Goal: Task Accomplishment & Management: Use online tool/utility

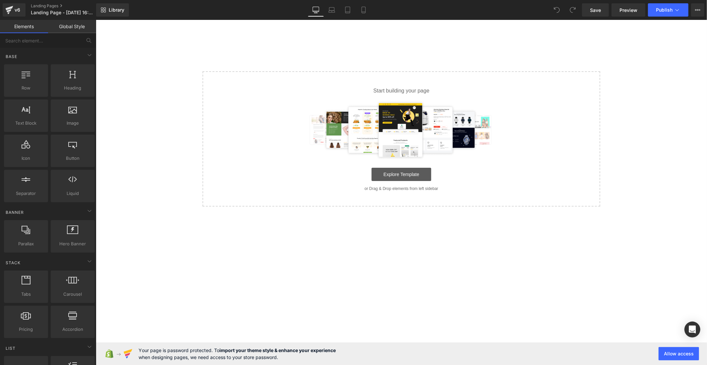
click at [422, 174] on link "Explore Template" at bounding box center [401, 173] width 60 height 13
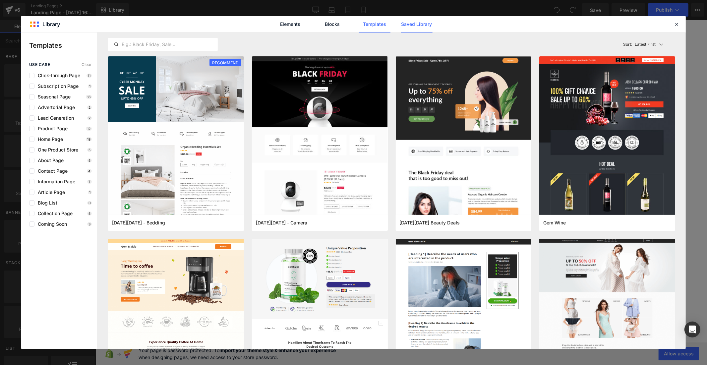
click at [404, 25] on link "Saved Library" at bounding box center [416, 24] width 31 height 17
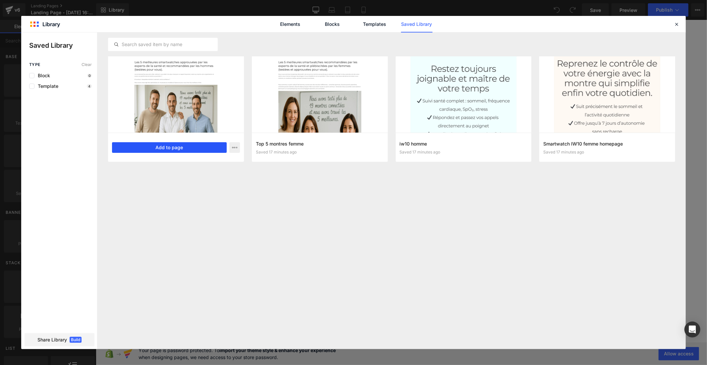
click at [206, 150] on button "Add to page" at bounding box center [169, 147] width 115 height 11
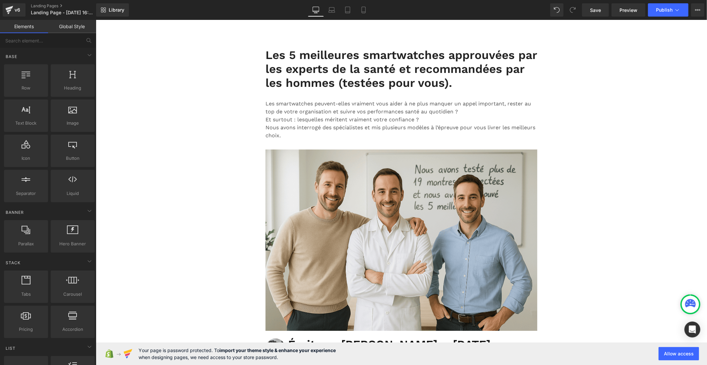
click at [58, 29] on link "Global Style" at bounding box center [72, 26] width 48 height 13
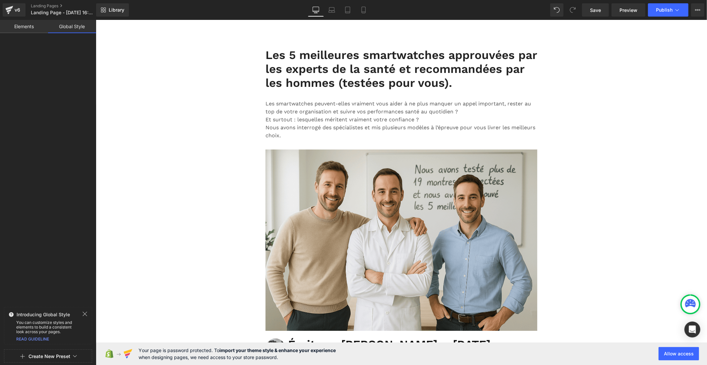
click at [73, 354] on span "Create New Preset" at bounding box center [48, 356] width 82 height 13
click at [46, 331] on div "From This Page" at bounding box center [48, 328] width 55 height 11
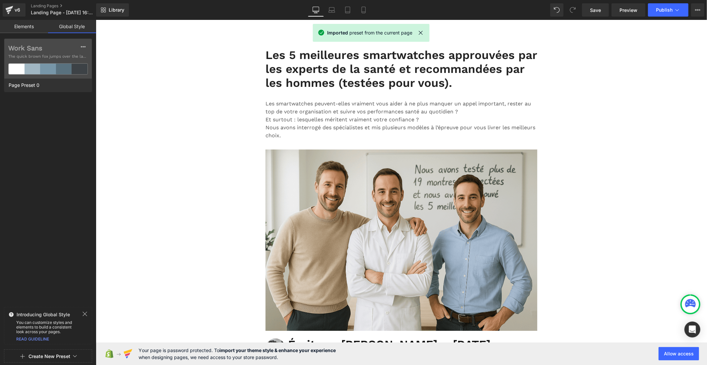
click at [34, 48] on label "Work Sans" at bounding box center [48, 48] width 80 height 8
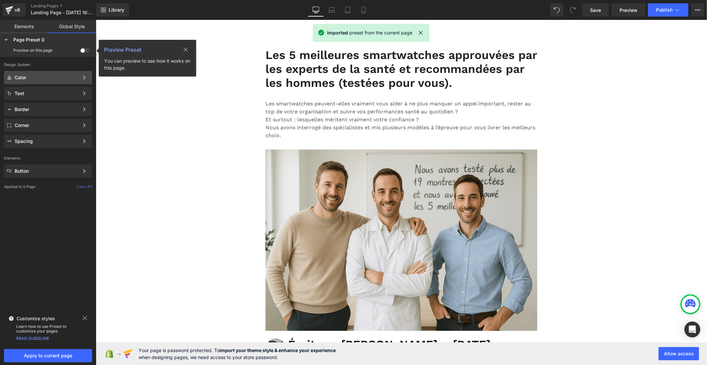
click at [43, 83] on div "Color" at bounding box center [48, 77] width 88 height 13
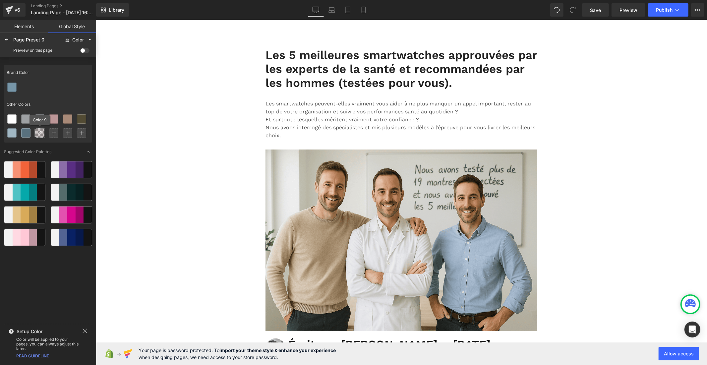
click at [38, 135] on icon at bounding box center [39, 132] width 5 height 5
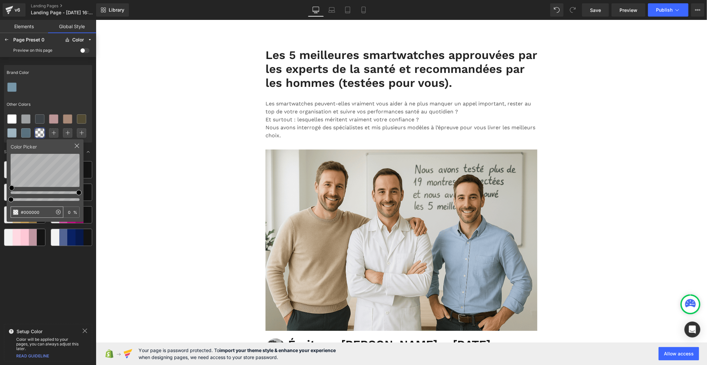
click at [39, 210] on input "#000000" at bounding box center [31, 212] width 41 height 11
click at [40, 210] on input "#000000" at bounding box center [31, 212] width 41 height 11
type input "#FFD804"
click at [10, 38] on div at bounding box center [6, 39] width 11 height 11
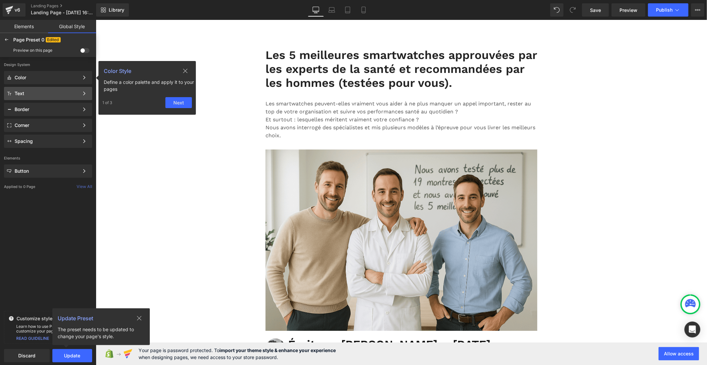
click at [84, 51] on span at bounding box center [84, 50] width 9 height 5
click at [80, 52] on input "checkbox" at bounding box center [80, 52] width 0 height 0
click at [58, 91] on div "Text" at bounding box center [47, 93] width 64 height 5
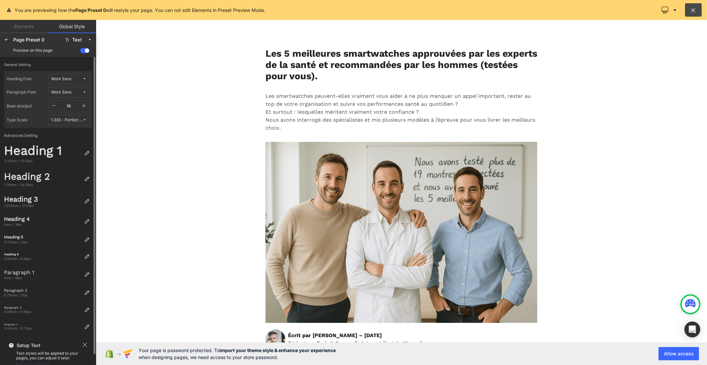
click at [84, 76] on button "Work Sans" at bounding box center [68, 79] width 41 height 11
click at [76, 113] on div "Manage Fonts" at bounding box center [62, 112] width 49 height 9
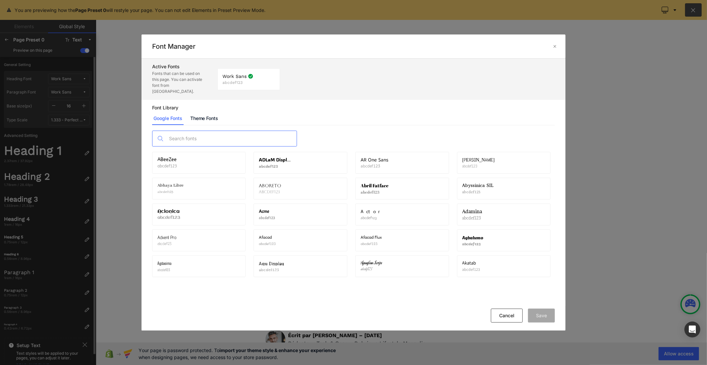
click at [240, 133] on input "text" at bounding box center [231, 138] width 131 height 15
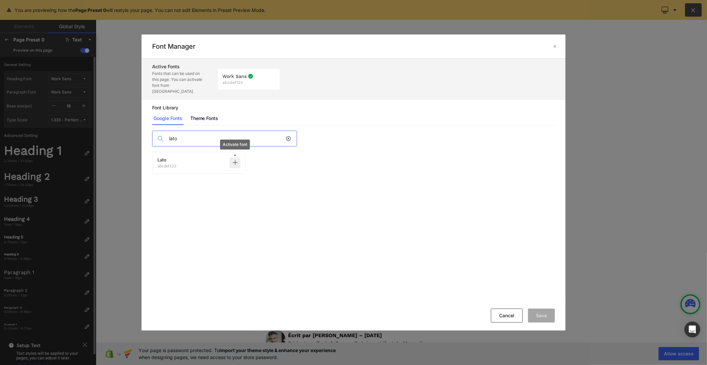
type input "lato"
click at [235, 160] on icon at bounding box center [234, 162] width 5 height 5
click at [535, 316] on button "Save" at bounding box center [541, 316] width 27 height 14
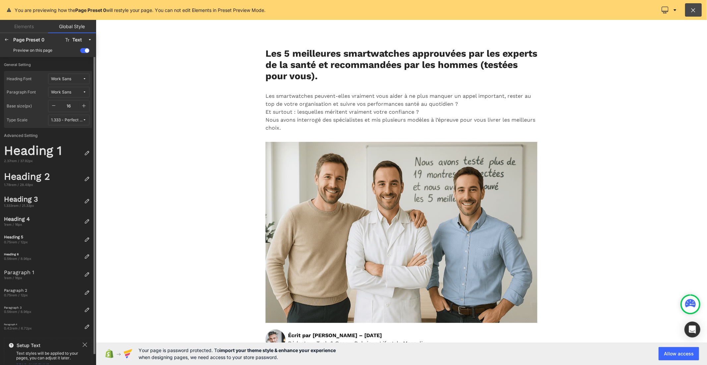
click at [87, 78] on button "Work Sans" at bounding box center [68, 79] width 41 height 11
click at [75, 111] on div "Lato" at bounding box center [62, 113] width 46 height 5
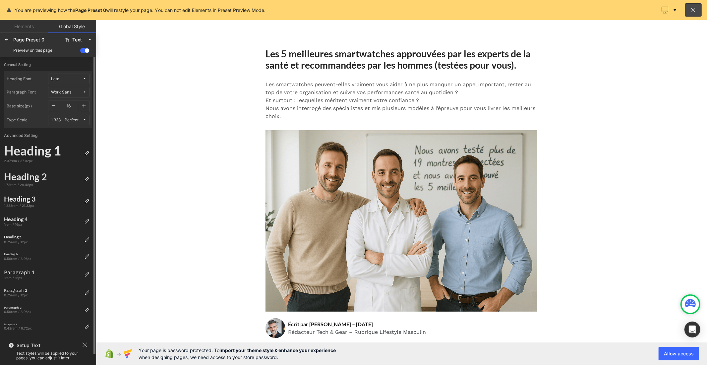
click at [84, 90] on icon at bounding box center [85, 92] width 4 height 4
click at [72, 124] on div "Lato" at bounding box center [62, 126] width 46 height 5
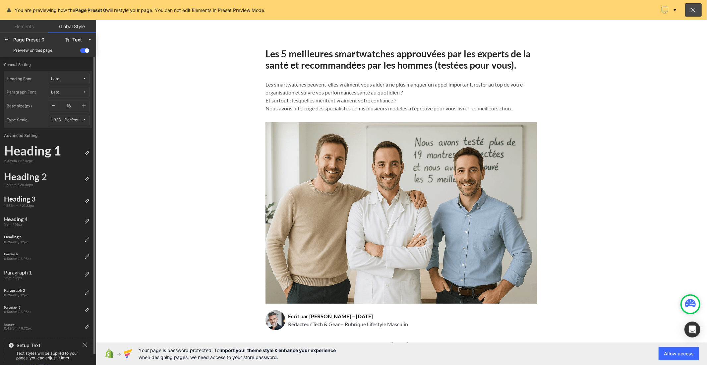
click at [85, 104] on icon "button" at bounding box center [83, 105] width 5 height 5
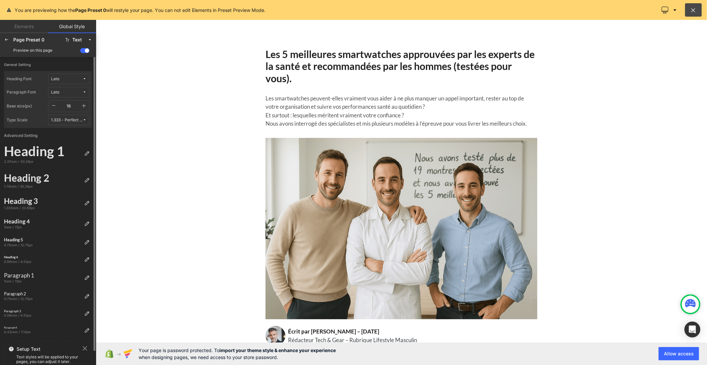
click at [85, 104] on icon "button" at bounding box center [83, 105] width 5 height 5
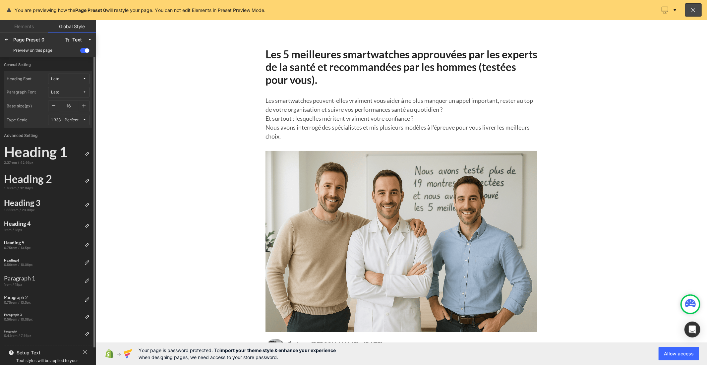
click at [85, 104] on icon "button" at bounding box center [83, 105] width 5 height 5
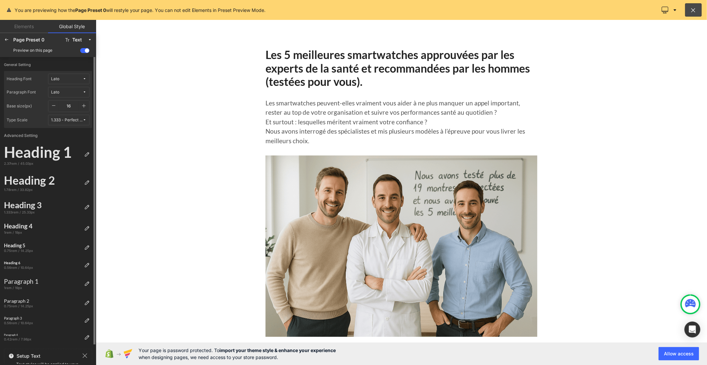
click at [85, 104] on icon "button" at bounding box center [83, 105] width 5 height 5
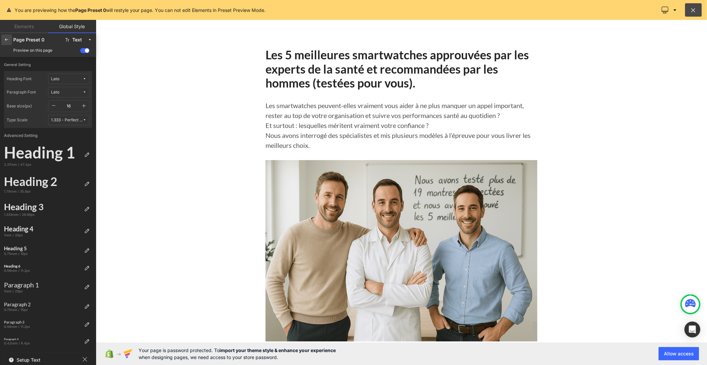
click at [8, 40] on icon at bounding box center [6, 39] width 5 height 5
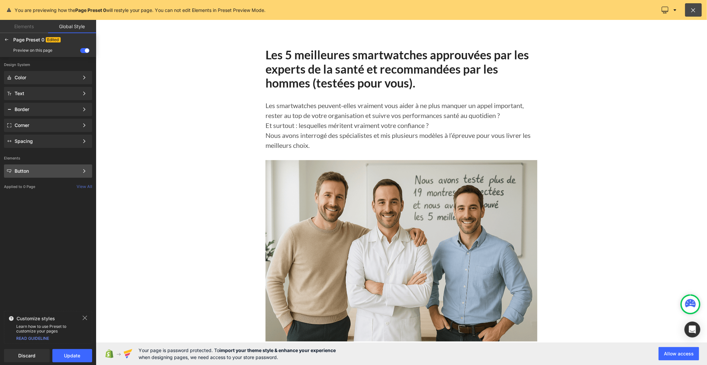
click at [57, 171] on div "Button" at bounding box center [47, 170] width 64 height 5
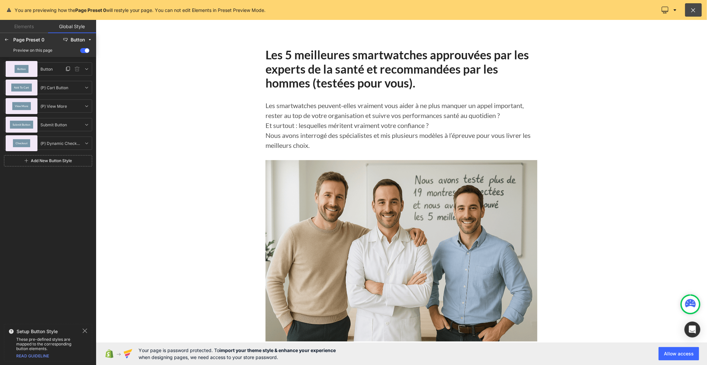
click at [32, 67] on div "Button" at bounding box center [22, 69] width 32 height 16
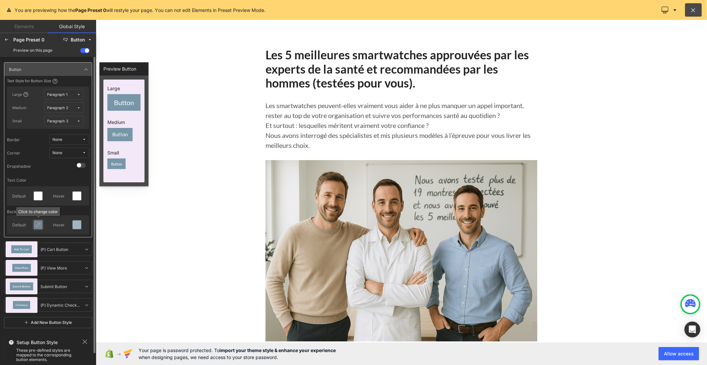
click at [40, 226] on icon at bounding box center [37, 224] width 5 height 5
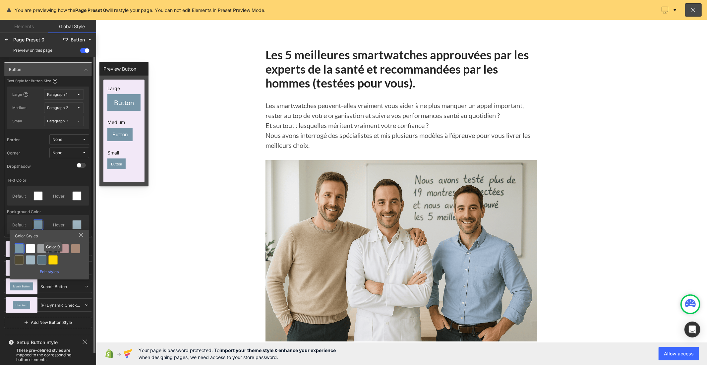
click at [51, 261] on div at bounding box center [52, 259] width 9 height 9
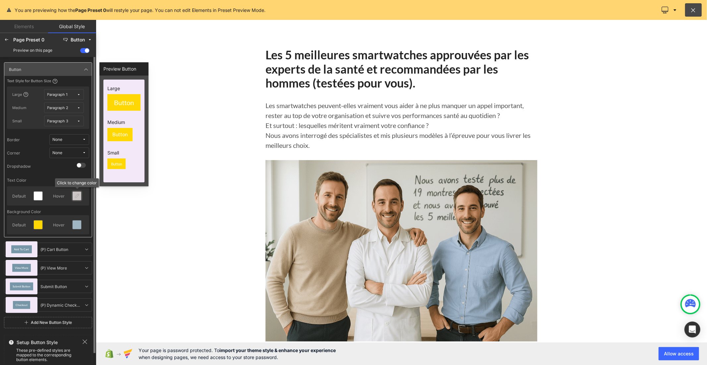
click at [74, 196] on icon at bounding box center [76, 195] width 5 height 5
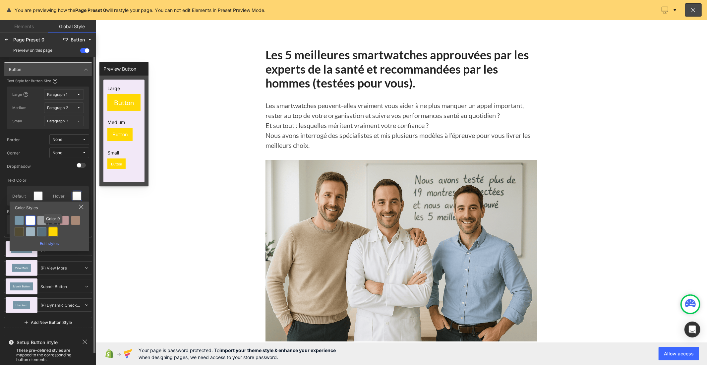
click at [54, 230] on div at bounding box center [52, 231] width 9 height 9
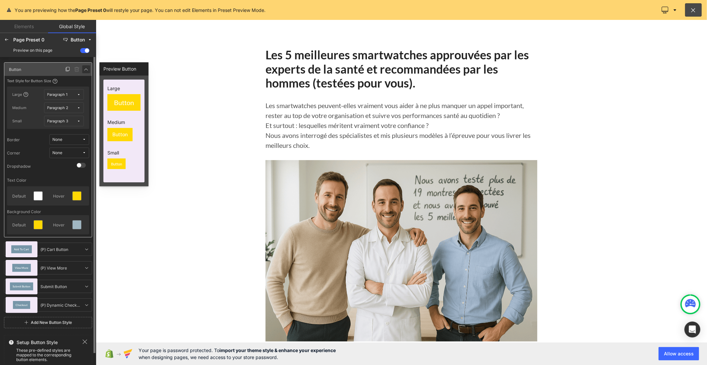
click at [82, 67] on link at bounding box center [86, 69] width 8 height 8
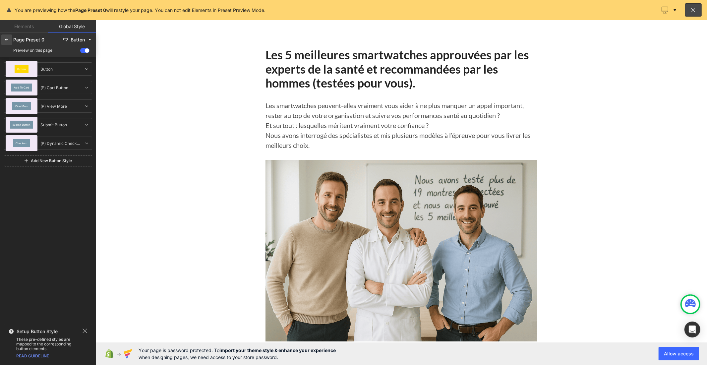
click at [6, 41] on icon at bounding box center [6, 39] width 5 height 5
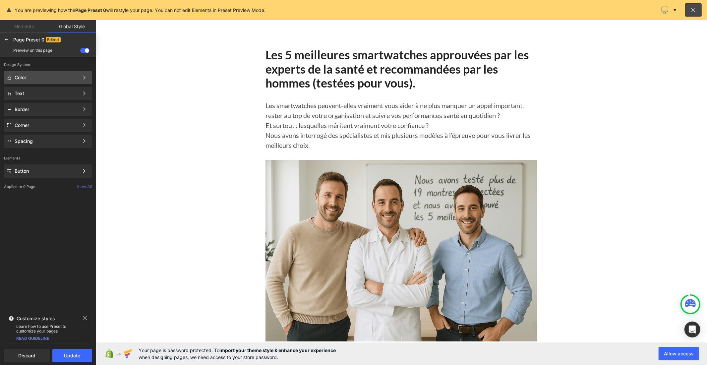
click at [48, 81] on div "Color Color Style Define a color palette and apply it to your pages 1 of 3 Next" at bounding box center [48, 77] width 88 height 13
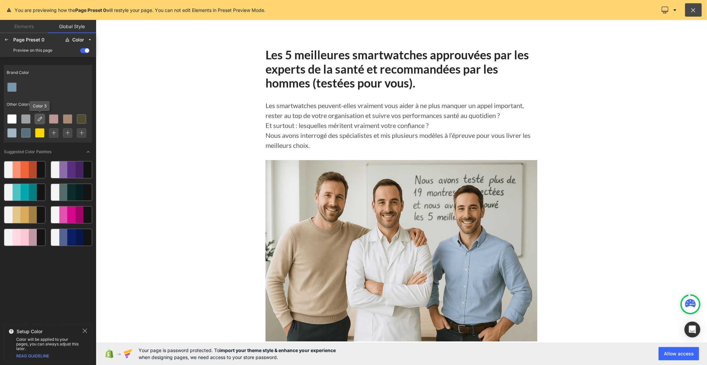
click at [41, 119] on icon at bounding box center [39, 118] width 5 height 5
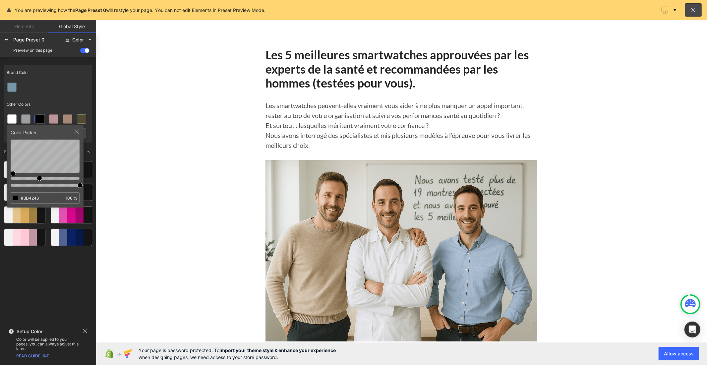
click at [4, 176] on div "Brand Color Other Colors Color Picker #3D4246 100 % Suggested Color Palettes" at bounding box center [48, 191] width 88 height 259
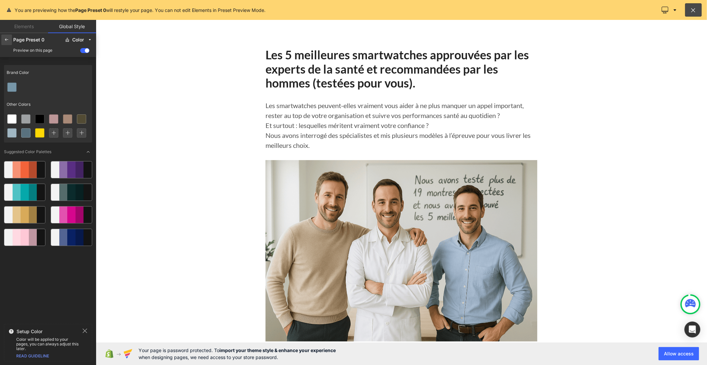
click at [5, 40] on icon at bounding box center [6, 39] width 5 height 5
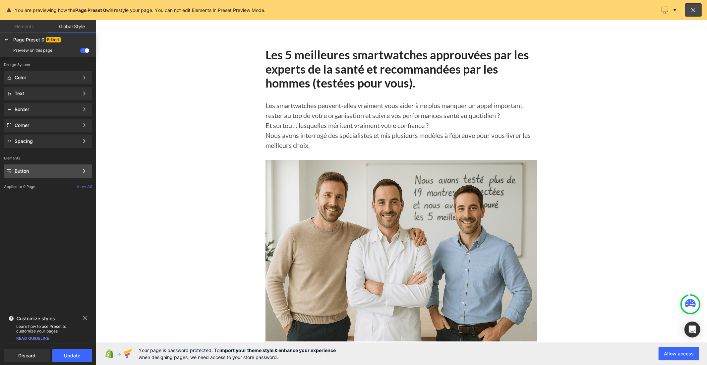
click at [51, 170] on div "Button" at bounding box center [47, 170] width 64 height 5
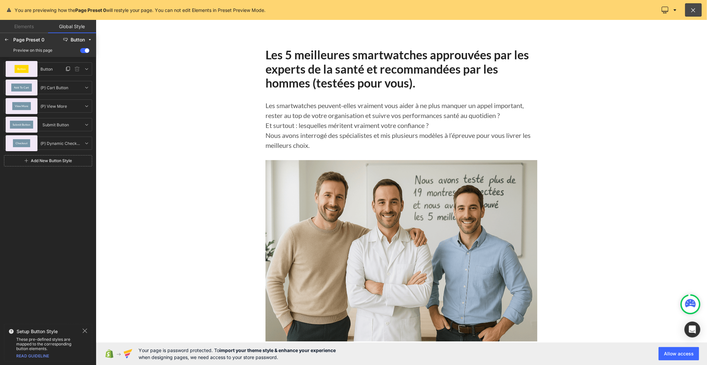
click at [32, 67] on div "Button" at bounding box center [22, 69] width 32 height 16
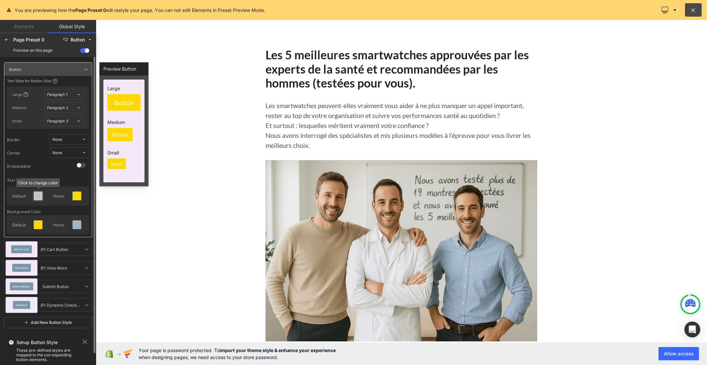
click at [37, 195] on icon at bounding box center [37, 195] width 5 height 5
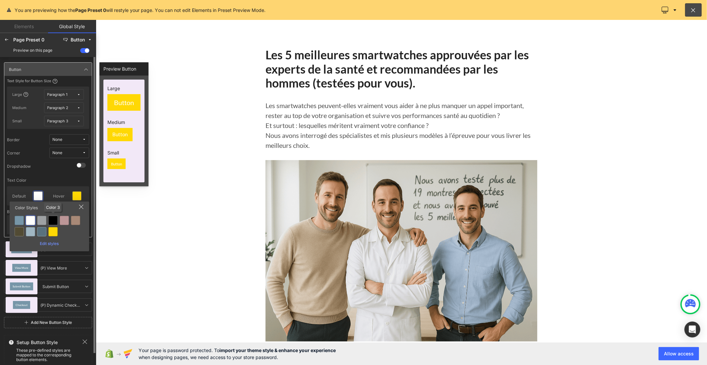
click at [54, 220] on div at bounding box center [52, 220] width 9 height 9
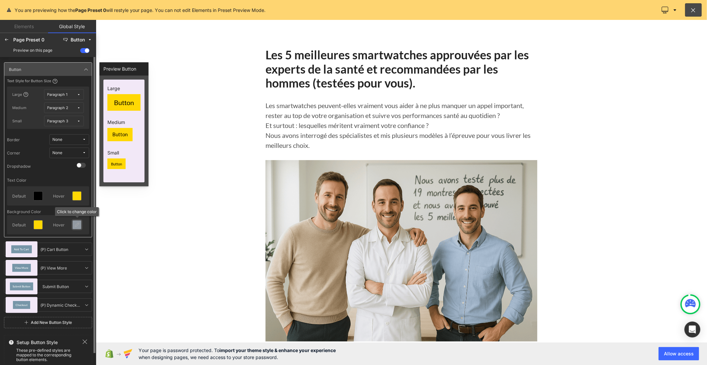
click at [76, 225] on icon at bounding box center [76, 224] width 5 height 5
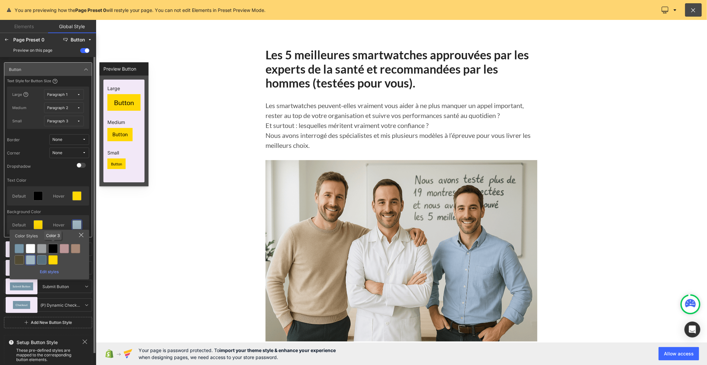
click at [53, 249] on div at bounding box center [52, 248] width 9 height 9
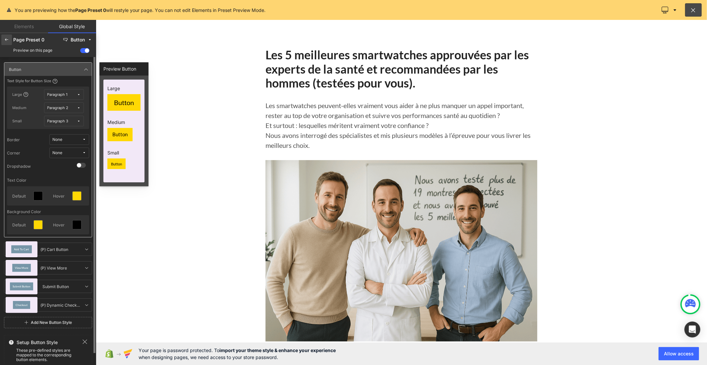
click at [4, 41] on icon at bounding box center [6, 39] width 5 height 5
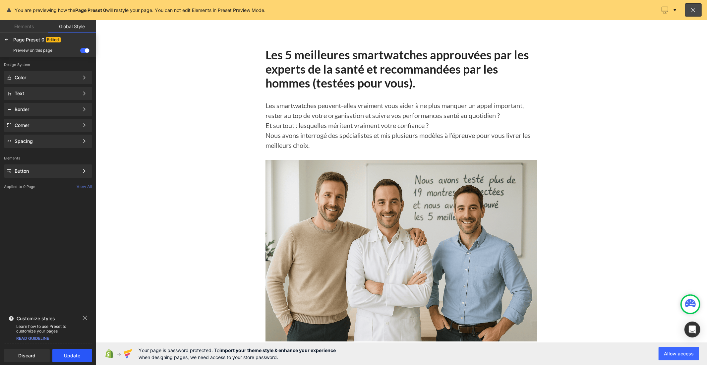
click at [72, 356] on button "Update" at bounding box center [72, 355] width 40 height 13
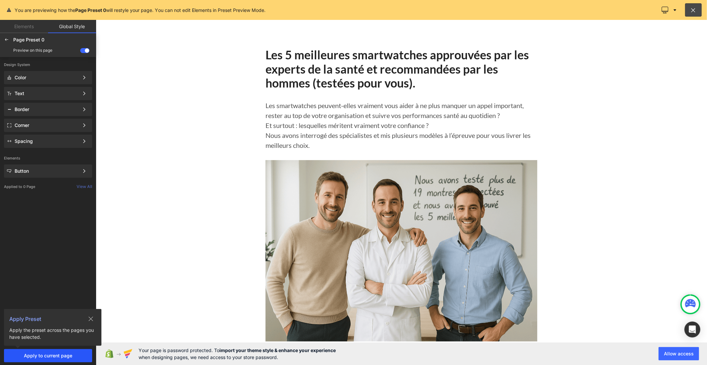
click at [64, 355] on span "Apply to current page" at bounding box center [48, 355] width 80 height 5
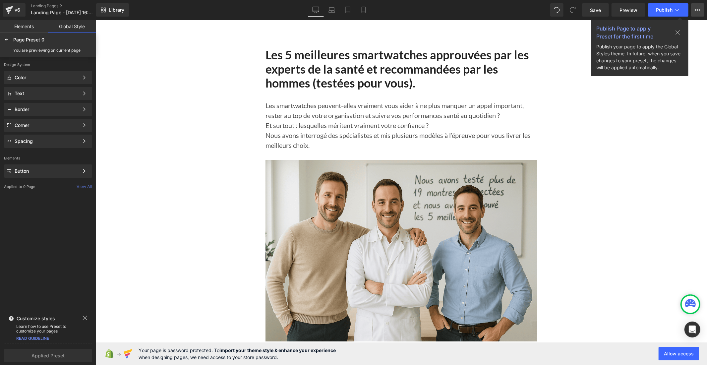
click at [695, 8] on icon at bounding box center [697, 9] width 5 height 5
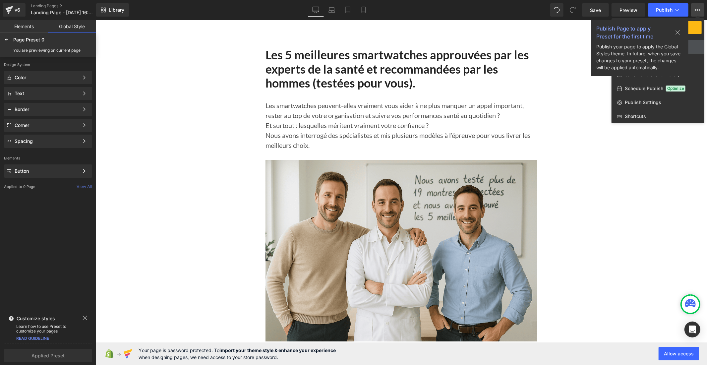
click at [677, 33] on icon at bounding box center [678, 32] width 4 height 4
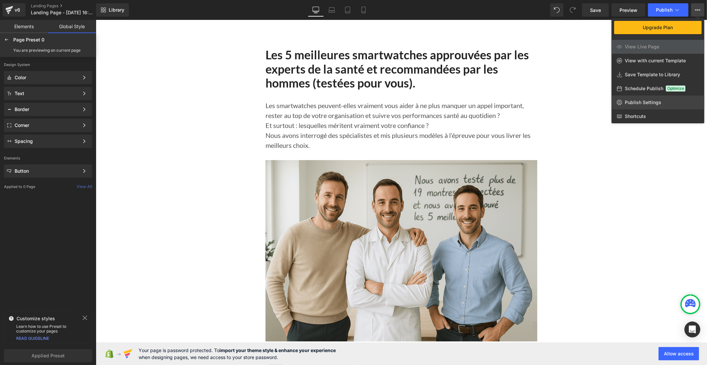
click at [645, 98] on link "Publish Settings" at bounding box center [657, 102] width 93 height 14
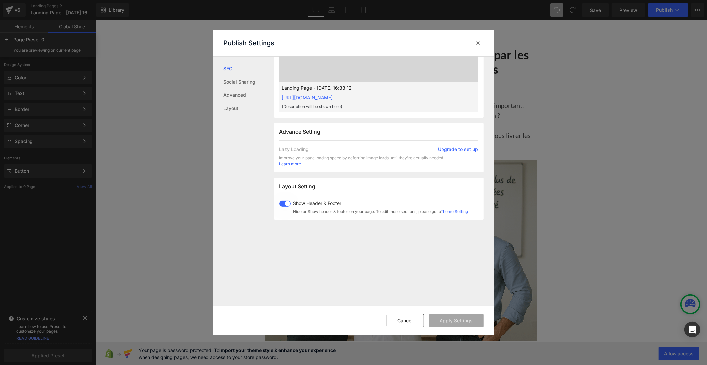
scroll to position [295, 0]
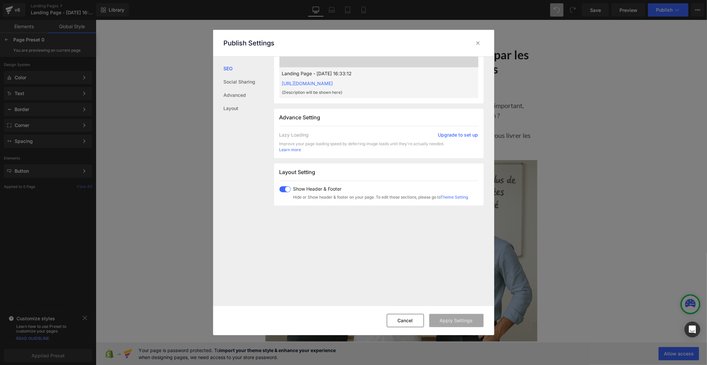
click at [282, 193] on div "Show Header & Footer Hide or Show header & footer on your page. To edit those s…" at bounding box center [373, 193] width 189 height 14
click at [450, 319] on button "Apply Settings" at bounding box center [456, 320] width 54 height 13
click at [476, 40] on icon at bounding box center [478, 43] width 7 height 7
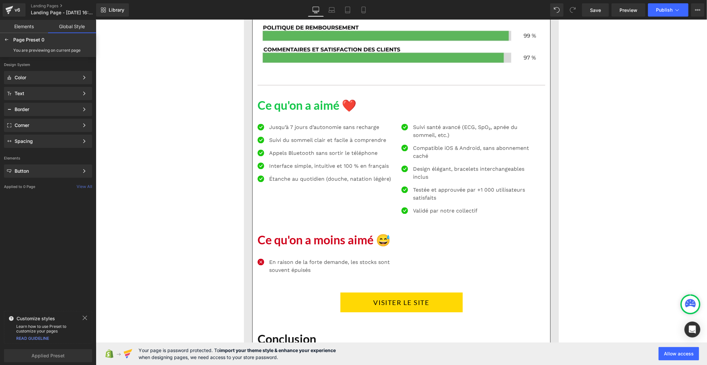
scroll to position [1215, 0]
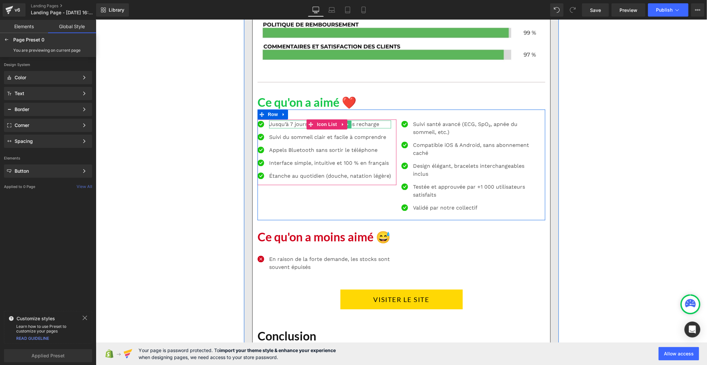
click at [354, 127] on span "Jusqu’à 7 jours d’autonomie sans recharge" at bounding box center [324, 124] width 110 height 6
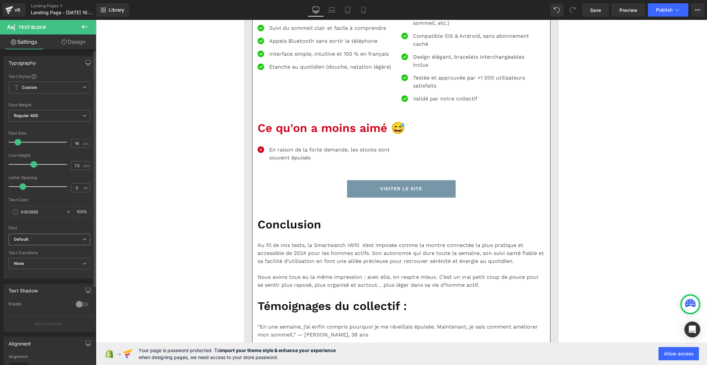
click at [42, 238] on b "Default" at bounding box center [48, 240] width 69 height 6
click at [42, 271] on li "Lato" at bounding box center [48, 273] width 79 height 11
click at [301, 32] on p "Suivi du sommeil clair et facile à comprendre" at bounding box center [330, 28] width 122 height 8
click at [68, 240] on b "Default" at bounding box center [48, 240] width 69 height 6
click at [65, 273] on li "Lato" at bounding box center [48, 273] width 79 height 11
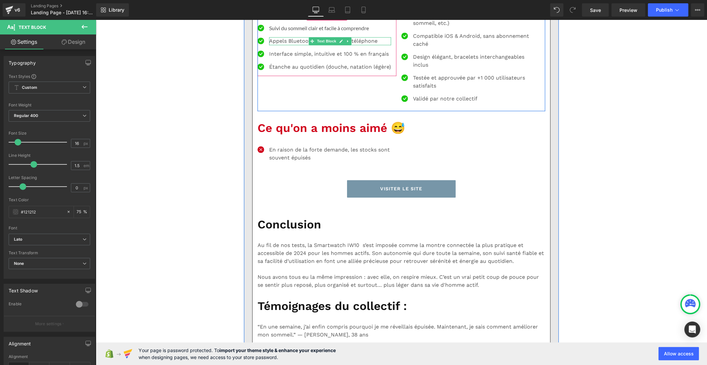
click at [273, 45] on p "Appels Bluetooth sans sortir le téléphone" at bounding box center [330, 41] width 122 height 8
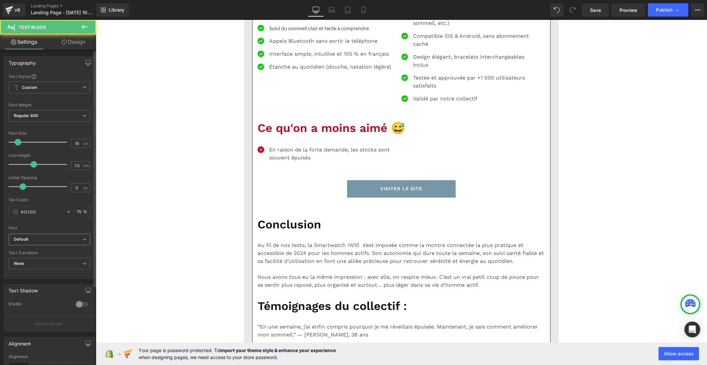
click at [49, 247] on div "Default Default Work Sans Lato Open Font Manager" at bounding box center [50, 241] width 82 height 15
click at [54, 239] on b "Default" at bounding box center [48, 240] width 69 height 6
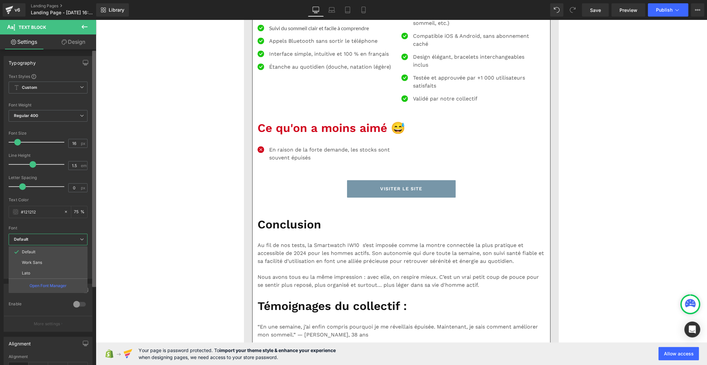
drag, startPoint x: 58, startPoint y: 270, endPoint x: 93, endPoint y: 249, distance: 40.8
click at [59, 271] on li "Lato" at bounding box center [48, 273] width 79 height 11
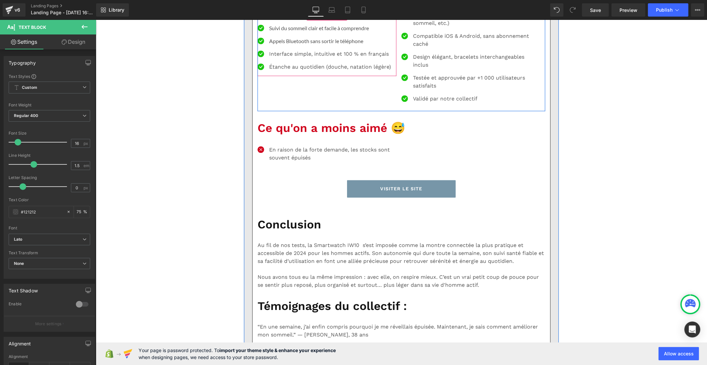
click at [288, 58] on p "Interface simple, intuitive et 100 % en français" at bounding box center [330, 54] width 122 height 8
click at [68, 238] on b "Default" at bounding box center [48, 240] width 69 height 6
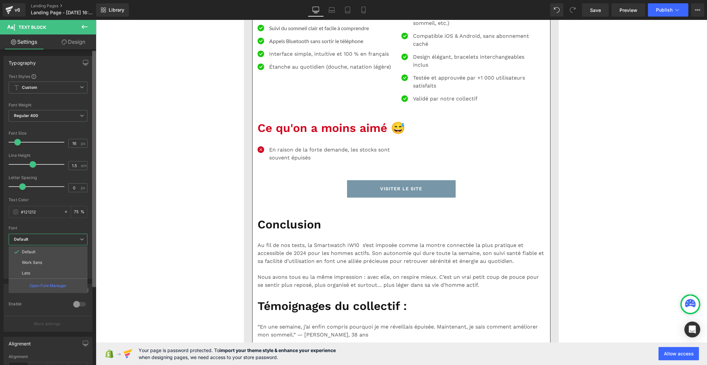
drag, startPoint x: 65, startPoint y: 270, endPoint x: 94, endPoint y: 253, distance: 34.2
click at [65, 271] on li "Lato" at bounding box center [48, 273] width 79 height 11
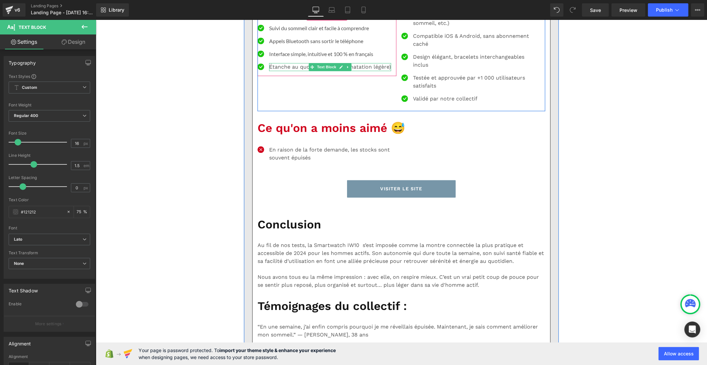
click at [273, 71] on p "Étanche au quotidien (douche, natation légère)" at bounding box center [330, 67] width 122 height 8
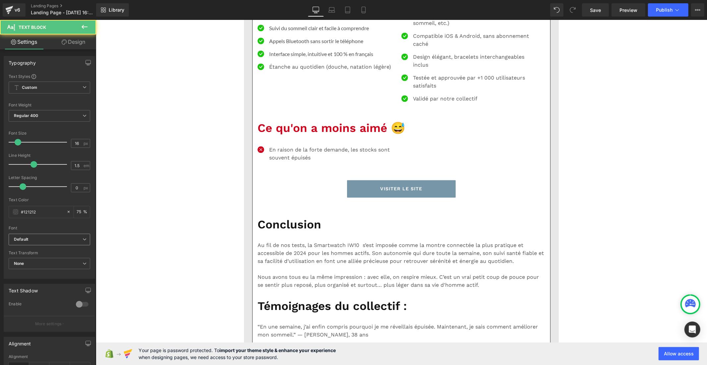
click at [44, 240] on b "Default" at bounding box center [48, 240] width 69 height 6
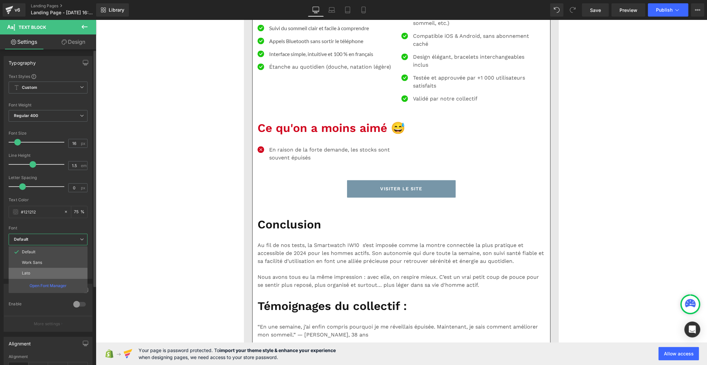
click at [42, 274] on li "Lato" at bounding box center [48, 273] width 79 height 11
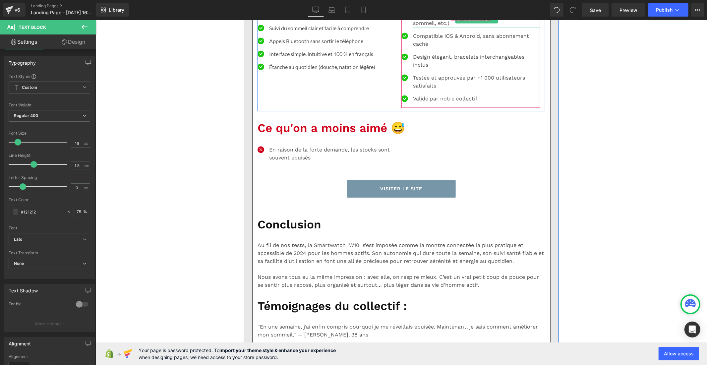
click at [422, 27] on p "Suivi santé avancé (ECG, SpO₂, apnée du sommeil, etc.)" at bounding box center [476, 19] width 127 height 16
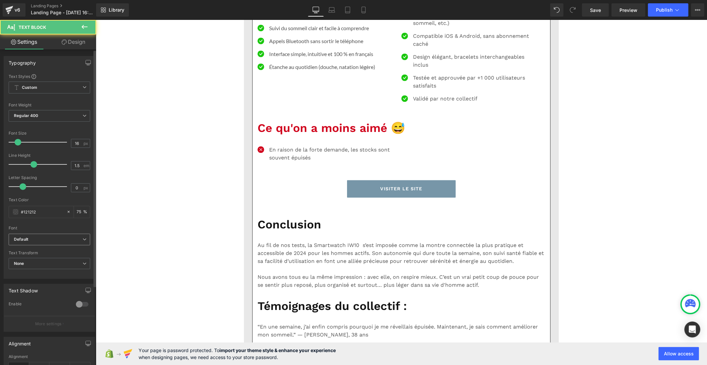
click at [74, 237] on b "Default" at bounding box center [48, 240] width 69 height 6
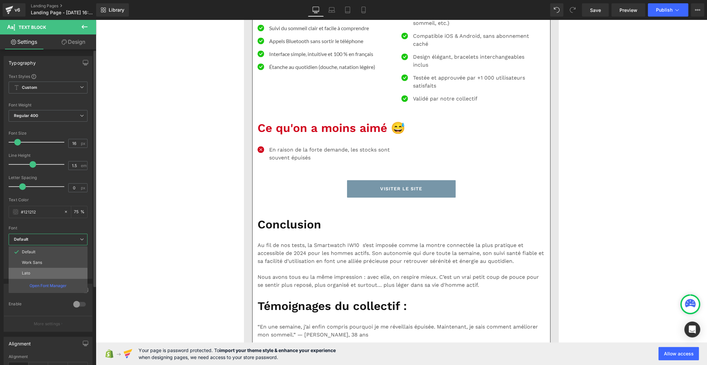
drag, startPoint x: 46, startPoint y: 273, endPoint x: 171, endPoint y: 169, distance: 162.6
click at [46, 273] on li "Lato" at bounding box center [48, 273] width 79 height 11
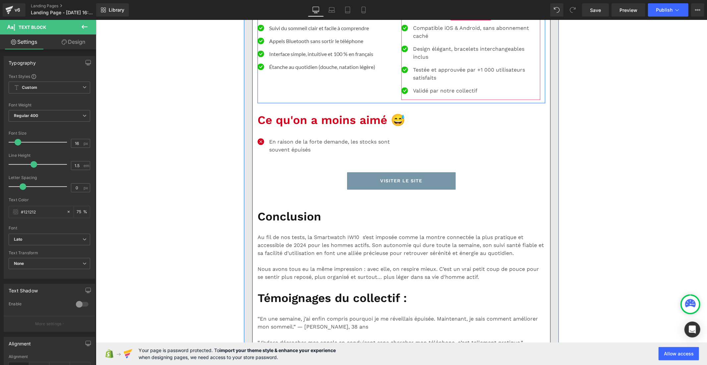
click at [414, 40] on p "Compatible iOS & Android, sans abonnement caché" at bounding box center [476, 32] width 127 height 16
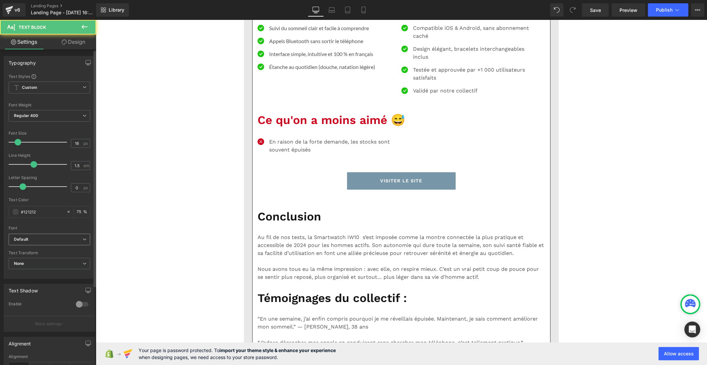
click at [58, 240] on b "Default" at bounding box center [48, 240] width 69 height 6
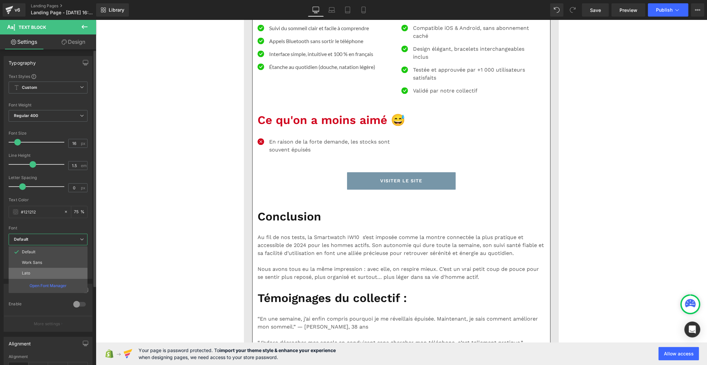
click at [52, 278] on li "Lato" at bounding box center [48, 273] width 79 height 11
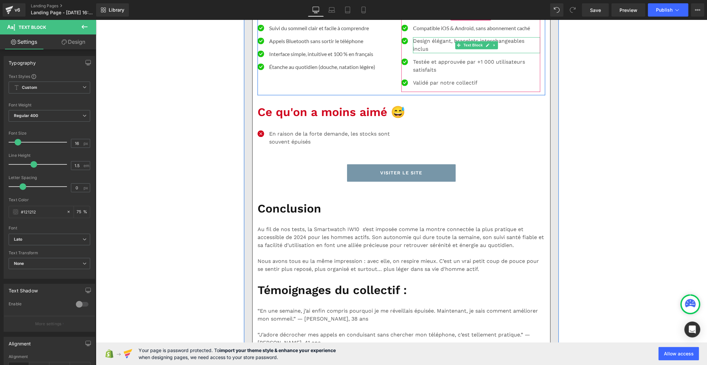
click at [417, 53] on p "Design élégant, bracelets interchangeables inclus" at bounding box center [476, 45] width 127 height 16
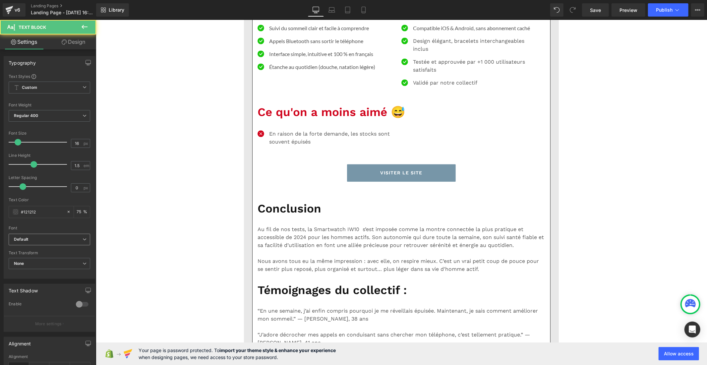
click at [44, 244] on span "Default" at bounding box center [50, 240] width 82 height 12
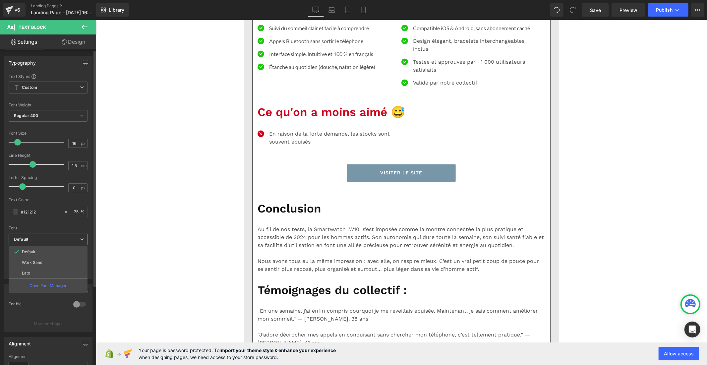
drag, startPoint x: 46, startPoint y: 271, endPoint x: 92, endPoint y: 254, distance: 48.8
click at [47, 272] on li "Lato" at bounding box center [48, 273] width 79 height 11
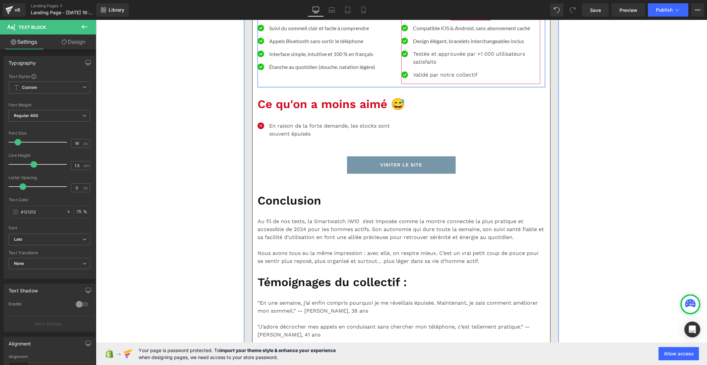
click at [419, 66] on p "Testée et approuvée par +1 000 utilisateurs satisfaits" at bounding box center [476, 58] width 127 height 16
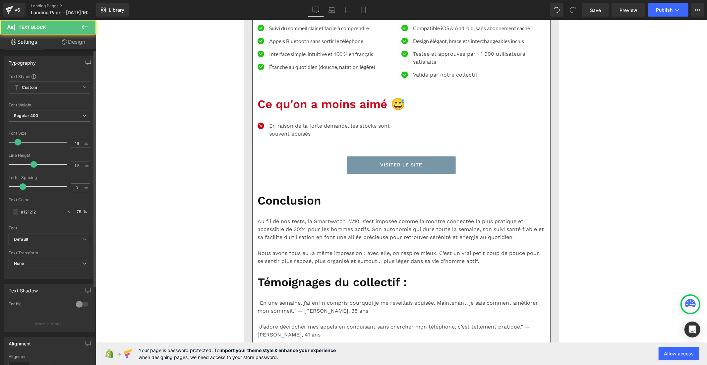
click at [19, 236] on span "Default" at bounding box center [50, 240] width 82 height 12
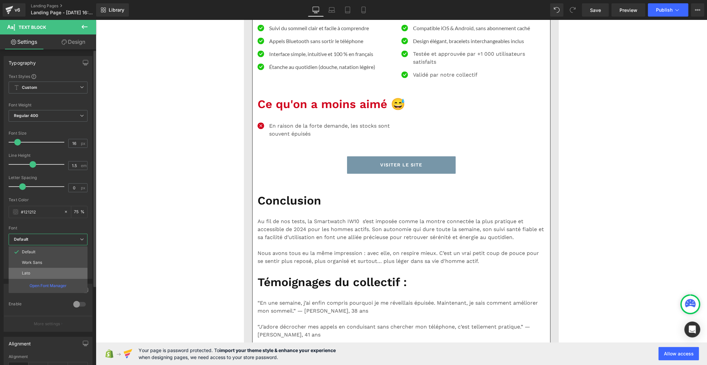
click at [44, 272] on li "Lato" at bounding box center [48, 273] width 79 height 11
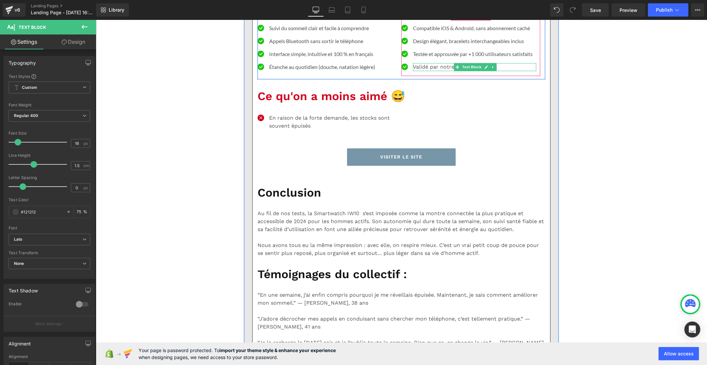
click at [416, 64] on div at bounding box center [474, 64] width 123 height 2
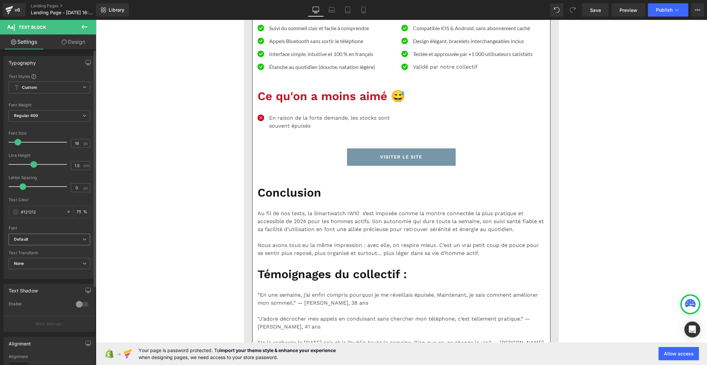
click at [46, 240] on b "Default" at bounding box center [48, 240] width 69 height 6
click at [39, 272] on li "Lato" at bounding box center [48, 273] width 79 height 11
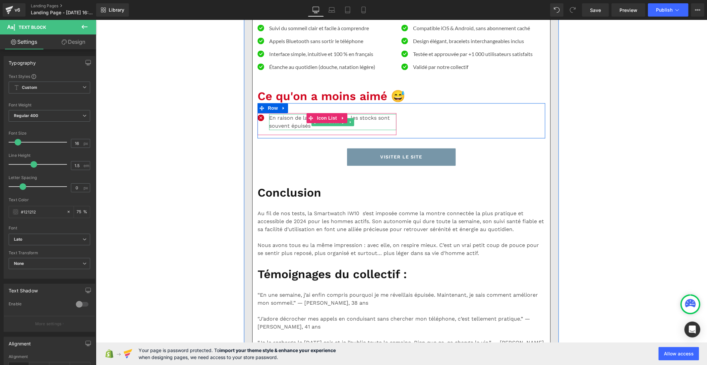
click at [282, 130] on p "En raison de la forte demande, les stocks sont souvent épuisés" at bounding box center [332, 122] width 127 height 16
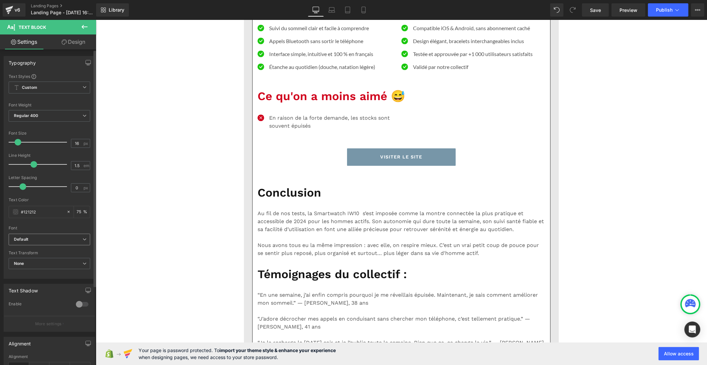
click at [68, 235] on span "Default" at bounding box center [50, 240] width 82 height 12
click at [58, 273] on li "Lato" at bounding box center [48, 273] width 79 height 11
click at [80, 166] on input "1.5" at bounding box center [77, 165] width 12 height 8
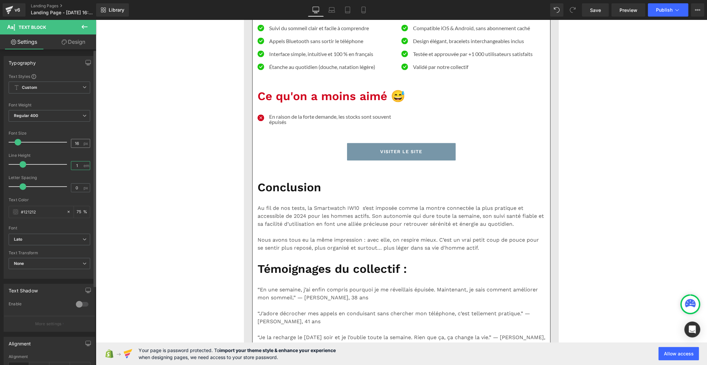
type input "1"
drag, startPoint x: 79, startPoint y: 143, endPoint x: 62, endPoint y: 142, distance: 17.3
click at [62, 142] on div "Font Size 16 px" at bounding box center [50, 142] width 82 height 22
type input "20"
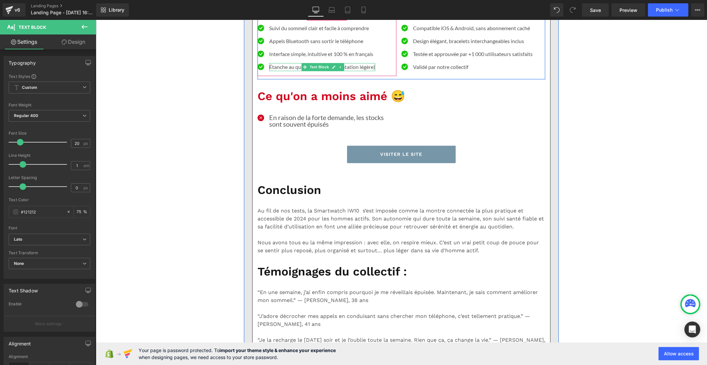
click at [275, 71] on p "Étanche au quotidien (douche, natation légère)" at bounding box center [322, 67] width 106 height 8
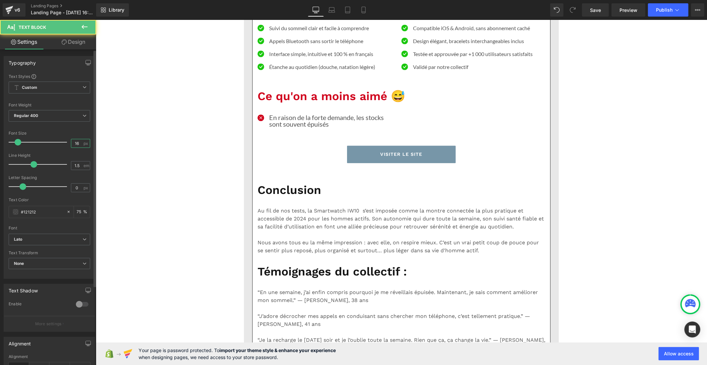
click at [80, 143] on input "16" at bounding box center [77, 143] width 12 height 8
type input "1"
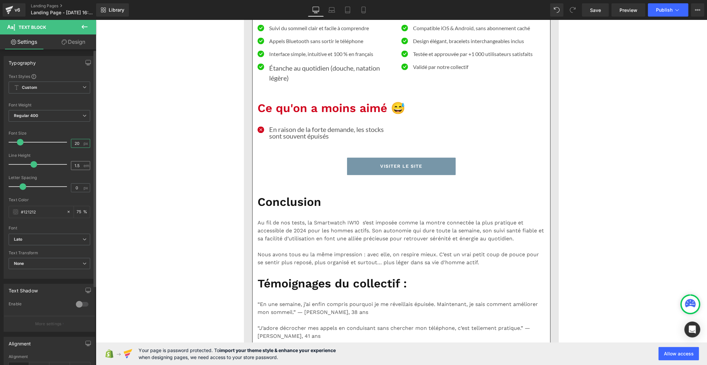
type input "20"
click at [79, 164] on input "1.5" at bounding box center [77, 165] width 12 height 8
type input "1"
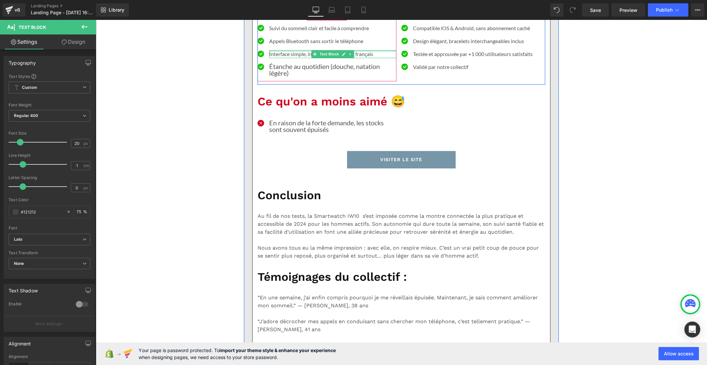
click at [281, 51] on div at bounding box center [332, 51] width 127 height 2
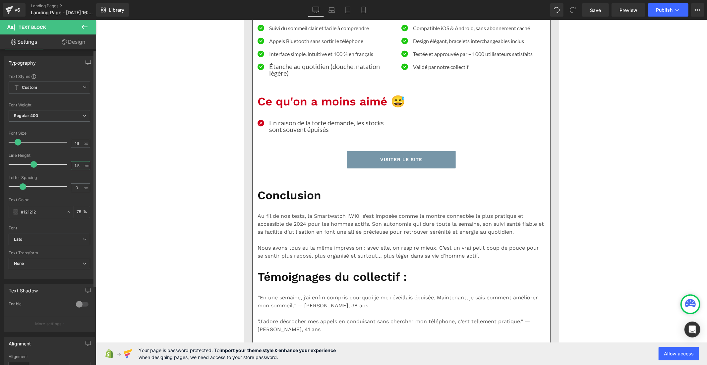
click at [79, 165] on input "1.5" at bounding box center [77, 165] width 12 height 8
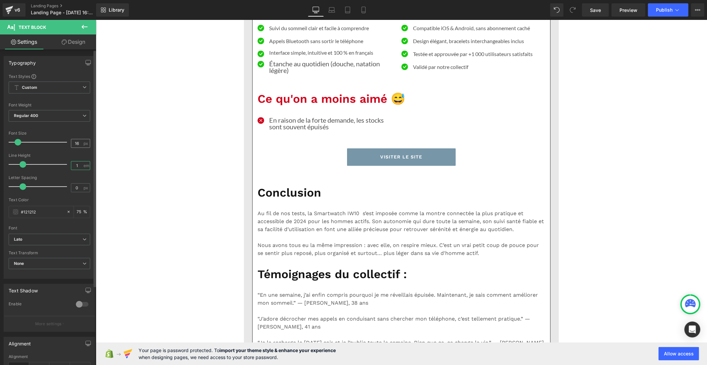
type input "1"
click at [76, 142] on input "16" at bounding box center [77, 143] width 12 height 8
type input "1"
type input "20"
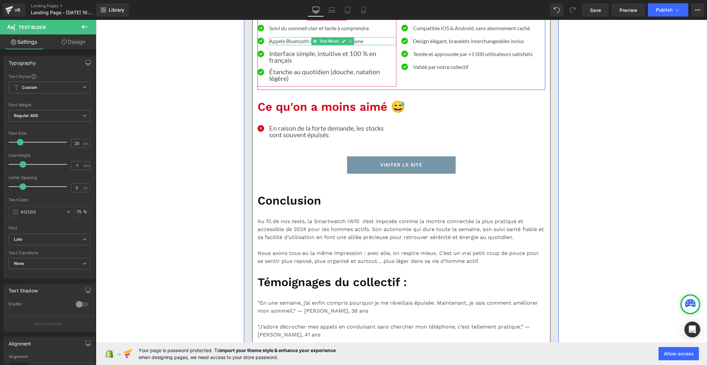
click at [273, 45] on p "Appels Bluetooth sans sortir le téléphone" at bounding box center [332, 41] width 127 height 8
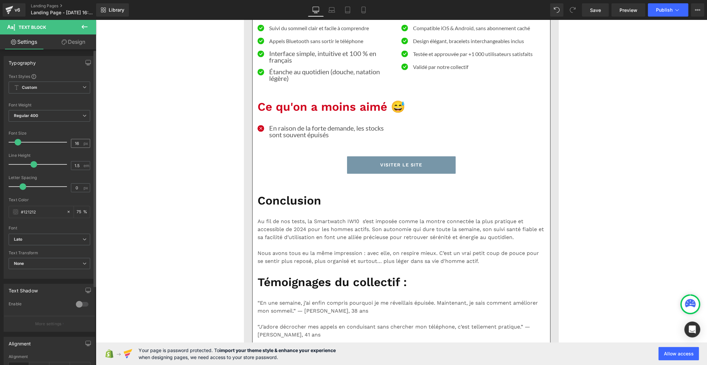
click at [82, 144] on div "16 px" at bounding box center [80, 143] width 19 height 9
click at [78, 142] on input "16" at bounding box center [77, 143] width 12 height 8
type input "1"
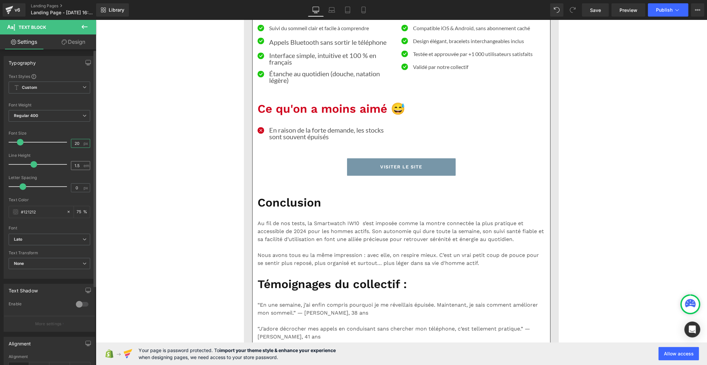
type input "20"
click at [79, 164] on input "1.5" at bounding box center [77, 165] width 12 height 8
type input "1"
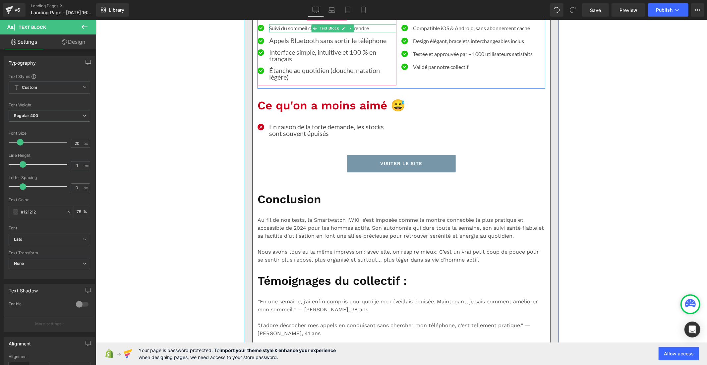
click at [279, 32] on p "Suivi du sommeil clair et facile à comprendre" at bounding box center [332, 28] width 127 height 8
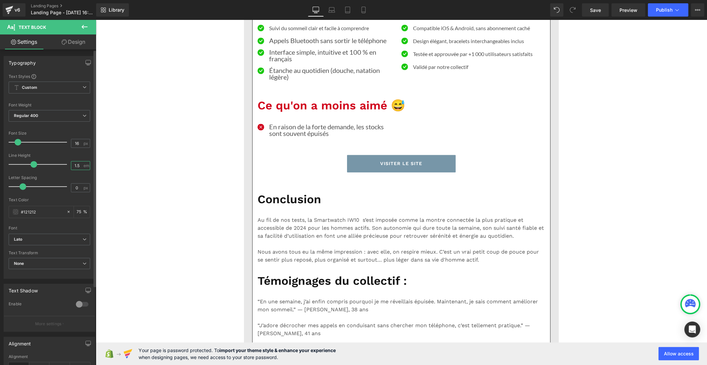
click at [78, 167] on input "1.5" at bounding box center [77, 165] width 12 height 8
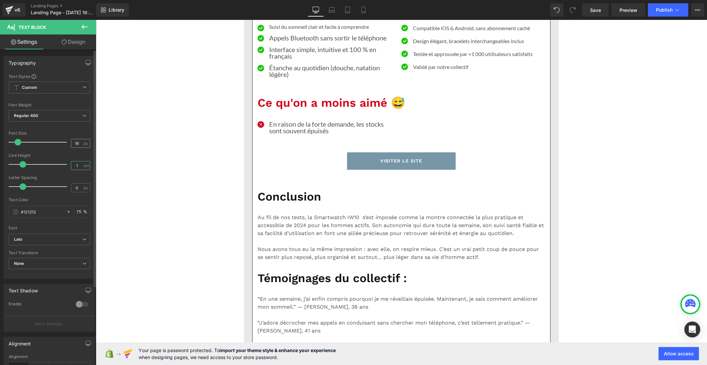
type input "1"
click at [76, 143] on input "16" at bounding box center [77, 143] width 12 height 8
type input "1"
type input "20"
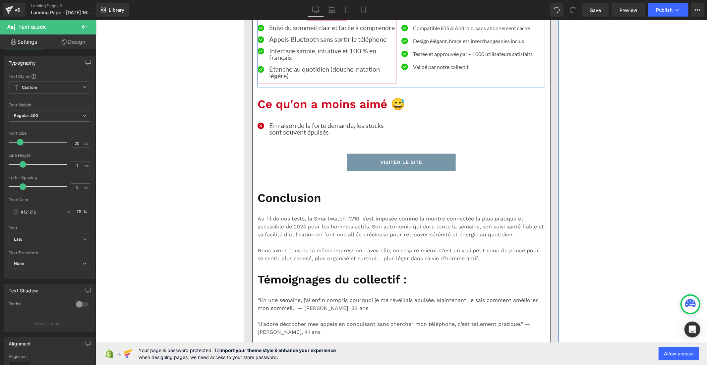
click at [293, 18] on span "Jusqu’à 7 jours d’autonomie sans recharge" at bounding box center [316, 15] width 95 height 6
click at [79, 142] on input "16" at bounding box center [77, 143] width 12 height 8
type input "1"
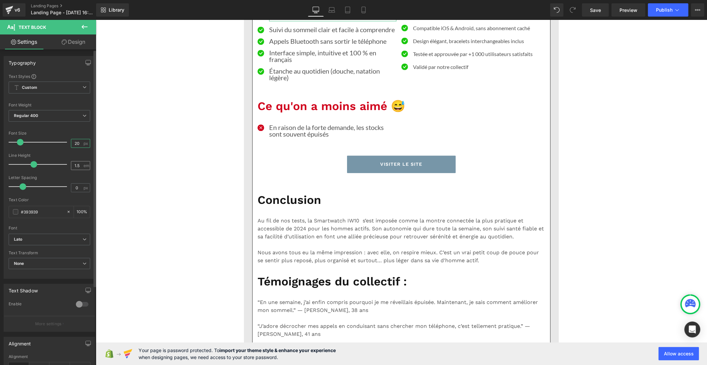
type input "20"
click at [79, 167] on input "1.5" at bounding box center [77, 165] width 12 height 8
type input "1"
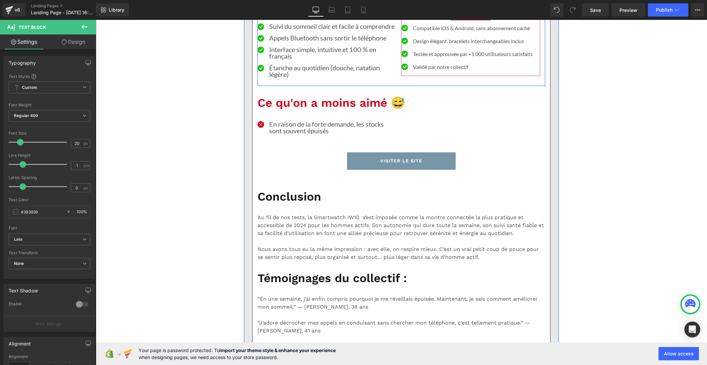
click at [433, 19] on p "Suivi santé avancé (ECG, SpO₂, apnée du sommeil, etc.)" at bounding box center [474, 15] width 123 height 8
click at [79, 143] on input "16" at bounding box center [77, 143] width 12 height 8
type input "1"
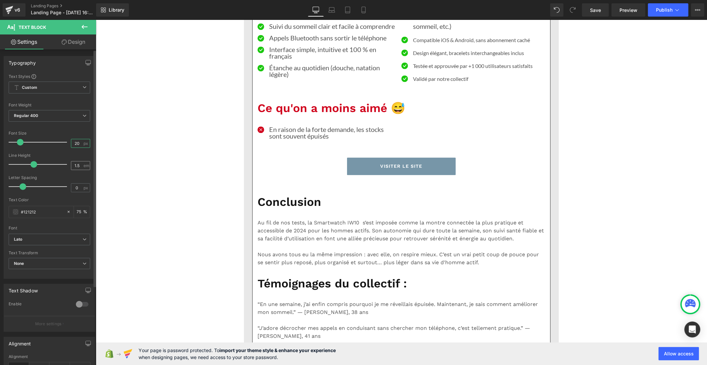
type input "20"
click at [79, 165] on input "1.5" at bounding box center [77, 165] width 12 height 8
type input "1"
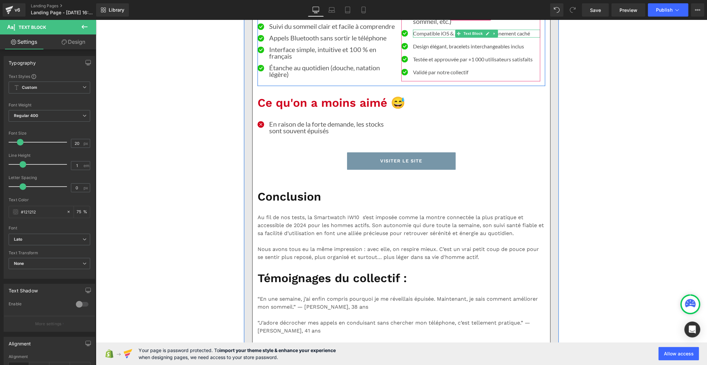
click at [422, 37] on p "Compatible iOS & Android, sans abonnement caché" at bounding box center [476, 33] width 127 height 8
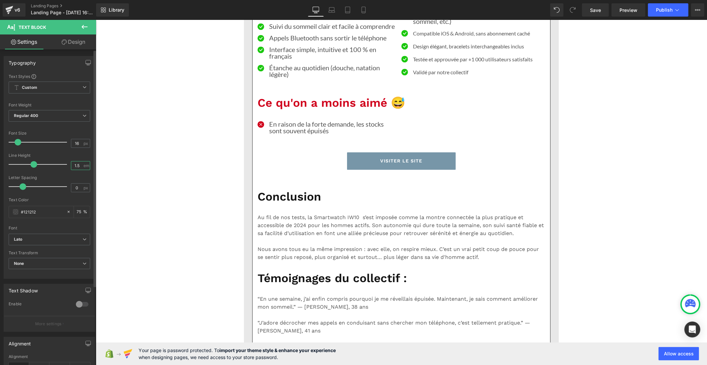
click at [78, 166] on input "1.5" at bounding box center [77, 165] width 12 height 8
type input "1"
drag, startPoint x: 77, startPoint y: 144, endPoint x: 62, endPoint y: 143, distance: 15.0
click at [62, 143] on div "Font Size 16 px" at bounding box center [50, 142] width 82 height 22
type input "20"
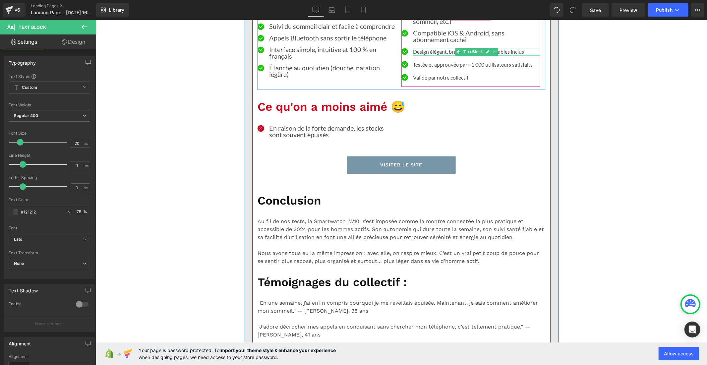
click at [419, 55] on p "Design élégant, bracelets interchangeables inclus" at bounding box center [476, 51] width 127 height 8
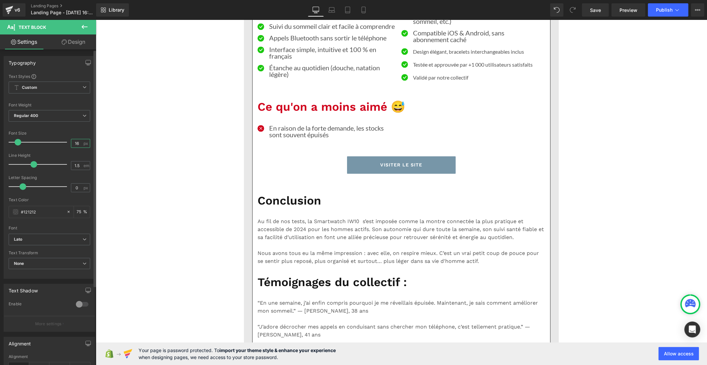
click at [80, 143] on input "16" at bounding box center [77, 143] width 12 height 8
type input "1"
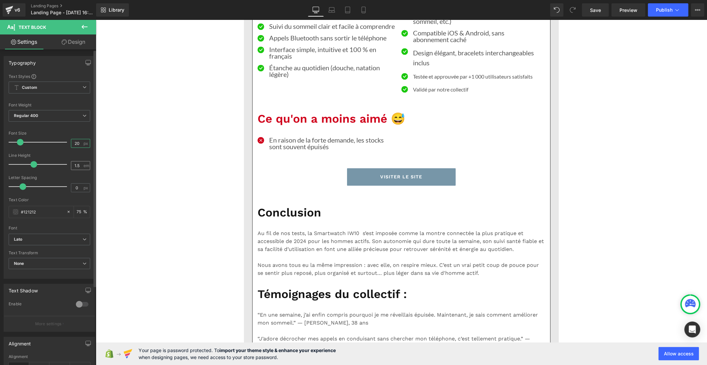
type input "20"
click at [78, 165] on input "1.5" at bounding box center [77, 165] width 12 height 8
type input "1"
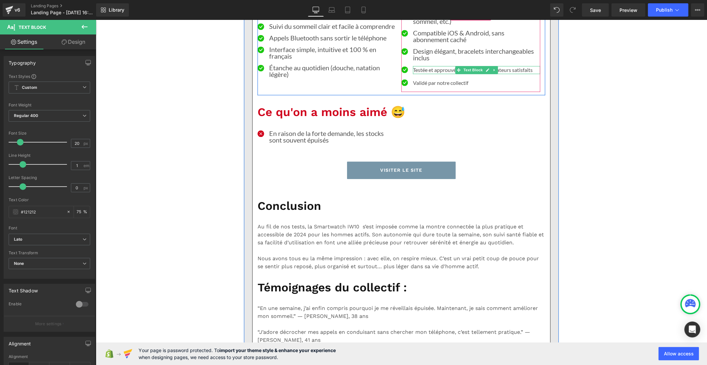
click at [419, 74] on p "Testée et approuvée par +1 000 utilisateurs satisfaits" at bounding box center [476, 70] width 127 height 8
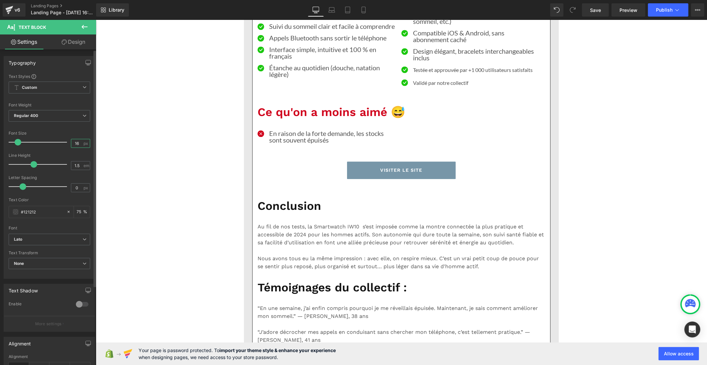
click at [78, 145] on input "16" at bounding box center [77, 143] width 12 height 8
type input "1"
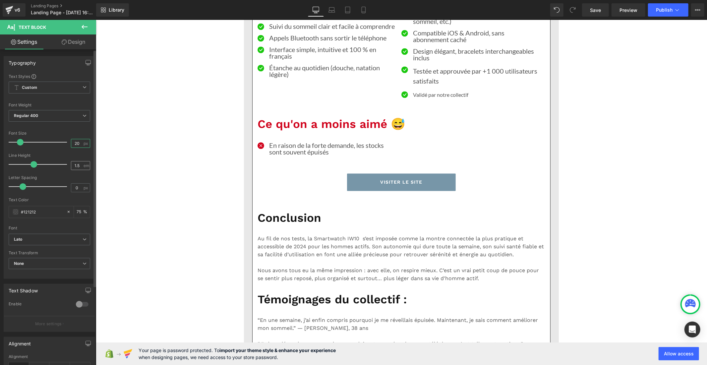
type input "20"
click at [78, 167] on input "1.5" at bounding box center [77, 165] width 12 height 8
type input "1"
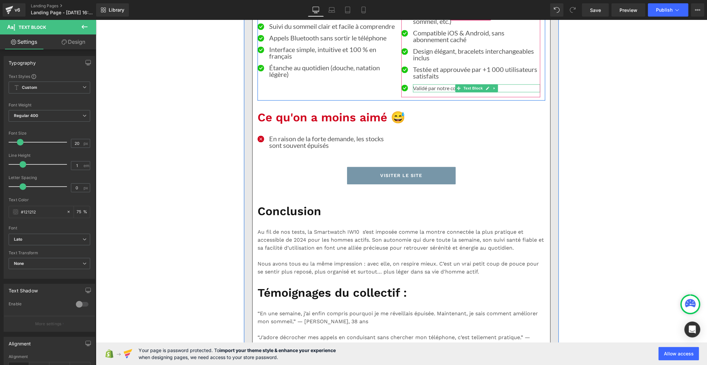
click at [437, 92] on p "Validé par notre collectif" at bounding box center [476, 88] width 127 height 8
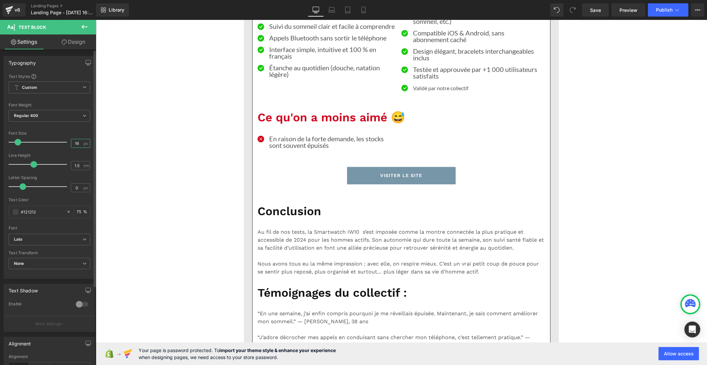
click at [79, 143] on input "16" at bounding box center [77, 143] width 12 height 8
type input "1"
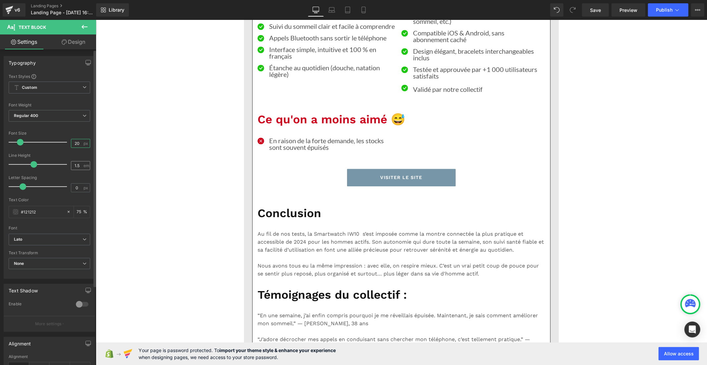
type input "20"
click at [78, 167] on input "1.5" at bounding box center [77, 165] width 12 height 8
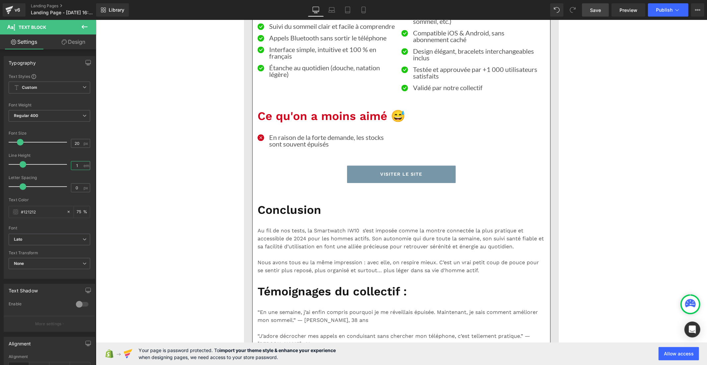
type input "1"
click at [592, 7] on span "Save" at bounding box center [595, 10] width 11 height 7
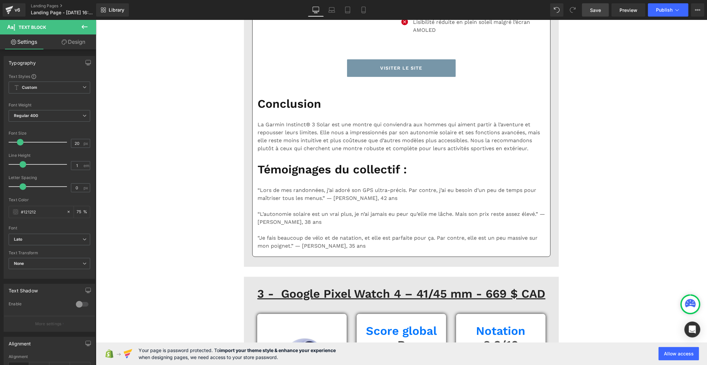
scroll to position [2246, 0]
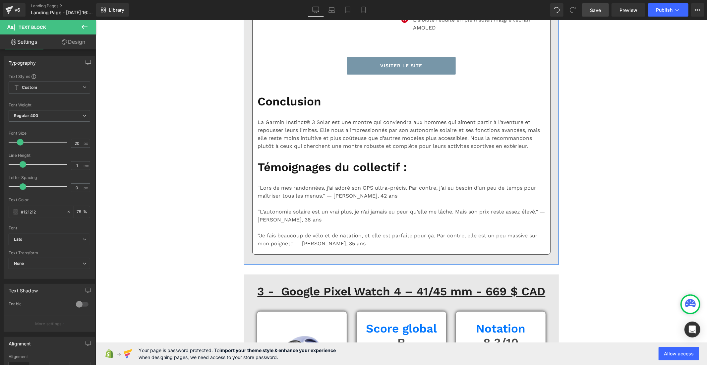
drag, startPoint x: 288, startPoint y: 104, endPoint x: 104, endPoint y: 137, distance: 186.8
click at [39, 237] on b "Default" at bounding box center [48, 240] width 69 height 6
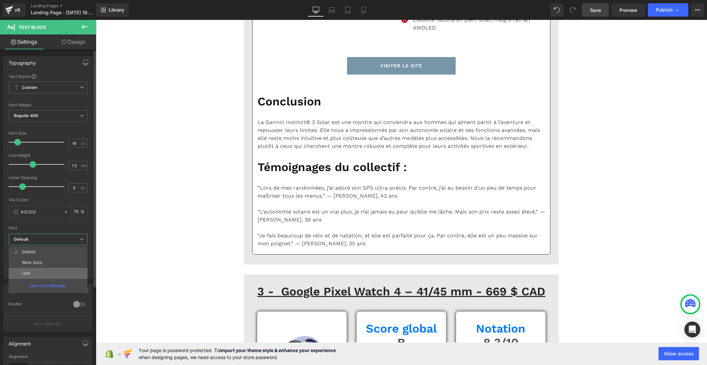
click at [44, 271] on li "Lato" at bounding box center [48, 273] width 79 height 11
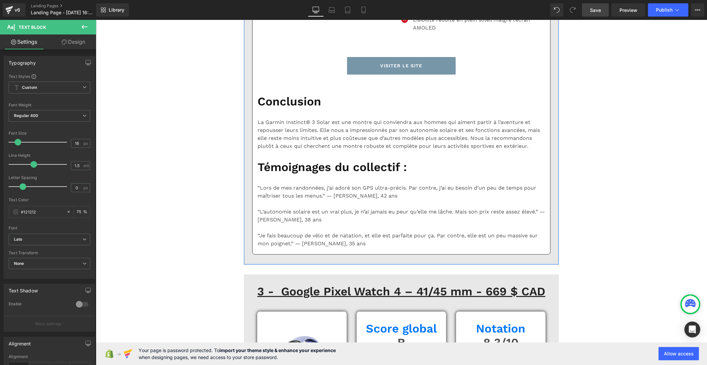
click at [71, 243] on span "Default" at bounding box center [50, 240] width 82 height 12
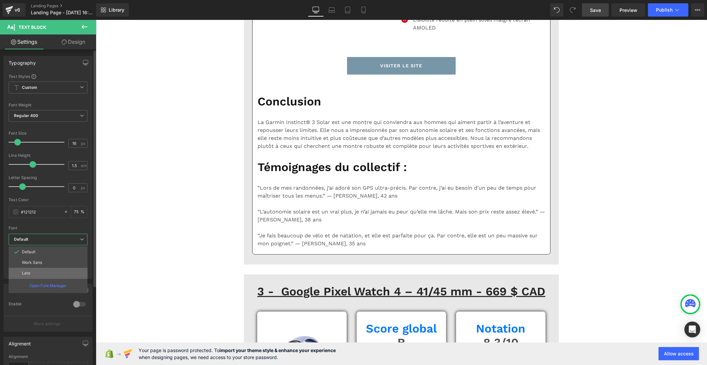
drag, startPoint x: 54, startPoint y: 272, endPoint x: 150, endPoint y: 146, distance: 158.5
click at [54, 272] on li "Lato" at bounding box center [48, 273] width 79 height 11
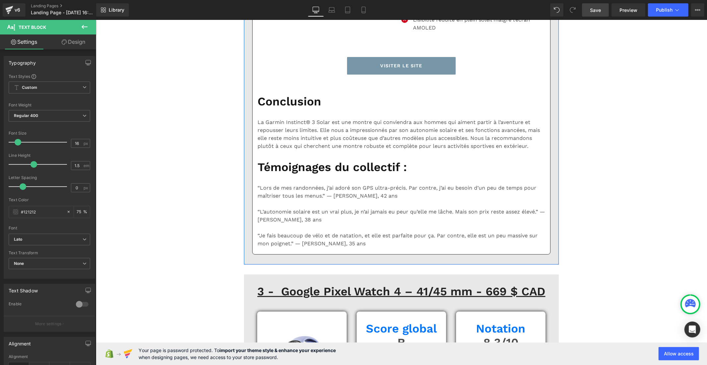
click at [32, 238] on b "Default" at bounding box center [48, 240] width 69 height 6
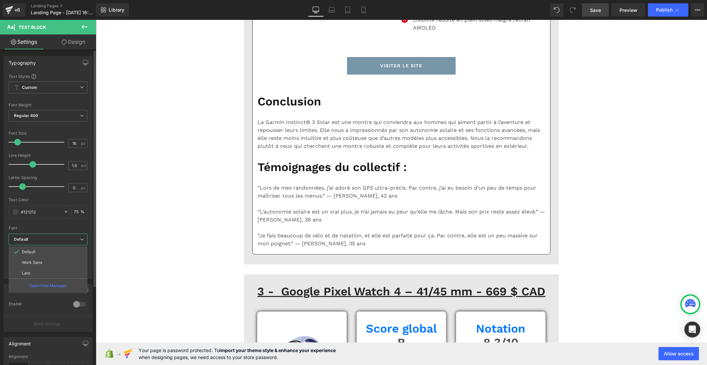
click at [35, 268] on li "Lato" at bounding box center [48, 273] width 79 height 11
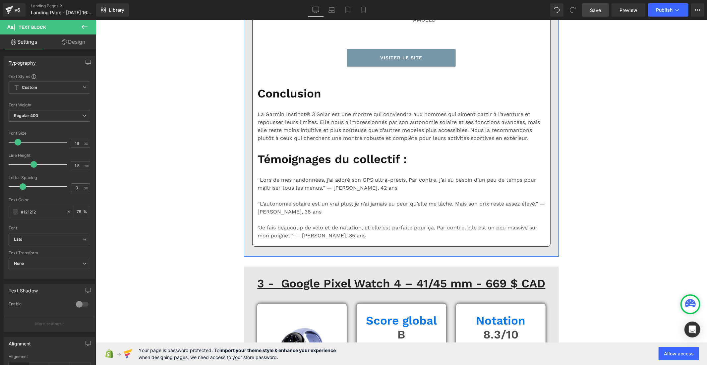
click at [55, 240] on b "Default" at bounding box center [48, 240] width 69 height 6
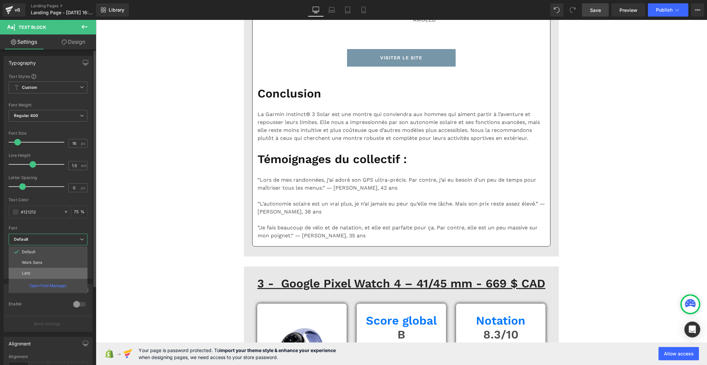
drag, startPoint x: 47, startPoint y: 272, endPoint x: 15, endPoint y: 214, distance: 65.9
click at [47, 272] on li "Lato" at bounding box center [48, 273] width 79 height 11
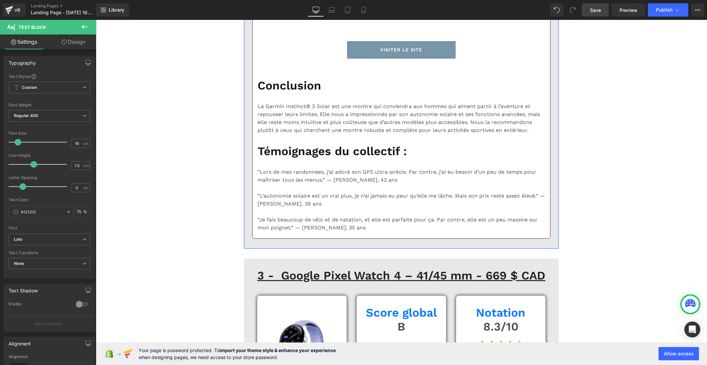
click at [60, 238] on b "Default" at bounding box center [48, 240] width 69 height 6
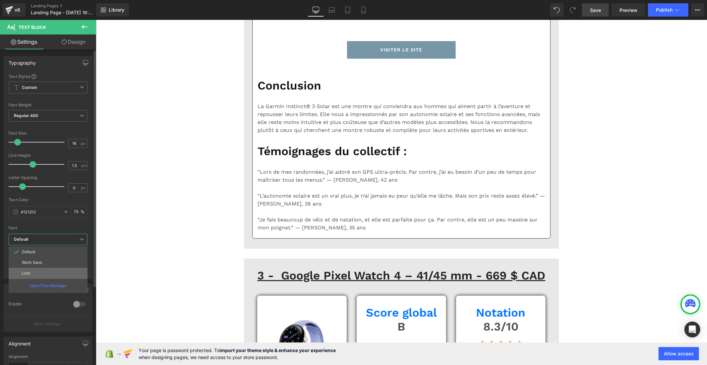
click at [55, 273] on li "Lato" at bounding box center [48, 273] width 79 height 11
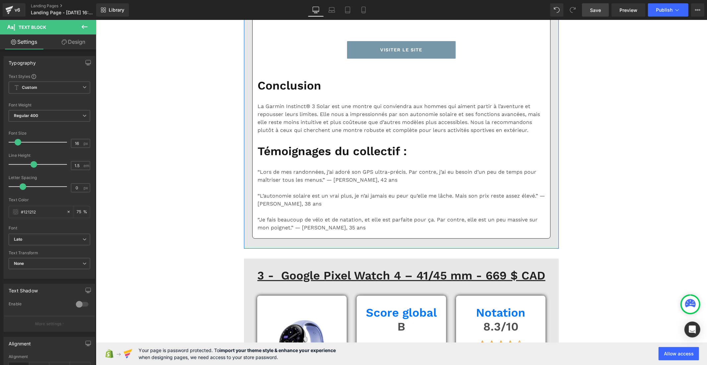
click at [22, 240] on icon "Default" at bounding box center [21, 240] width 14 height 6
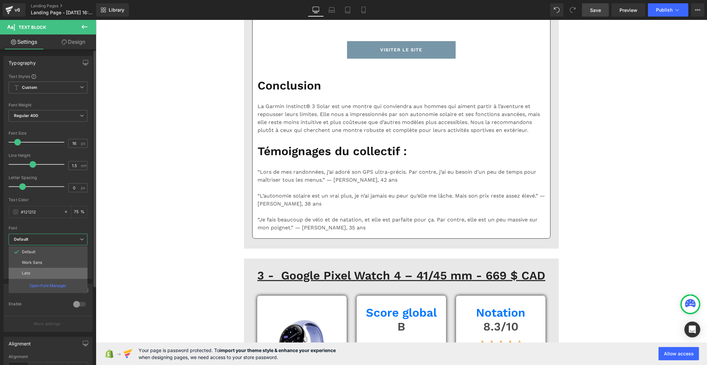
click at [35, 273] on li "Lato" at bounding box center [48, 273] width 79 height 11
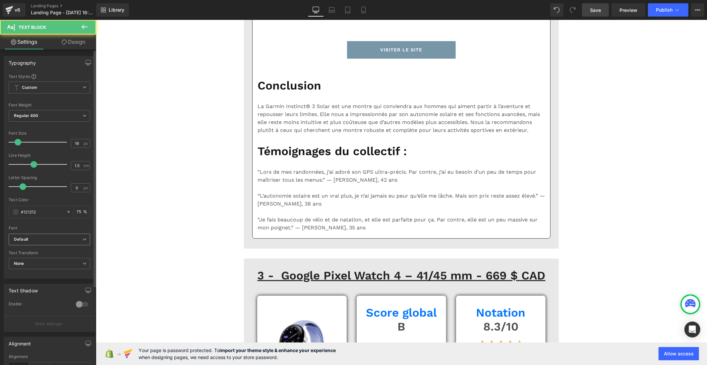
click at [57, 238] on b "Default" at bounding box center [48, 240] width 69 height 6
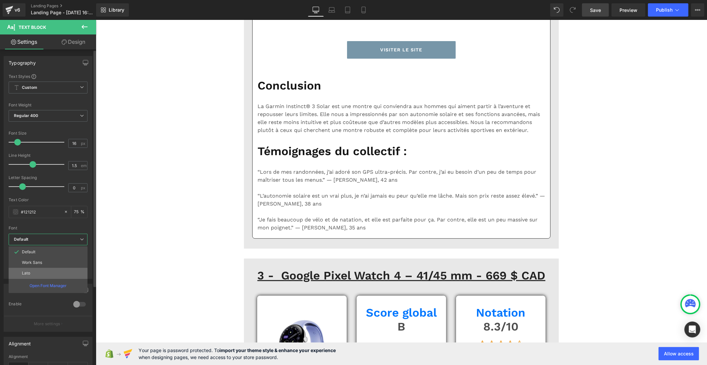
drag, startPoint x: 53, startPoint y: 273, endPoint x: 75, endPoint y: 231, distance: 48.0
click at [53, 273] on li "Lato" at bounding box center [48, 273] width 79 height 11
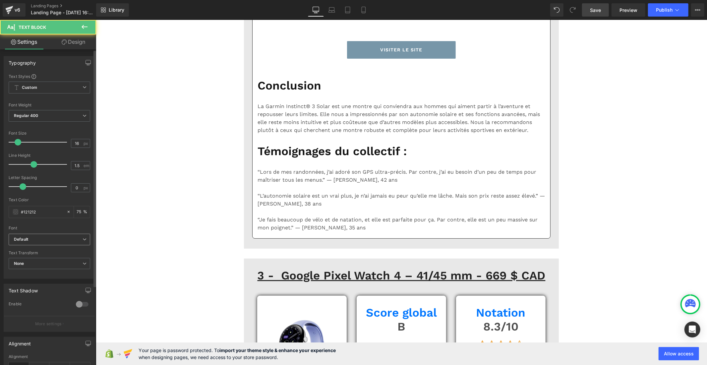
click at [36, 238] on b "Default" at bounding box center [48, 240] width 69 height 6
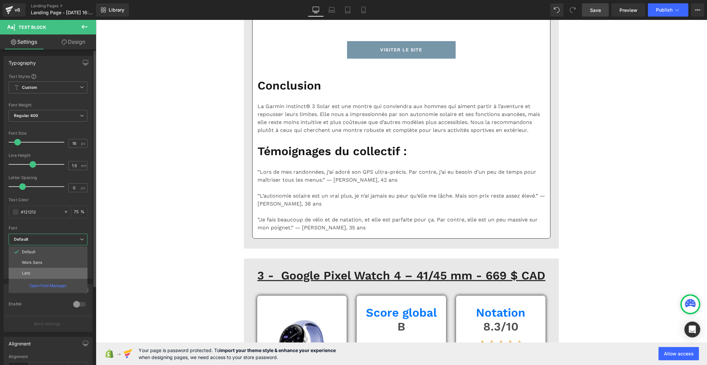
drag, startPoint x: 33, startPoint y: 272, endPoint x: 45, endPoint y: 231, distance: 42.9
click at [33, 272] on li "Lato" at bounding box center [48, 273] width 79 height 11
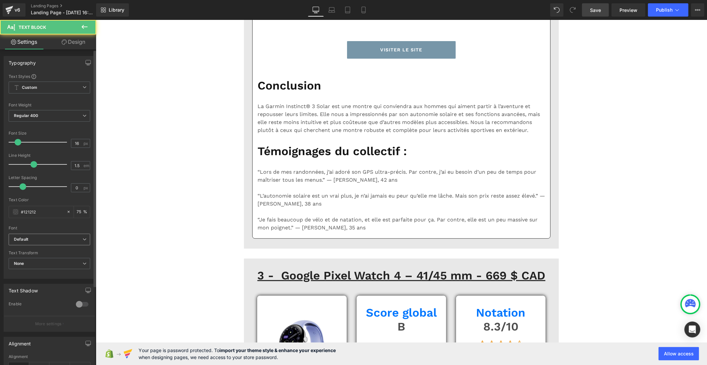
click at [44, 241] on b "Default" at bounding box center [48, 240] width 69 height 6
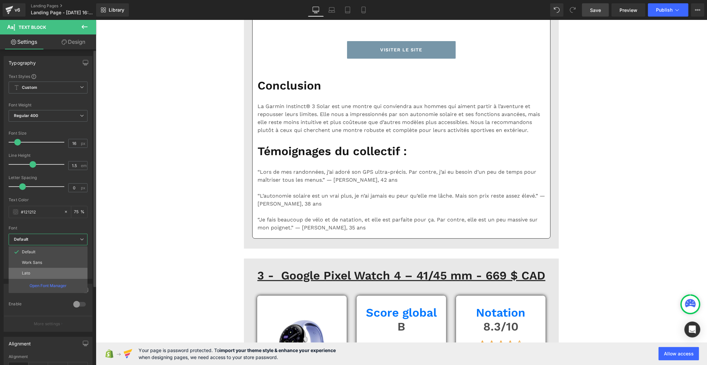
drag, startPoint x: 38, startPoint y: 274, endPoint x: 57, endPoint y: 231, distance: 46.7
click at [38, 274] on li "Lato" at bounding box center [48, 273] width 79 height 11
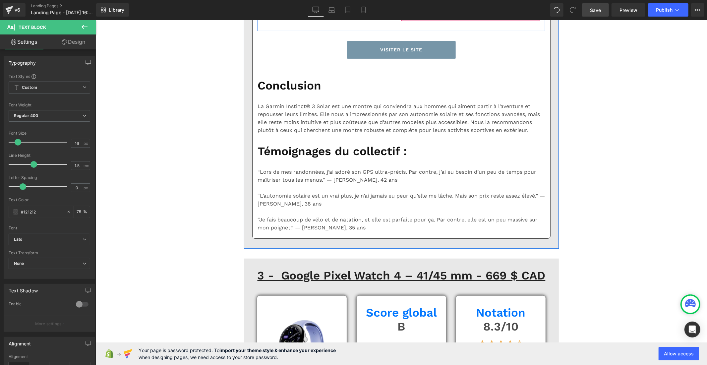
click at [419, 16] on p "Lisibilité réduite en plein soleil malgré l’écran AMOLED" at bounding box center [476, 8] width 127 height 16
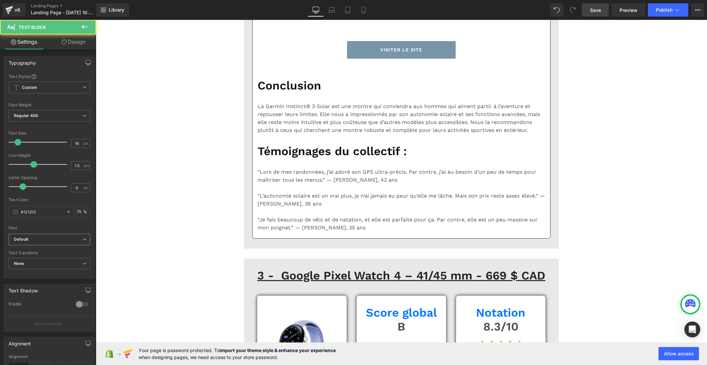
click at [72, 237] on b "Default" at bounding box center [48, 240] width 69 height 6
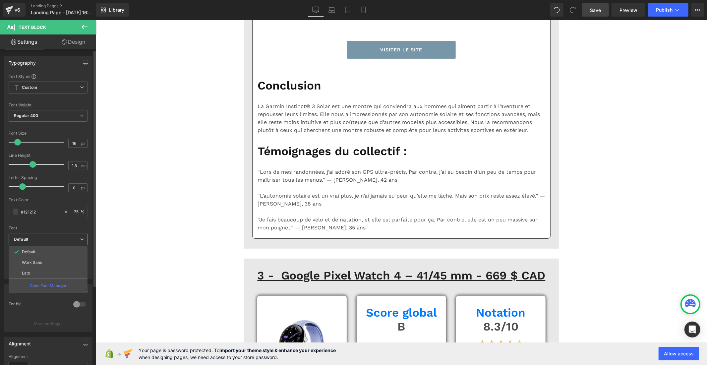
drag, startPoint x: 64, startPoint y: 270, endPoint x: 64, endPoint y: 267, distance: 3.3
click at [64, 271] on li "Lato" at bounding box center [48, 273] width 79 height 11
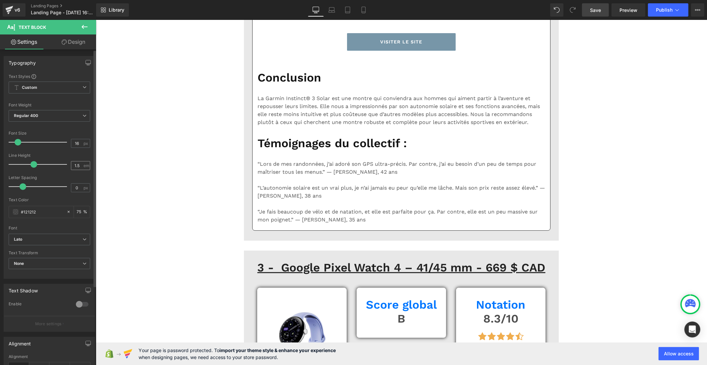
click at [81, 165] on div "1.5 em" at bounding box center [80, 165] width 19 height 9
click at [77, 165] on input "1.5" at bounding box center [77, 165] width 12 height 8
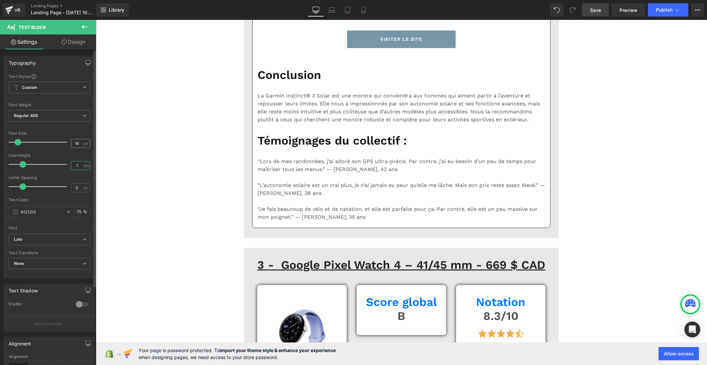
type input "1"
click at [75, 142] on input "16" at bounding box center [77, 143] width 12 height 8
click at [78, 142] on input "16" at bounding box center [77, 143] width 12 height 8
type input "1"
type input "20"
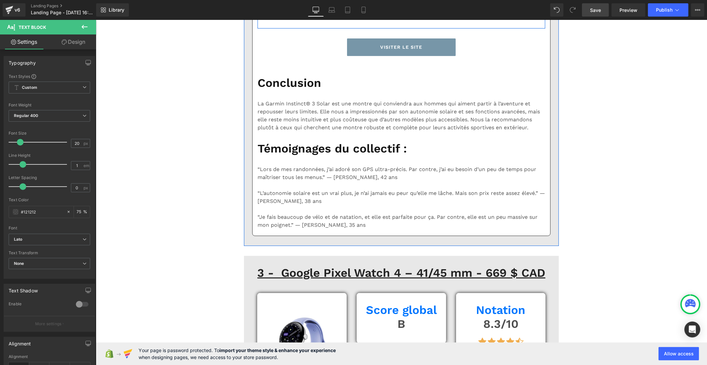
click at [80, 163] on input "1.5" at bounding box center [77, 165] width 12 height 8
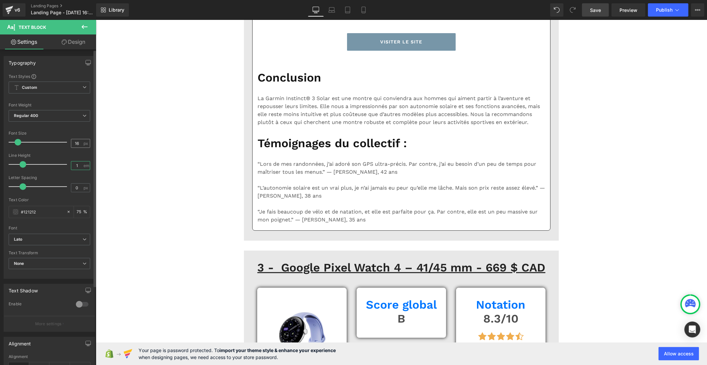
type input "1"
click at [78, 142] on input "16" at bounding box center [77, 143] width 12 height 8
type input "1"
type input "20"
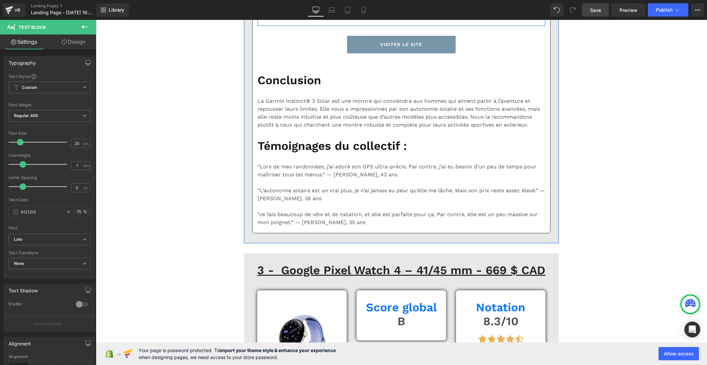
click at [80, 143] on input "16" at bounding box center [77, 143] width 12 height 8
type input "1"
type input "20"
click at [80, 166] on input "1.5" at bounding box center [77, 165] width 12 height 8
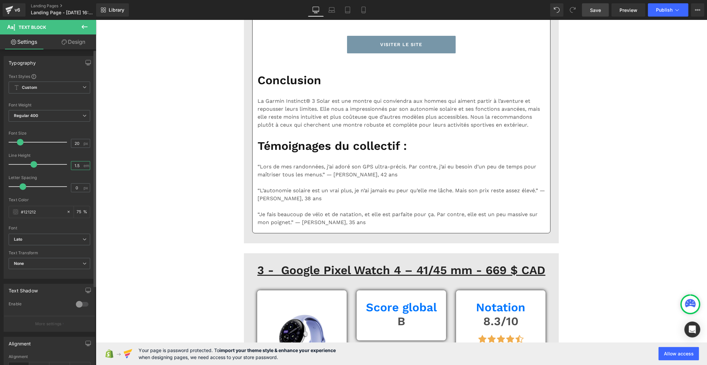
type input "1"
click at [280, 5] on p "Taille un peu imposante sur les poignets fins" at bounding box center [332, 1] width 127 height 8
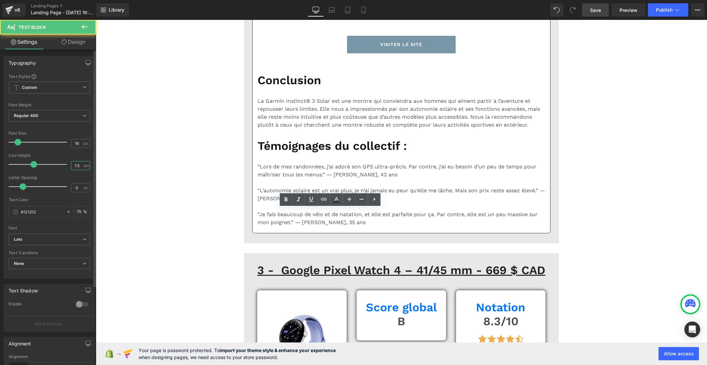
click at [78, 167] on input "1.5" at bounding box center [77, 165] width 12 height 8
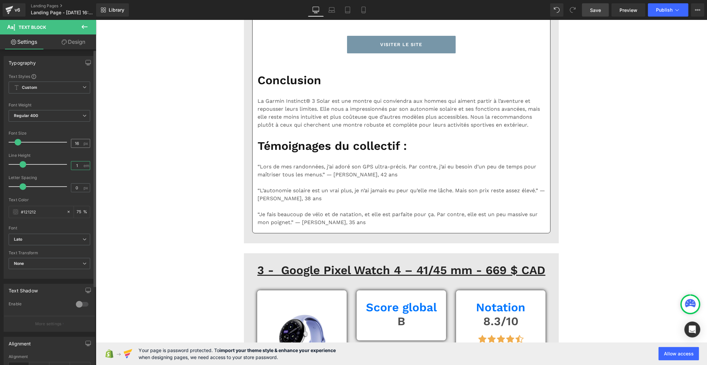
type input "1"
click at [77, 140] on input "16" at bounding box center [77, 143] width 12 height 8
type input "1"
type input "20"
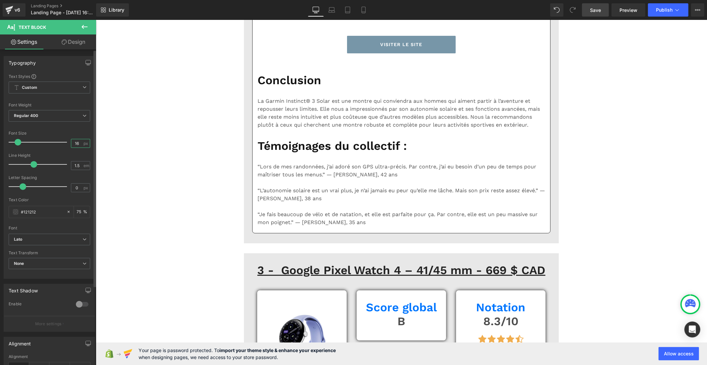
click at [80, 143] on input "16" at bounding box center [77, 143] width 12 height 8
type input "1"
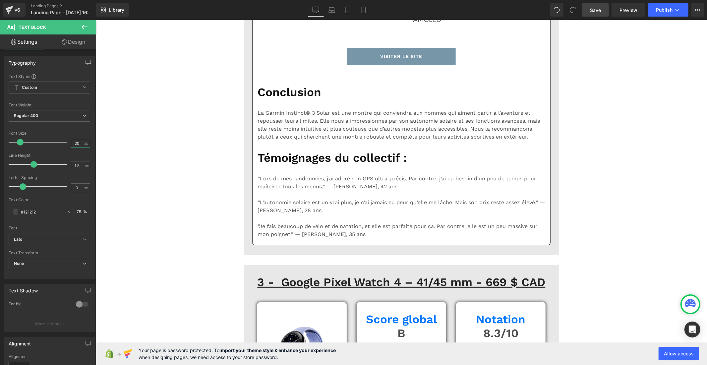
type input "20"
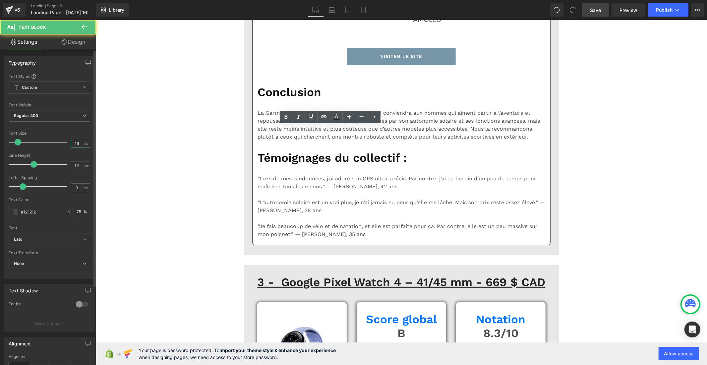
click at [77, 146] on input "16" at bounding box center [77, 143] width 12 height 8
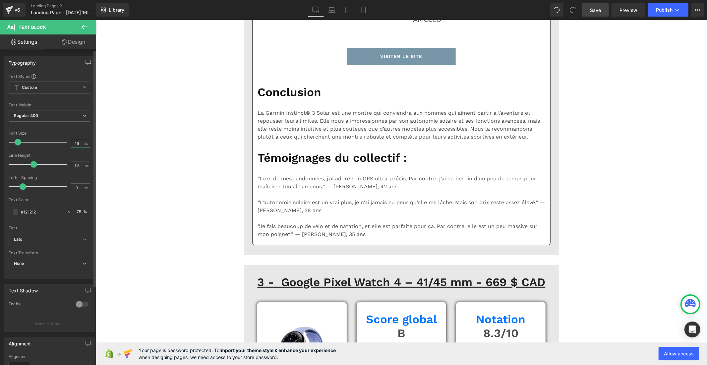
type input "1"
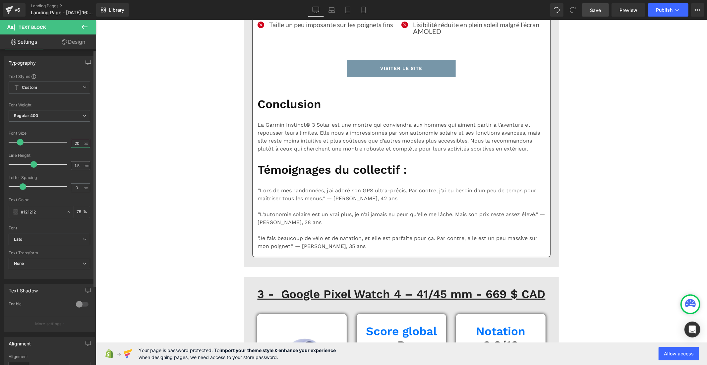
type input "20"
click at [79, 165] on input "1.5" at bounding box center [77, 165] width 12 height 8
type input "1"
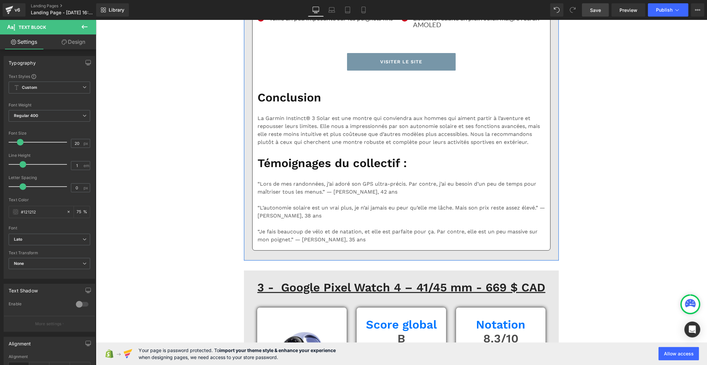
click at [78, 143] on input "16" at bounding box center [77, 143] width 12 height 8
type input "1"
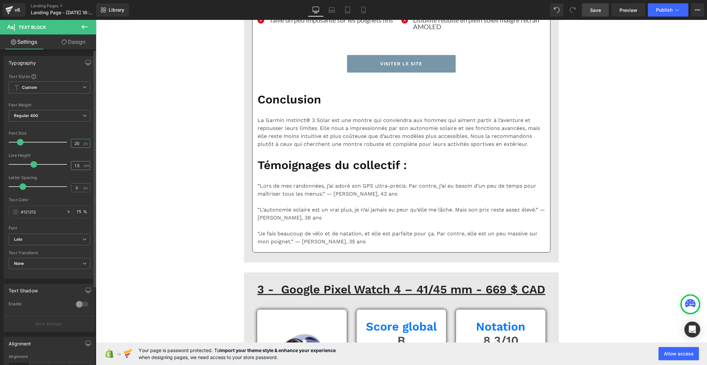
type input "20"
click at [79, 166] on input "1.5" at bounding box center [77, 165] width 12 height 8
type input "1"
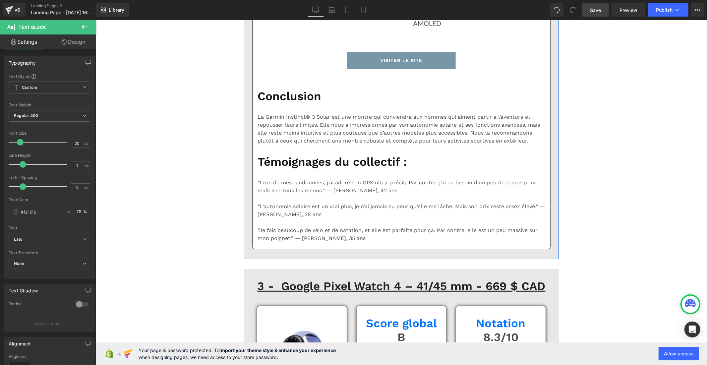
click at [79, 143] on input "16" at bounding box center [77, 143] width 12 height 8
type input "1"
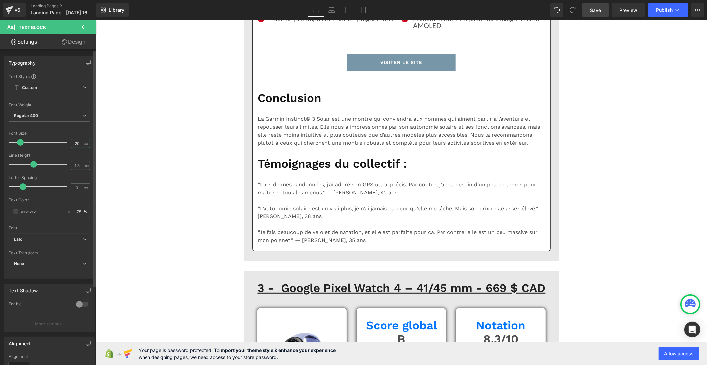
type input "20"
click at [81, 161] on div "1.5 em" at bounding box center [80, 165] width 19 height 9
click at [77, 166] on input "1.5" at bounding box center [77, 165] width 12 height 8
type input "1"
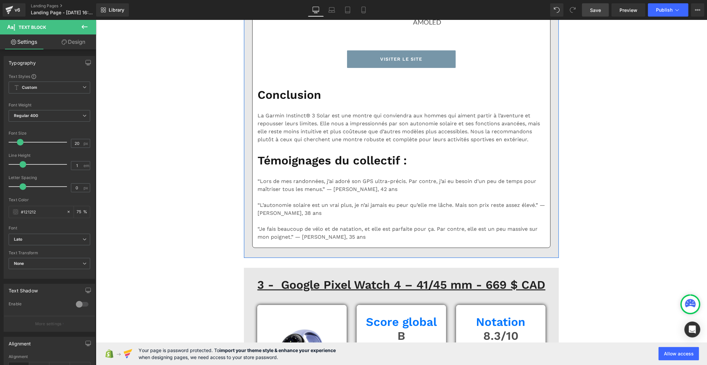
click at [78, 142] on input "16" at bounding box center [77, 143] width 12 height 8
type input "1"
type input "20"
click at [77, 166] on input "1.5" at bounding box center [77, 165] width 12 height 8
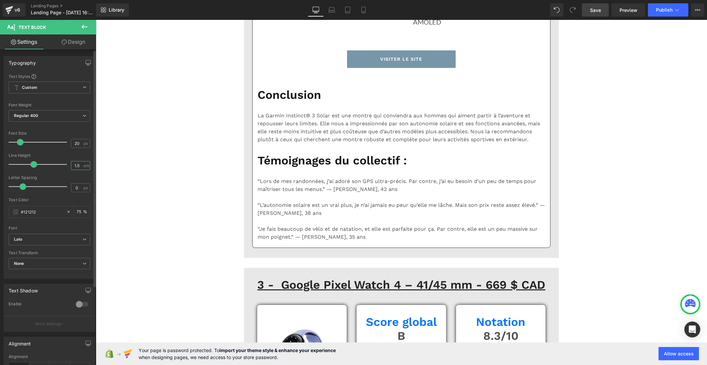
type input "1"
click at [78, 144] on input "16" at bounding box center [77, 143] width 12 height 8
type input "1"
type input "20"
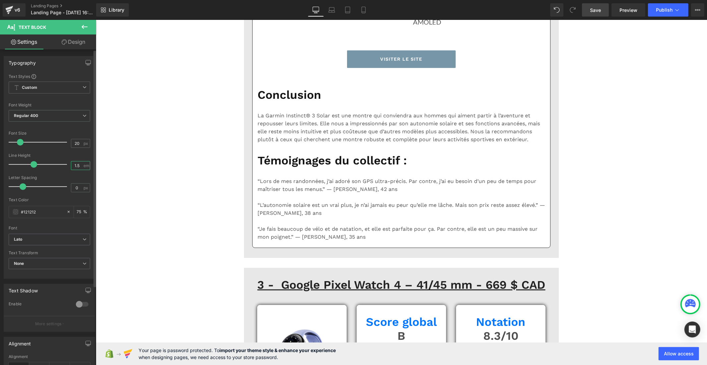
click at [78, 167] on input "1.5" at bounding box center [77, 165] width 12 height 8
type input "1"
click at [596, 9] on span "Save" at bounding box center [595, 10] width 11 height 7
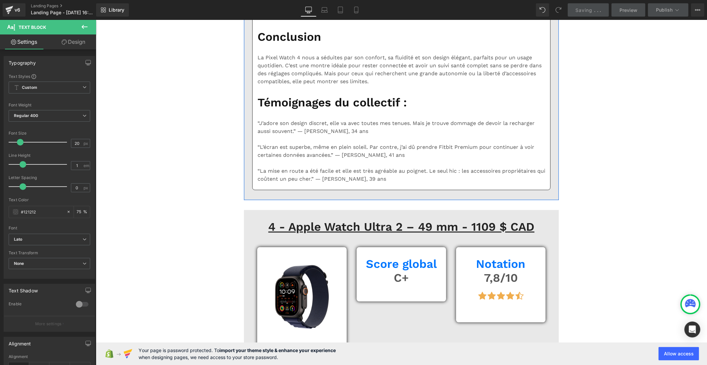
click at [53, 237] on b "Default" at bounding box center [48, 240] width 69 height 6
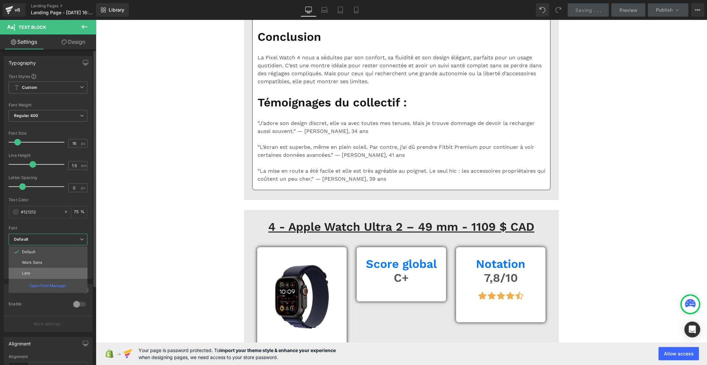
click at [37, 272] on li "Lato" at bounding box center [48, 273] width 79 height 11
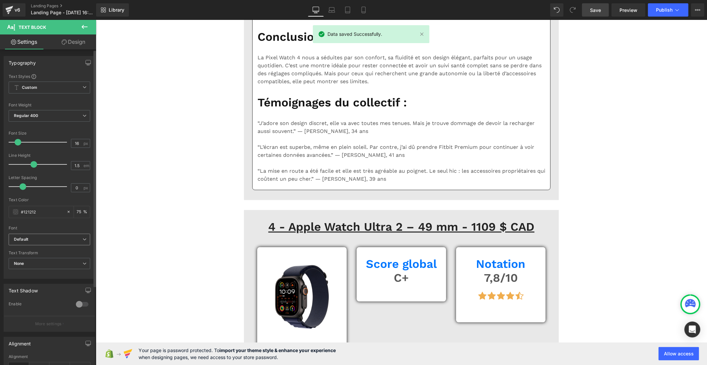
click at [28, 238] on icon "Default" at bounding box center [21, 240] width 14 height 6
click at [21, 270] on li "Lato" at bounding box center [48, 273] width 79 height 11
click at [38, 239] on b "Default" at bounding box center [48, 240] width 69 height 6
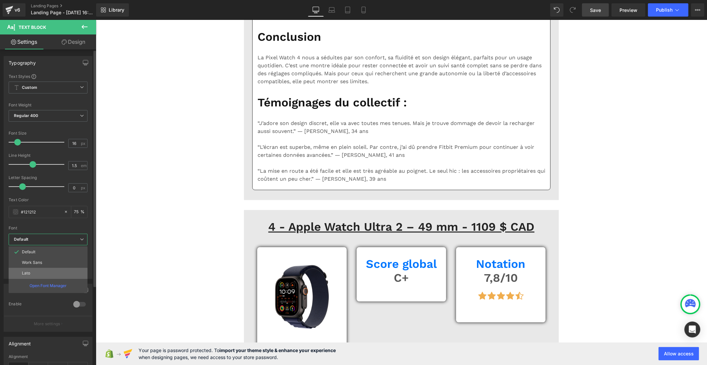
click at [38, 274] on li "Lato" at bounding box center [48, 273] width 79 height 11
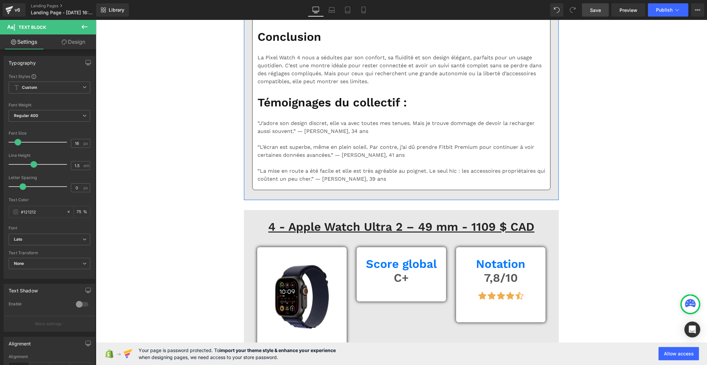
click at [50, 243] on span "Default" at bounding box center [50, 240] width 82 height 12
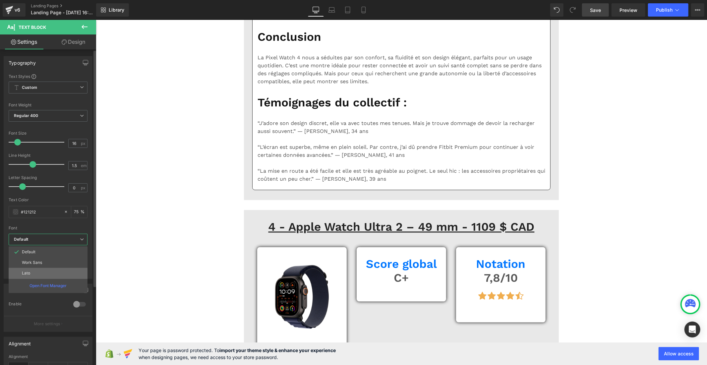
click at [39, 271] on li "Lato" at bounding box center [48, 273] width 79 height 11
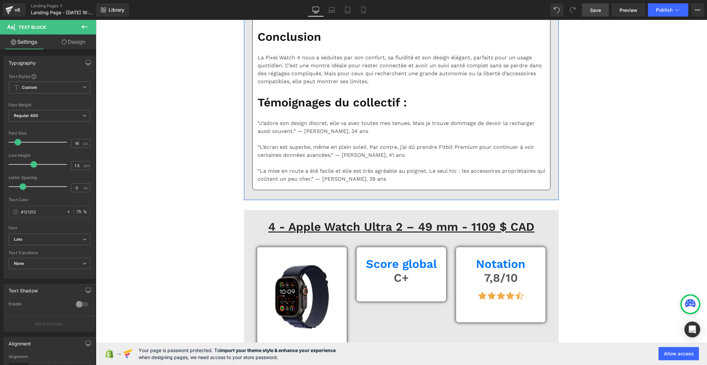
click at [70, 242] on b "Default" at bounding box center [48, 240] width 69 height 6
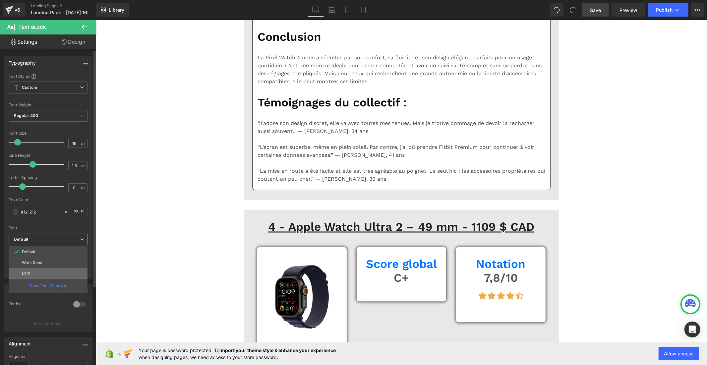
click at [51, 275] on li "Lato" at bounding box center [48, 273] width 79 height 11
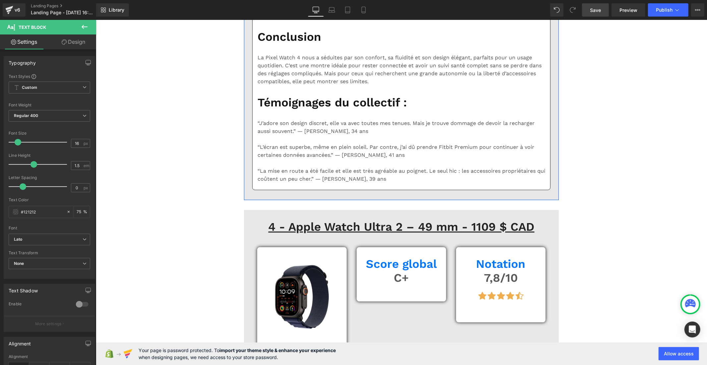
click at [58, 238] on b "Default" at bounding box center [48, 240] width 69 height 6
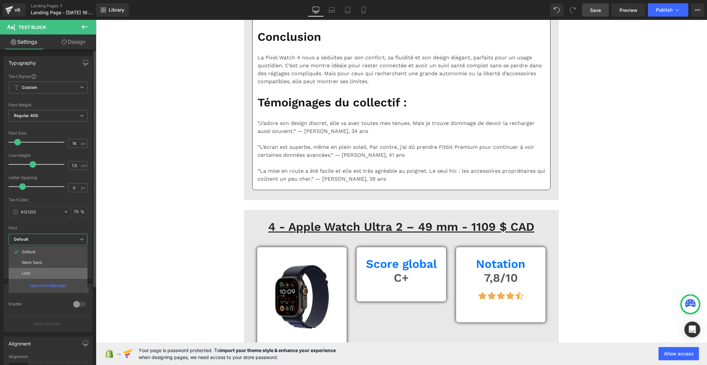
click at [42, 270] on li "Lato" at bounding box center [48, 273] width 79 height 11
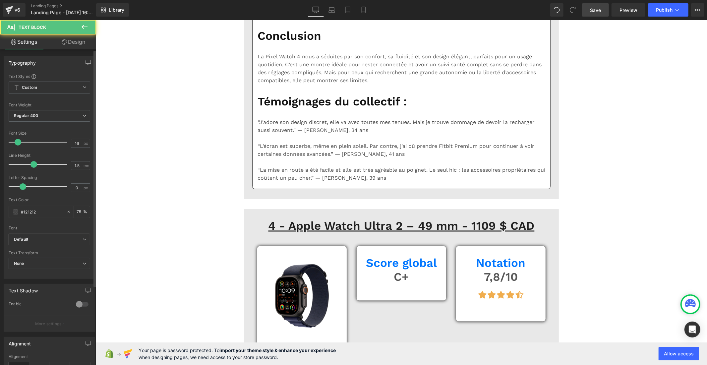
click at [60, 241] on b "Default" at bounding box center [48, 240] width 69 height 6
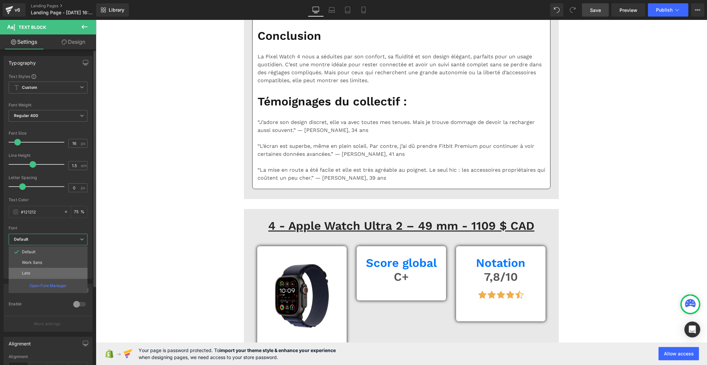
click at [46, 269] on li "Lato" at bounding box center [48, 273] width 79 height 11
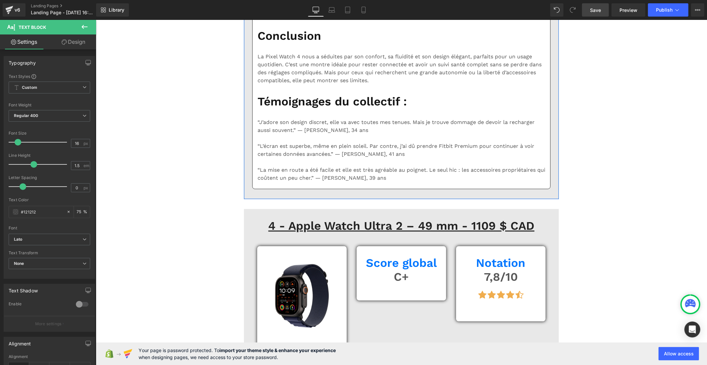
click at [62, 243] on span "Default" at bounding box center [50, 240] width 82 height 12
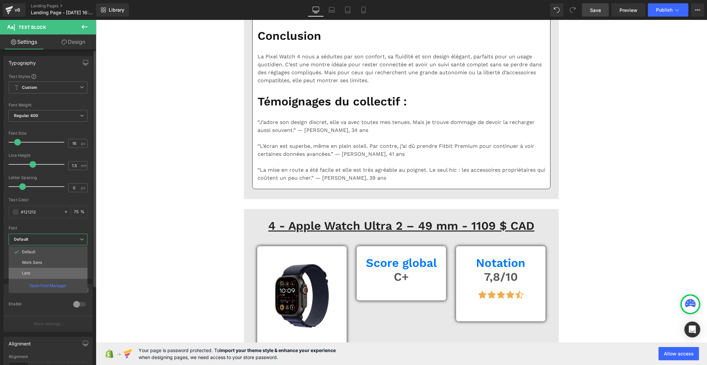
click at [47, 273] on li "Lato" at bounding box center [48, 273] width 79 height 11
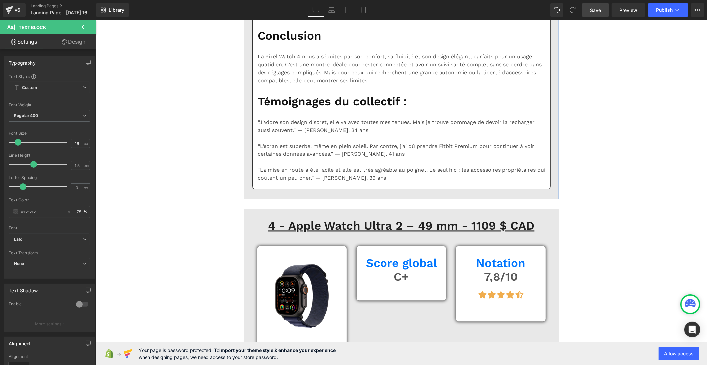
click at [70, 239] on b "Default" at bounding box center [48, 240] width 69 height 6
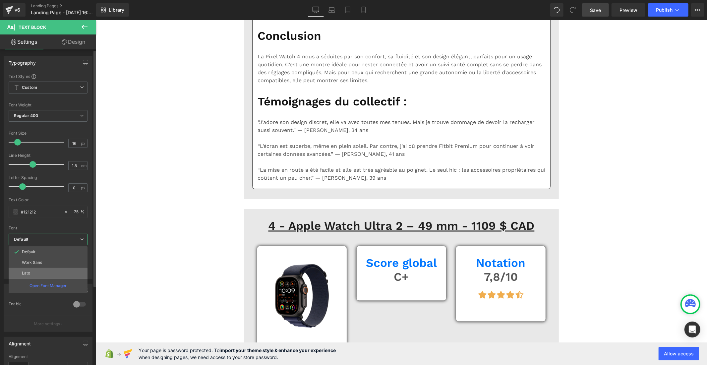
click at [54, 272] on li "Lato" at bounding box center [48, 273] width 79 height 11
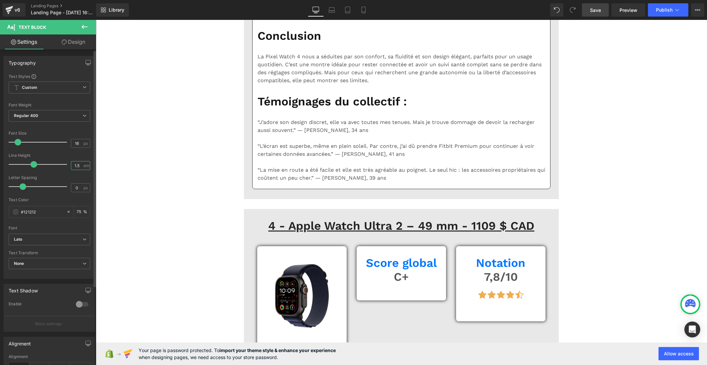
click at [77, 163] on input "1.5" at bounding box center [77, 165] width 12 height 8
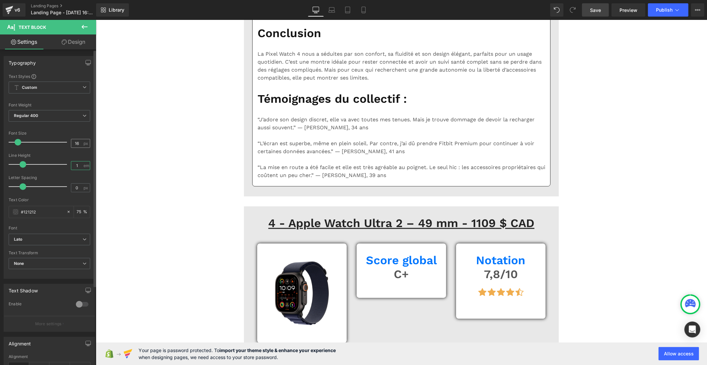
type input "1"
click at [79, 142] on input "16" at bounding box center [77, 143] width 12 height 8
type input "1"
type input "20"
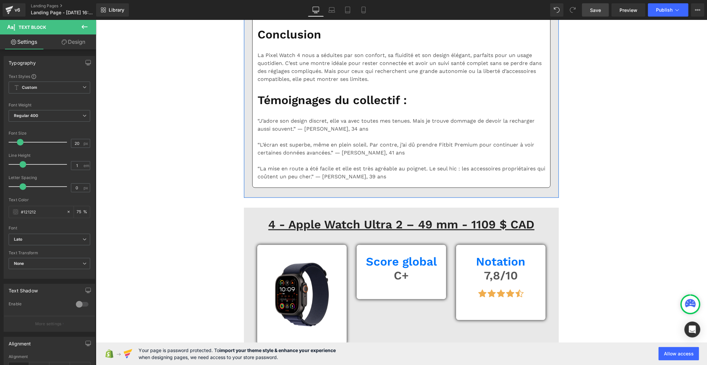
click at [78, 143] on input "16" at bounding box center [77, 143] width 12 height 8
type input "1"
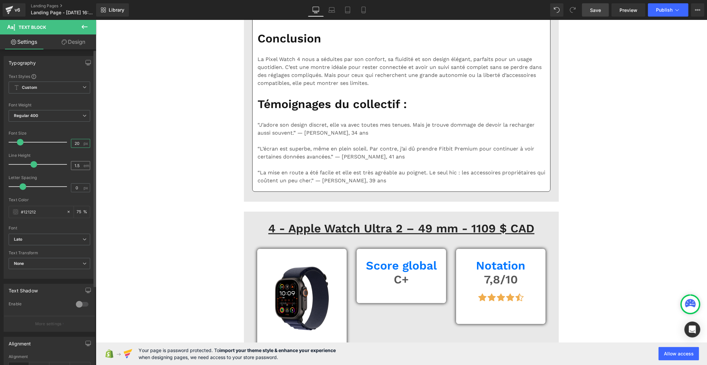
type input "20"
click at [80, 165] on input "1.5" at bounding box center [77, 165] width 12 height 8
type input "1"
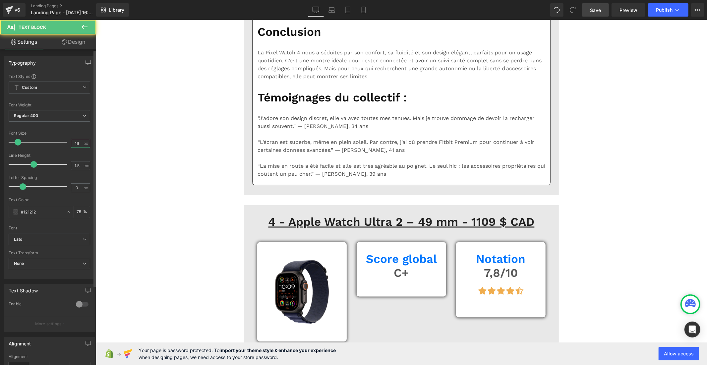
click at [78, 144] on input "16" at bounding box center [77, 143] width 12 height 8
type input "1"
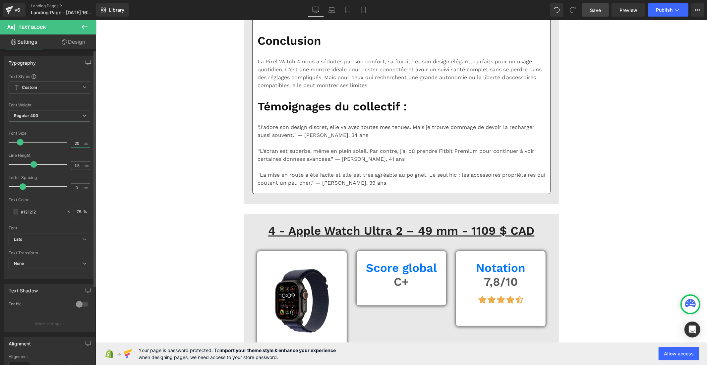
type input "20"
click at [78, 166] on input "1.5" at bounding box center [77, 165] width 12 height 8
type input "1"
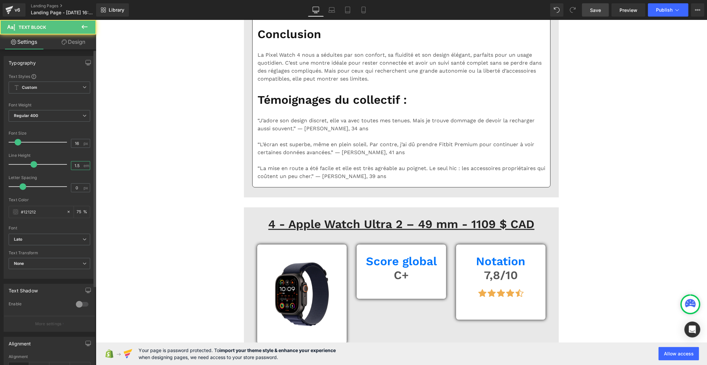
click at [79, 164] on input "1.5" at bounding box center [77, 165] width 12 height 8
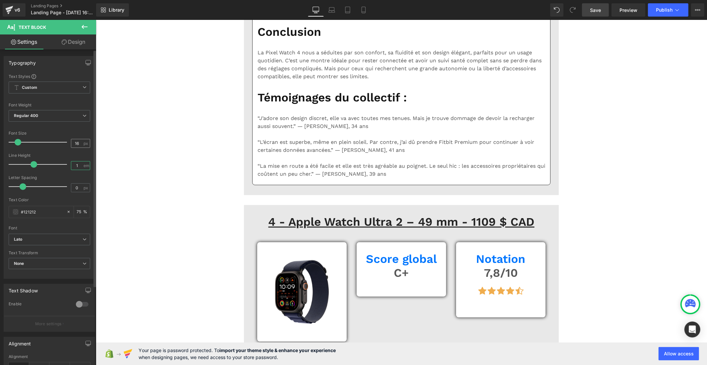
type input "1"
drag, startPoint x: 76, startPoint y: 146, endPoint x: 59, endPoint y: 146, distance: 17.2
click at [59, 146] on div "Font Size 16 px" at bounding box center [50, 142] width 82 height 22
type input "20"
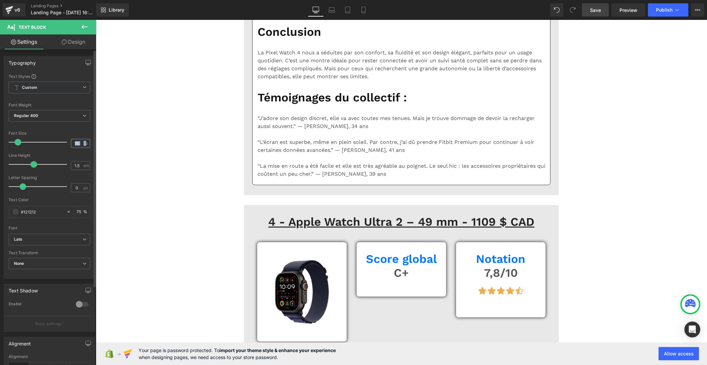
drag, startPoint x: 83, startPoint y: 143, endPoint x: 70, endPoint y: 143, distance: 13.6
click at [71, 143] on div "16 px" at bounding box center [80, 143] width 19 height 9
click at [74, 146] on input "16" at bounding box center [77, 143] width 12 height 8
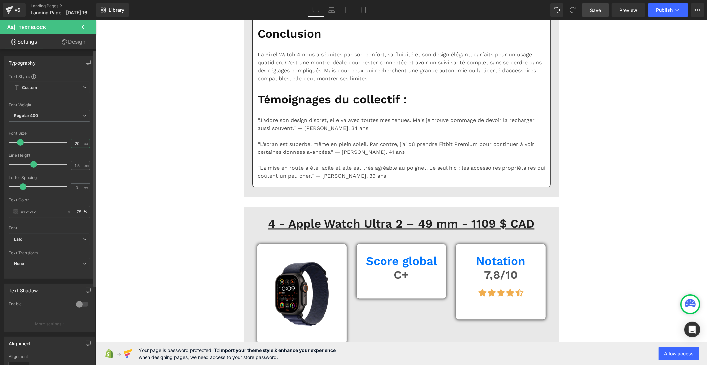
type input "20"
click at [78, 165] on input "1.5" at bounding box center [77, 165] width 12 height 8
type input "1"
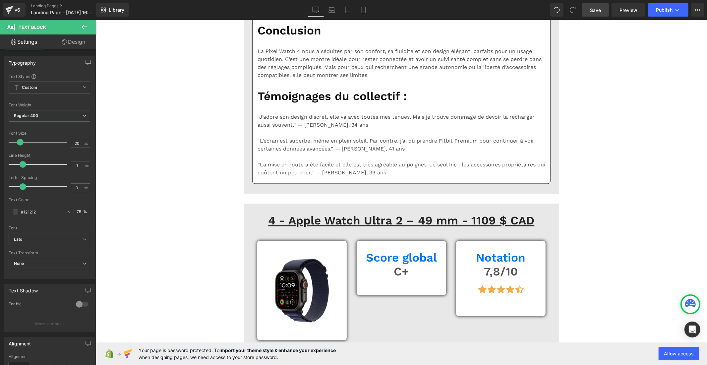
click at [78, 164] on input "1.5" at bounding box center [77, 165] width 12 height 8
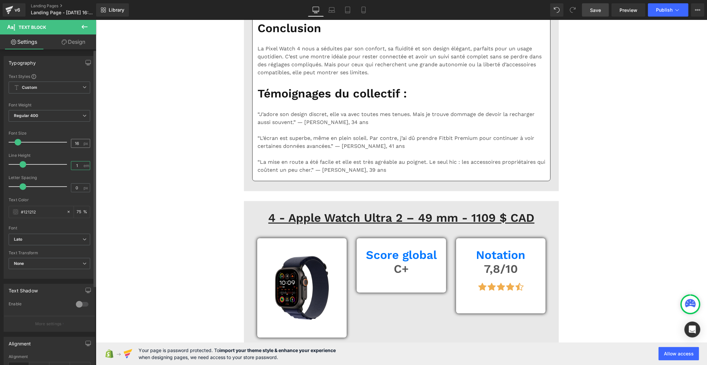
type input "1"
click at [78, 144] on input "16" at bounding box center [77, 143] width 12 height 8
type input "1"
type input "20"
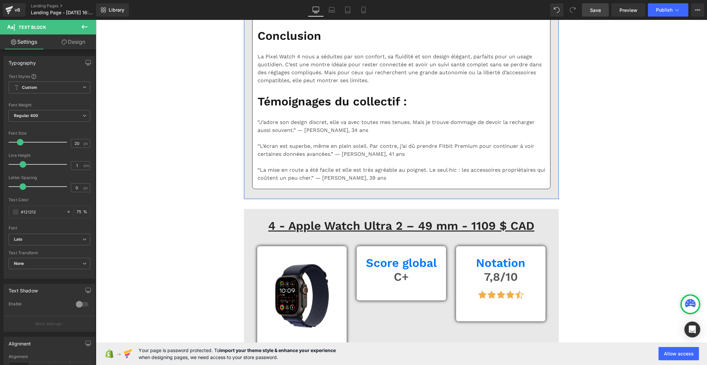
click at [79, 141] on input "16" at bounding box center [77, 143] width 12 height 8
type input "1"
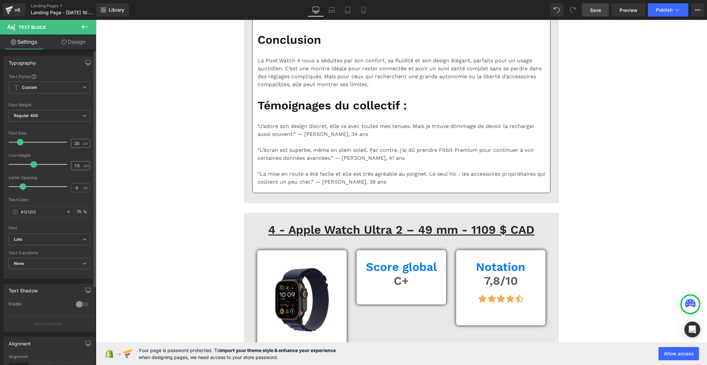
type input "20"
click at [78, 166] on input "1.5" at bounding box center [77, 165] width 12 height 8
type input "1"
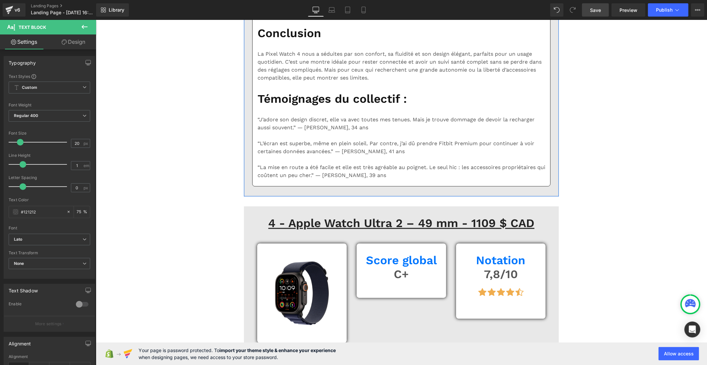
click at [75, 144] on input "16" at bounding box center [77, 143] width 12 height 8
click at [76, 144] on input "16" at bounding box center [77, 143] width 12 height 8
type input "1"
type input "20"
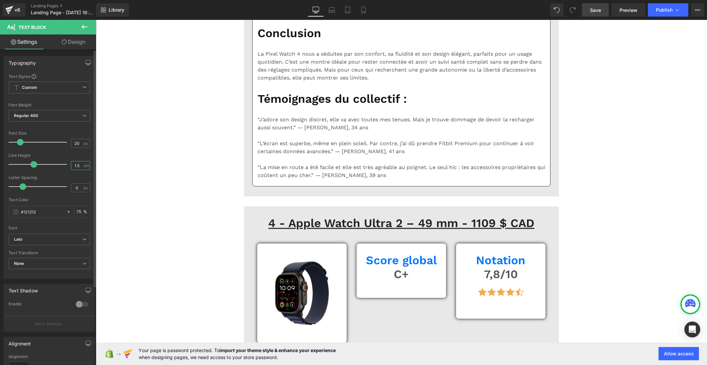
click at [78, 167] on input "1.5" at bounding box center [77, 165] width 12 height 8
type input "1"
click at [78, 143] on input "16" at bounding box center [77, 143] width 12 height 8
type input "1"
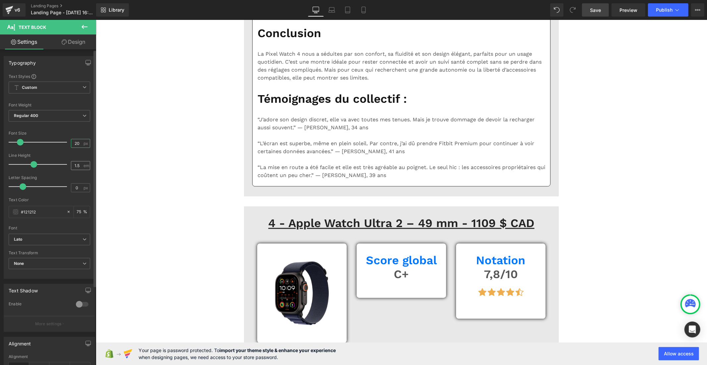
type input "20"
click at [78, 166] on input "1.5" at bounding box center [77, 165] width 12 height 8
type input "1"
drag, startPoint x: 587, startPoint y: 13, endPoint x: 169, endPoint y: 265, distance: 488.4
click at [587, 13] on link "Save" at bounding box center [595, 9] width 27 height 13
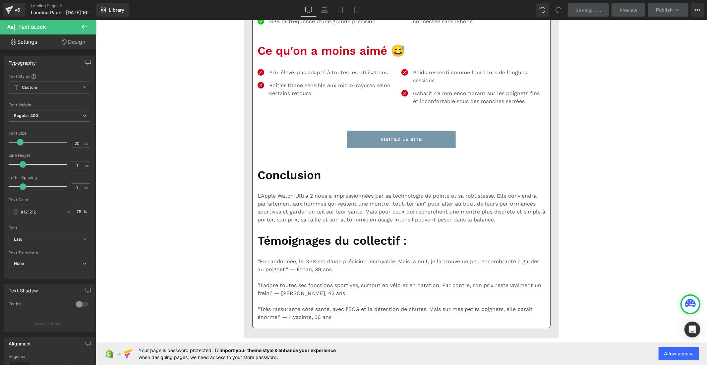
scroll to position [4087, 0]
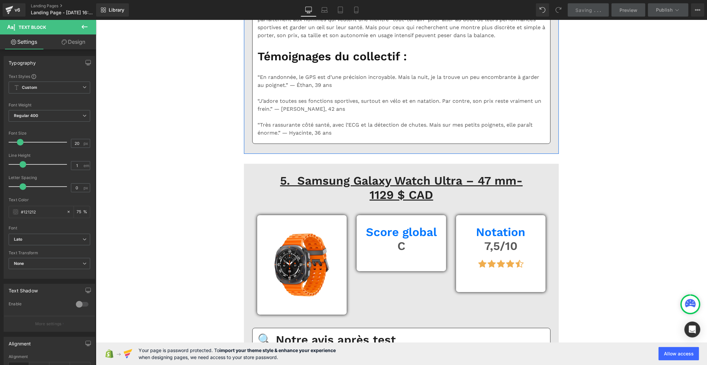
click at [65, 237] on b "Default" at bounding box center [48, 240] width 69 height 6
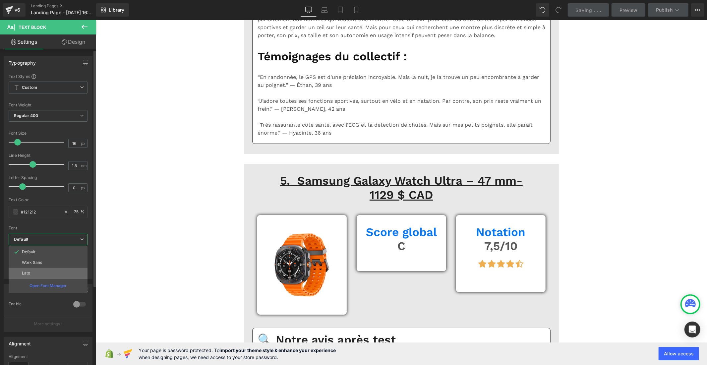
click at [51, 269] on li "Lato" at bounding box center [48, 273] width 79 height 11
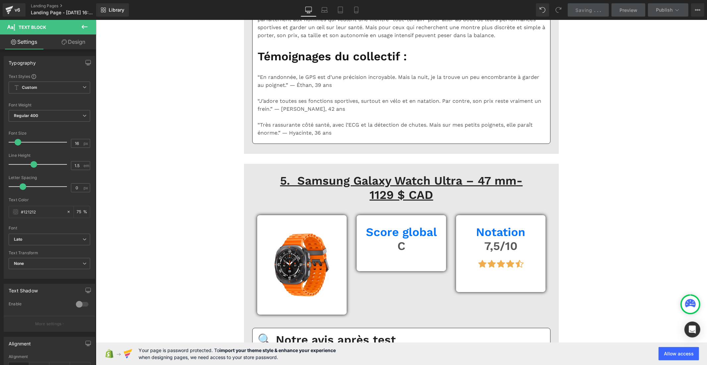
click at [65, 239] on b "Default" at bounding box center [48, 240] width 69 height 6
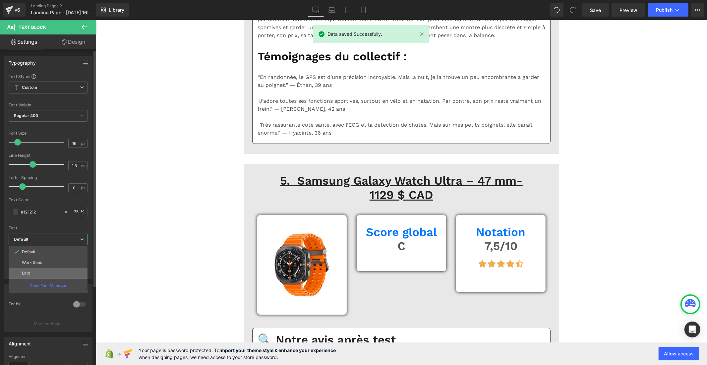
click at [54, 274] on li "Lato" at bounding box center [48, 273] width 79 height 11
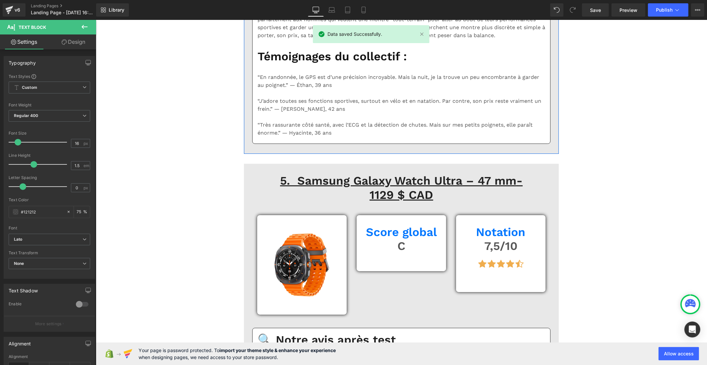
click at [62, 238] on b "Default" at bounding box center [48, 240] width 69 height 6
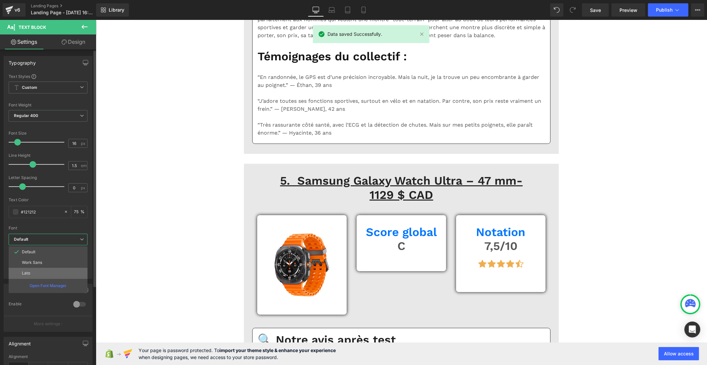
click at [45, 270] on li "Lato" at bounding box center [48, 273] width 79 height 11
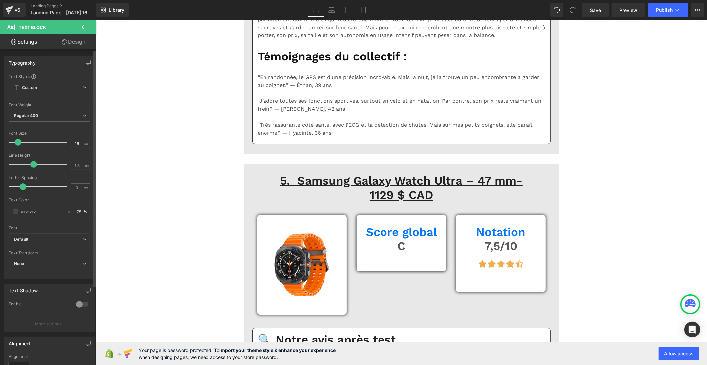
click at [52, 239] on b "Default" at bounding box center [48, 240] width 69 height 6
click at [39, 274] on li "Lato" at bounding box center [48, 273] width 79 height 11
click at [22, 241] on icon "Default" at bounding box center [21, 240] width 14 height 6
click at [20, 272] on li "Lato" at bounding box center [48, 273] width 79 height 11
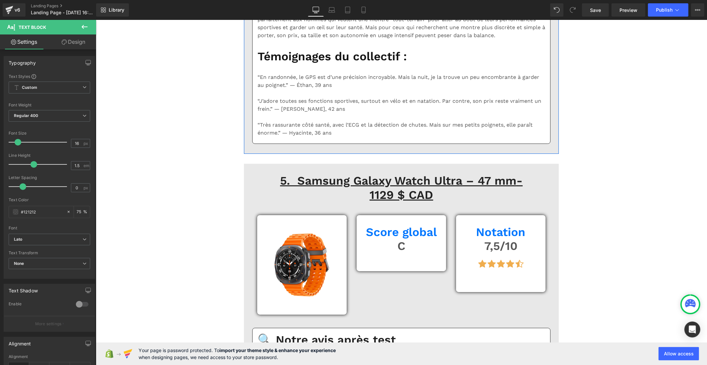
click at [35, 239] on b "Default" at bounding box center [48, 240] width 69 height 6
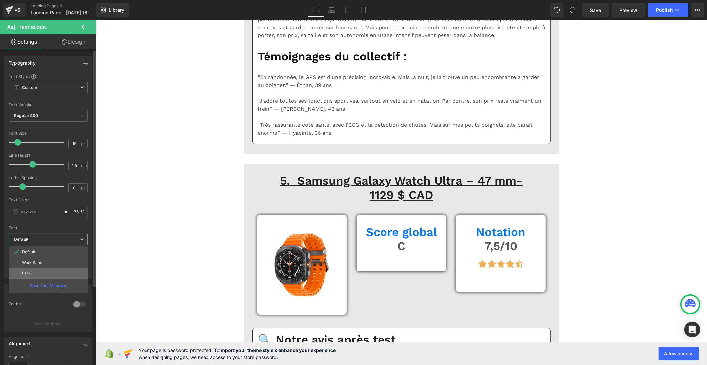
click at [30, 272] on li "Lato" at bounding box center [48, 273] width 79 height 11
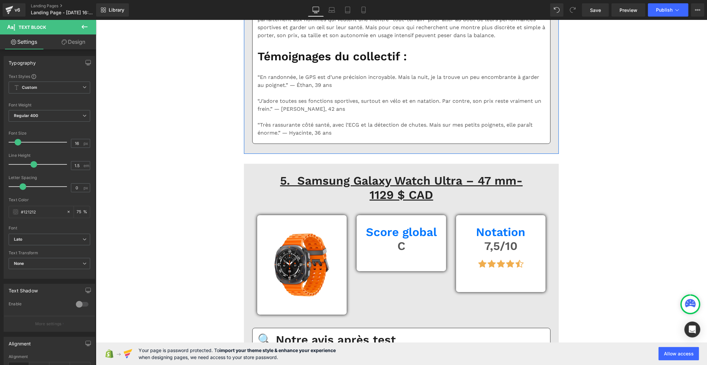
click at [40, 239] on b "Default" at bounding box center [48, 240] width 69 height 6
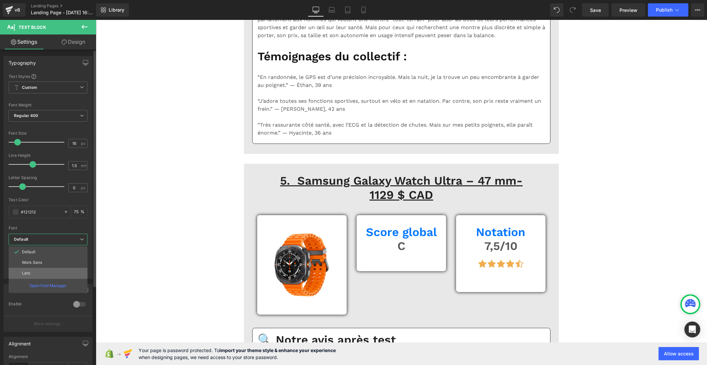
click at [26, 271] on p "Lato" at bounding box center [26, 273] width 8 height 5
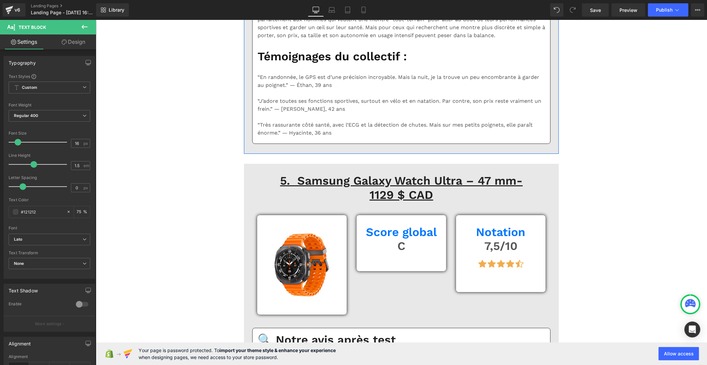
click at [39, 241] on b "Default" at bounding box center [48, 240] width 69 height 6
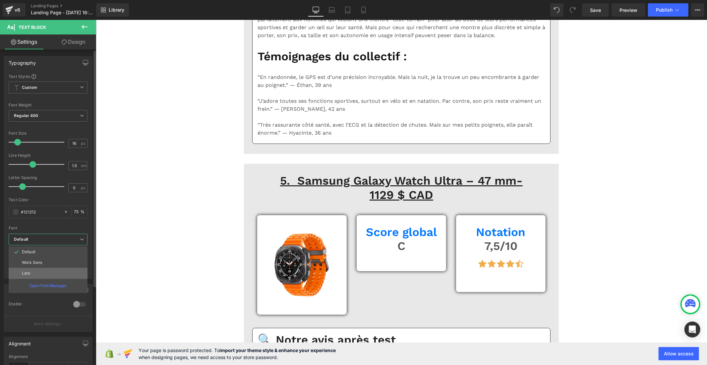
click at [30, 271] on p "Lato" at bounding box center [26, 273] width 8 height 5
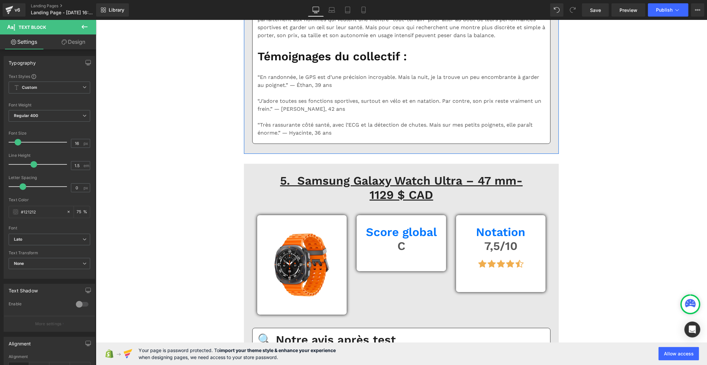
click at [59, 244] on span "Default" at bounding box center [50, 240] width 82 height 12
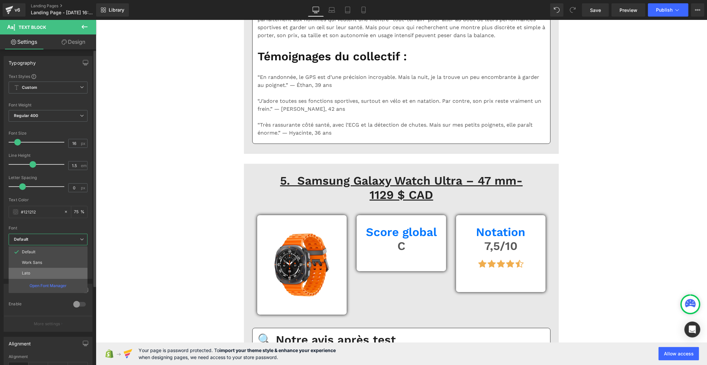
click at [34, 270] on li "Lato" at bounding box center [48, 273] width 79 height 11
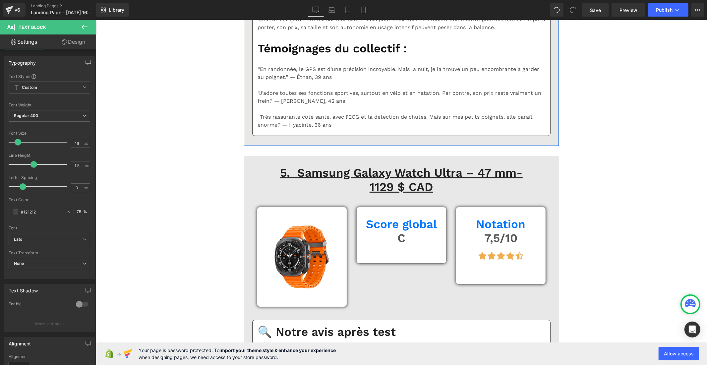
click at [37, 241] on b "Default" at bounding box center [48, 240] width 69 height 6
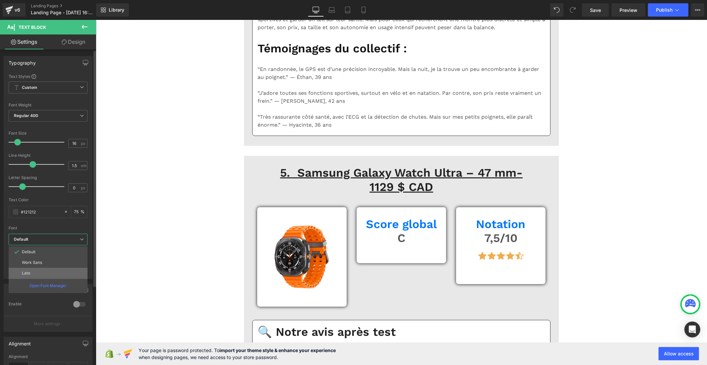
click at [30, 271] on li "Lato" at bounding box center [48, 273] width 79 height 11
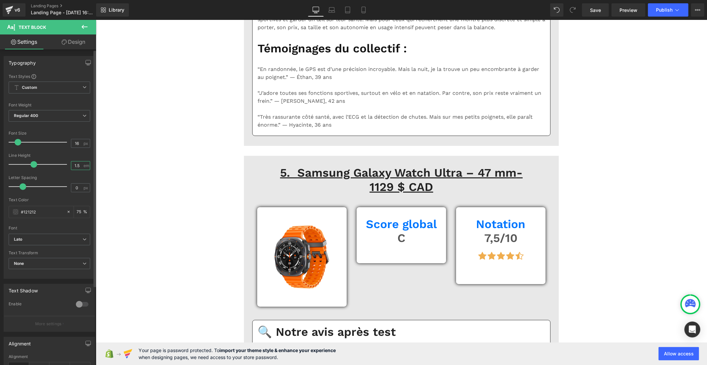
click at [79, 167] on input "1.5" at bounding box center [77, 165] width 12 height 8
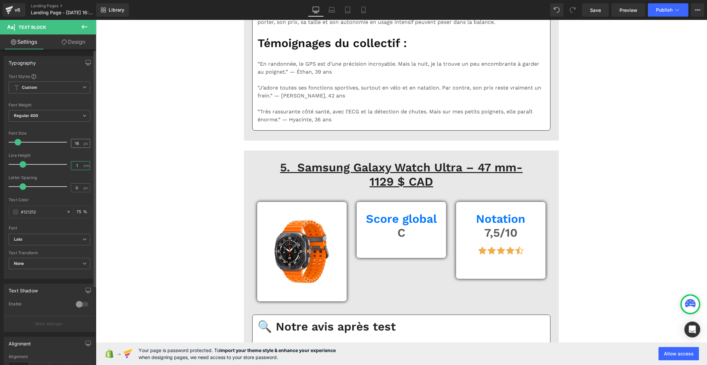
type input "1"
click at [71, 144] on div "16 px" at bounding box center [80, 143] width 19 height 9
click at [76, 143] on input "16" at bounding box center [77, 143] width 12 height 8
drag, startPoint x: 78, startPoint y: 143, endPoint x: 60, endPoint y: 143, distance: 18.6
click at [60, 143] on div "Font Size 16 px" at bounding box center [50, 142] width 82 height 22
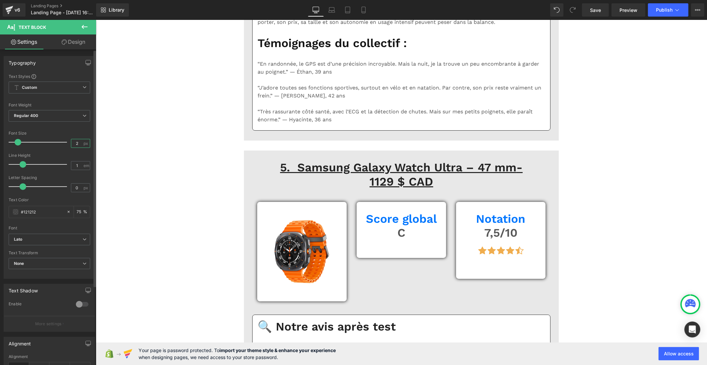
type input "20"
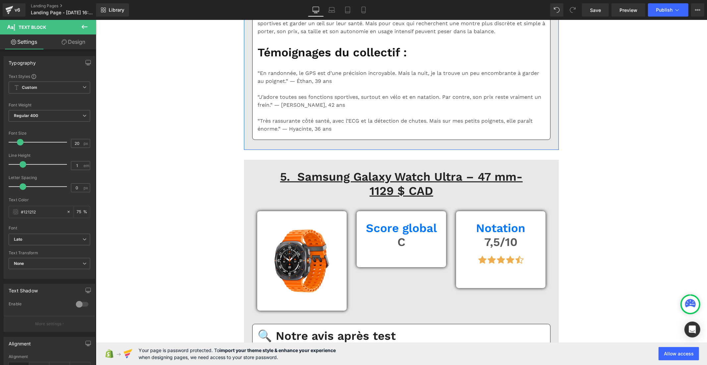
click at [74, 143] on input "16" at bounding box center [77, 143] width 12 height 8
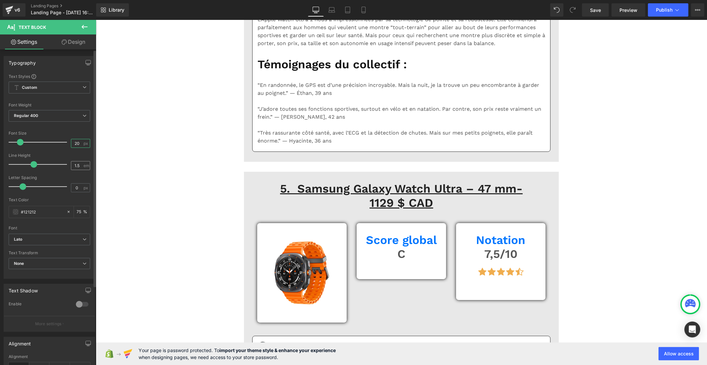
type input "20"
click at [78, 166] on input "1.5" at bounding box center [77, 165] width 12 height 8
type input "1"
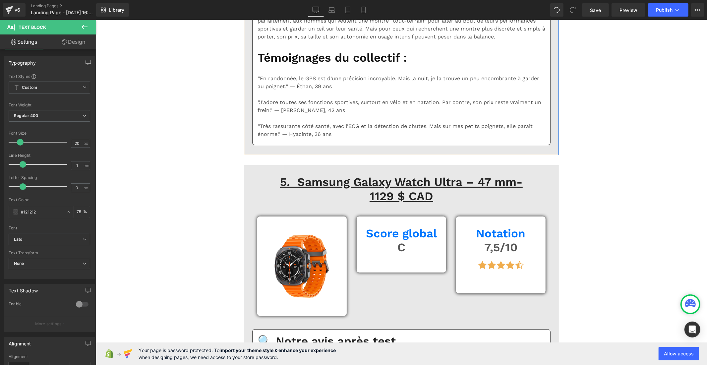
drag, startPoint x: 77, startPoint y: 144, endPoint x: 66, endPoint y: 144, distance: 11.6
click at [66, 144] on div "Font Size 16 px" at bounding box center [50, 142] width 82 height 22
type input "20"
click at [82, 167] on div "1.5 em" at bounding box center [80, 165] width 19 height 9
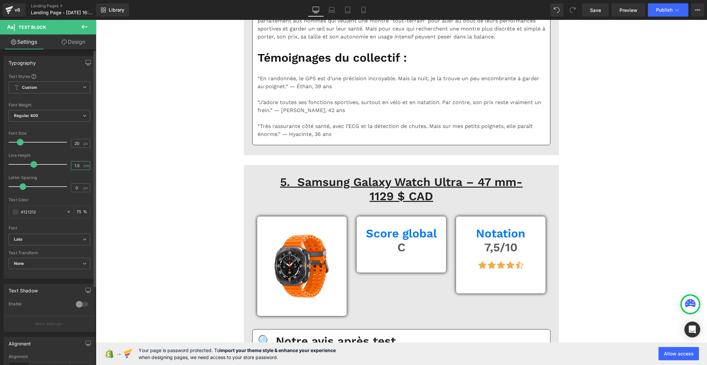
click at [76, 166] on input "1.5" at bounding box center [77, 165] width 12 height 8
type input "1"
click at [76, 145] on input "16" at bounding box center [77, 143] width 12 height 8
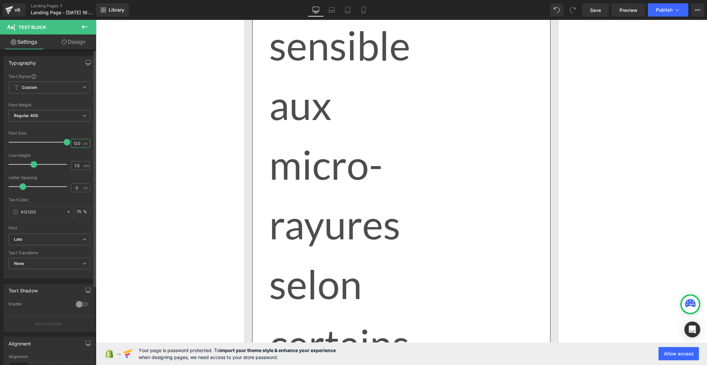
click at [72, 143] on input "120" at bounding box center [77, 143] width 12 height 8
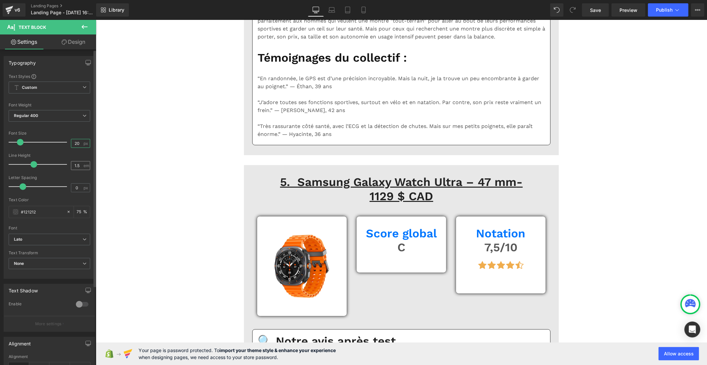
type input "20"
click at [81, 164] on div "1.5 em" at bounding box center [80, 165] width 19 height 9
click at [78, 166] on input "1.5" at bounding box center [77, 165] width 12 height 8
type input "1"
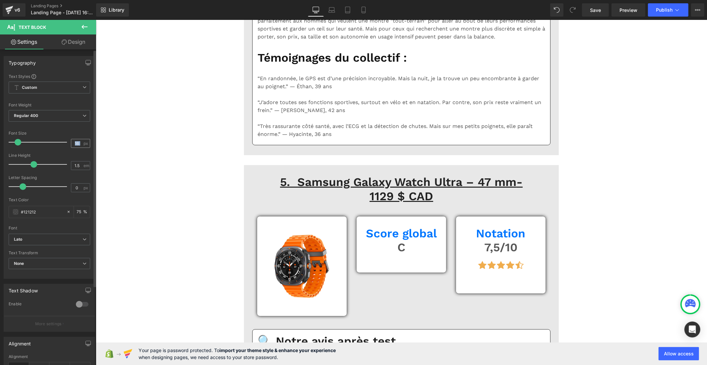
drag, startPoint x: 81, startPoint y: 143, endPoint x: 68, endPoint y: 144, distance: 13.0
click at [71, 144] on div "16 px" at bounding box center [80, 143] width 19 height 9
click at [77, 144] on input "16" at bounding box center [77, 143] width 12 height 8
drag, startPoint x: 80, startPoint y: 144, endPoint x: 67, endPoint y: 144, distance: 12.9
click at [67, 144] on div "Font Size 16 px" at bounding box center [50, 142] width 82 height 22
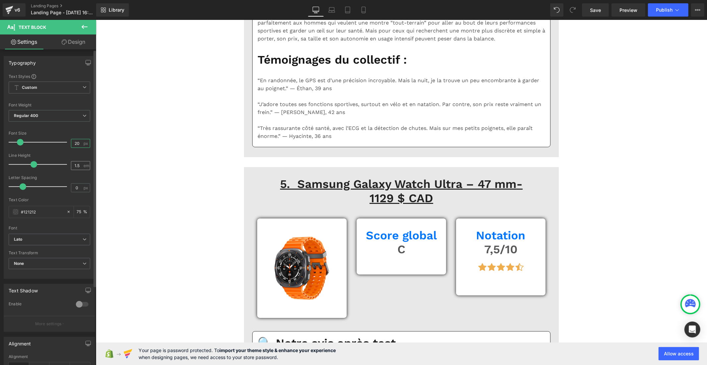
type input "20"
click at [80, 166] on input "1.5" at bounding box center [77, 165] width 12 height 8
type input "1"
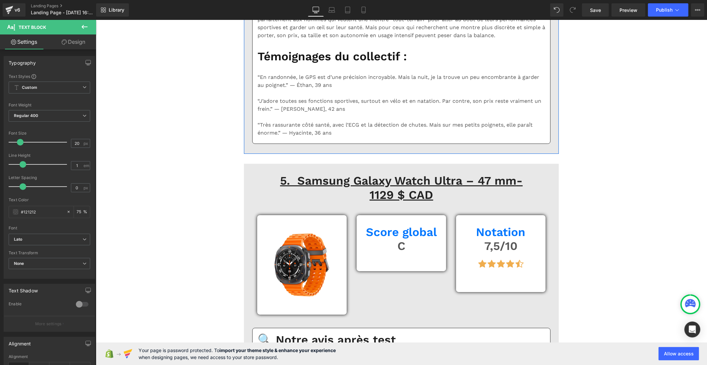
drag, startPoint x: 78, startPoint y: 146, endPoint x: 62, endPoint y: 146, distance: 15.6
click at [62, 146] on div "Font Size 16 px" at bounding box center [50, 142] width 82 height 22
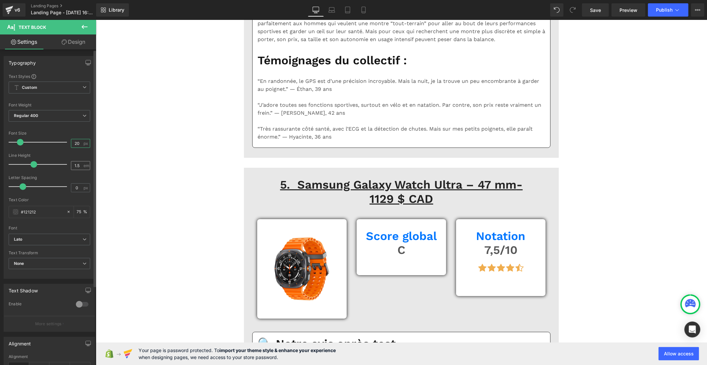
type input "20"
click at [79, 166] on input "1.5" at bounding box center [77, 165] width 12 height 8
type input "1"
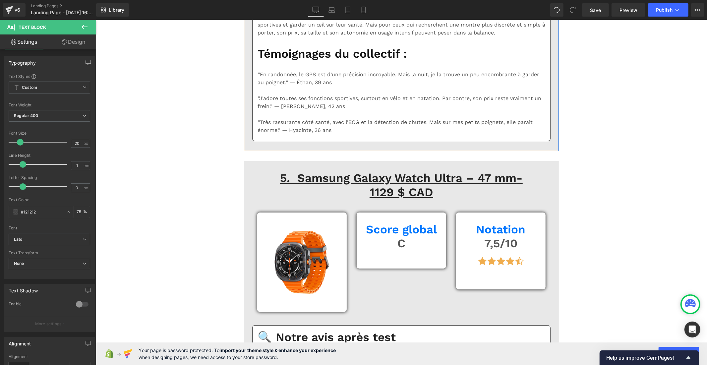
click at [80, 144] on input "16" at bounding box center [77, 143] width 12 height 8
drag, startPoint x: 78, startPoint y: 144, endPoint x: 68, endPoint y: 144, distance: 9.9
click at [71, 144] on div "16 px" at bounding box center [80, 143] width 19 height 9
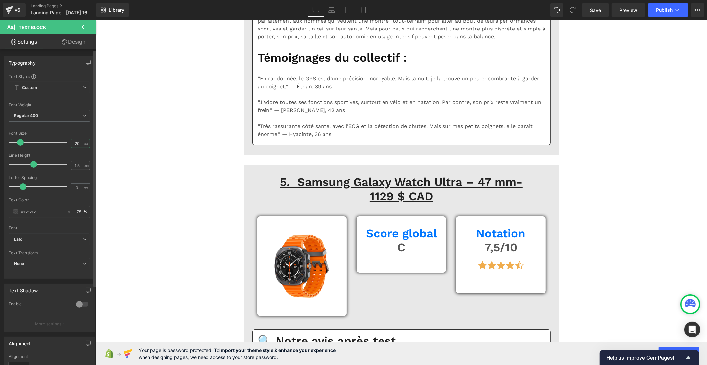
type input "20"
click at [78, 166] on input "1.5" at bounding box center [77, 165] width 12 height 8
type input "1"
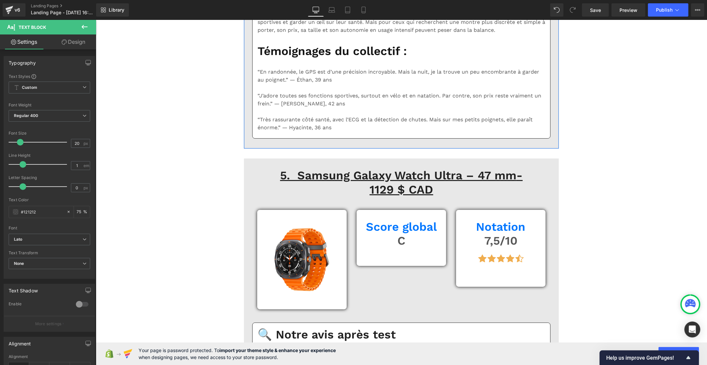
click at [78, 144] on input "16" at bounding box center [77, 143] width 12 height 8
type input "1"
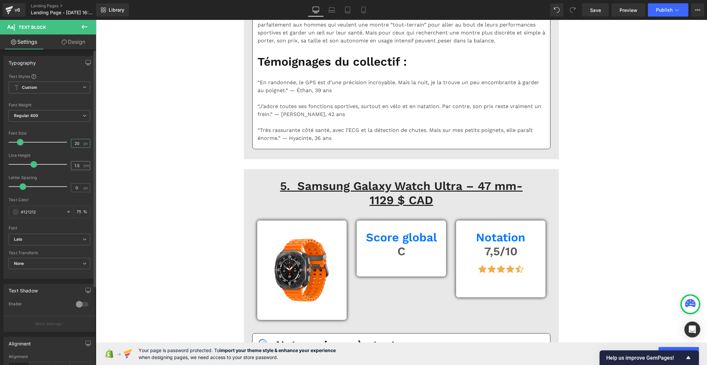
type input "20"
click at [78, 166] on input "1.5" at bounding box center [77, 165] width 12 height 8
type input "1"
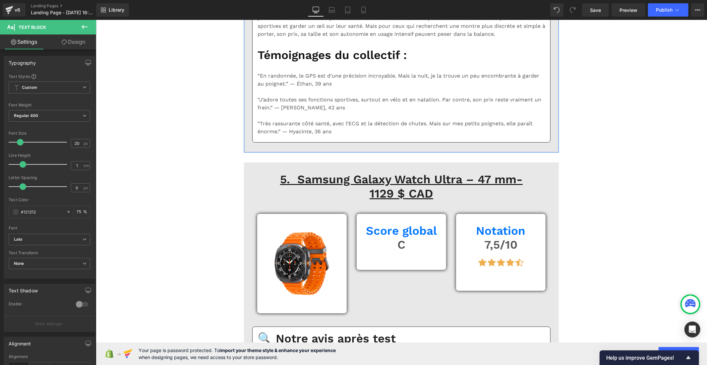
click at [78, 145] on input "16" at bounding box center [77, 143] width 12 height 8
type input "1"
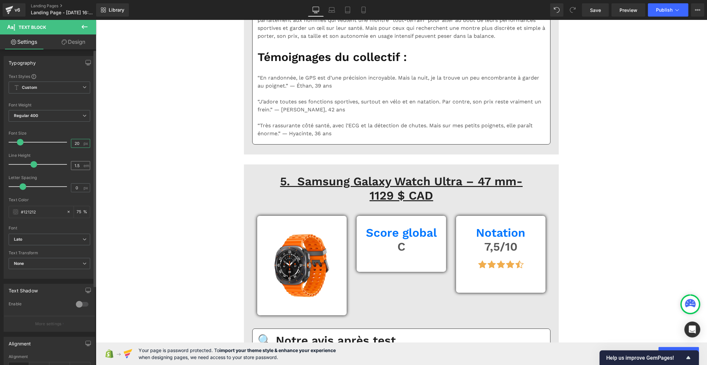
type input "20"
click at [79, 167] on input "1.5" at bounding box center [77, 165] width 12 height 8
type input "1"
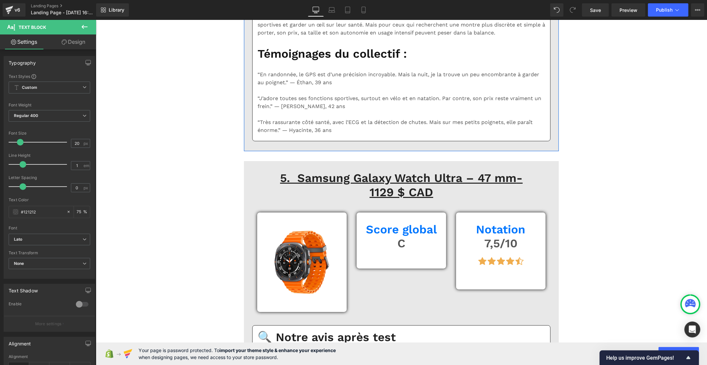
drag, startPoint x: 77, startPoint y: 142, endPoint x: 63, endPoint y: 141, distance: 14.0
click at [63, 141] on div "Font Size 16 px" at bounding box center [50, 142] width 82 height 22
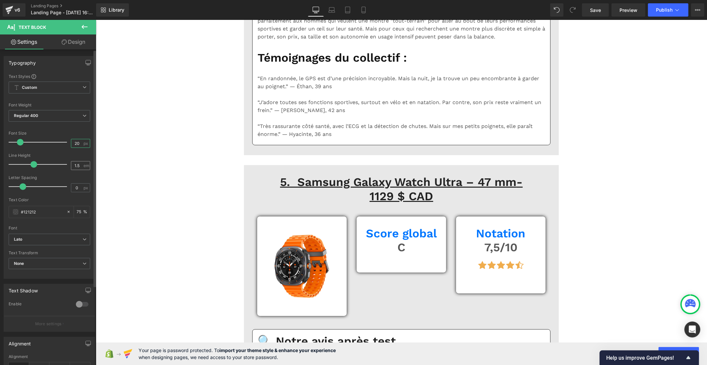
type input "20"
click at [79, 165] on input "1.5" at bounding box center [77, 165] width 12 height 8
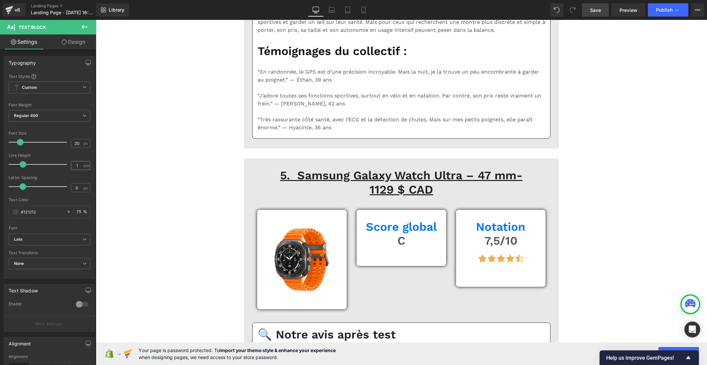
type input "1"
click at [588, 14] on link "Save" at bounding box center [595, 9] width 27 height 13
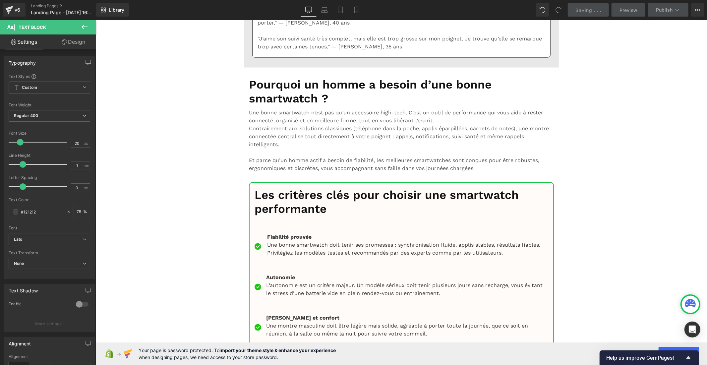
scroll to position [5118, 0]
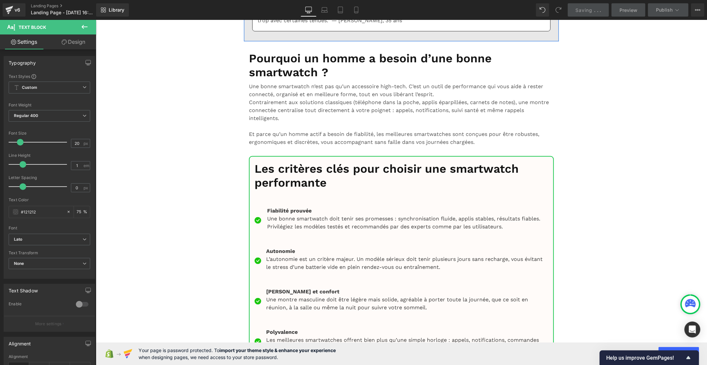
click at [44, 239] on b "Default" at bounding box center [48, 240] width 69 height 6
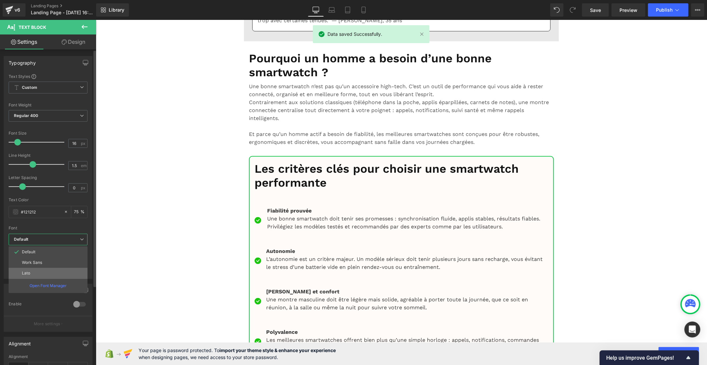
click at [37, 274] on li "Lato" at bounding box center [48, 273] width 79 height 11
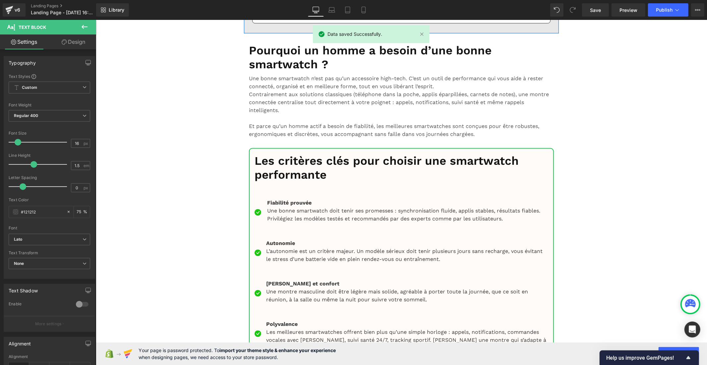
click at [63, 244] on span "Default" at bounding box center [50, 240] width 82 height 12
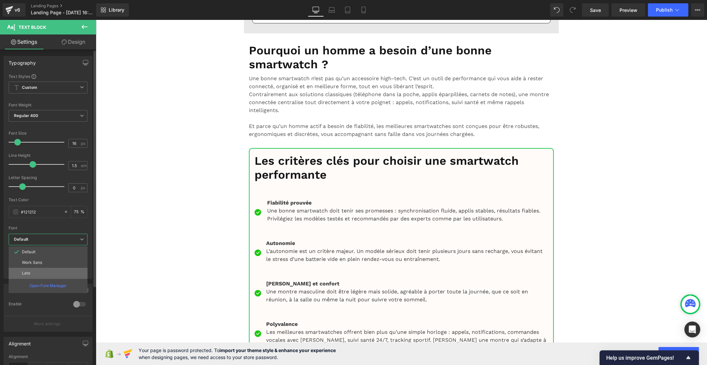
click at [48, 272] on li "Lato" at bounding box center [48, 273] width 79 height 11
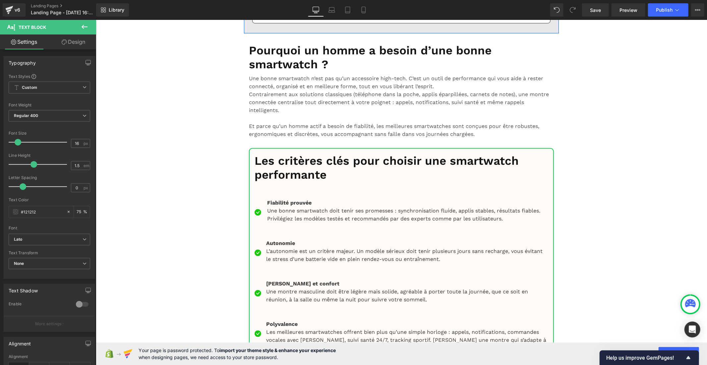
click at [44, 237] on b "Default" at bounding box center [48, 240] width 69 height 6
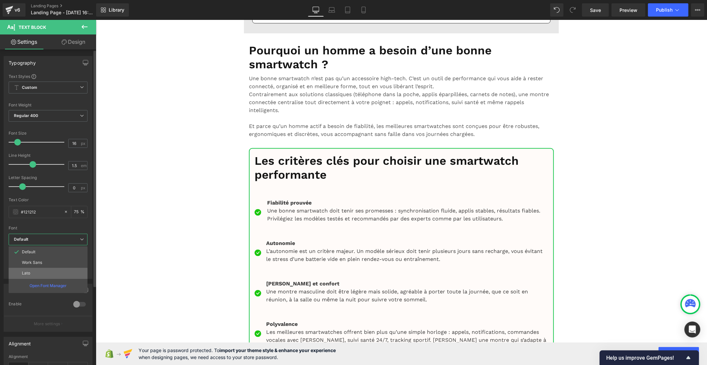
click at [38, 272] on li "Lato" at bounding box center [48, 273] width 79 height 11
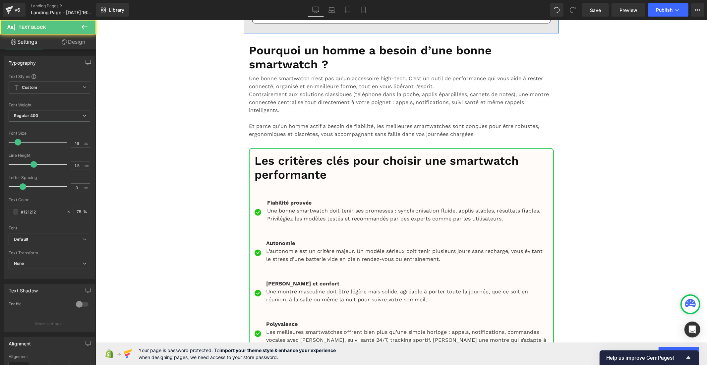
click at [60, 242] on b "Default" at bounding box center [48, 240] width 69 height 6
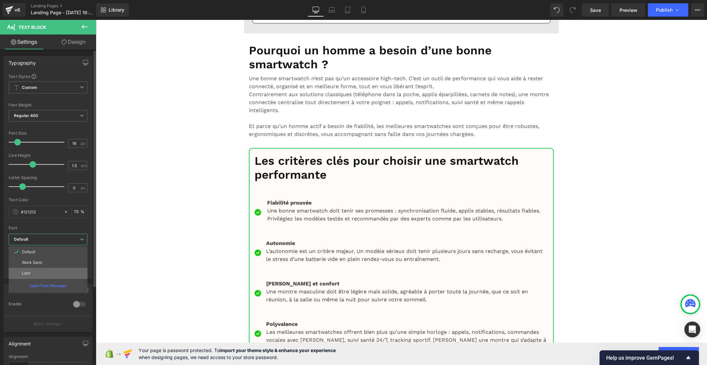
drag, startPoint x: 48, startPoint y: 273, endPoint x: 110, endPoint y: 188, distance: 105.1
click at [48, 273] on li "Lato" at bounding box center [48, 273] width 79 height 11
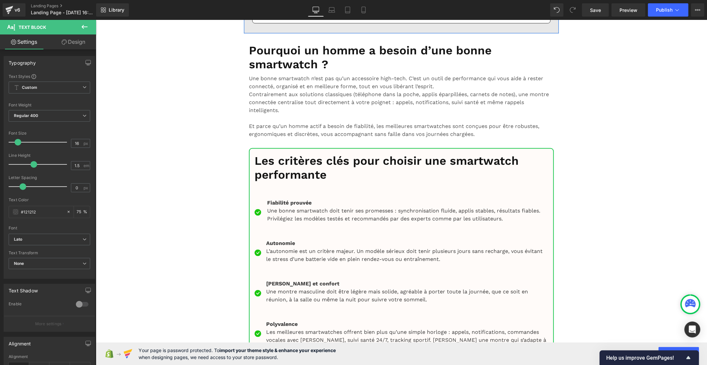
click at [69, 238] on b "Default" at bounding box center [48, 240] width 69 height 6
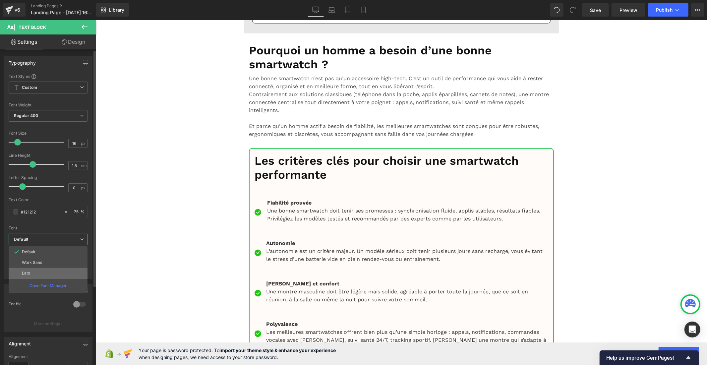
drag, startPoint x: 51, startPoint y: 271, endPoint x: 162, endPoint y: 179, distance: 143.8
click at [51, 271] on li "Lato" at bounding box center [48, 273] width 79 height 11
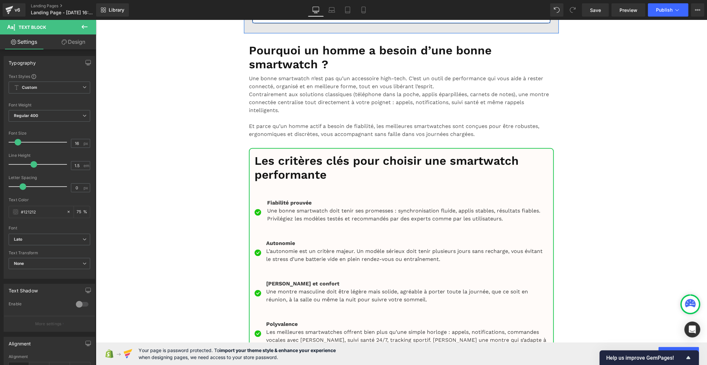
click at [54, 238] on b "Default" at bounding box center [48, 240] width 69 height 6
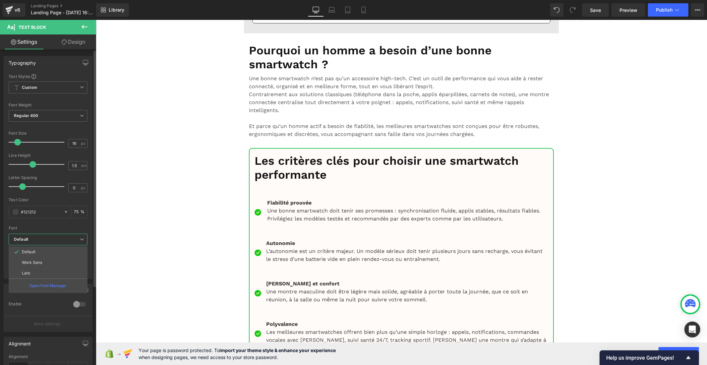
drag, startPoint x: 39, startPoint y: 272, endPoint x: 75, endPoint y: 258, distance: 39.0
click at [39, 272] on li "Lato" at bounding box center [48, 273] width 79 height 11
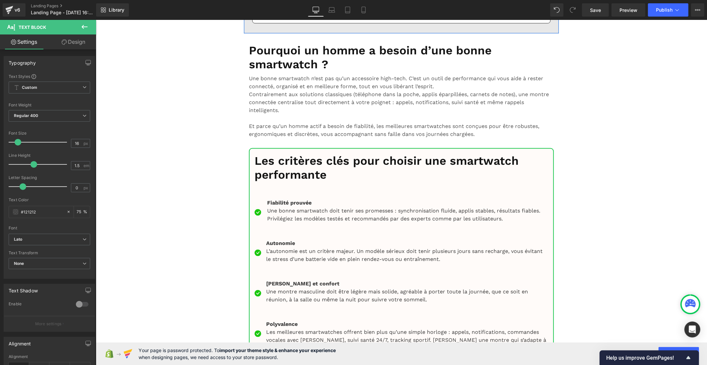
click at [63, 239] on b "Default" at bounding box center [48, 240] width 69 height 6
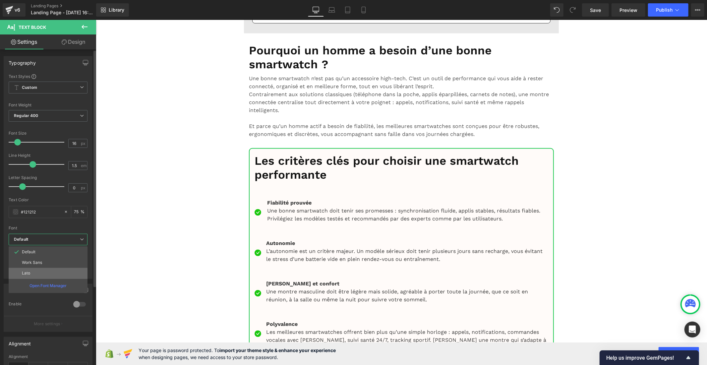
click at [50, 276] on li "Lato" at bounding box center [48, 273] width 79 height 11
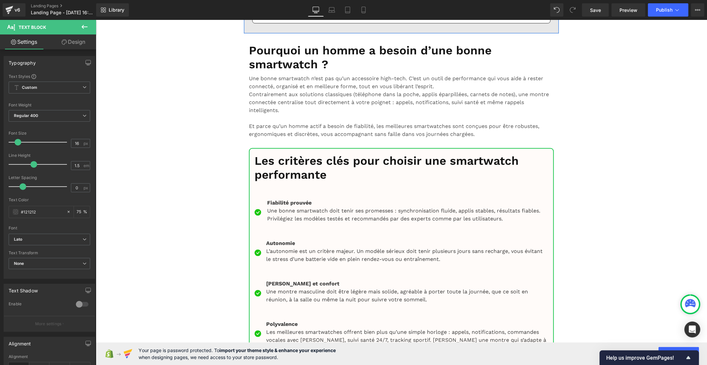
click at [62, 239] on b "Default" at bounding box center [48, 240] width 69 height 6
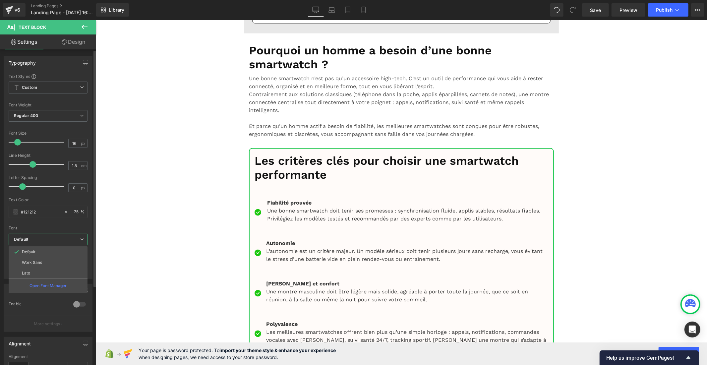
drag, startPoint x: 49, startPoint y: 272, endPoint x: 76, endPoint y: 271, distance: 27.5
click at [50, 273] on li "Lato" at bounding box center [48, 273] width 79 height 11
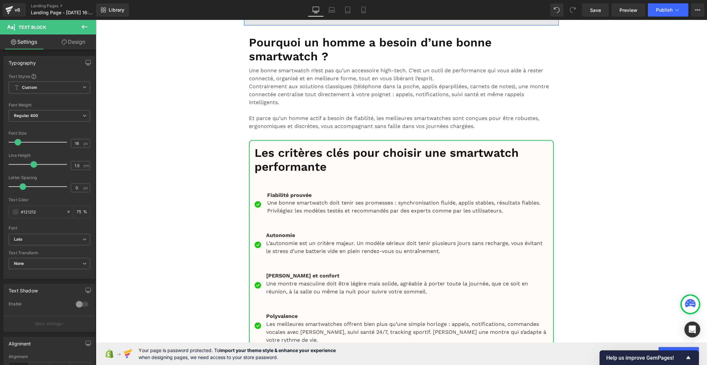
click at [56, 239] on b "Default" at bounding box center [48, 240] width 69 height 6
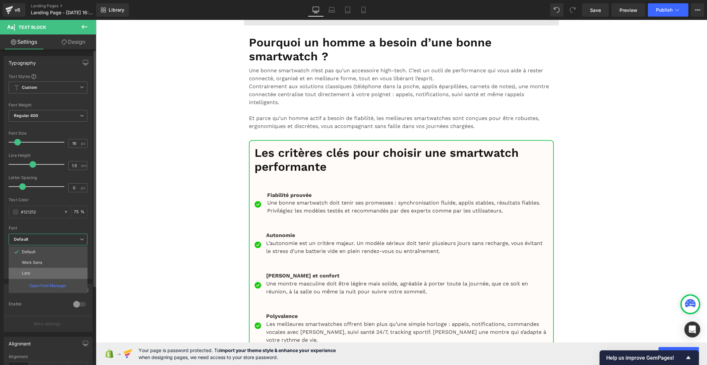
click at [51, 272] on li "Lato" at bounding box center [48, 273] width 79 height 11
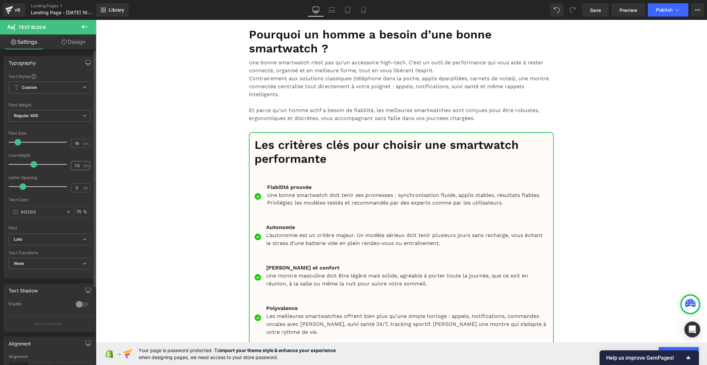
click at [82, 165] on div "1.5 em" at bounding box center [80, 165] width 19 height 9
click at [79, 165] on input "1.5" at bounding box center [77, 165] width 12 height 8
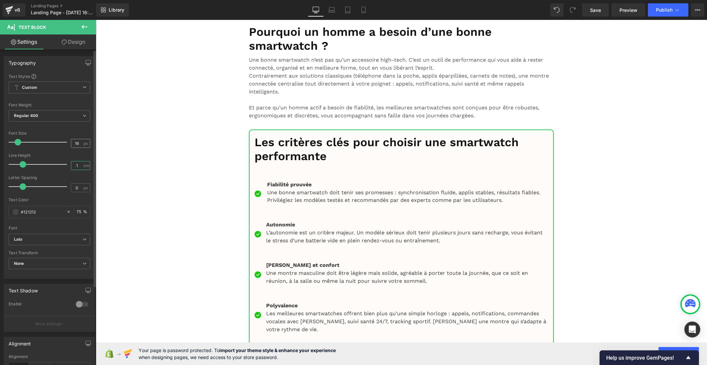
type input "1"
drag, startPoint x: 80, startPoint y: 144, endPoint x: 60, endPoint y: 137, distance: 21.0
click at [60, 137] on div "Font Size 16 px" at bounding box center [50, 142] width 82 height 22
type input "20"
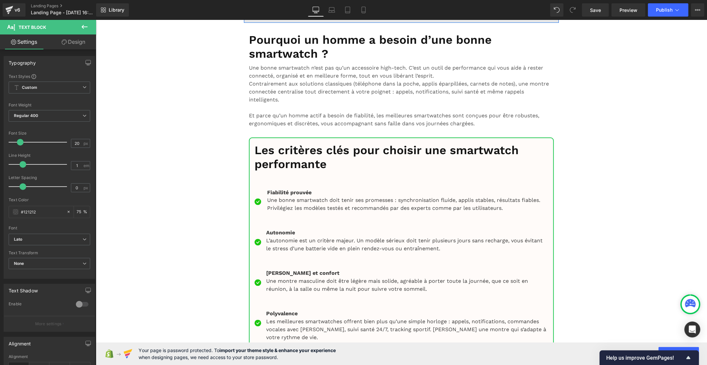
click at [79, 166] on input "1.5" at bounding box center [77, 165] width 12 height 8
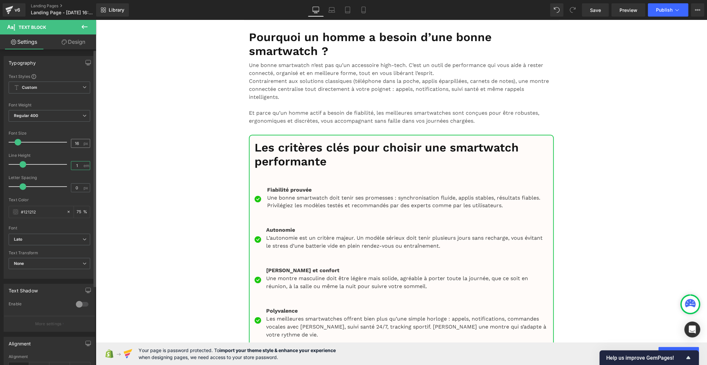
type input "1"
drag, startPoint x: 80, startPoint y: 143, endPoint x: 54, endPoint y: 140, distance: 26.0
click at [54, 140] on div "Font Size 16 px" at bounding box center [50, 142] width 82 height 22
type input "20"
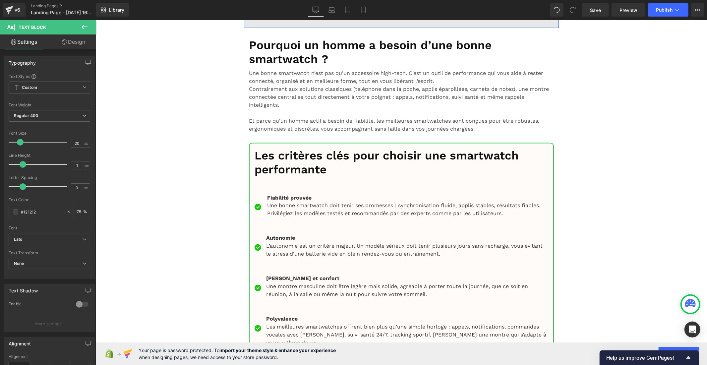
click at [80, 167] on input "1.5" at bounding box center [77, 165] width 12 height 8
type input "1"
drag, startPoint x: 77, startPoint y: 143, endPoint x: 54, endPoint y: 140, distance: 23.4
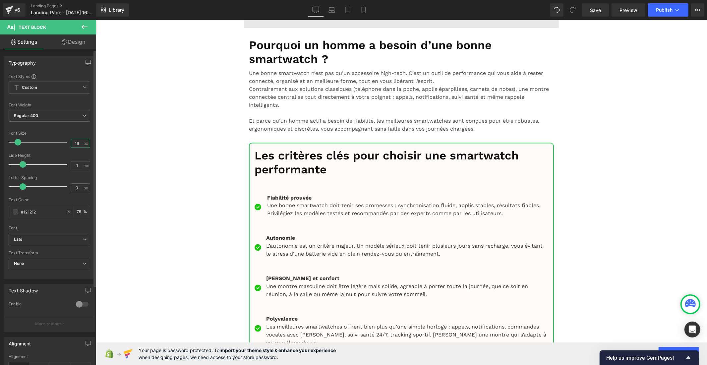
click at [54, 140] on div "Font Size 16 px" at bounding box center [50, 142] width 82 height 22
type input "20"
drag, startPoint x: 78, startPoint y: 144, endPoint x: 66, endPoint y: 143, distance: 11.6
click at [66, 143] on div "Font Size 16 px" at bounding box center [50, 142] width 82 height 22
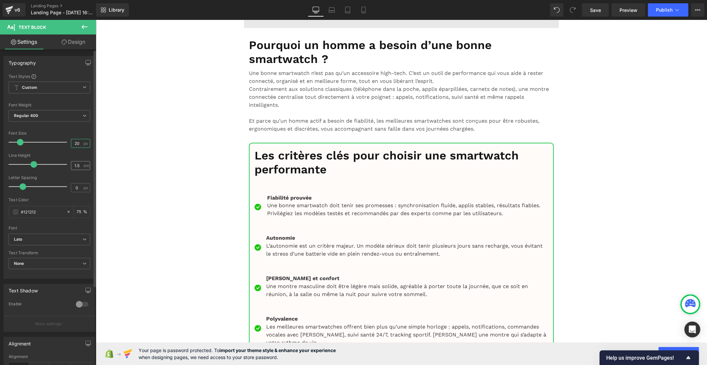
type input "20"
click at [82, 164] on div "1.5 em" at bounding box center [80, 165] width 19 height 9
click at [80, 165] on input "1.5" at bounding box center [77, 165] width 12 height 8
type input "1"
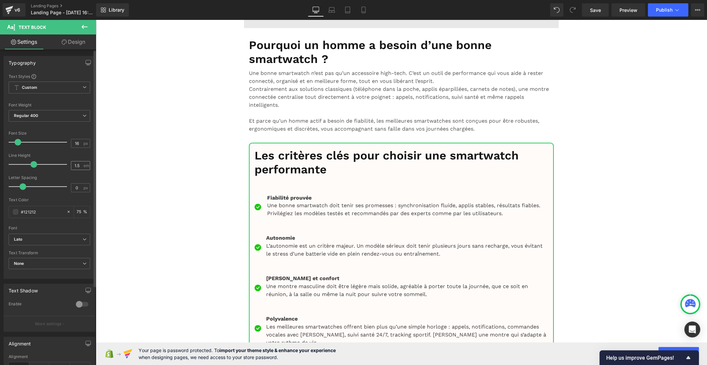
click at [81, 166] on div "1.5 em" at bounding box center [80, 165] width 19 height 9
click at [78, 166] on input "1.5" at bounding box center [77, 165] width 12 height 8
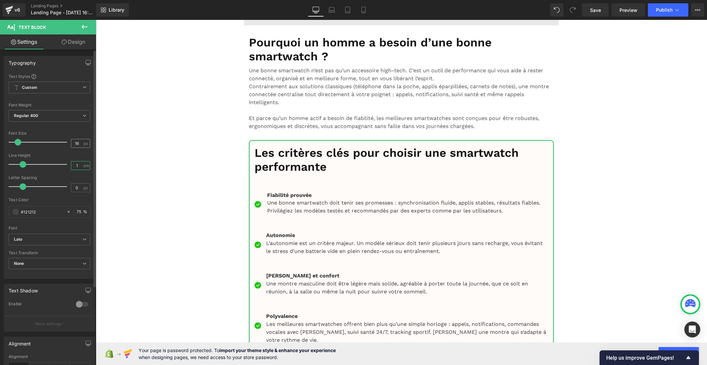
type input "1"
drag, startPoint x: 79, startPoint y: 143, endPoint x: 67, endPoint y: 144, distance: 11.6
click at [67, 144] on div "Font Size 16 px" at bounding box center [50, 142] width 82 height 22
type input "20"
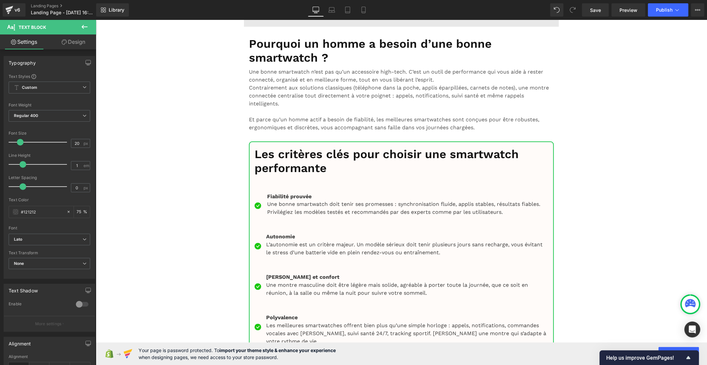
drag, startPoint x: 84, startPoint y: 142, endPoint x: 73, endPoint y: 142, distance: 10.9
click at [73, 142] on div "16 px" at bounding box center [80, 143] width 19 height 9
click at [80, 142] on input "16" at bounding box center [77, 143] width 12 height 8
drag, startPoint x: 80, startPoint y: 142, endPoint x: 65, endPoint y: 142, distance: 14.6
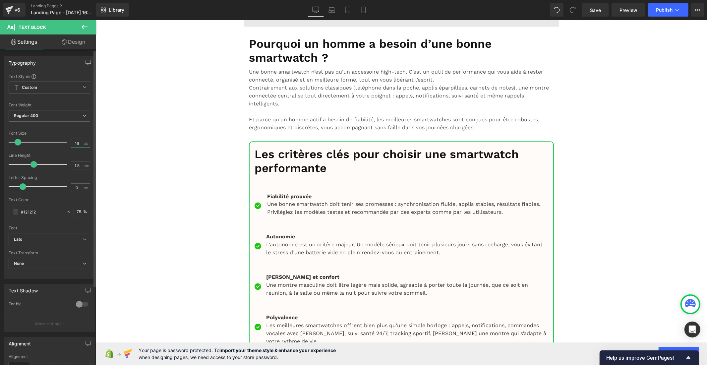
click at [65, 142] on div "Font Size 16 px" at bounding box center [50, 142] width 82 height 22
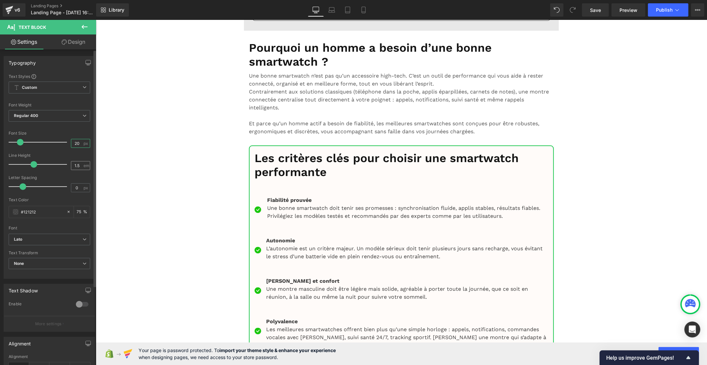
type input "20"
click at [80, 165] on input "1.5" at bounding box center [77, 165] width 12 height 8
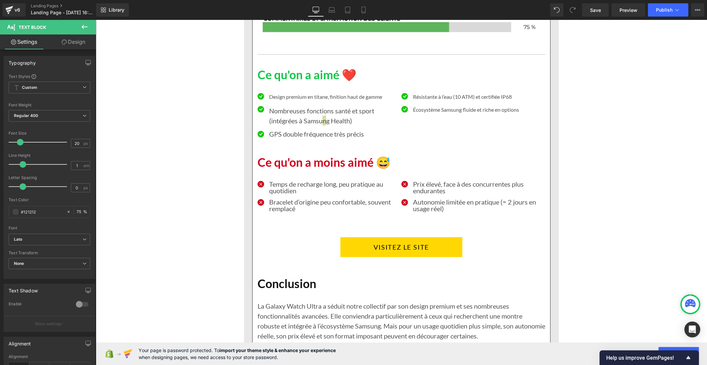
scroll to position [5118, 0]
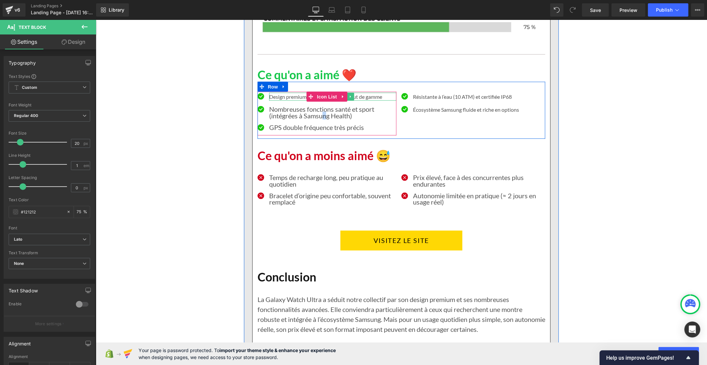
drag, startPoint x: 295, startPoint y: 117, endPoint x: 152, endPoint y: 130, distance: 143.7
click at [295, 100] on p "Design premium en titane, finition haut de gamme" at bounding box center [332, 96] width 127 height 8
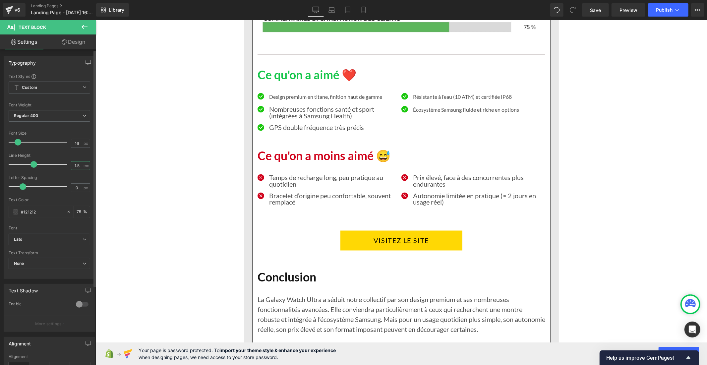
click at [80, 166] on input "1.5" at bounding box center [77, 165] width 12 height 8
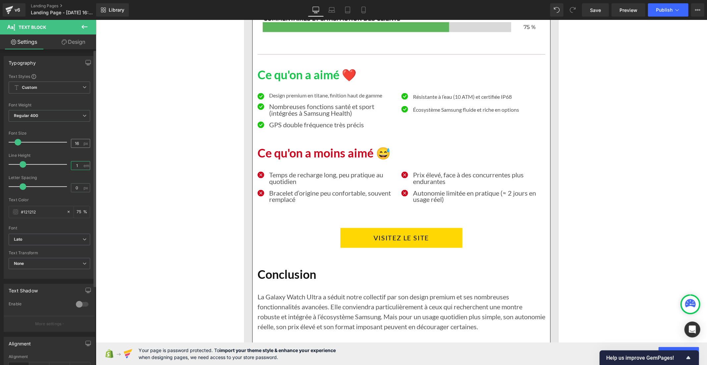
type input "1"
drag, startPoint x: 71, startPoint y: 143, endPoint x: 61, endPoint y: 144, distance: 10.0
click at [61, 144] on div "Font Size 16 px" at bounding box center [50, 142] width 82 height 22
type input "20"
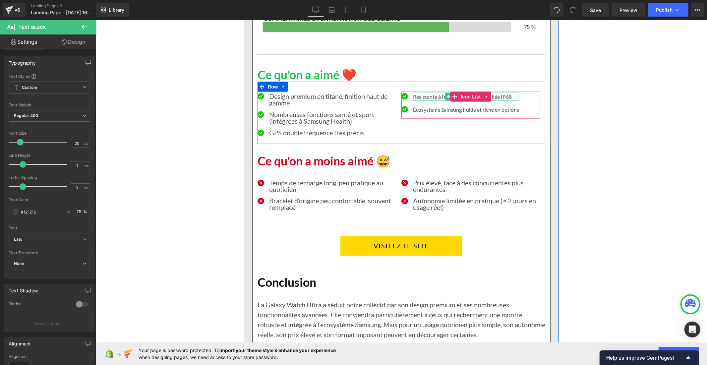
click at [423, 100] on p "Résistante à l’eau (10 ATM) et certifiée IP68" at bounding box center [466, 96] width 106 height 8
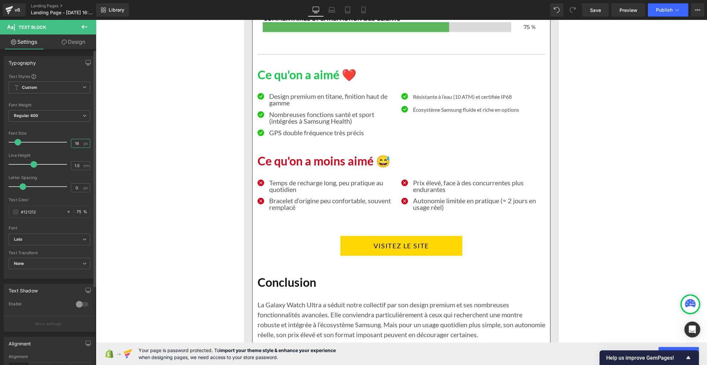
drag, startPoint x: 77, startPoint y: 143, endPoint x: 67, endPoint y: 143, distance: 9.3
click at [67, 143] on div "Font Size 16 px" at bounding box center [50, 142] width 82 height 22
type input "20"
click at [76, 166] on input "1.5" at bounding box center [77, 165] width 12 height 8
type input "1"
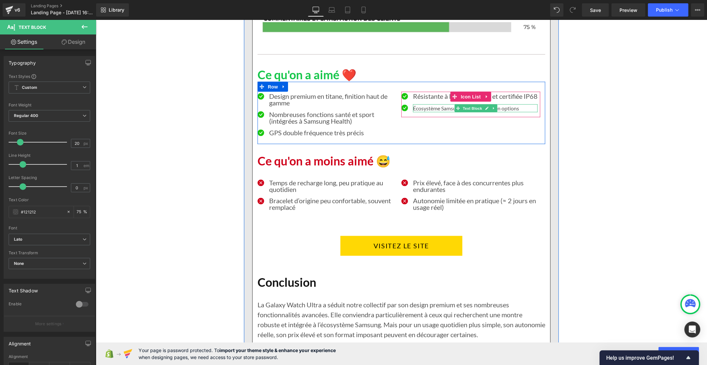
click at [450, 112] on p "Écosystème Samsung fluide et riche en options" at bounding box center [475, 108] width 125 height 8
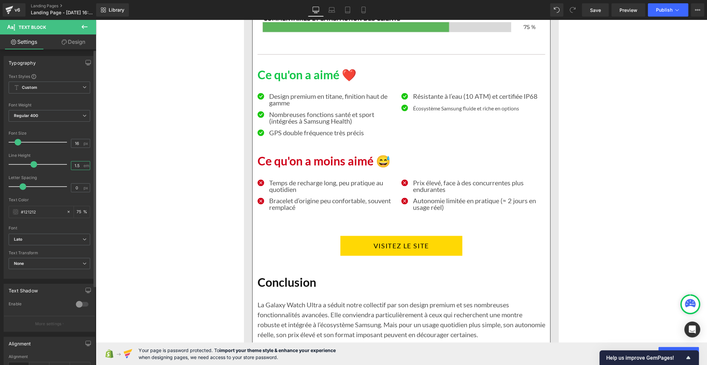
click at [79, 166] on input "1.5" at bounding box center [77, 165] width 12 height 8
type input "1"
drag, startPoint x: 80, startPoint y: 142, endPoint x: 67, endPoint y: 143, distance: 13.3
click at [67, 143] on div "Font Size 16 px" at bounding box center [50, 142] width 82 height 22
type input "20"
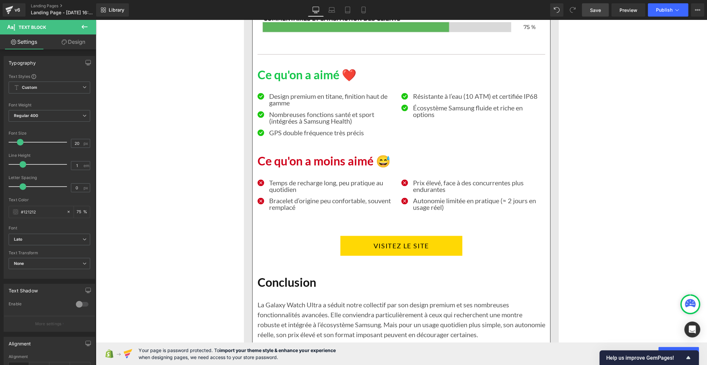
drag, startPoint x: 594, startPoint y: 7, endPoint x: 330, endPoint y: 102, distance: 280.6
click at [594, 7] on span "Save" at bounding box center [595, 10] width 11 height 7
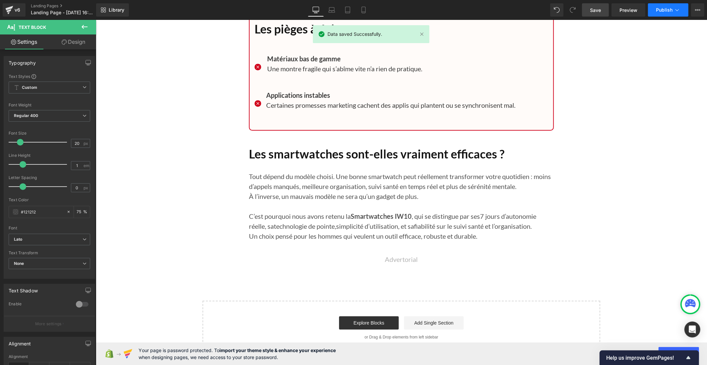
click at [664, 9] on span "Publish" at bounding box center [664, 9] width 17 height 5
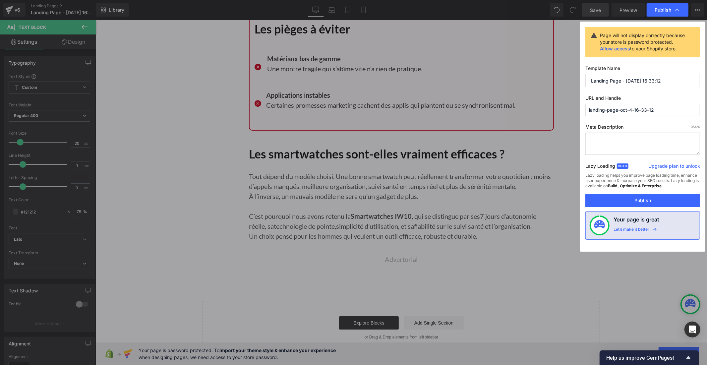
drag, startPoint x: 665, startPoint y: 78, endPoint x: 587, endPoint y: 75, distance: 77.6
click at [587, 75] on input "Landing Page - Oct 4, 16:33:12" at bounding box center [642, 80] width 115 height 13
type input "TOP 5 HOMME"
drag, startPoint x: 655, startPoint y: 110, endPoint x: 587, endPoint y: 110, distance: 68.6
click at [587, 110] on input "landing-page-oct-4-16-33-12" at bounding box center [642, 110] width 115 height 12
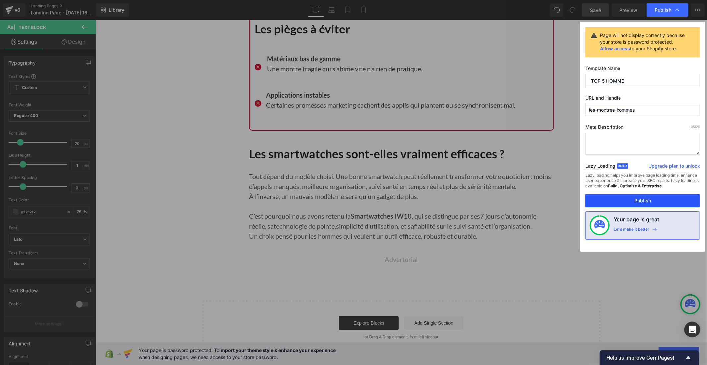
type input "les-montres-hommes"
click at [648, 202] on button "Publish" at bounding box center [642, 200] width 115 height 13
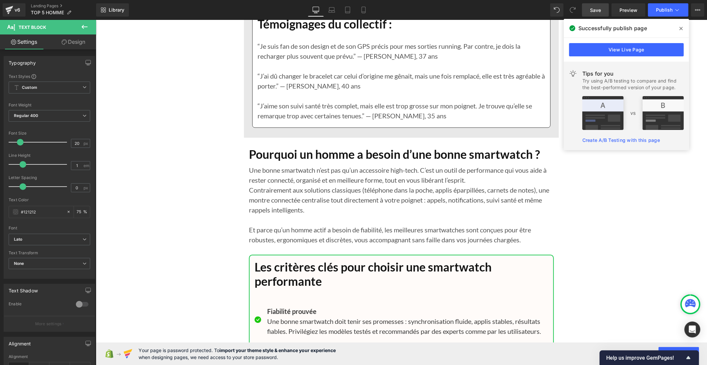
scroll to position [5376, 0]
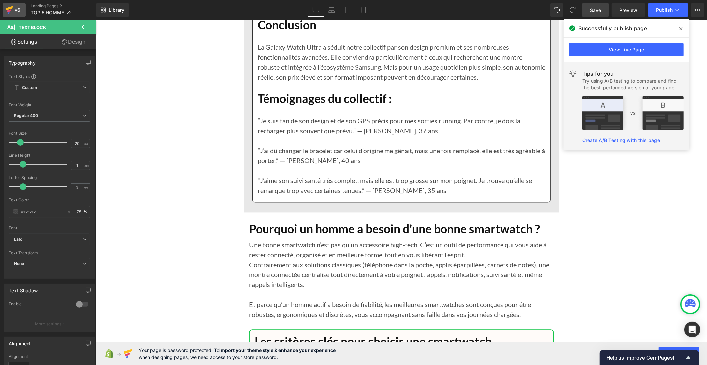
click at [20, 8] on div "v6" at bounding box center [17, 10] width 8 height 9
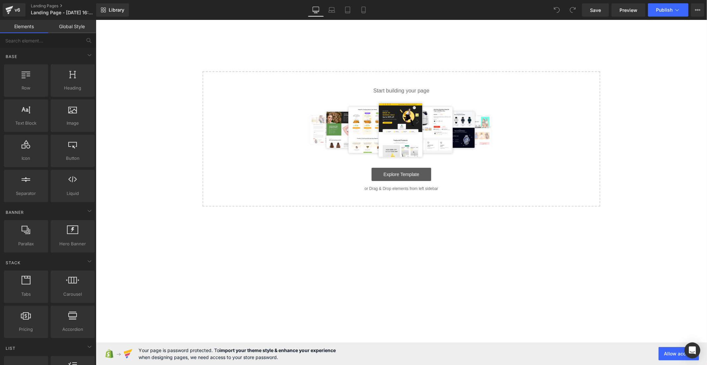
click at [388, 170] on link "Explore Template" at bounding box center [401, 173] width 60 height 13
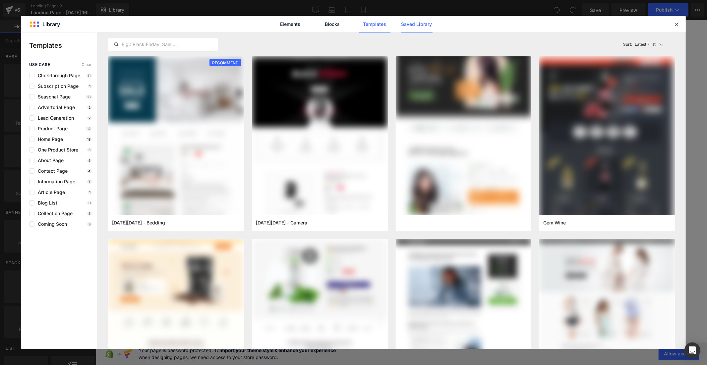
click at [412, 23] on link "Saved Library" at bounding box center [416, 24] width 31 height 17
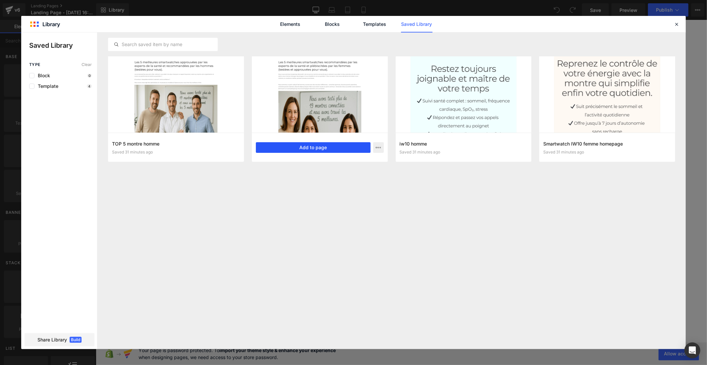
click at [304, 144] on button "Add to page" at bounding box center [313, 147] width 115 height 11
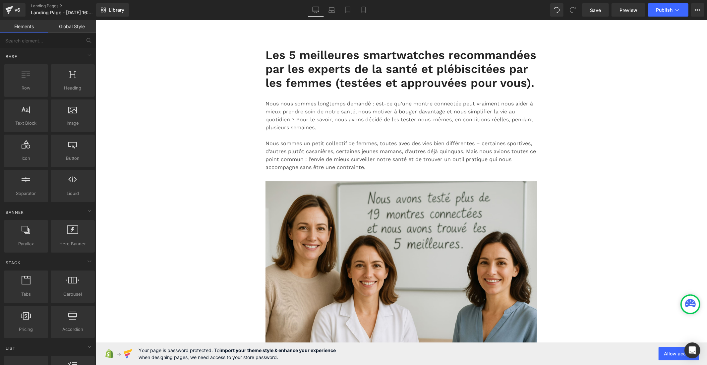
click at [85, 26] on link "Global Style" at bounding box center [72, 26] width 48 height 13
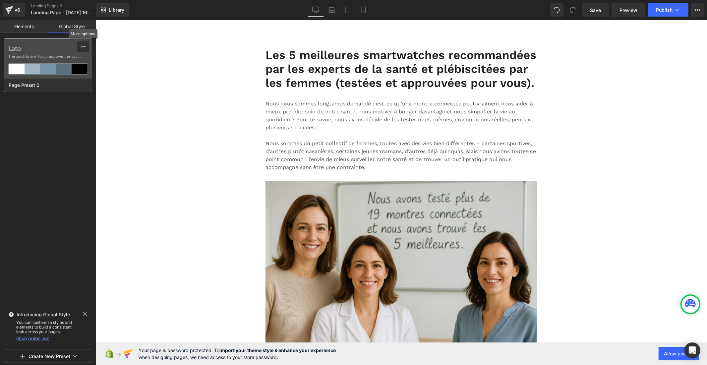
click at [85, 44] on icon at bounding box center [83, 46] width 5 height 5
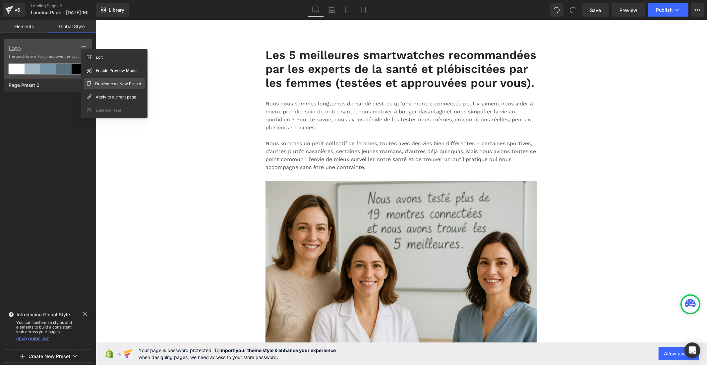
click at [116, 81] on span "Duplicate as New Preset" at bounding box center [118, 83] width 46 height 7
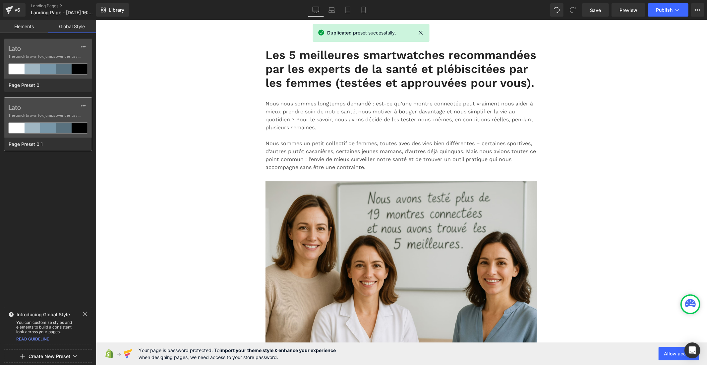
click at [19, 109] on label "Lato" at bounding box center [48, 107] width 80 height 8
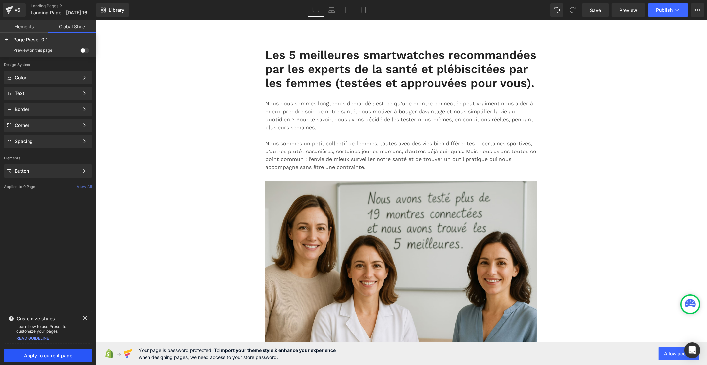
click at [68, 354] on span "Apply to current page" at bounding box center [48, 355] width 80 height 5
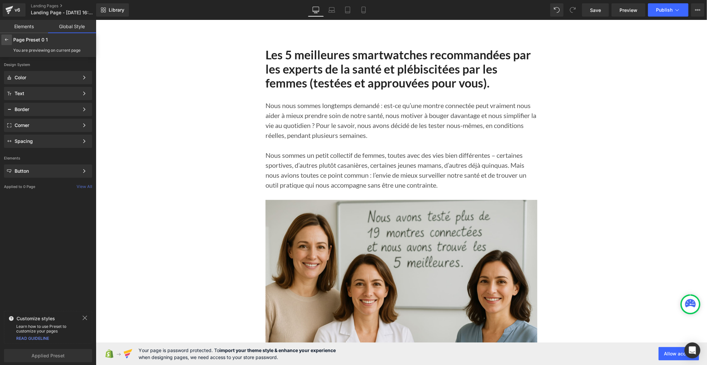
click at [10, 39] on div at bounding box center [6, 39] width 11 height 11
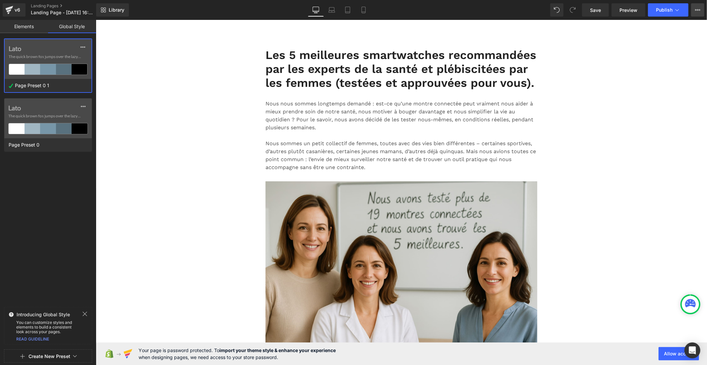
click at [697, 11] on icon at bounding box center [697, 9] width 5 height 5
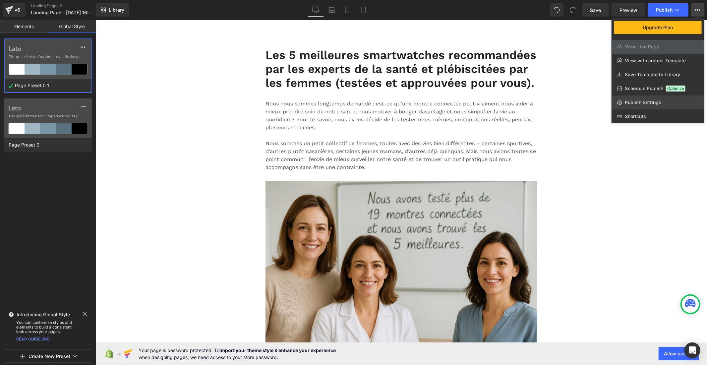
click at [651, 103] on span "Publish Settings" at bounding box center [643, 102] width 36 height 6
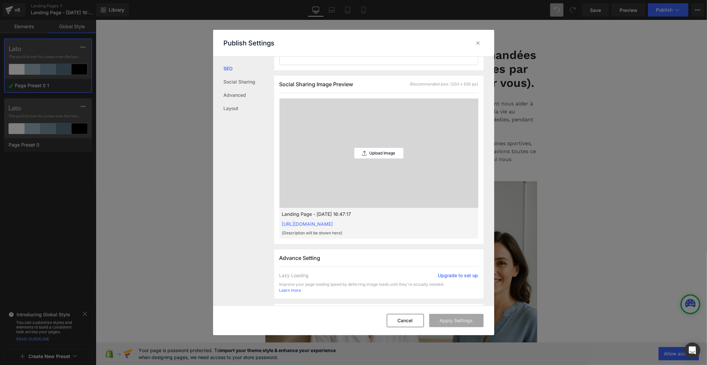
scroll to position [221, 0]
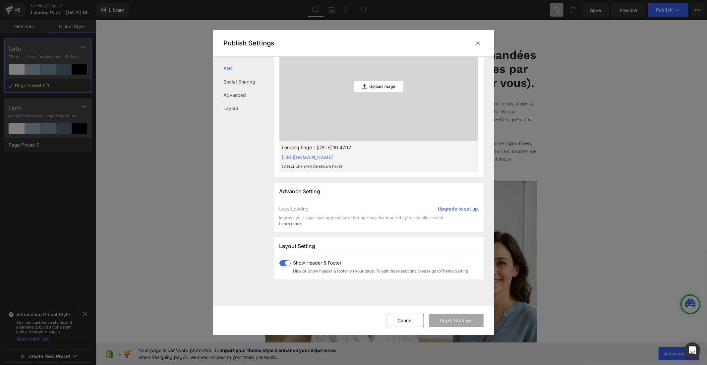
click at [285, 264] on span at bounding box center [284, 263] width 11 height 6
drag, startPoint x: 446, startPoint y: 318, endPoint x: 482, endPoint y: 292, distance: 44.7
click at [446, 319] on button "Apply Settings" at bounding box center [456, 320] width 54 height 13
click at [477, 43] on icon at bounding box center [478, 43] width 7 height 7
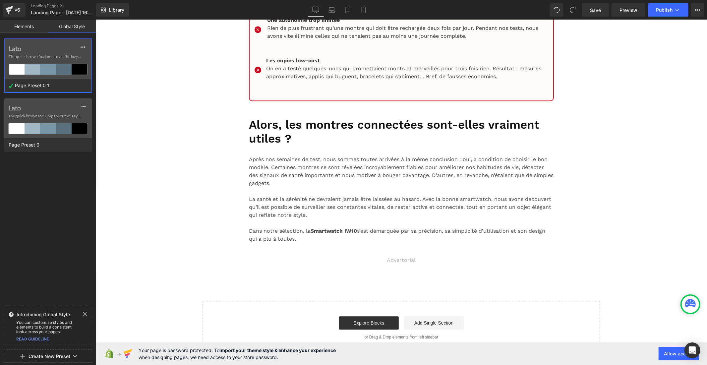
scroll to position [6186, 0]
click at [663, 9] on span "Publish" at bounding box center [664, 9] width 17 height 5
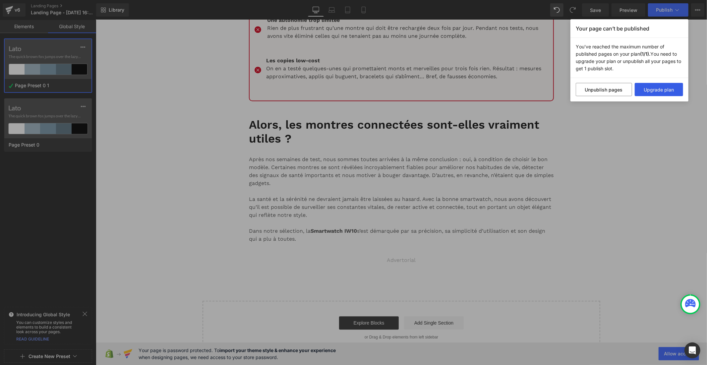
click at [647, 85] on button "Upgrade plan" at bounding box center [659, 89] width 49 height 13
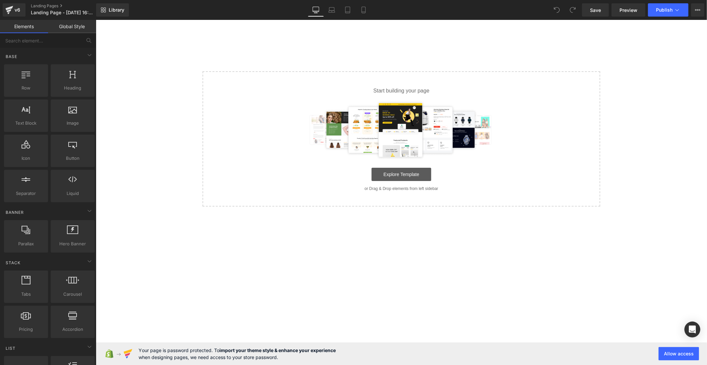
click at [393, 173] on link "Explore Template" at bounding box center [401, 173] width 60 height 13
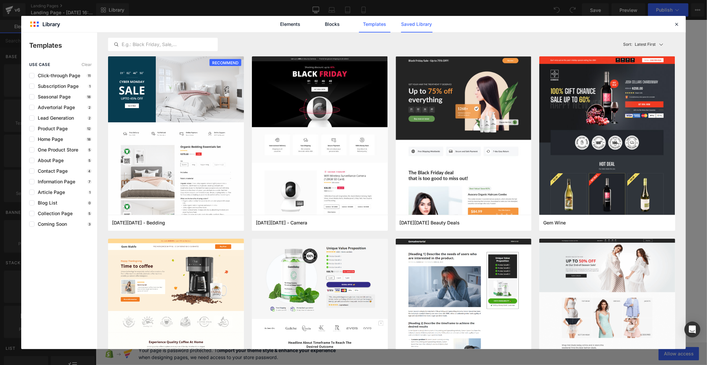
click at [411, 25] on link "Saved Library" at bounding box center [416, 24] width 31 height 17
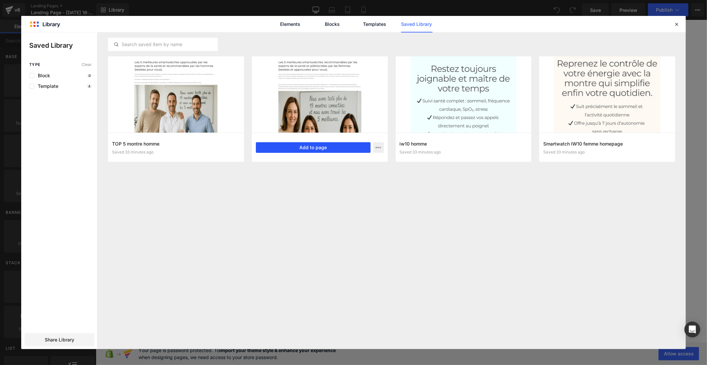
click at [313, 145] on button "Add to page" at bounding box center [313, 147] width 115 height 11
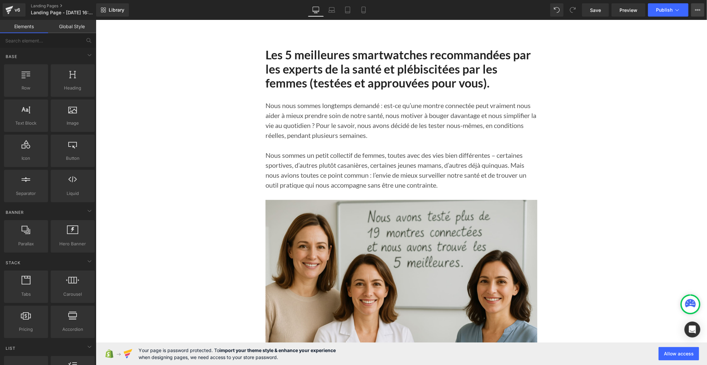
click at [694, 6] on button "View Live Page View with current Template Save Template to Library Schedule Pub…" at bounding box center [697, 9] width 13 height 13
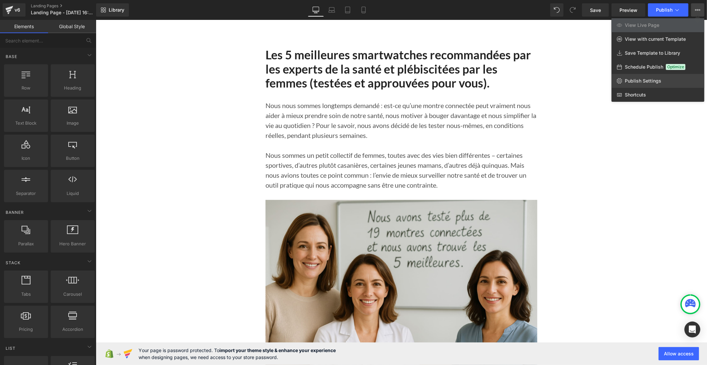
click at [655, 81] on span "Publish Settings" at bounding box center [643, 81] width 36 height 6
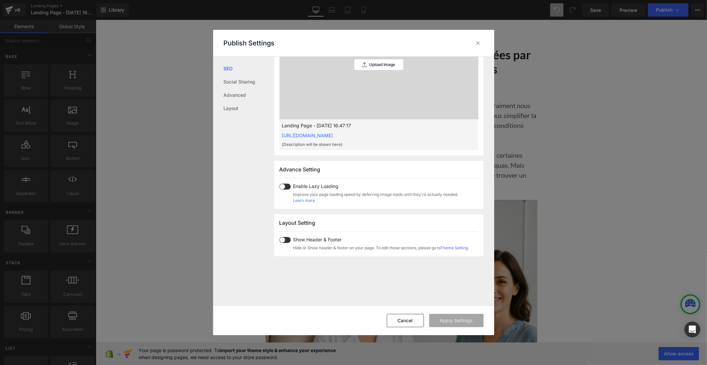
scroll to position [258, 0]
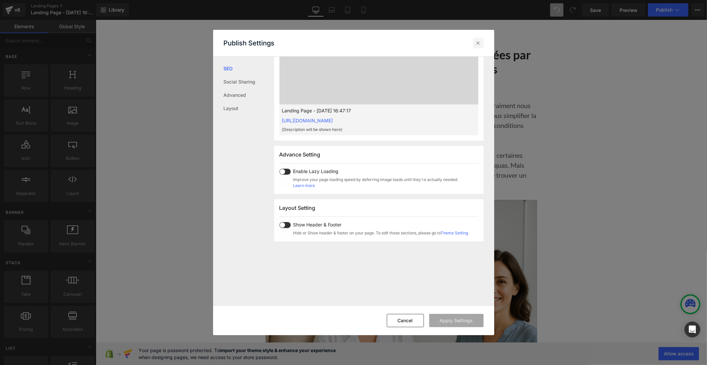
click at [481, 45] on icon at bounding box center [478, 43] width 7 height 7
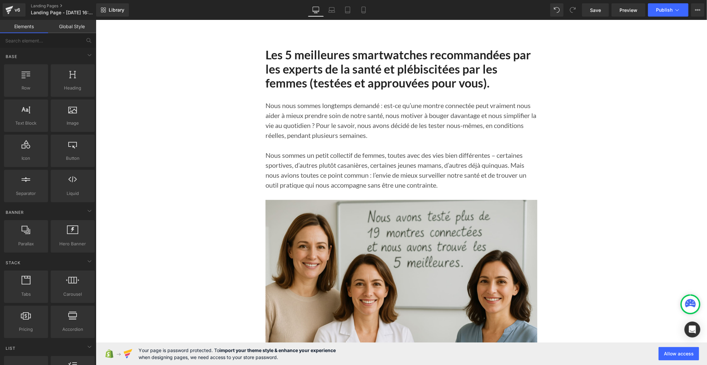
click at [82, 25] on link "Global Style" at bounding box center [72, 26] width 48 height 13
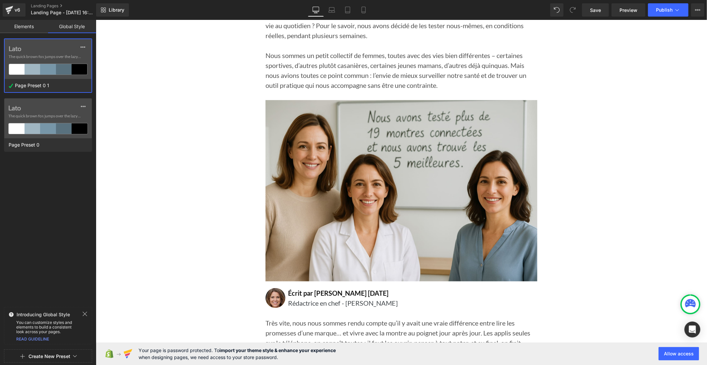
scroll to position [110, 0]
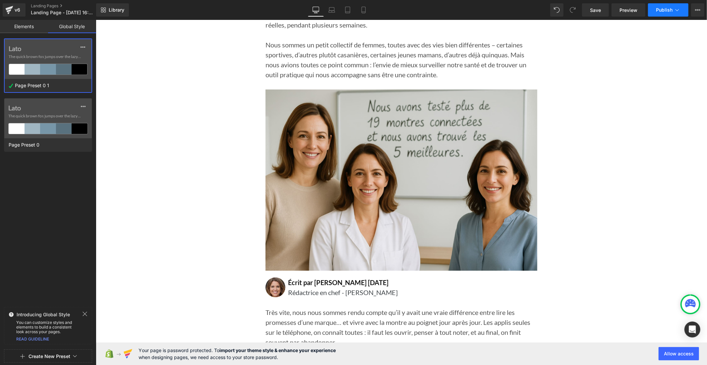
click at [672, 10] on span "Publish" at bounding box center [664, 9] width 17 height 5
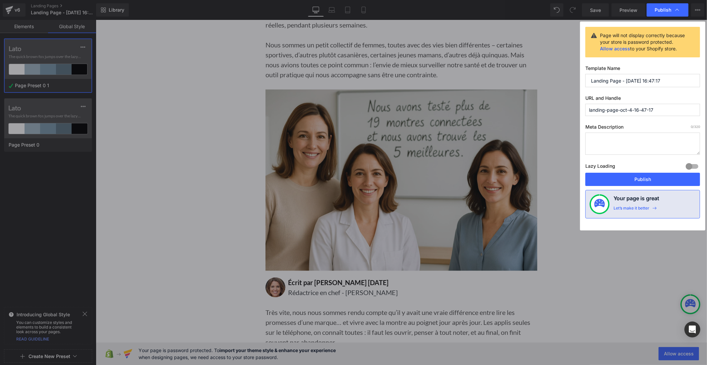
drag, startPoint x: 664, startPoint y: 77, endPoint x: 581, endPoint y: 89, distance: 83.8
click at [583, 88] on div "Page will not display correctly because your store is password protected. Allow…" at bounding box center [642, 126] width 125 height 209
type input "TOP 5 FEMME"
drag, startPoint x: 661, startPoint y: 106, endPoint x: 577, endPoint y: 107, distance: 83.9
click at [577, 107] on div "Publish Page will not display correctly because your store is password protecte…" at bounding box center [353, 182] width 707 height 365
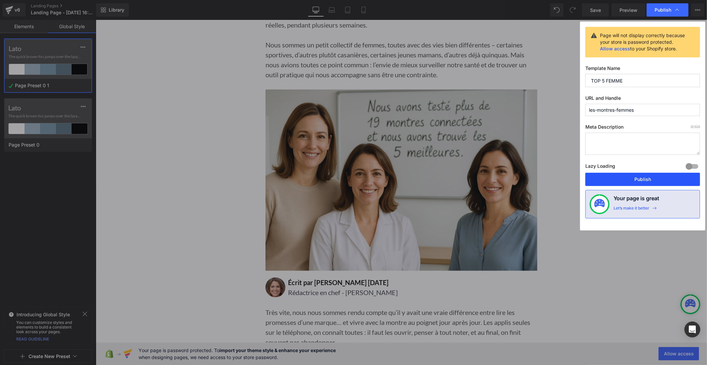
type input "les-montres-femmes"
click at [627, 177] on button "Publish" at bounding box center [642, 179] width 115 height 13
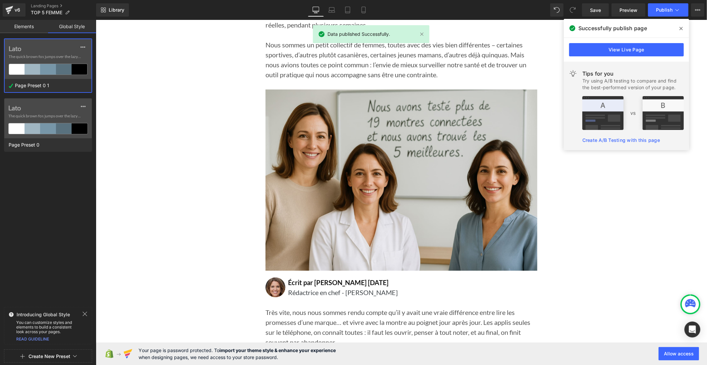
click at [679, 29] on icon at bounding box center [680, 28] width 3 height 5
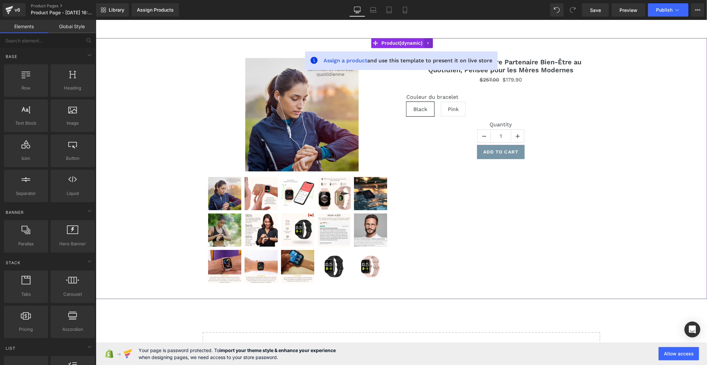
click at [426, 43] on icon at bounding box center [428, 42] width 5 height 5
click at [429, 43] on link at bounding box center [432, 43] width 9 height 10
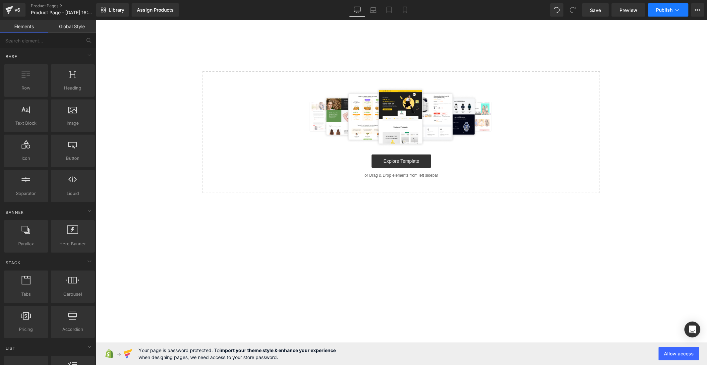
click at [656, 11] on button "Publish" at bounding box center [668, 9] width 40 height 13
click at [414, 157] on link "Explore Template" at bounding box center [401, 160] width 60 height 13
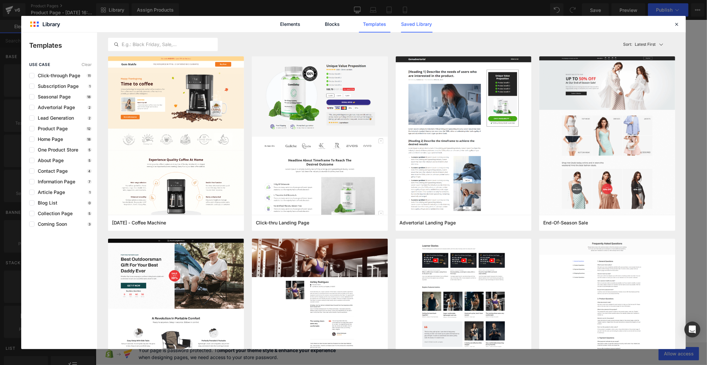
click at [415, 21] on link "Saved Library" at bounding box center [416, 24] width 31 height 17
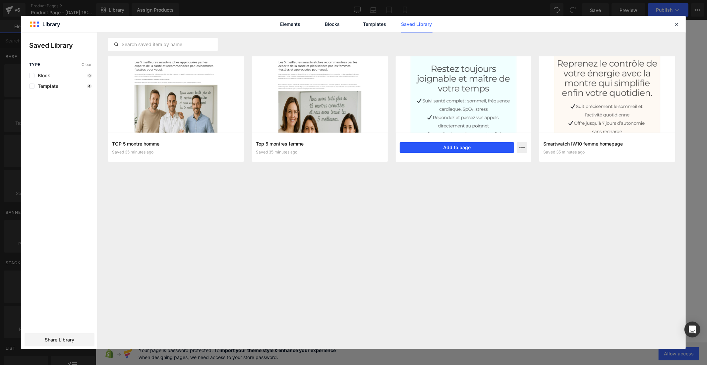
click at [467, 148] on button "Add to page" at bounding box center [457, 147] width 115 height 11
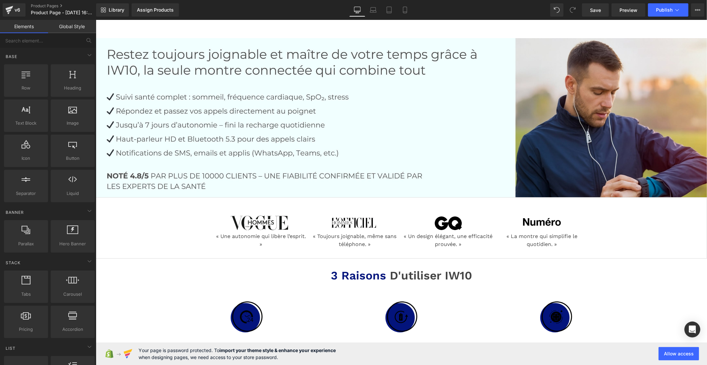
click at [81, 30] on link "Global Style" at bounding box center [72, 26] width 48 height 13
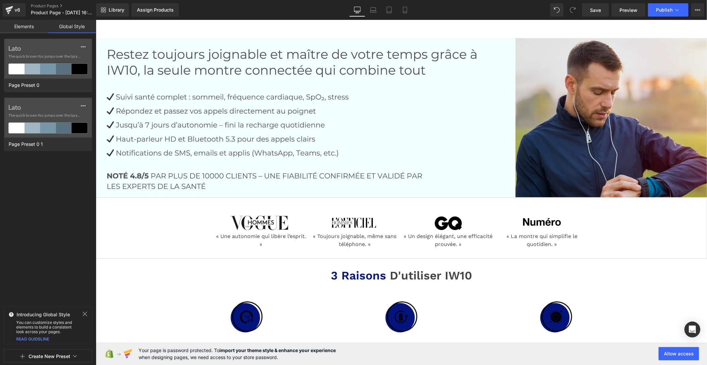
click at [40, 356] on button "Create New Preset" at bounding box center [50, 356] width 42 height 14
click at [44, 329] on div "From This Page" at bounding box center [48, 328] width 55 height 11
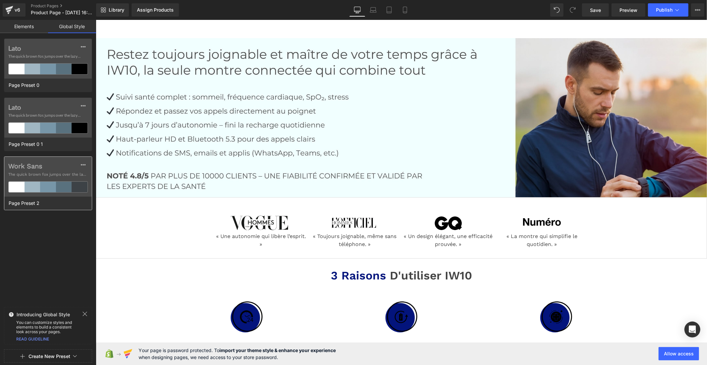
click at [24, 165] on label "Work Sans" at bounding box center [48, 166] width 80 height 8
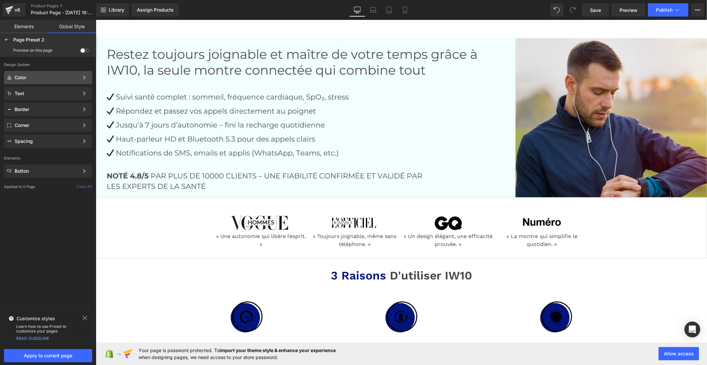
click at [45, 78] on div "Color" at bounding box center [47, 77] width 64 height 5
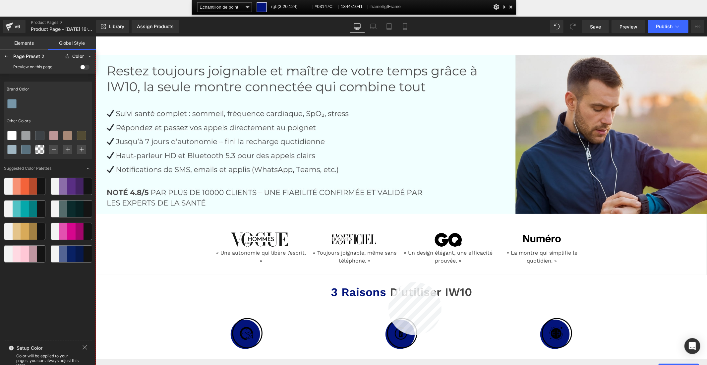
click at [388, 335] on div at bounding box center [401, 225] width 611 height 345
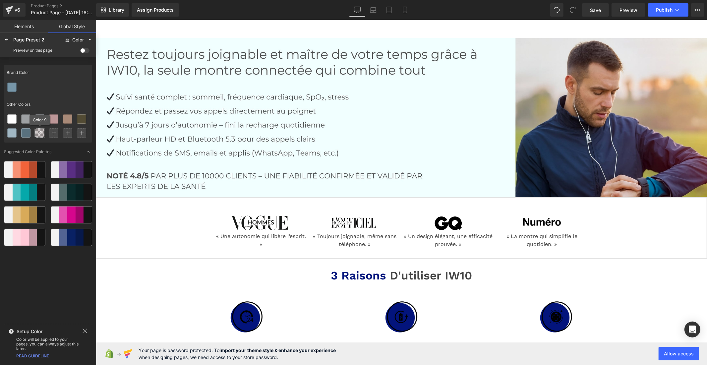
click at [38, 134] on icon at bounding box center [39, 132] width 5 height 5
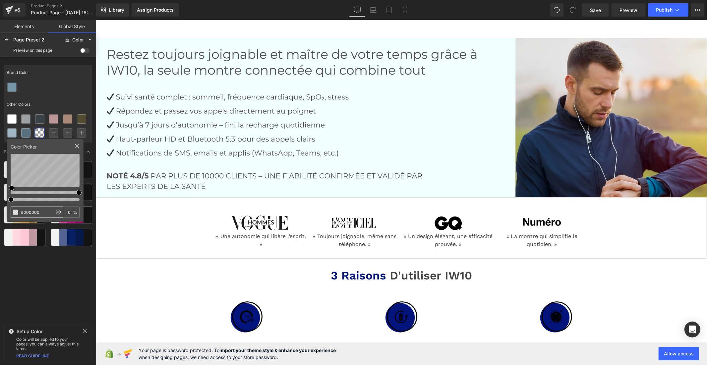
click at [33, 211] on input "#000000" at bounding box center [31, 212] width 41 height 11
type input "#03147C"
type input "100"
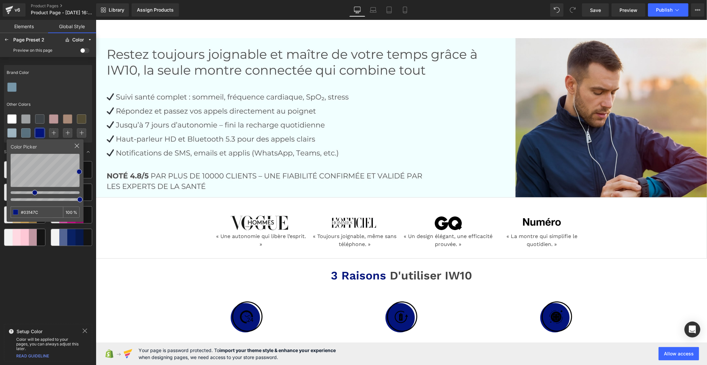
click at [37, 260] on div "Brand Color Other Colors Color Picker #03147C 100 % Suggested Color Palettes" at bounding box center [48, 191] width 88 height 259
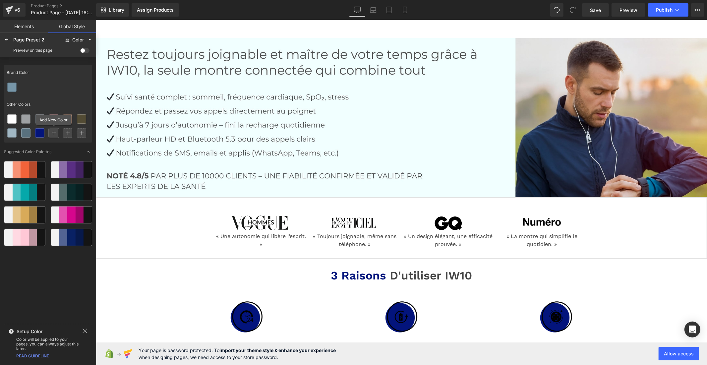
click at [52, 134] on icon at bounding box center [53, 133] width 5 height 5
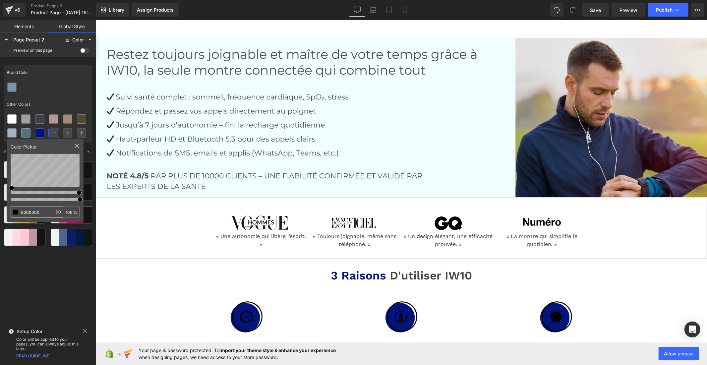
click at [35, 213] on input "#000000" at bounding box center [31, 212] width 41 height 11
type input "#0BC179"
click at [3, 40] on div at bounding box center [6, 39] width 11 height 11
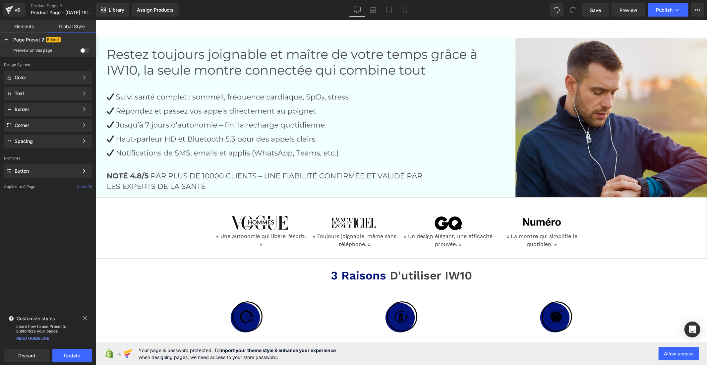
click at [85, 50] on span at bounding box center [84, 50] width 9 height 5
click at [80, 52] on input "checkbox" at bounding box center [80, 52] width 0 height 0
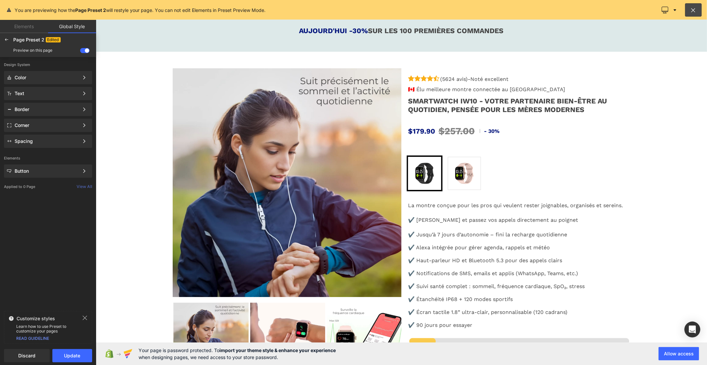
scroll to position [2088, 0]
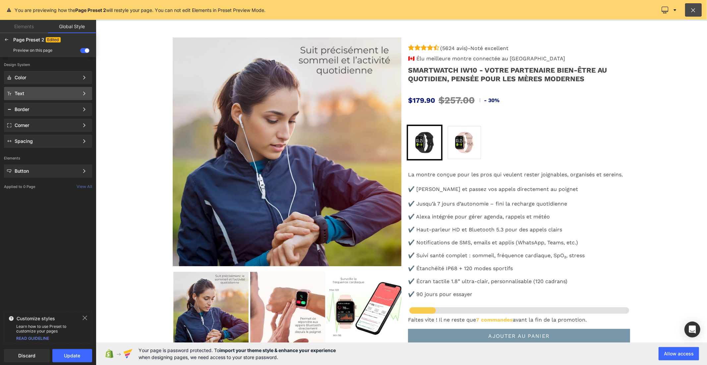
click at [42, 92] on div "Text" at bounding box center [47, 93] width 64 height 5
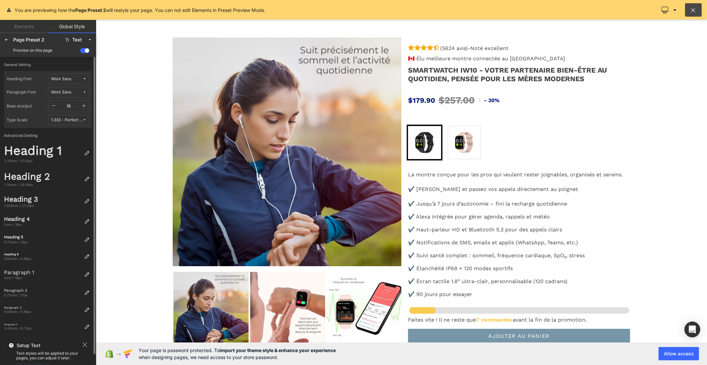
click at [67, 80] on div "Work Sans" at bounding box center [61, 79] width 20 height 5
click at [60, 121] on div "Manage Fonts" at bounding box center [62, 123] width 49 height 9
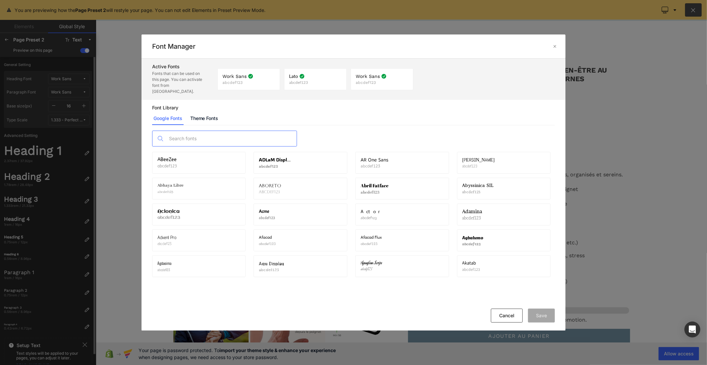
click at [206, 134] on input "text" at bounding box center [231, 138] width 131 height 15
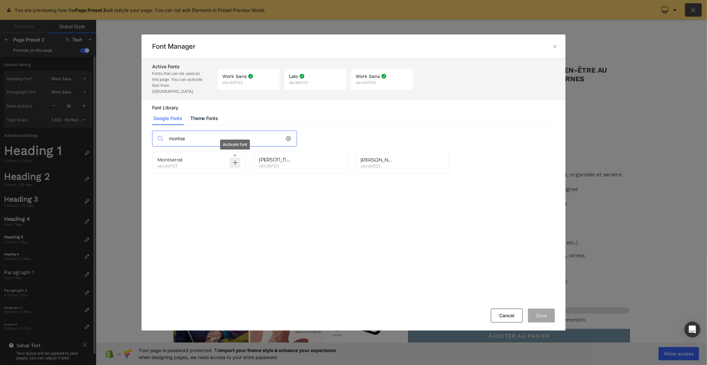
type input "montse"
click at [240, 157] on p at bounding box center [235, 162] width 11 height 11
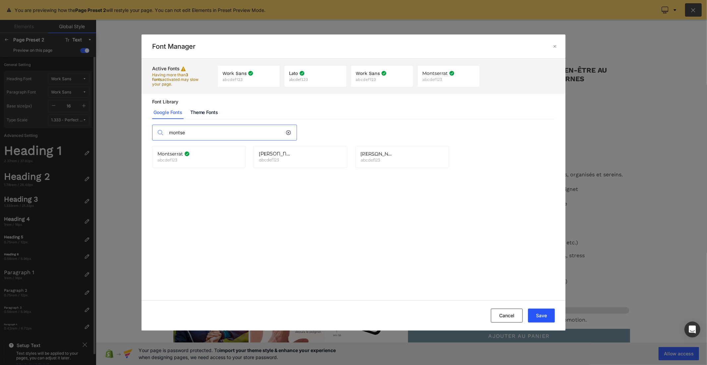
click at [545, 316] on button "Save" at bounding box center [541, 316] width 27 height 14
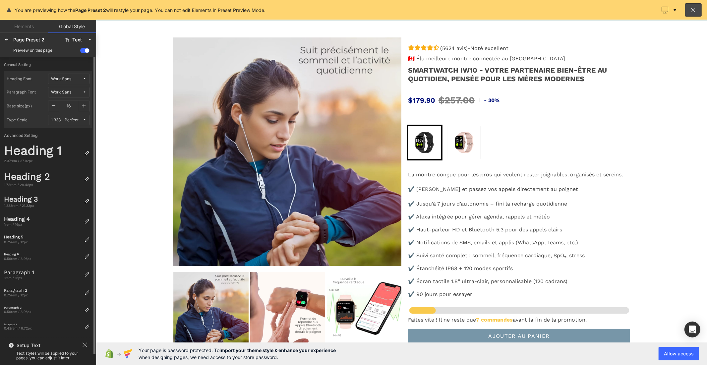
click at [74, 82] on button "Work Sans" at bounding box center [68, 79] width 41 height 11
click at [65, 122] on label "Montserrat" at bounding box center [58, 124] width 21 height 5
click at [73, 92] on span "Work Sans" at bounding box center [66, 92] width 31 height 5
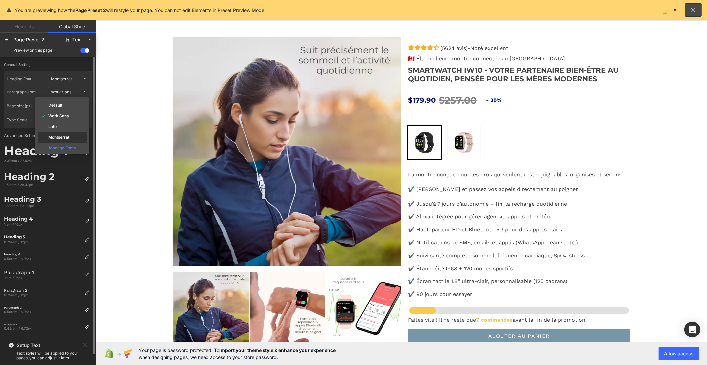
click at [62, 136] on label "Montserrat" at bounding box center [58, 137] width 21 height 5
click at [83, 106] on icon "button" at bounding box center [83, 105] width 5 height 5
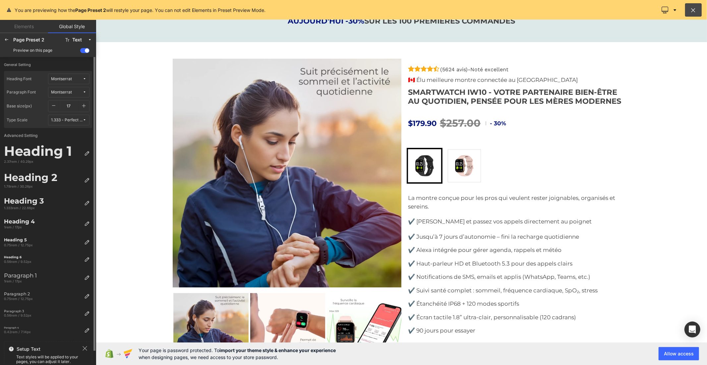
click at [83, 106] on icon "button" at bounding box center [83, 105] width 5 height 5
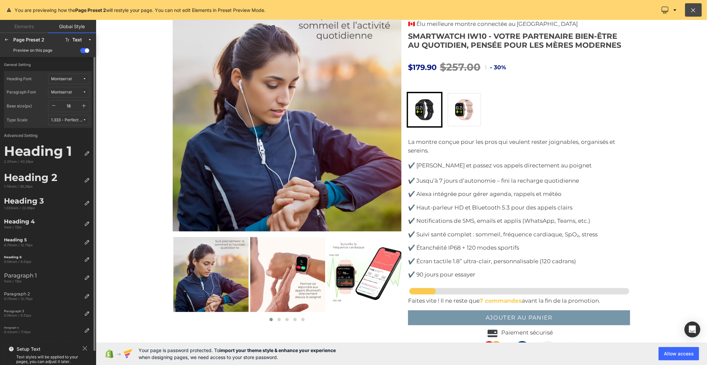
click at [83, 106] on icon "button" at bounding box center [83, 105] width 5 height 5
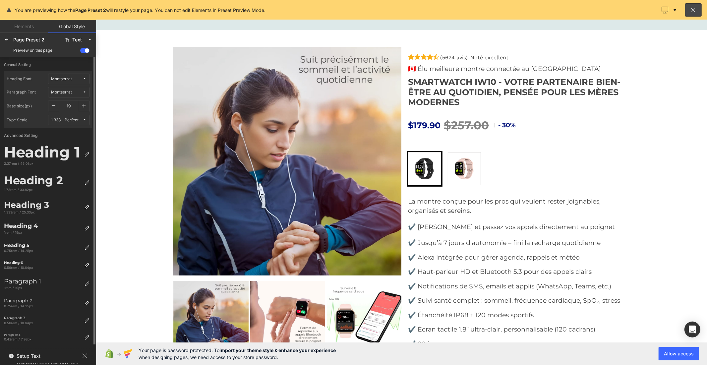
click at [83, 106] on icon "button" at bounding box center [83, 105] width 5 height 5
type input "20"
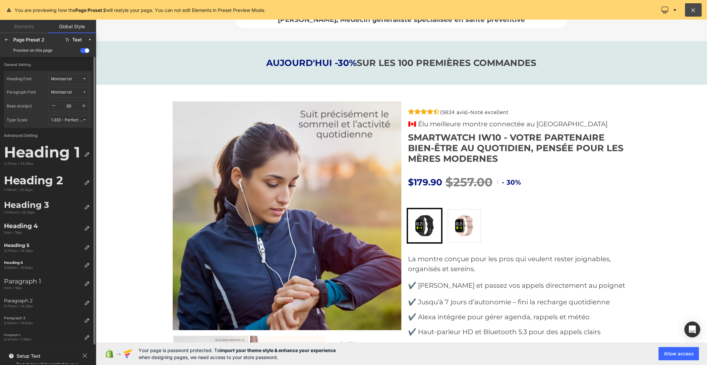
scroll to position [2259, 0]
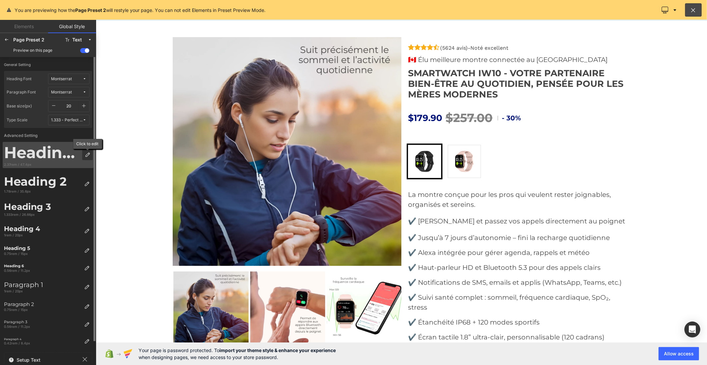
click at [84, 154] on div at bounding box center [87, 154] width 11 height 11
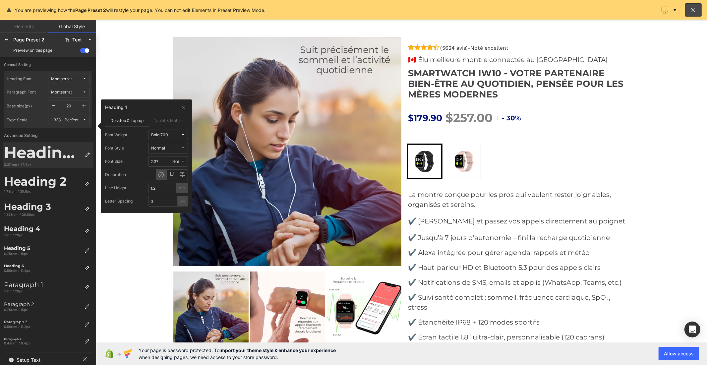
click at [161, 135] on div "Bold 700" at bounding box center [159, 135] width 17 height 5
click at [161, 190] on label "Medium 500" at bounding box center [166, 190] width 24 height 5
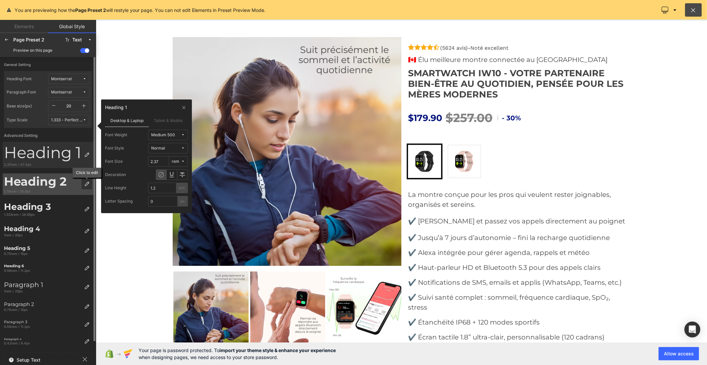
click at [86, 184] on icon at bounding box center [86, 183] width 5 height 5
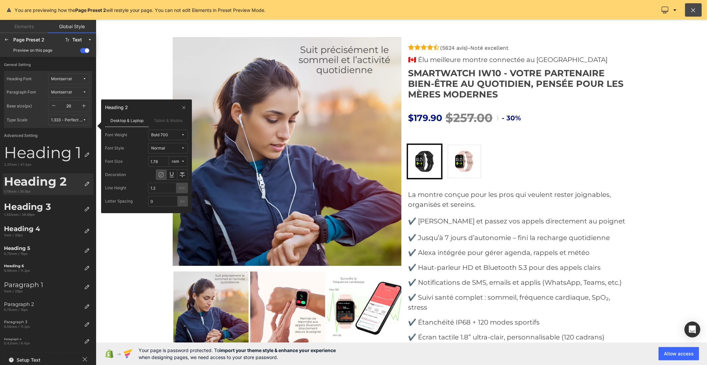
click at [168, 134] on span "Bold 700" at bounding box center [166, 135] width 30 height 5
click at [163, 191] on label "Medium 500" at bounding box center [166, 190] width 24 height 5
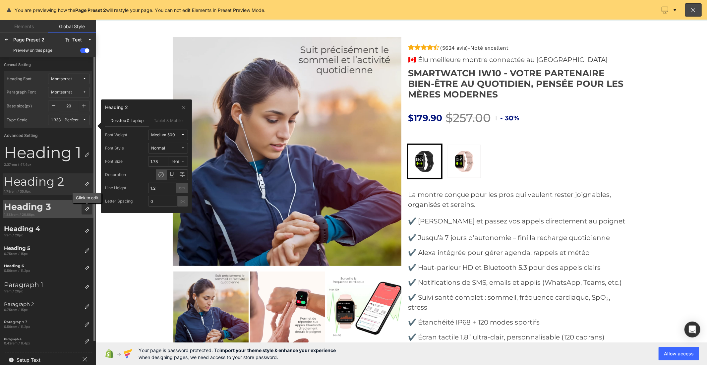
click at [88, 209] on icon at bounding box center [86, 208] width 5 height 5
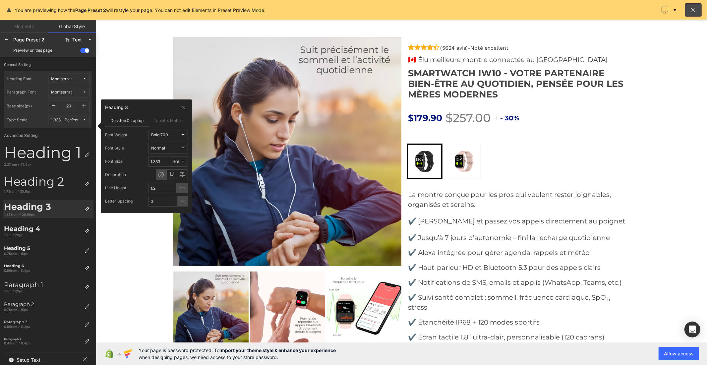
click at [169, 136] on span "Bold 700" at bounding box center [166, 135] width 30 height 5
click at [157, 192] on label "Medium 500" at bounding box center [166, 190] width 24 height 5
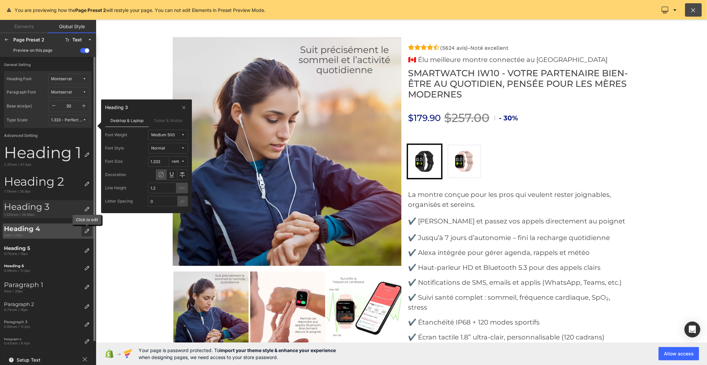
click at [87, 227] on div at bounding box center [87, 231] width 11 height 11
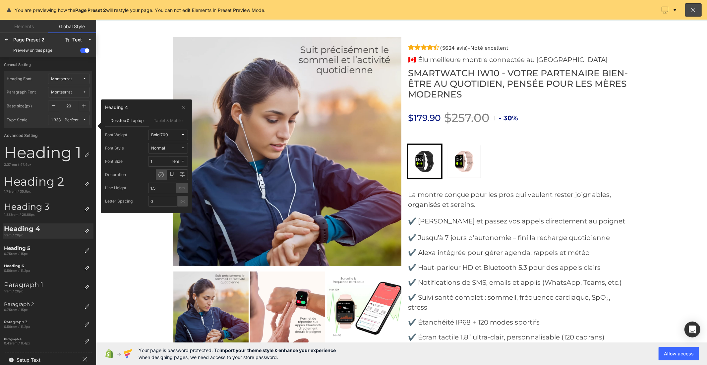
click at [178, 134] on span "Bold 700" at bounding box center [166, 135] width 30 height 5
click at [161, 188] on div "Medium 500" at bounding box center [164, 190] width 39 height 5
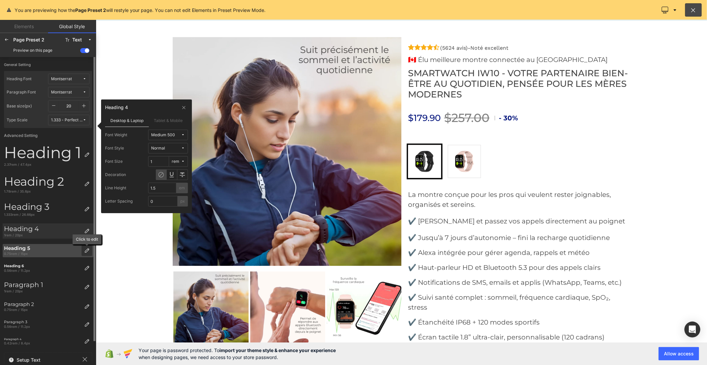
click at [85, 251] on icon at bounding box center [86, 250] width 5 height 5
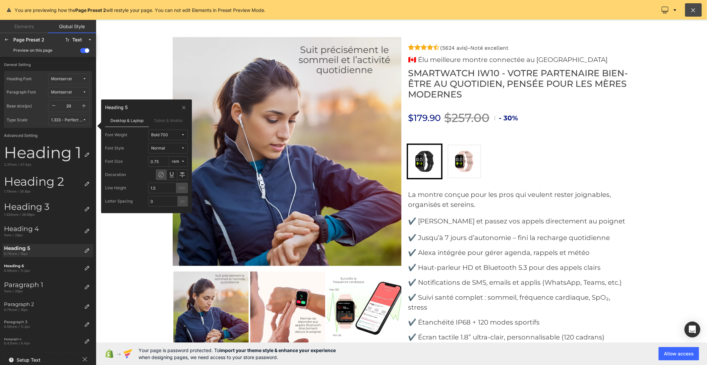
click at [163, 137] on div "Bold 700" at bounding box center [159, 135] width 17 height 5
click at [163, 190] on label "Medium 500" at bounding box center [166, 190] width 24 height 5
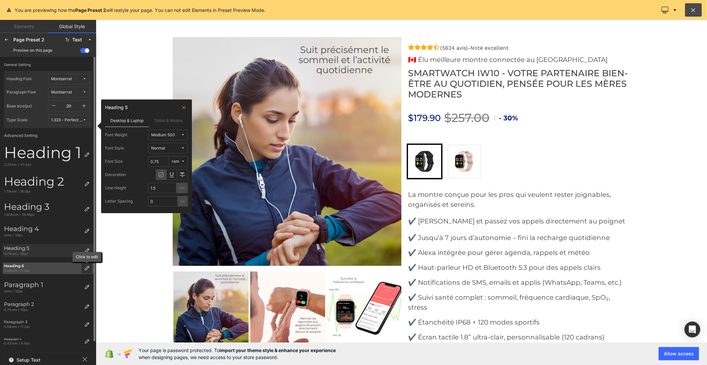
click at [85, 268] on icon at bounding box center [86, 267] width 5 height 5
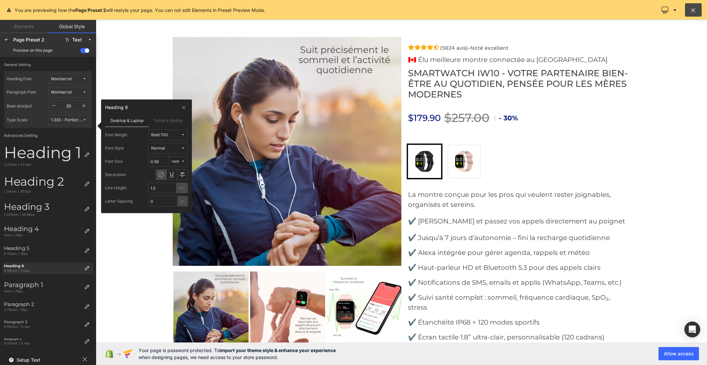
click at [163, 135] on div "Bold 700" at bounding box center [159, 135] width 17 height 5
click at [161, 190] on label "Medium 500" at bounding box center [166, 190] width 24 height 5
click at [6, 42] on icon at bounding box center [6, 39] width 5 height 5
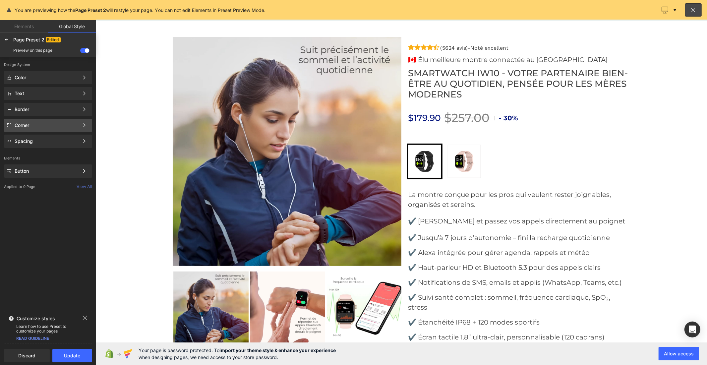
click at [35, 126] on div "Corner" at bounding box center [47, 125] width 64 height 5
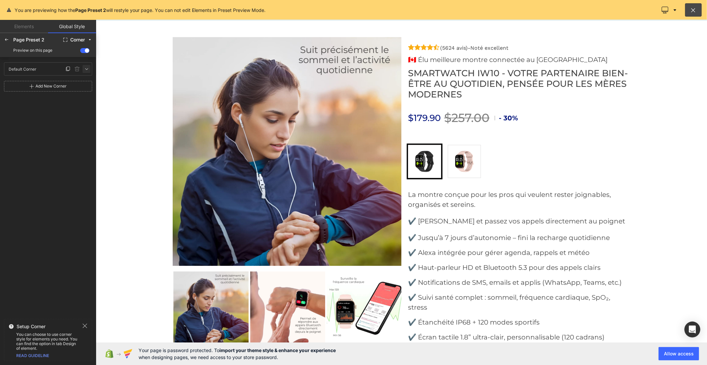
click at [84, 70] on icon at bounding box center [86, 68] width 5 height 5
click at [16, 92] on input "0" at bounding box center [17, 92] width 20 height 11
type input "2"
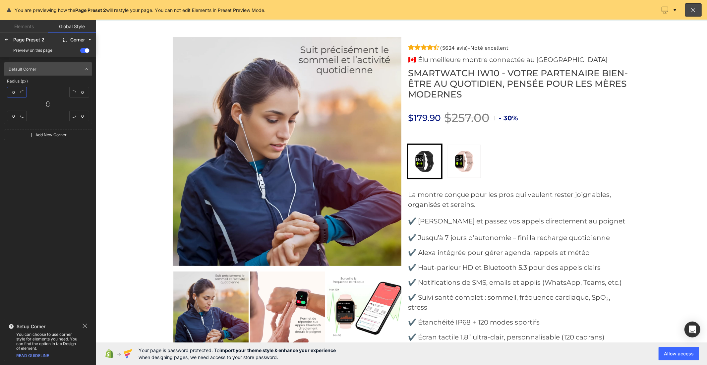
type input "2"
type input "20"
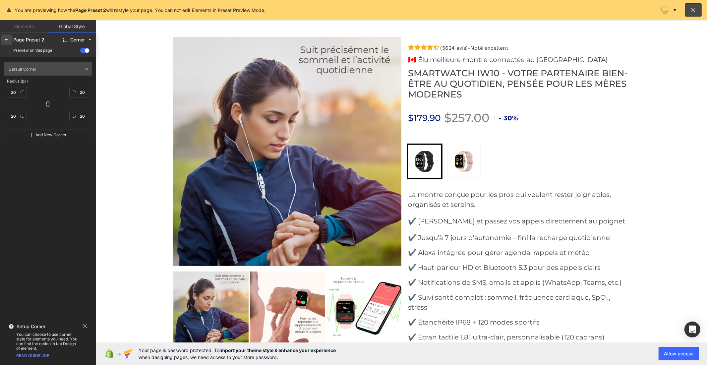
click at [4, 40] on icon at bounding box center [6, 39] width 5 height 5
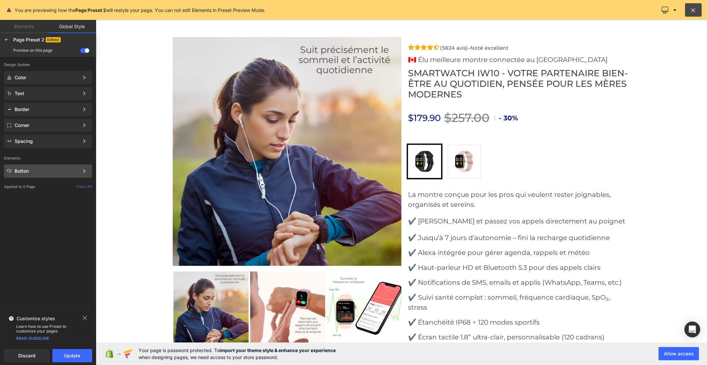
click at [27, 173] on div "Button" at bounding box center [47, 170] width 64 height 5
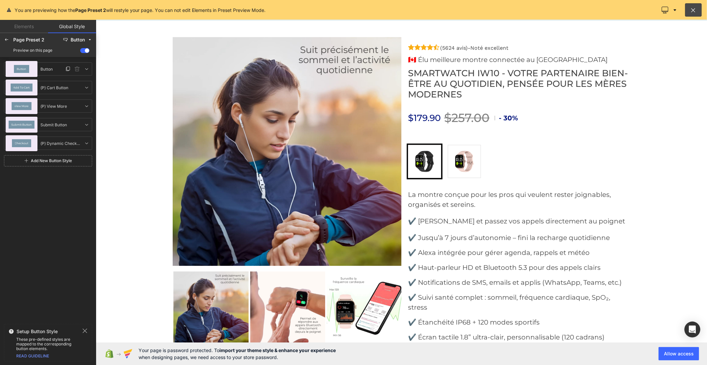
click at [27, 67] on div "Button" at bounding box center [21, 69] width 15 height 8
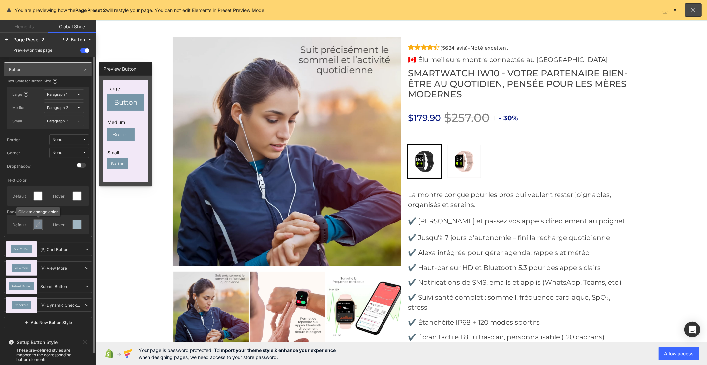
click at [40, 227] on div at bounding box center [38, 224] width 9 height 9
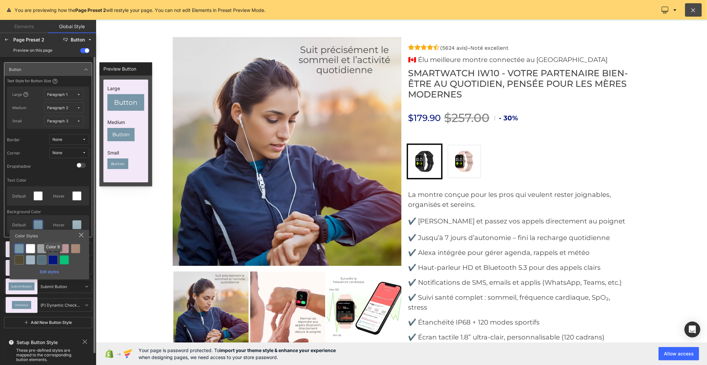
click at [56, 260] on div at bounding box center [52, 259] width 9 height 9
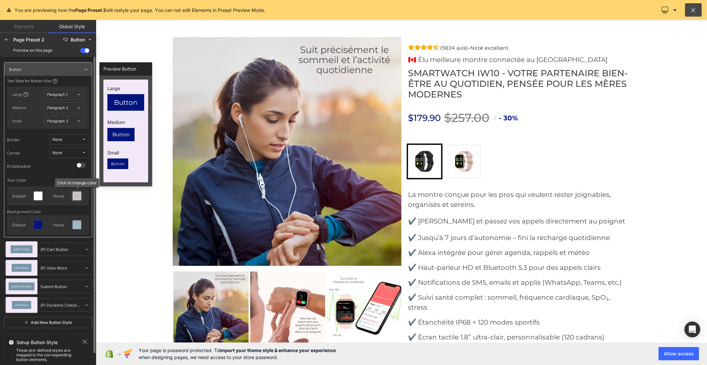
click at [75, 196] on icon at bounding box center [76, 195] width 5 height 5
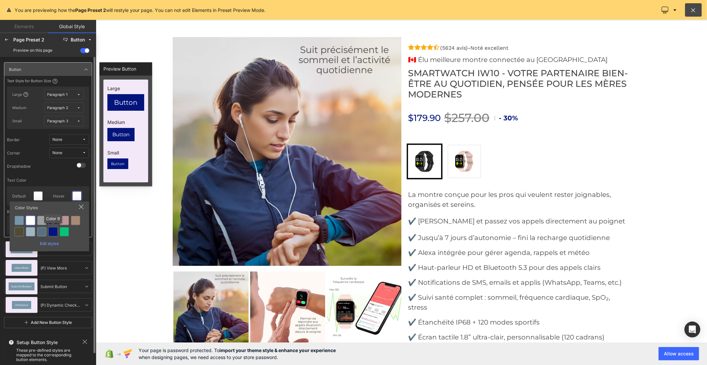
click at [54, 232] on div at bounding box center [52, 231] width 9 height 9
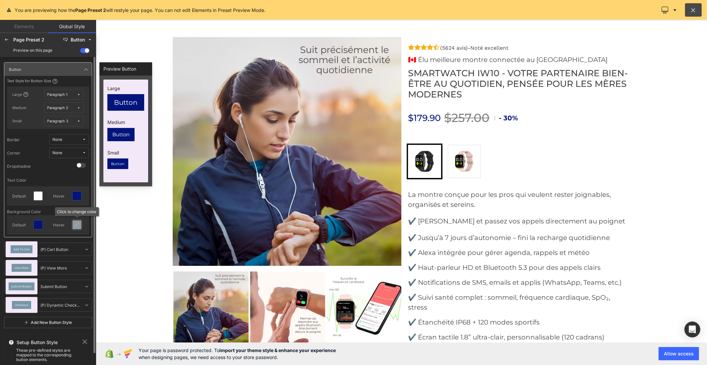
click at [74, 224] on icon at bounding box center [76, 224] width 5 height 5
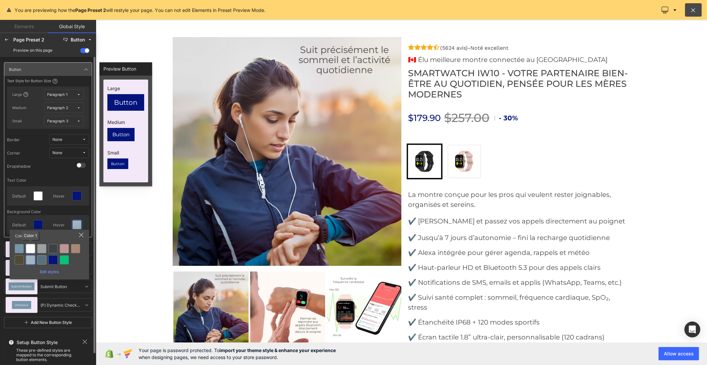
click at [27, 247] on div at bounding box center [30, 248] width 9 height 9
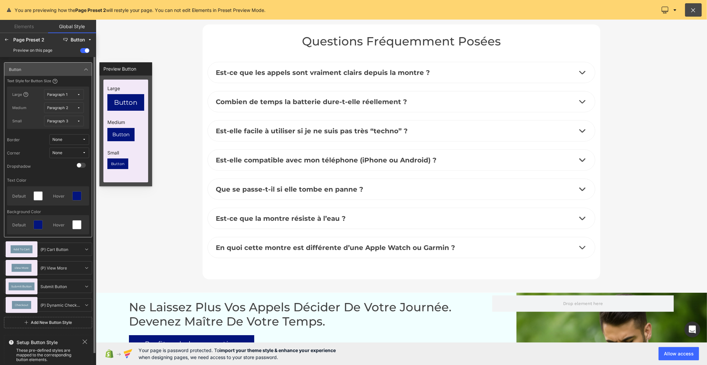
scroll to position [2849, 0]
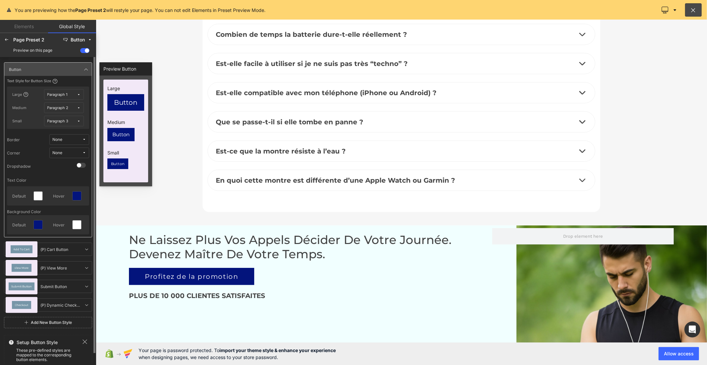
click at [72, 151] on span "None" at bounding box center [67, 152] width 30 height 5
click at [62, 177] on label "Default Corner" at bounding box center [63, 176] width 28 height 5
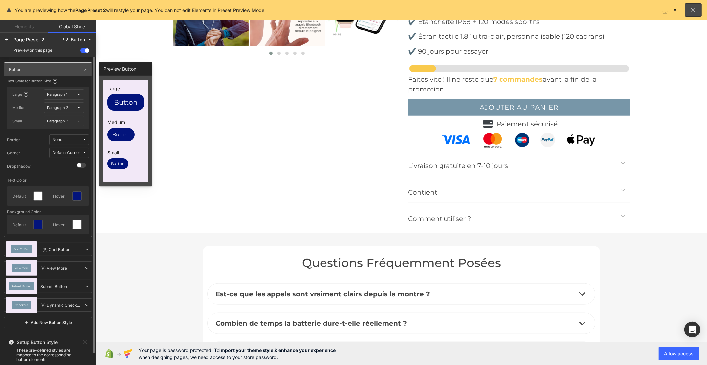
scroll to position [2517, 0]
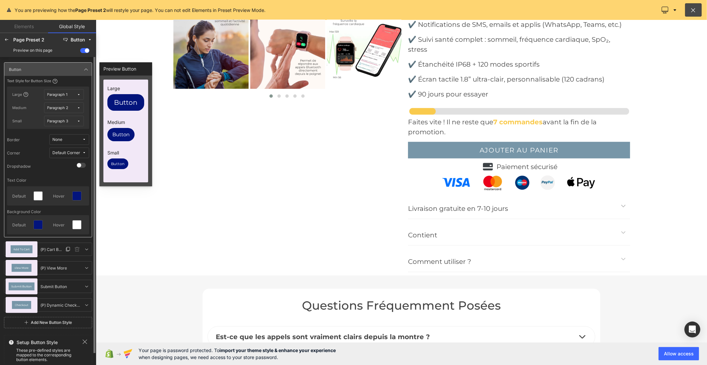
click at [34, 253] on div "Add To Cart" at bounding box center [22, 249] width 32 height 16
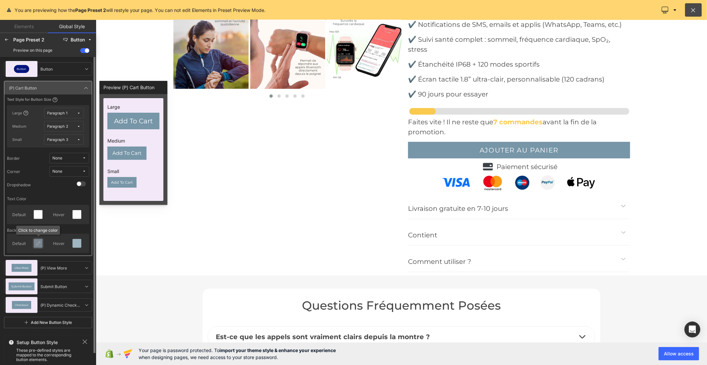
click at [35, 246] on icon at bounding box center [37, 243] width 5 height 5
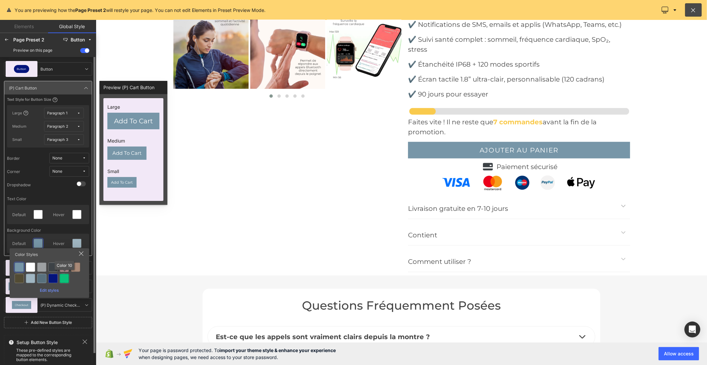
click at [64, 277] on div at bounding box center [64, 278] width 9 height 9
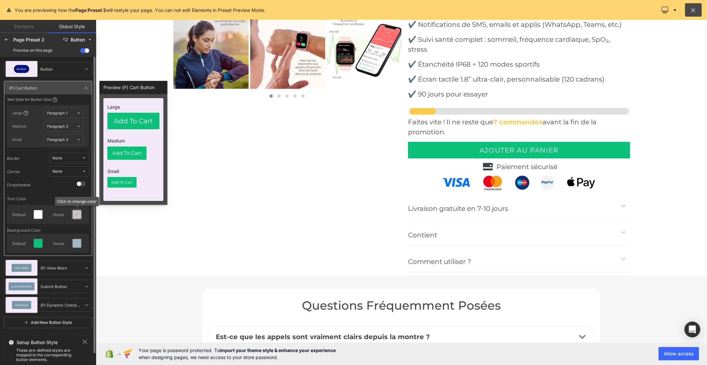
click at [78, 215] on icon at bounding box center [76, 214] width 5 height 5
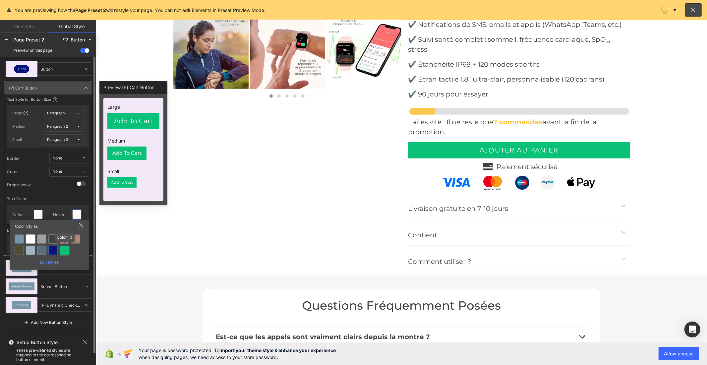
click at [62, 250] on div at bounding box center [64, 250] width 9 height 9
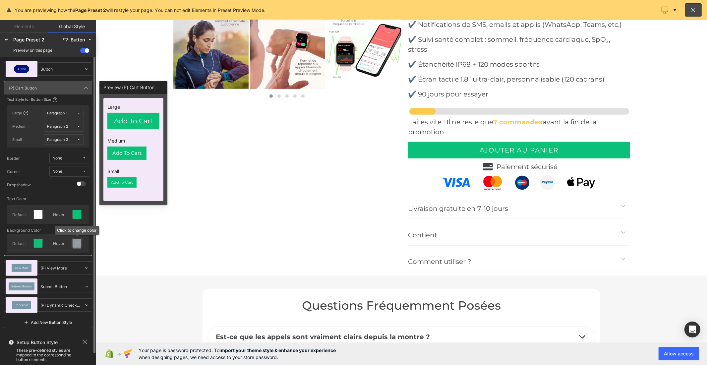
click at [75, 243] on icon at bounding box center [76, 243] width 5 height 5
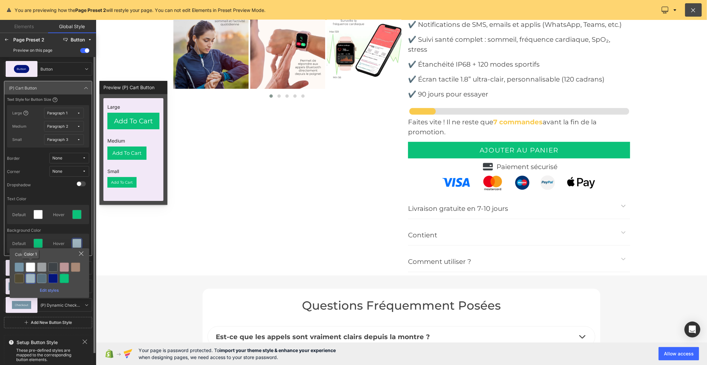
click at [31, 266] on div at bounding box center [30, 266] width 9 height 9
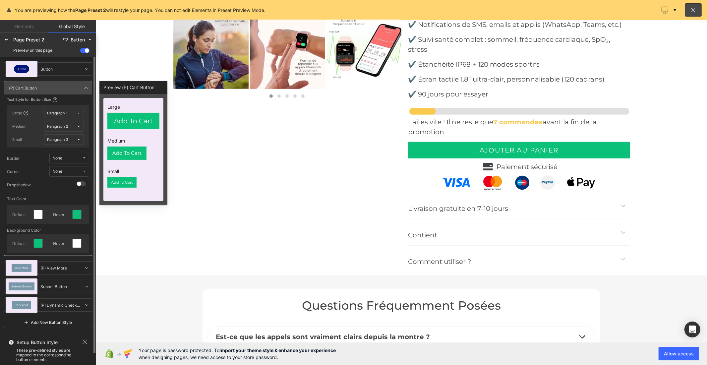
click at [67, 170] on span "None" at bounding box center [67, 171] width 30 height 5
click at [61, 194] on label "Default Corner" at bounding box center [63, 195] width 28 height 5
click at [86, 85] on icon at bounding box center [86, 87] width 5 height 5
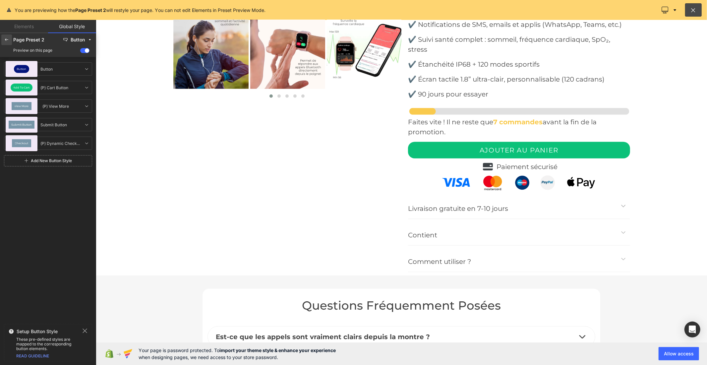
click at [7, 41] on icon at bounding box center [6, 39] width 5 height 5
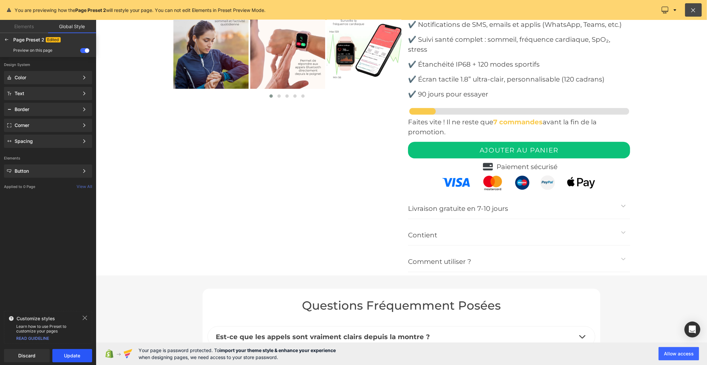
click at [61, 354] on button "Update" at bounding box center [72, 355] width 40 height 13
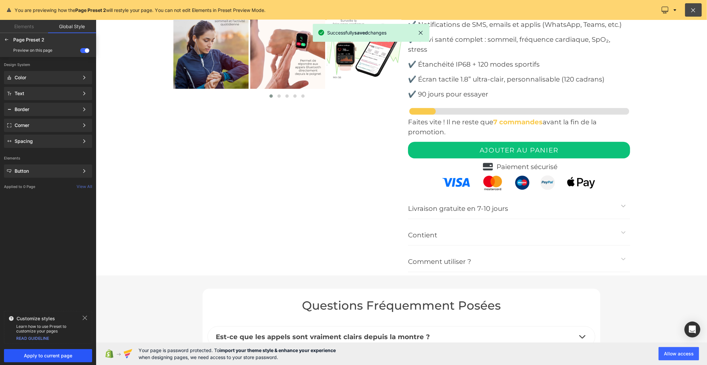
click at [58, 358] on span "Apply to current page" at bounding box center [48, 355] width 80 height 5
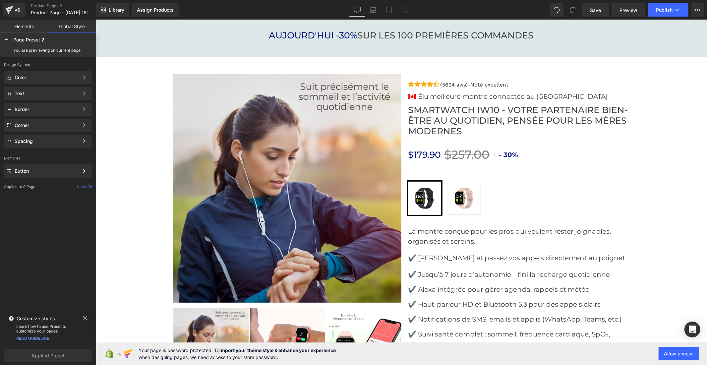
scroll to position [2149, 0]
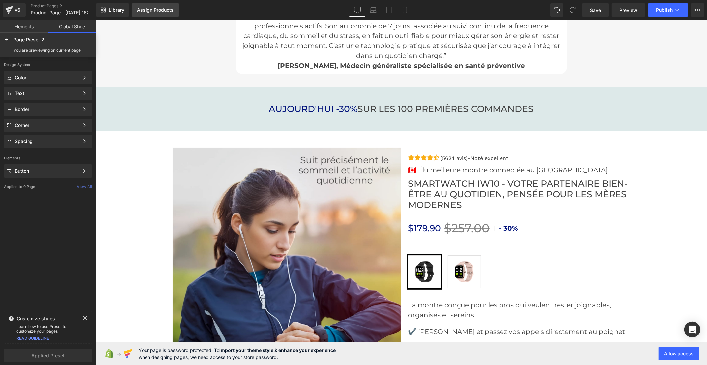
click at [161, 9] on div "Assign Products" at bounding box center [155, 9] width 37 height 5
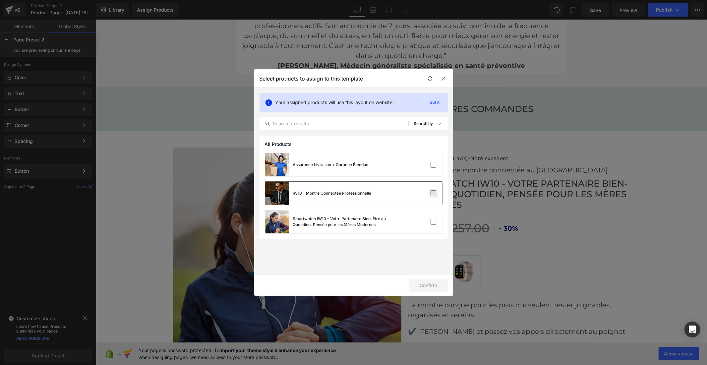
click at [432, 193] on label at bounding box center [433, 193] width 6 height 6
click at [433, 193] on input "checkbox" at bounding box center [433, 193] width 0 height 0
click at [417, 284] on button "Confirm" at bounding box center [428, 285] width 38 height 13
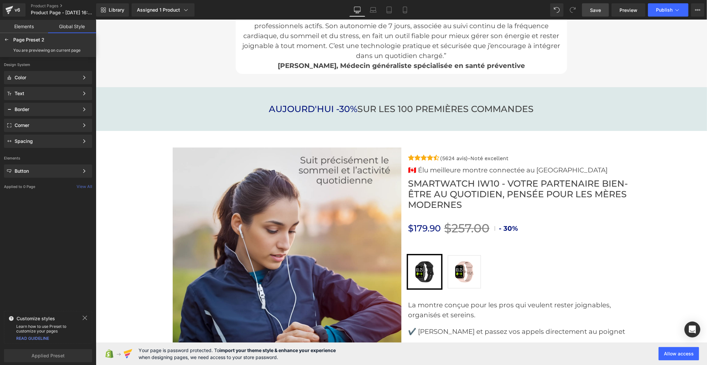
click at [590, 10] on link "Save" at bounding box center [595, 9] width 27 height 13
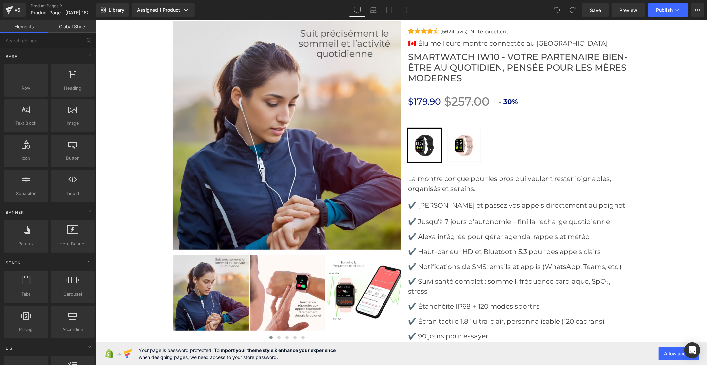
scroll to position [2264, 0]
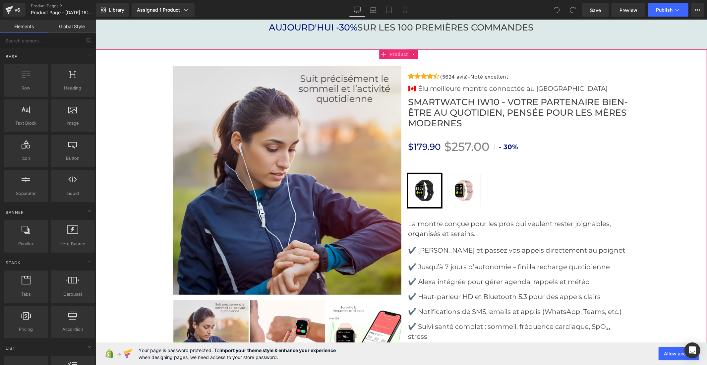
click at [391, 52] on span "Product" at bounding box center [398, 54] width 22 height 10
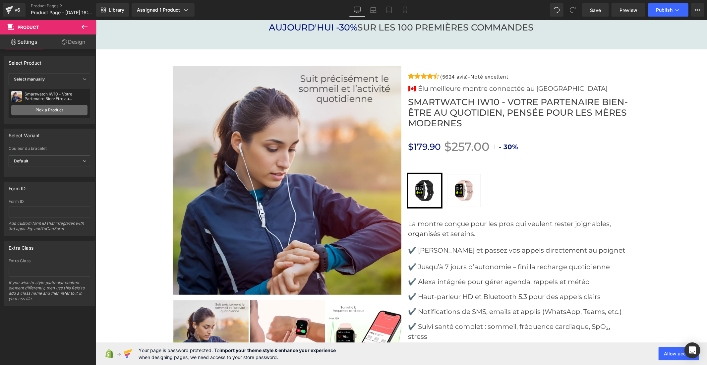
click at [64, 113] on link "Pick a Product" at bounding box center [49, 110] width 76 height 11
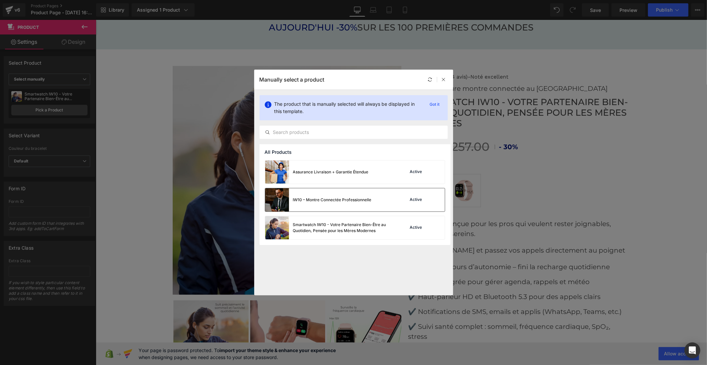
click at [430, 199] on div "Active" at bounding box center [422, 199] width 45 height 9
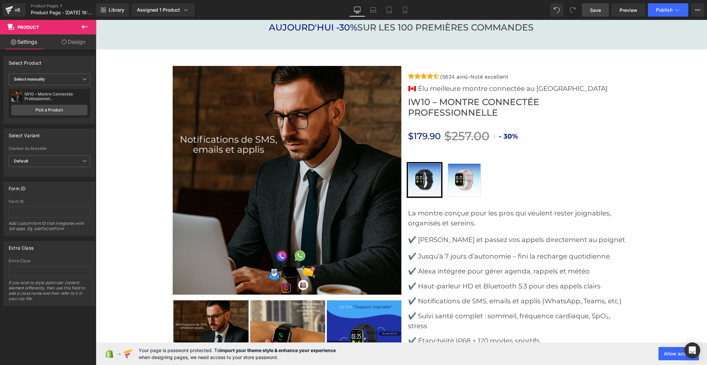
click at [599, 9] on span "Save" at bounding box center [595, 10] width 11 height 7
click at [602, 11] on link "Save" at bounding box center [595, 9] width 27 height 13
click at [653, 11] on button "Publish" at bounding box center [668, 9] width 40 height 13
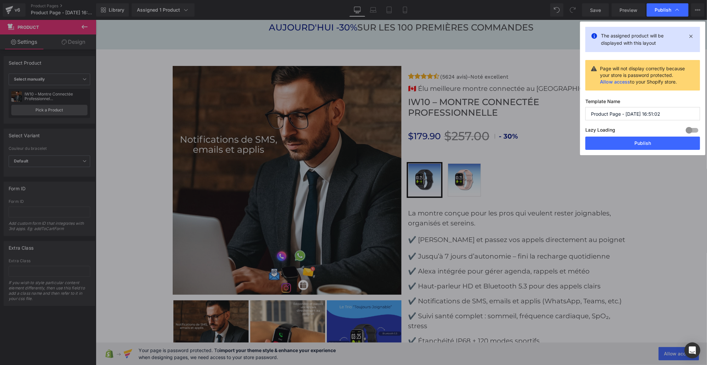
drag, startPoint x: 668, startPoint y: 113, endPoint x: 585, endPoint y: 110, distance: 82.9
click at [585, 110] on input "Product Page - [DATE] 16:51:02" at bounding box center [642, 113] width 115 height 13
type input "i"
type input "IW10 HOMME"
click at [624, 141] on button "Publish" at bounding box center [642, 143] width 115 height 13
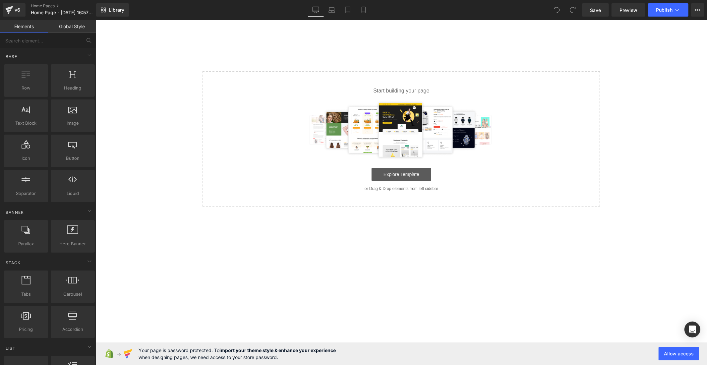
click at [404, 171] on link "Explore Template" at bounding box center [401, 173] width 60 height 13
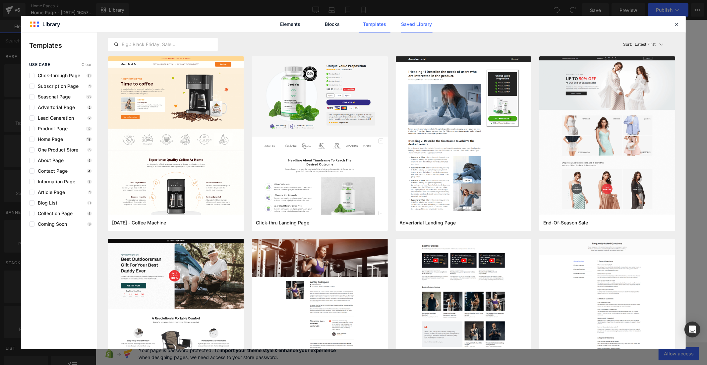
click at [408, 23] on link "Saved Library" at bounding box center [416, 24] width 31 height 17
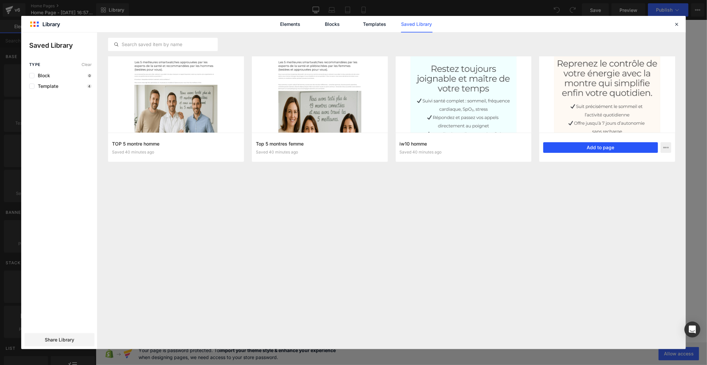
click at [558, 149] on button "Add to page" at bounding box center [600, 147] width 115 height 11
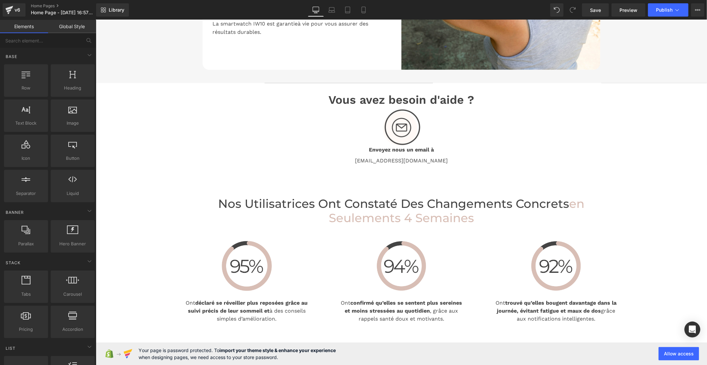
scroll to position [1252, 0]
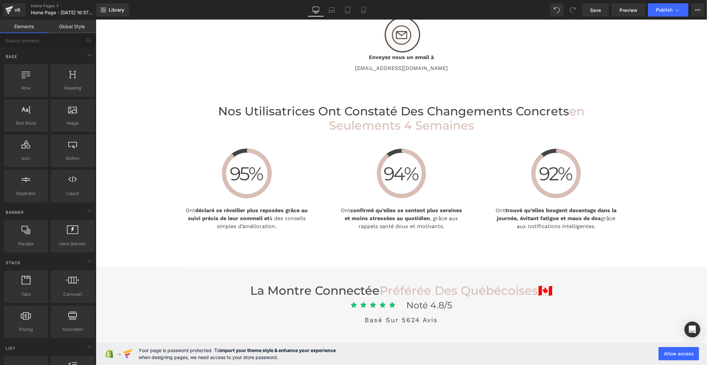
click at [64, 26] on link "Global Style" at bounding box center [72, 26] width 48 height 13
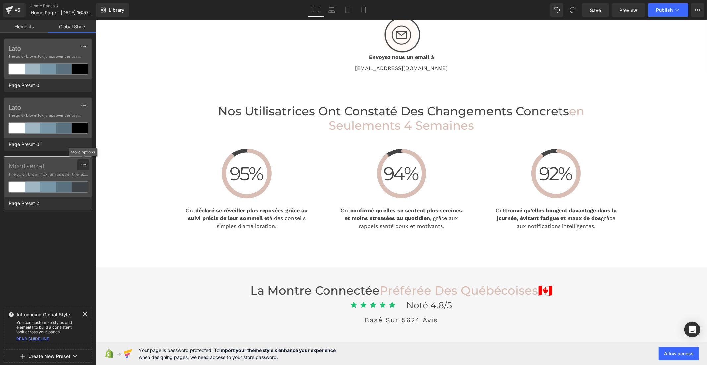
click at [81, 164] on icon at bounding box center [83, 164] width 5 height 5
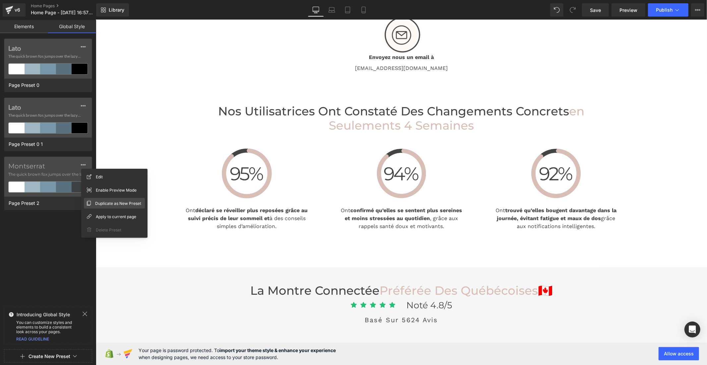
click at [93, 203] on div "Duplicate as New Preset" at bounding box center [114, 203] width 61 height 11
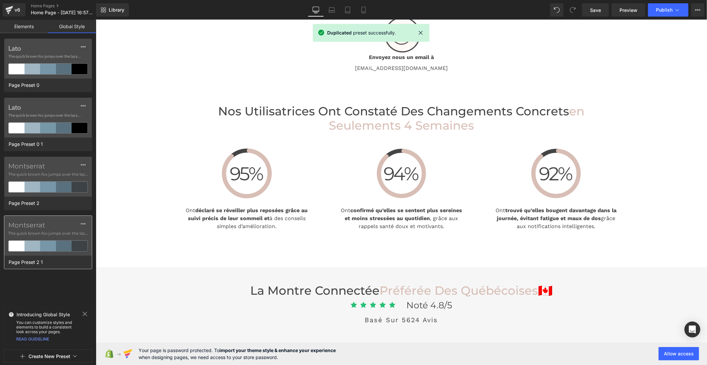
click at [37, 224] on label "Montserrat" at bounding box center [48, 225] width 80 height 8
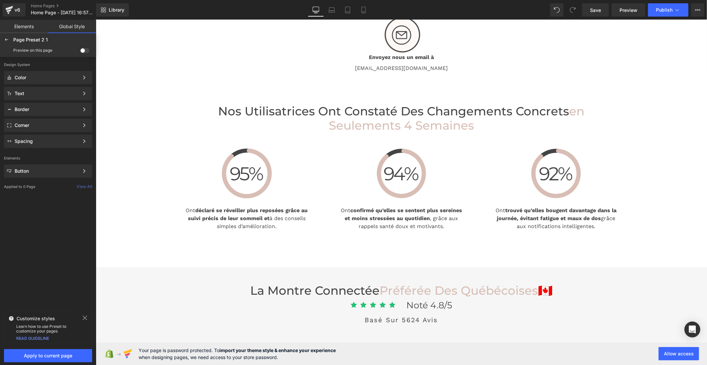
click at [88, 51] on span at bounding box center [84, 50] width 9 height 5
click at [80, 52] on input "checkbox" at bounding box center [80, 52] width 0 height 0
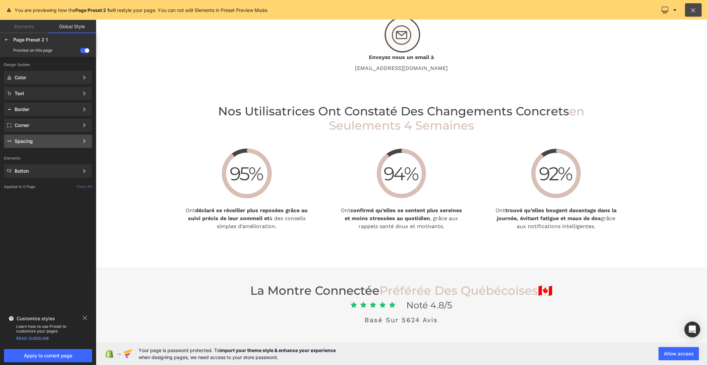
scroll to position [1291, 0]
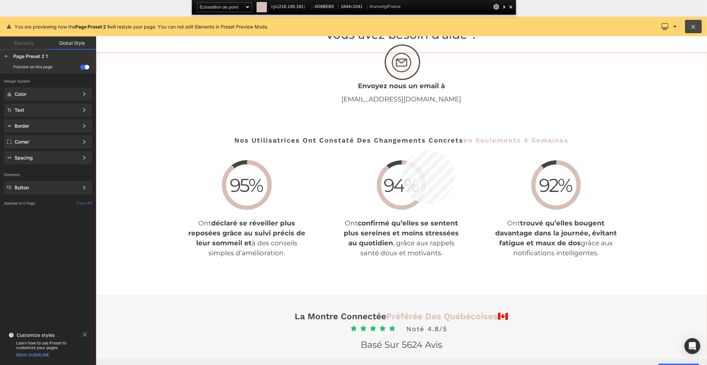
click at [402, 150] on div at bounding box center [401, 225] width 611 height 345
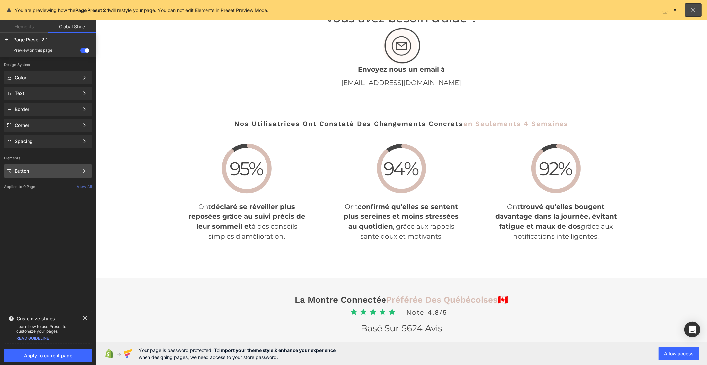
click at [34, 170] on div "Button" at bounding box center [47, 170] width 64 height 5
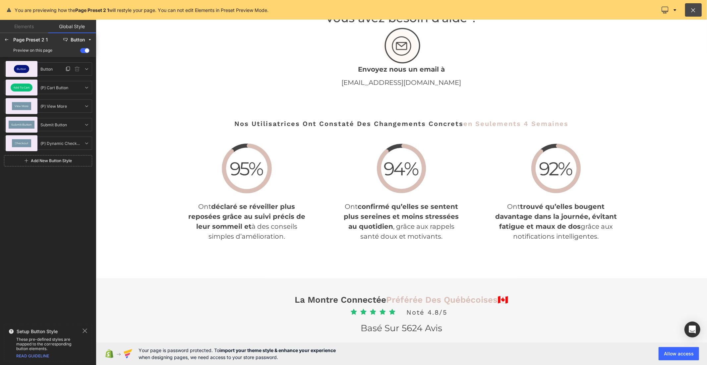
click at [31, 70] on div "Button" at bounding box center [22, 69] width 32 height 16
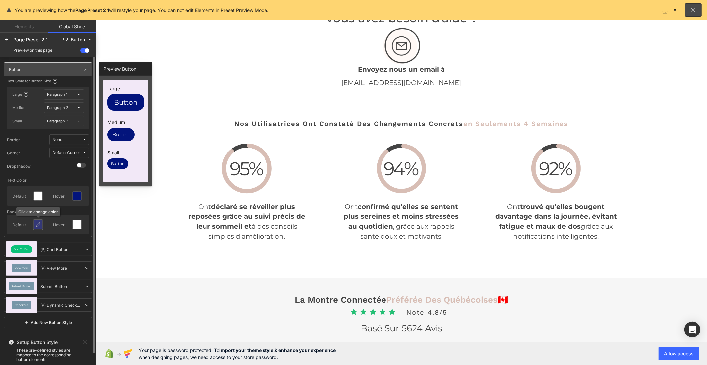
click at [37, 224] on icon at bounding box center [37, 224] width 5 height 5
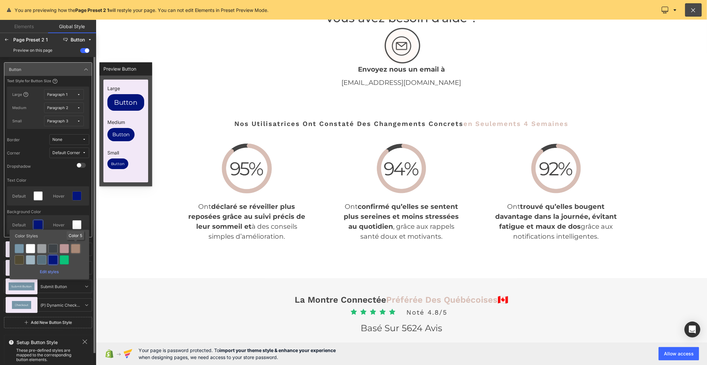
click at [73, 249] on div at bounding box center [75, 248] width 9 height 9
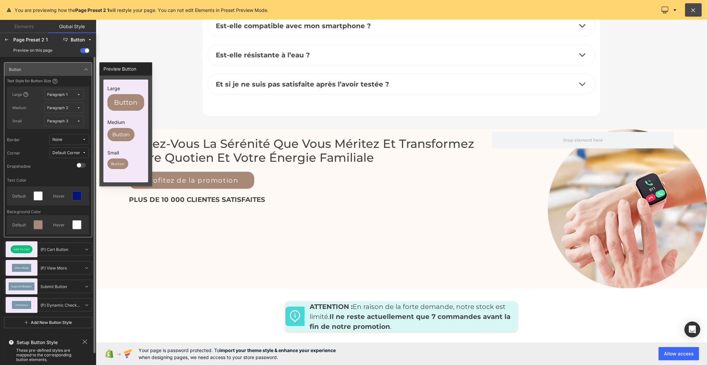
scroll to position [2764, 0]
click at [80, 197] on div at bounding box center [77, 196] width 9 height 9
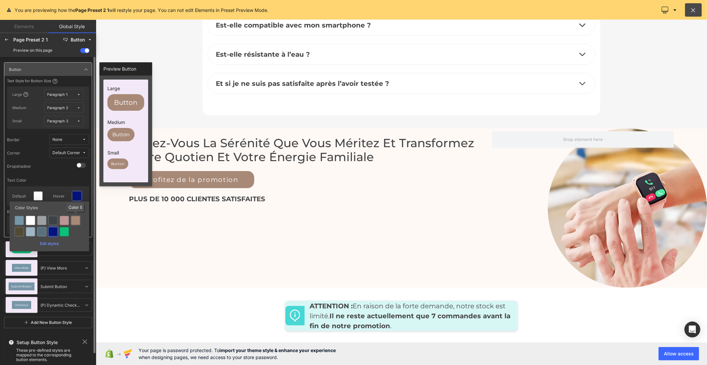
click at [74, 220] on div at bounding box center [75, 220] width 9 height 9
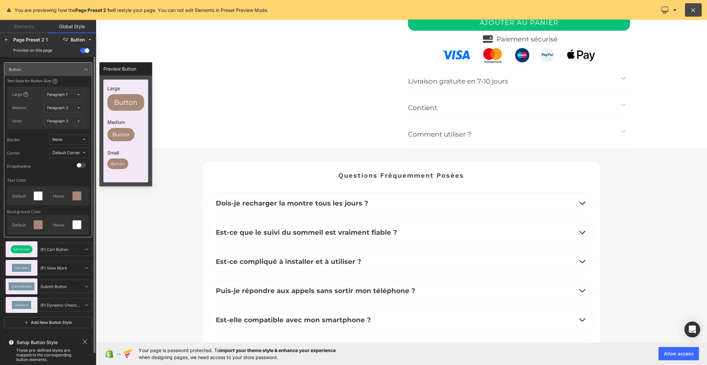
scroll to position [2322, 0]
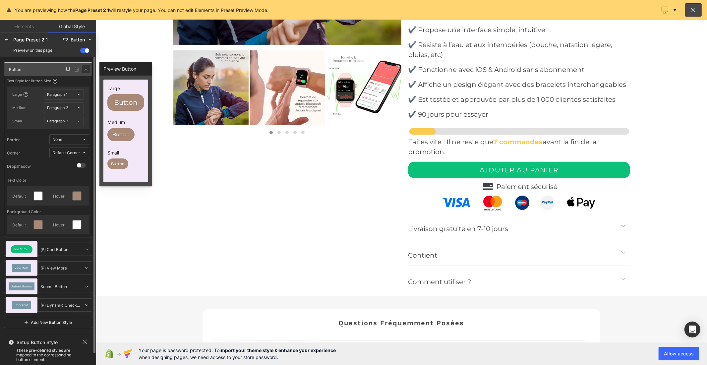
click at [85, 70] on icon at bounding box center [86, 69] width 5 height 5
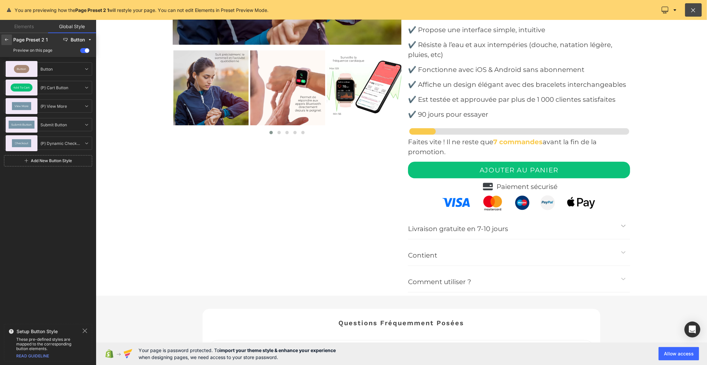
click at [8, 41] on icon at bounding box center [6, 39] width 5 height 5
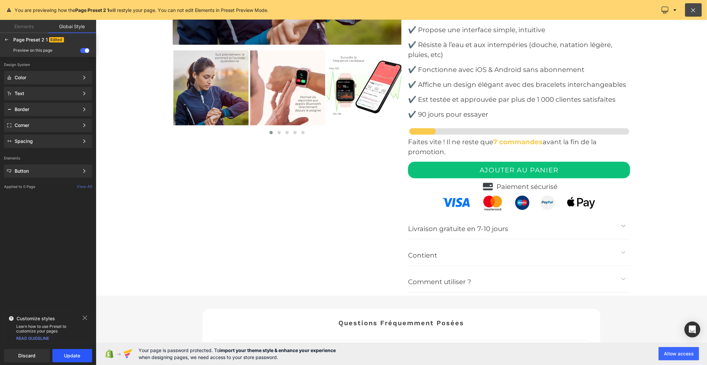
click at [63, 353] on button "Update" at bounding box center [72, 355] width 40 height 13
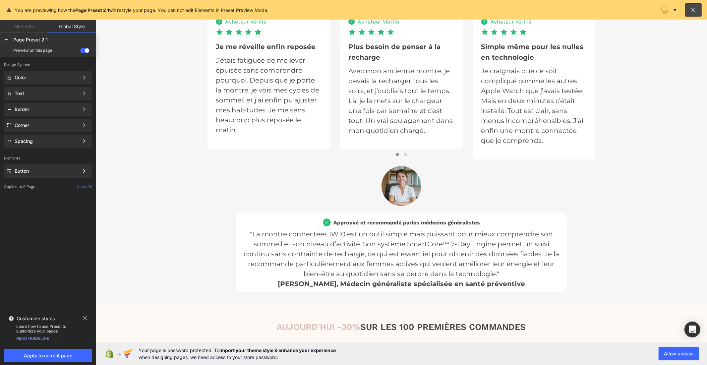
scroll to position [1917, 0]
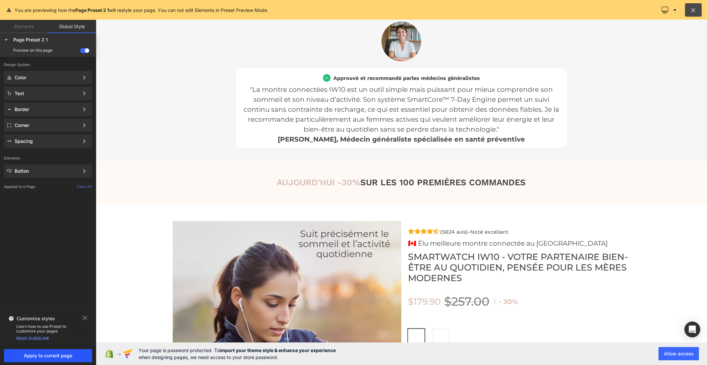
click at [65, 357] on span "Apply to current page" at bounding box center [48, 355] width 80 height 5
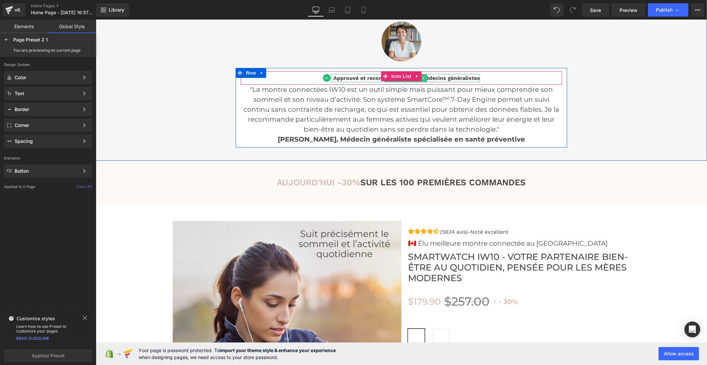
click at [348, 75] on span "Approuvé et recommandé par" at bounding box center [372, 78] width 78 height 6
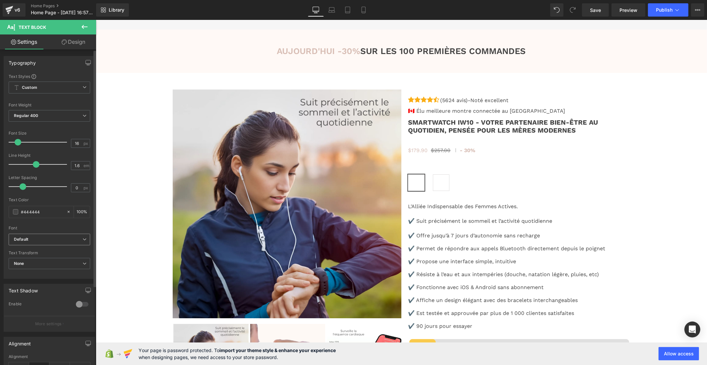
click at [74, 239] on b "Default" at bounding box center [48, 240] width 69 height 6
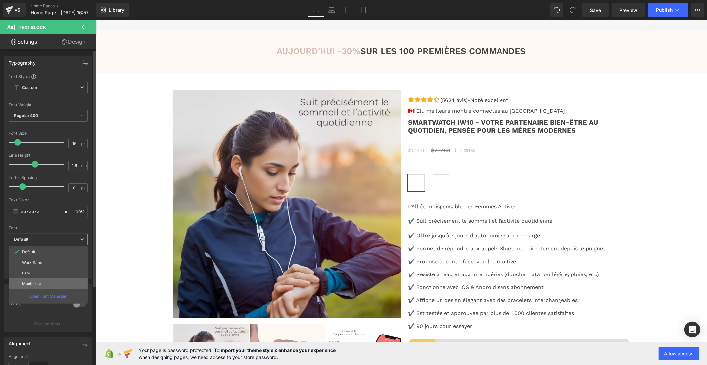
click at [52, 280] on li "Montserrat" at bounding box center [48, 283] width 79 height 11
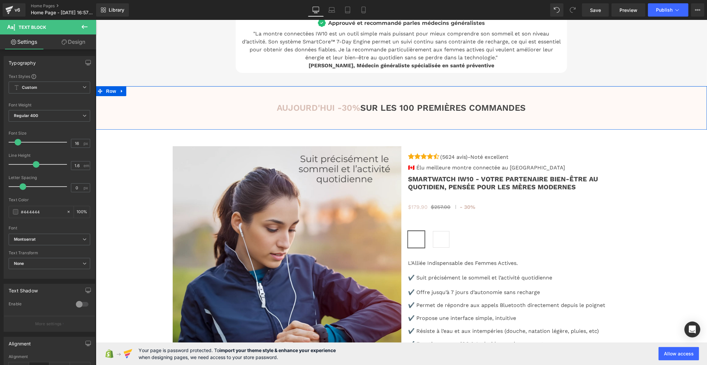
scroll to position [1806, 0]
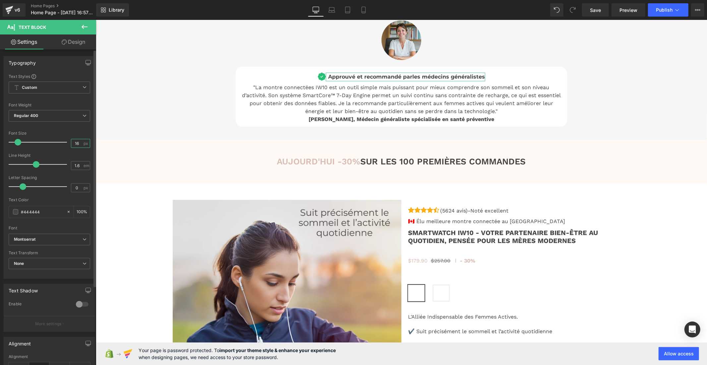
click at [79, 145] on input "16" at bounding box center [77, 143] width 12 height 8
type input "1"
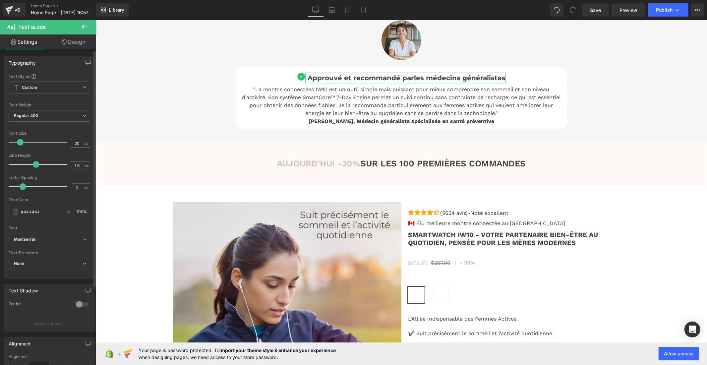
type input "20"
click at [80, 164] on input "1.6" at bounding box center [77, 165] width 12 height 8
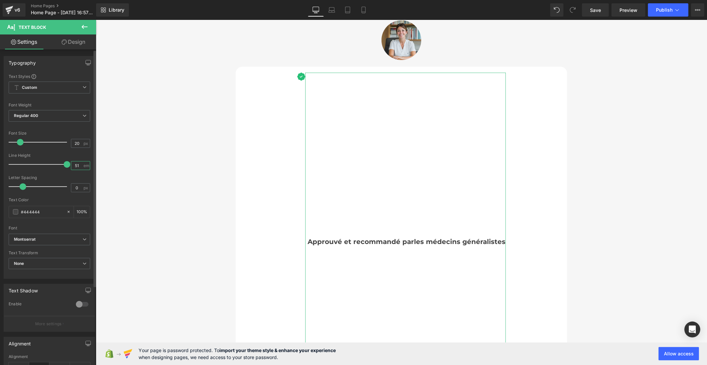
drag, startPoint x: 79, startPoint y: 166, endPoint x: 68, endPoint y: 167, distance: 11.0
click at [68, 167] on div "Line Height 51 em" at bounding box center [50, 164] width 82 height 22
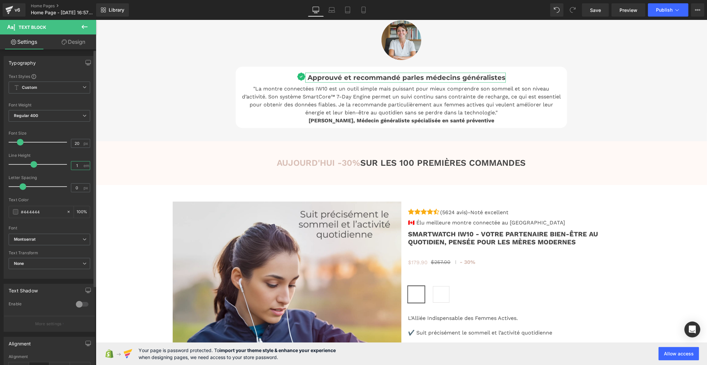
type input "1.3"
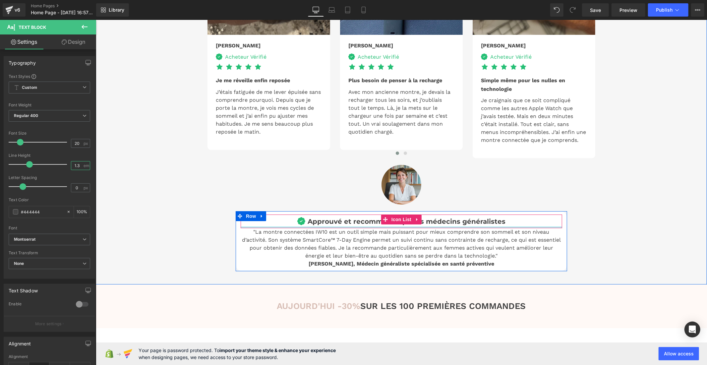
scroll to position [1659, 0]
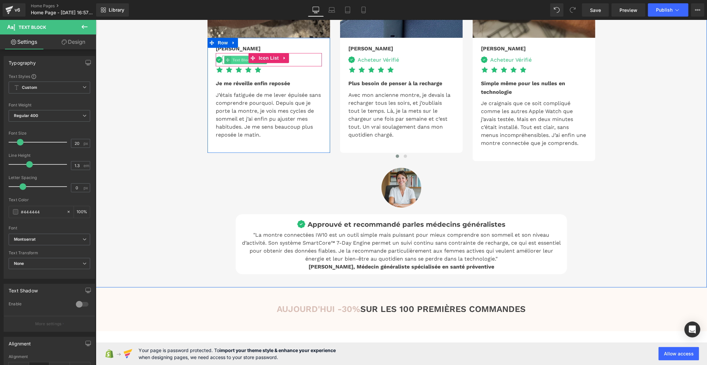
click at [237, 64] on span "Text Block" at bounding box center [242, 60] width 22 height 8
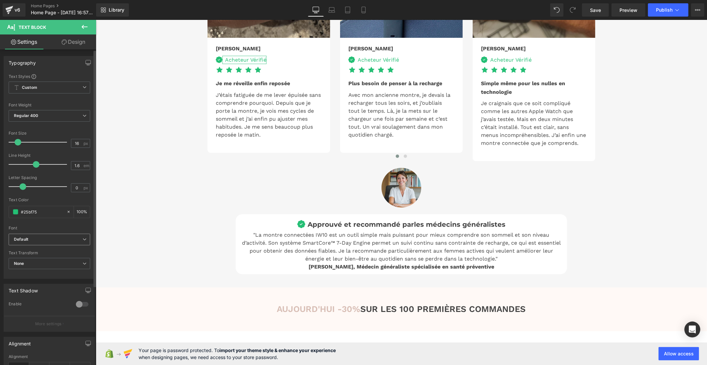
click at [45, 239] on b "Default" at bounding box center [48, 240] width 69 height 6
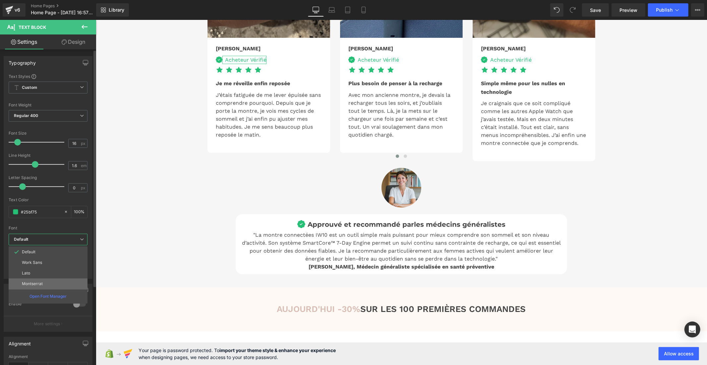
click at [48, 279] on li "Montserrat" at bounding box center [48, 283] width 79 height 11
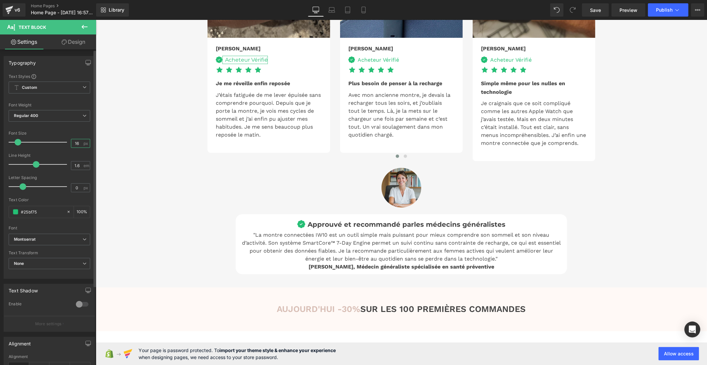
click at [78, 142] on input "16" at bounding box center [77, 143] width 12 height 8
type input "1"
type input "20"
click at [79, 165] on input "1.6" at bounding box center [77, 165] width 12 height 8
type input "1"
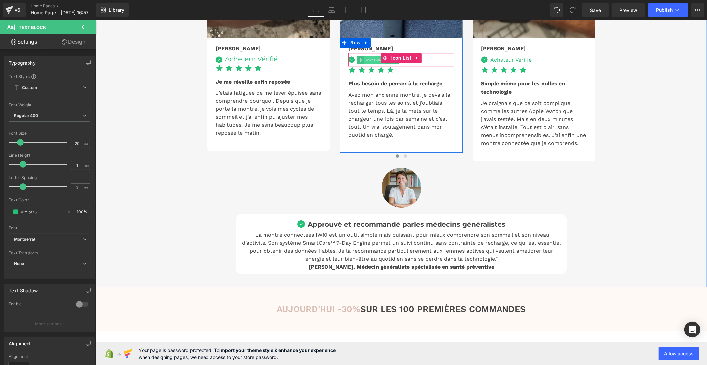
click at [370, 64] on span "Text Block" at bounding box center [375, 60] width 22 height 8
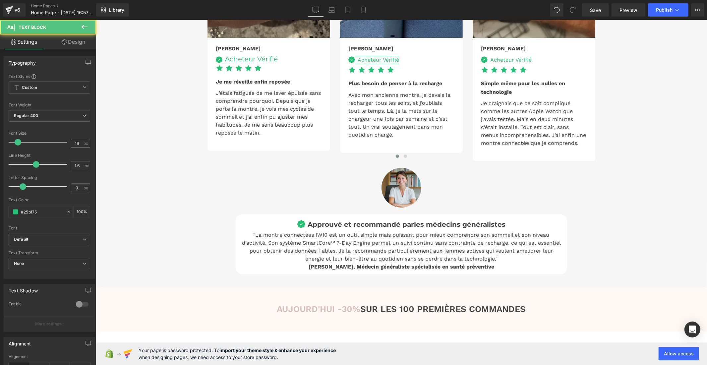
click at [81, 143] on div "16 px" at bounding box center [80, 143] width 19 height 9
click at [79, 143] on input "16" at bounding box center [77, 143] width 12 height 8
type input "1"
type input "20"
click at [78, 166] on input "1.6" at bounding box center [77, 165] width 12 height 8
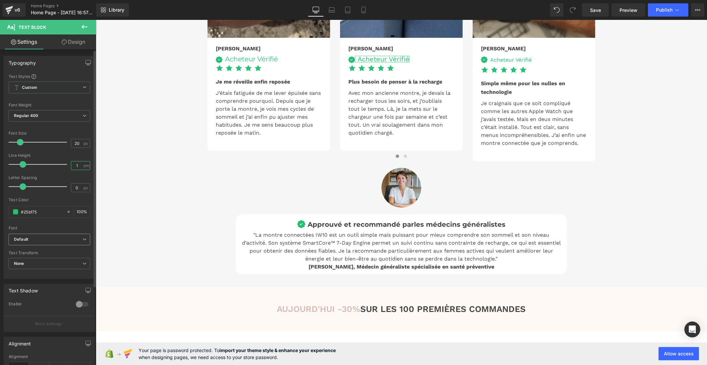
type input "1"
click at [74, 237] on b "Default" at bounding box center [48, 240] width 69 height 6
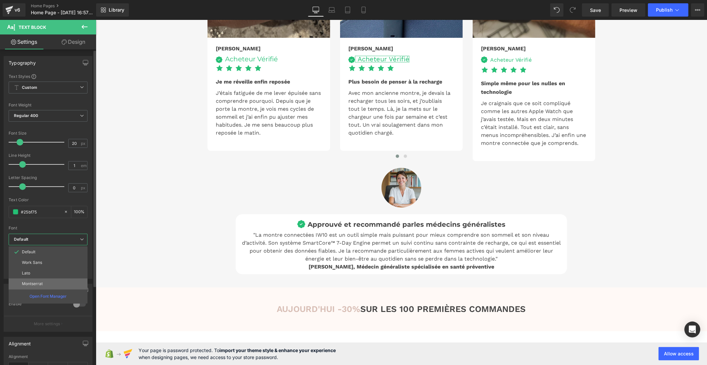
click at [58, 280] on li "Montserrat" at bounding box center [48, 283] width 79 height 11
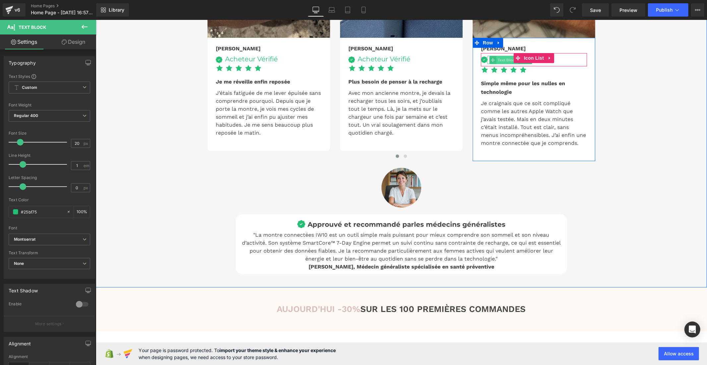
click at [497, 64] on span "Text Block" at bounding box center [507, 60] width 22 height 8
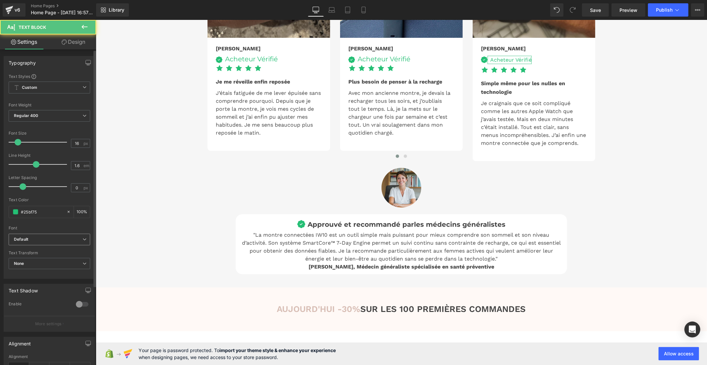
click at [70, 241] on b "Default" at bounding box center [48, 240] width 69 height 6
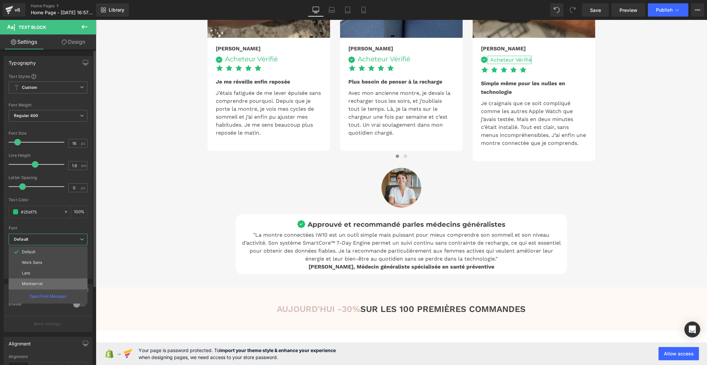
drag, startPoint x: 55, startPoint y: 283, endPoint x: 8, endPoint y: 231, distance: 69.7
click at [55, 283] on li "Montserrat" at bounding box center [48, 283] width 79 height 11
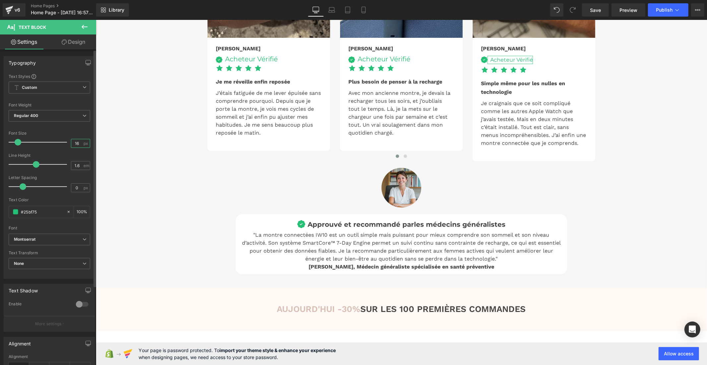
click at [78, 143] on input "16" at bounding box center [77, 143] width 12 height 8
type input "1"
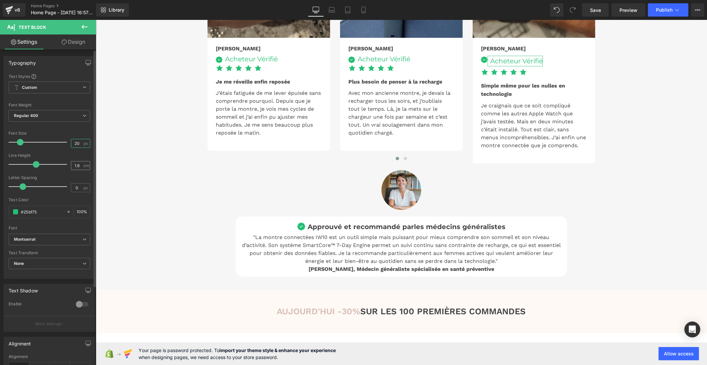
type input "20"
click at [78, 166] on input "1.6" at bounding box center [77, 165] width 12 height 8
type input "1"
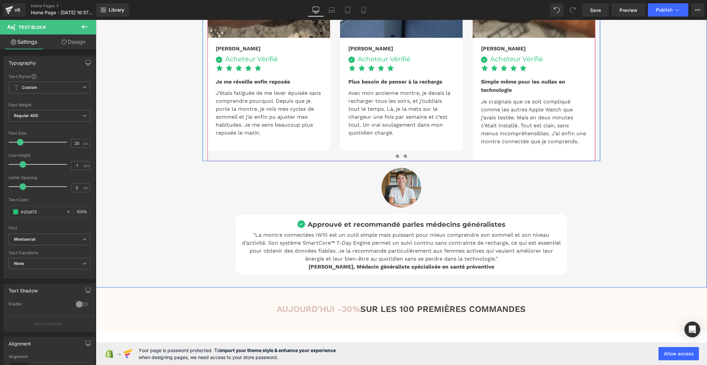
click at [403, 157] on span at bounding box center [404, 155] width 3 height 3
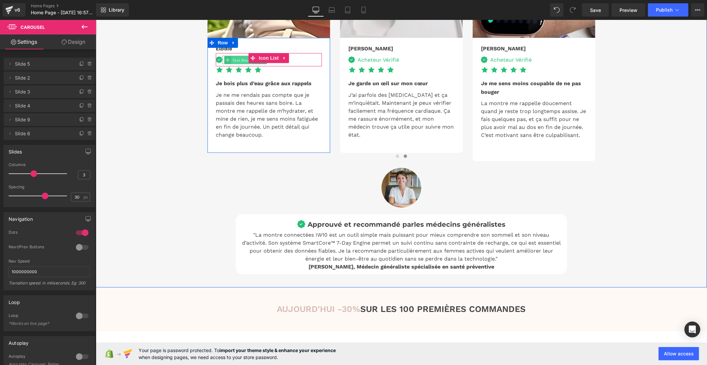
click at [232, 64] on span "Text Block" at bounding box center [242, 60] width 22 height 8
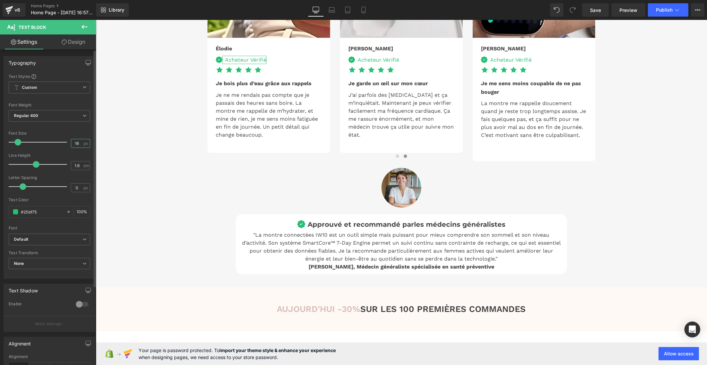
click at [79, 142] on input "16" at bounding box center [77, 143] width 12 height 8
type input "1"
type input "20"
click at [80, 164] on input "1.6" at bounding box center [77, 165] width 12 height 8
type input "1"
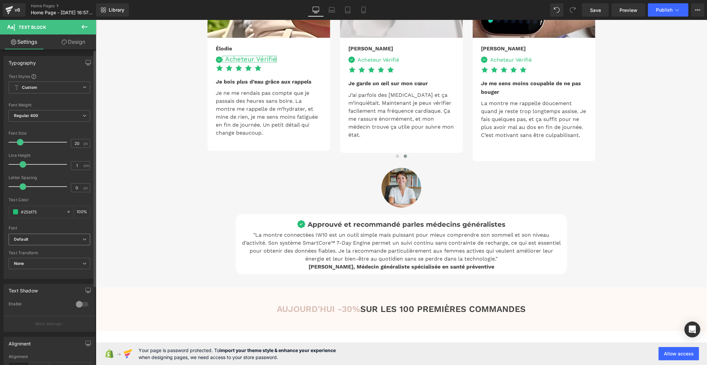
click at [26, 239] on icon "Default" at bounding box center [21, 240] width 14 height 6
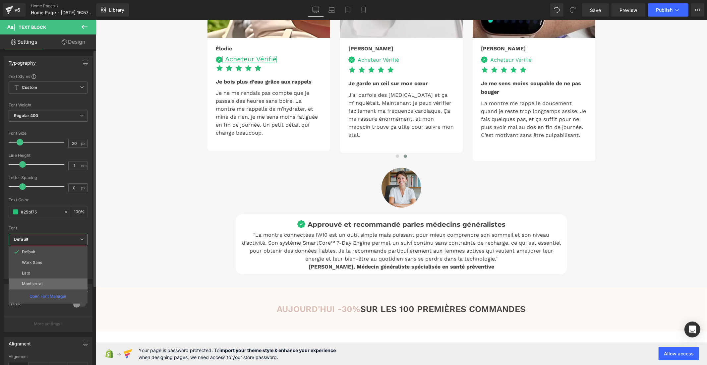
drag, startPoint x: 35, startPoint y: 284, endPoint x: 27, endPoint y: 201, distance: 83.3
click at [35, 284] on p "Montserrat" at bounding box center [32, 283] width 21 height 5
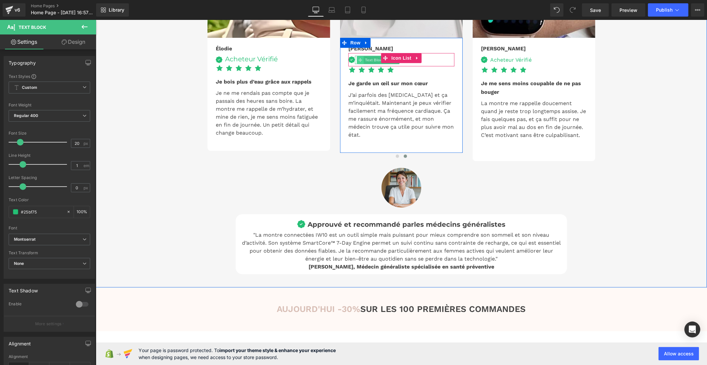
click at [359, 61] on icon at bounding box center [360, 60] width 4 height 4
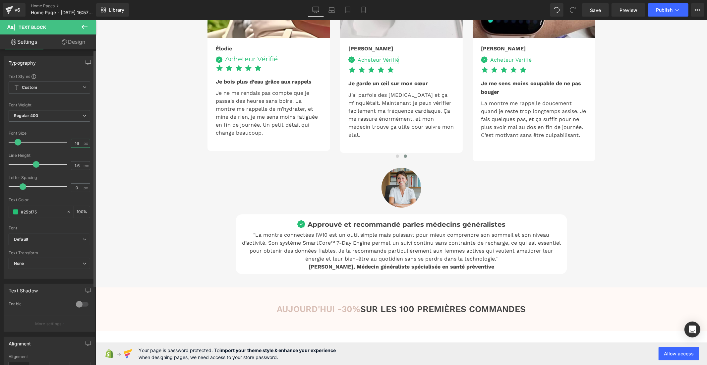
click at [79, 143] on input "16" at bounding box center [77, 143] width 12 height 8
type input "1"
type input "20"
click at [81, 165] on div "1.6 em" at bounding box center [80, 165] width 19 height 9
click at [79, 165] on input "1.6" at bounding box center [77, 165] width 12 height 8
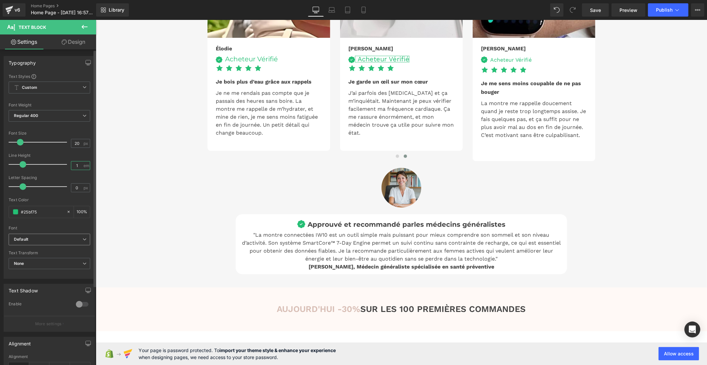
type input "1"
click at [50, 237] on b "Default" at bounding box center [48, 240] width 69 height 6
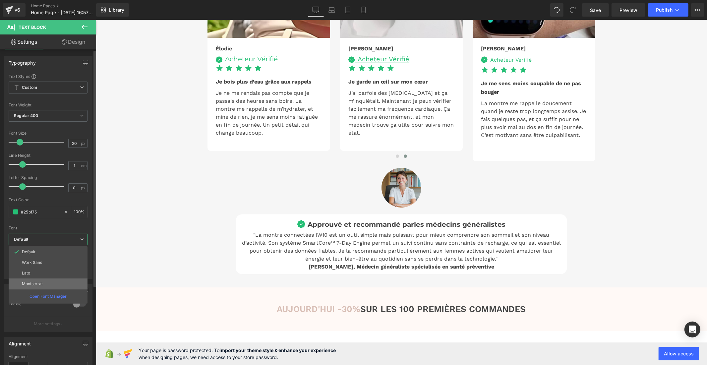
click at [49, 283] on li "Montserrat" at bounding box center [48, 283] width 79 height 11
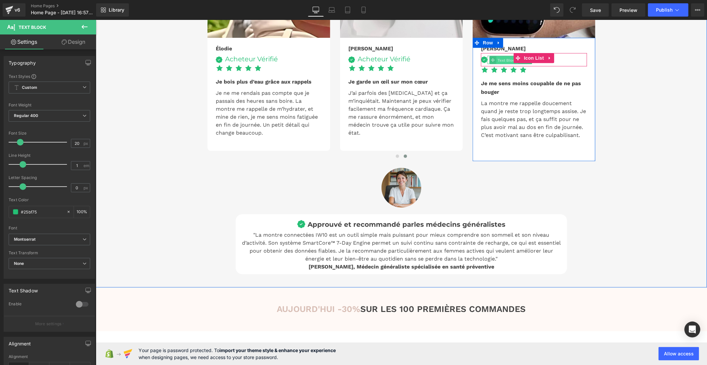
click at [499, 64] on span "Text Block" at bounding box center [507, 60] width 22 height 8
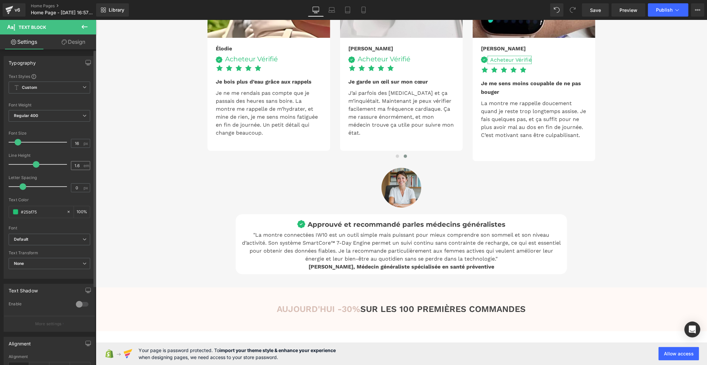
click at [81, 165] on div "1.6 em" at bounding box center [80, 165] width 19 height 9
click at [81, 163] on div "1.6 em" at bounding box center [80, 165] width 19 height 9
click at [79, 165] on input "1.6" at bounding box center [77, 165] width 12 height 8
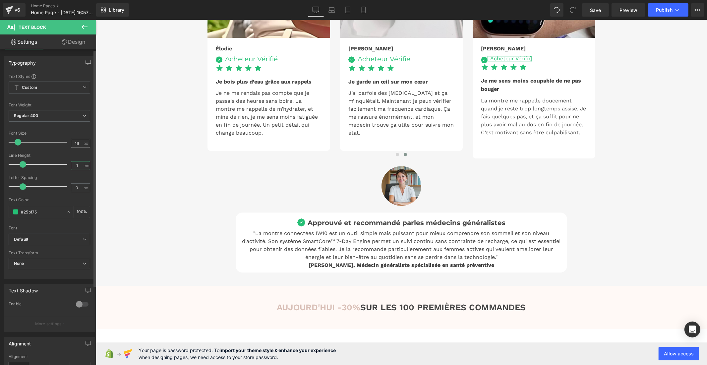
type input "1"
click at [80, 143] on input "16" at bounding box center [77, 143] width 12 height 8
type input "1"
type input "20"
click at [597, 9] on span "Save" at bounding box center [595, 10] width 11 height 7
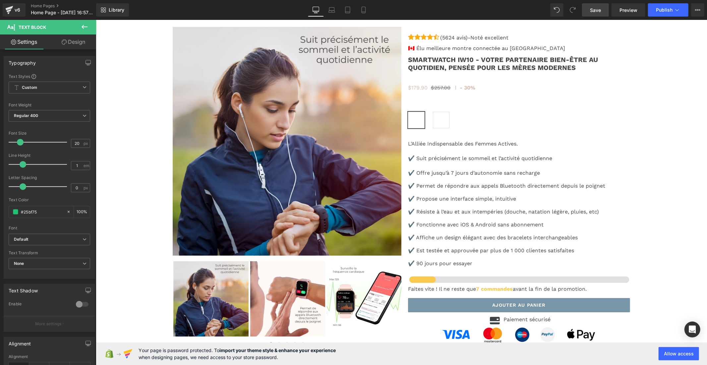
scroll to position [2027, 0]
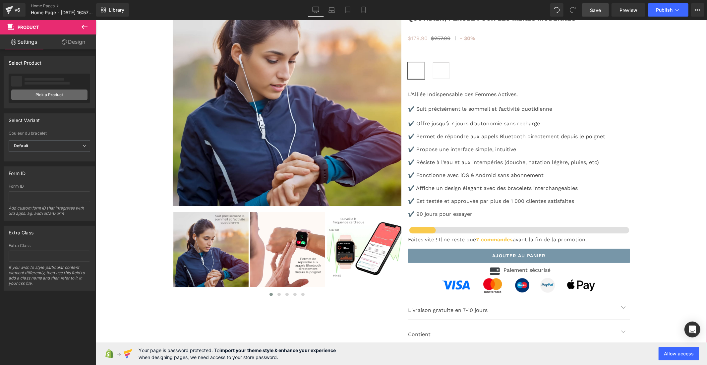
click at [38, 93] on link "Pick a Product" at bounding box center [49, 94] width 76 height 11
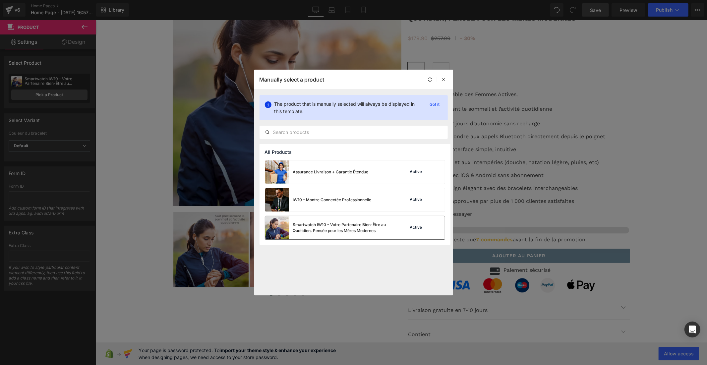
click at [429, 223] on div "Active" at bounding box center [422, 227] width 45 height 9
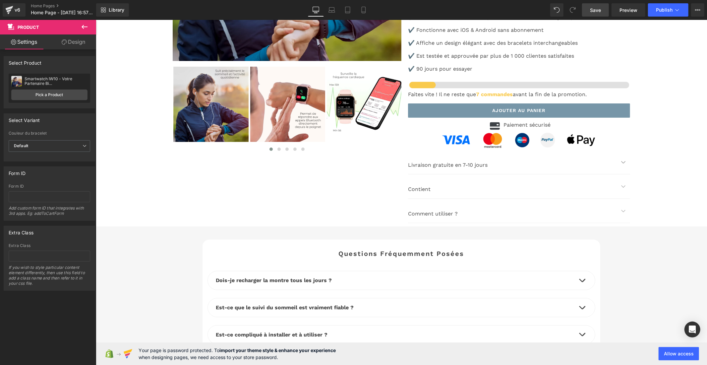
scroll to position [2175, 0]
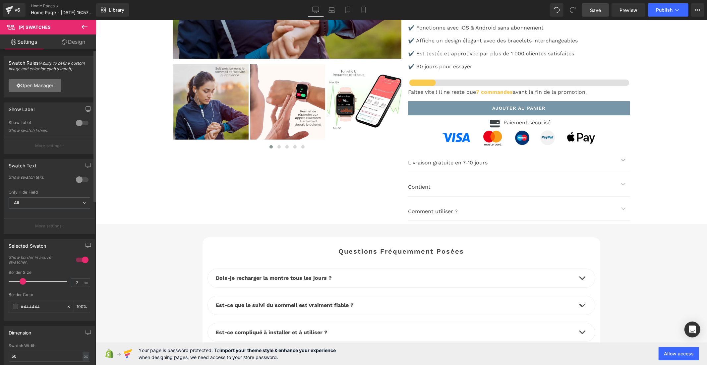
click at [43, 82] on link "Open Manager" at bounding box center [35, 85] width 53 height 13
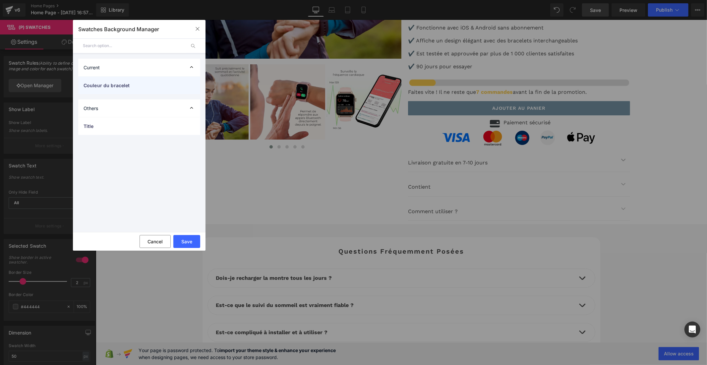
click at [171, 81] on div "Couleur du bracelet" at bounding box center [139, 86] width 122 height 18
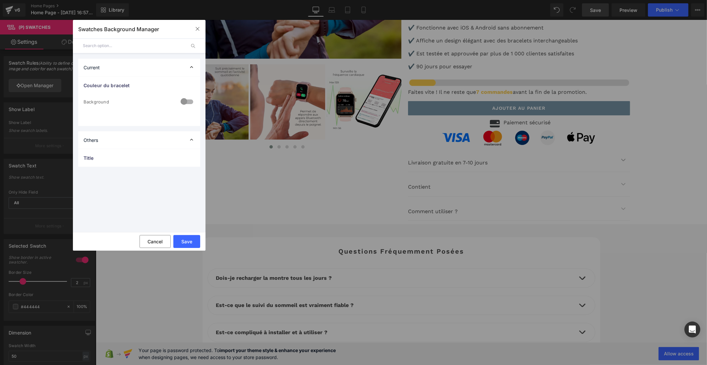
click at [190, 100] on div at bounding box center [187, 102] width 16 height 13
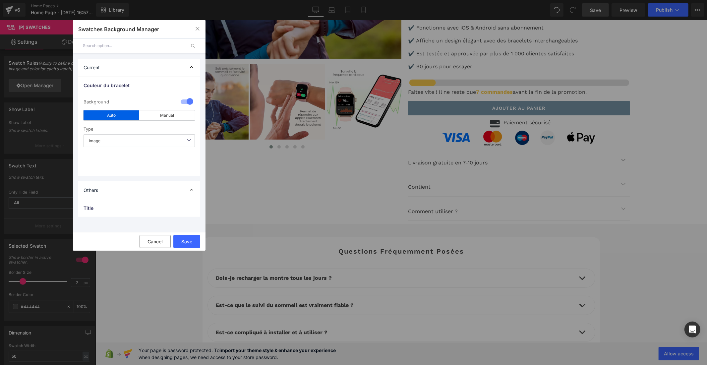
click at [183, 234] on div "Save Cancel" at bounding box center [139, 241] width 133 height 19
click at [184, 241] on button "Save" at bounding box center [186, 241] width 27 height 13
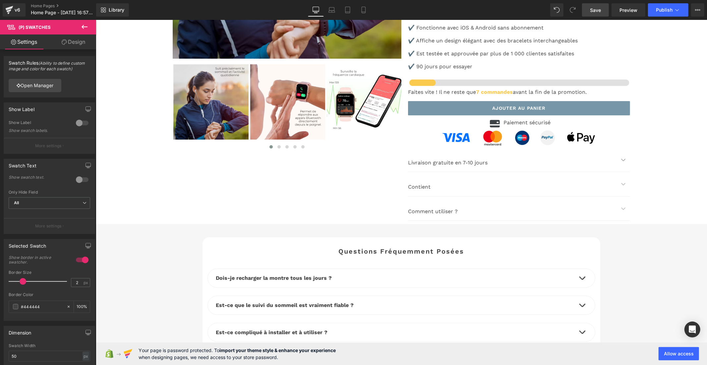
click at [599, 13] on span "Save" at bounding box center [595, 10] width 11 height 7
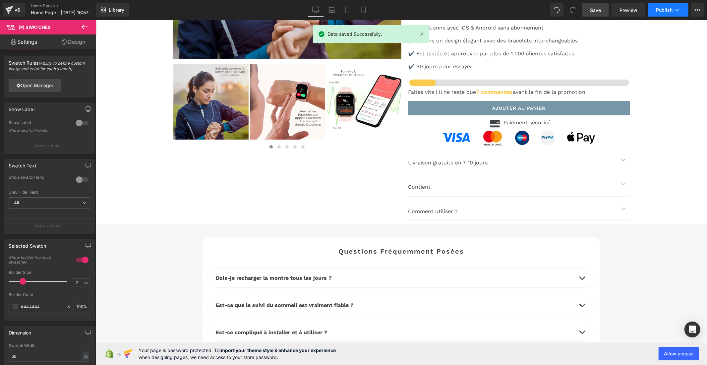
click at [670, 9] on span "Publish" at bounding box center [664, 9] width 17 height 5
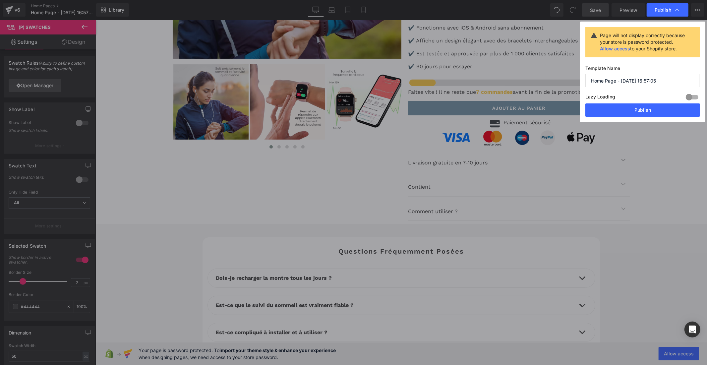
drag, startPoint x: 657, startPoint y: 79, endPoint x: 591, endPoint y: 85, distance: 66.6
click at [591, 85] on input "Home Page - Oct 4, 16:57:05" at bounding box center [642, 80] width 115 height 13
type input "IW10 FEMME"
click at [620, 113] on button "Publish" at bounding box center [642, 109] width 115 height 13
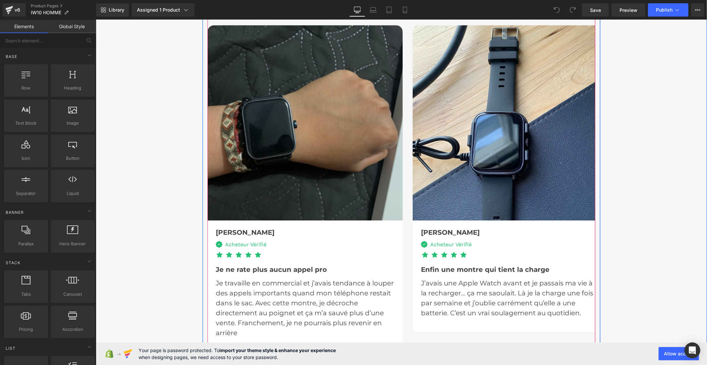
scroll to position [1694, 0]
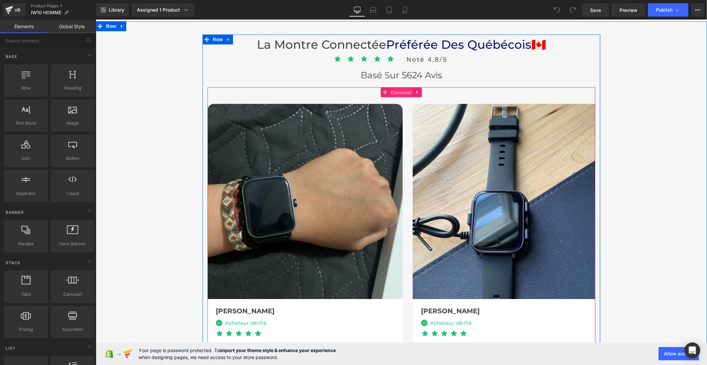
click at [396, 87] on span "Carousel" at bounding box center [401, 92] width 24 height 10
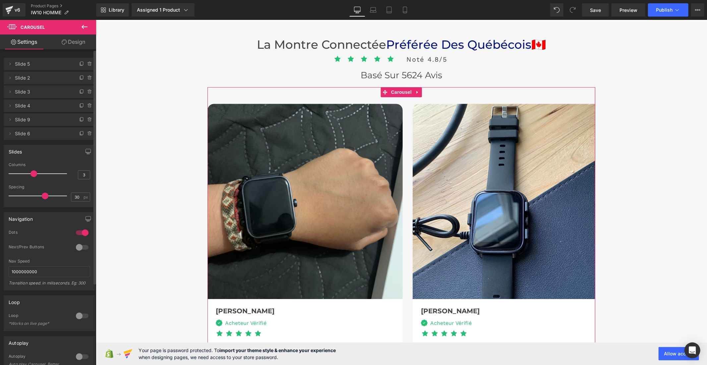
drag, startPoint x: 31, startPoint y: 173, endPoint x: 24, endPoint y: 172, distance: 8.1
click at [0, 174] on div "Slides 3 Columns 3 3 Columns 3 2 Columns 2 1 Columns 1 30px Spacing 30 px 30px …" at bounding box center [49, 173] width 99 height 67
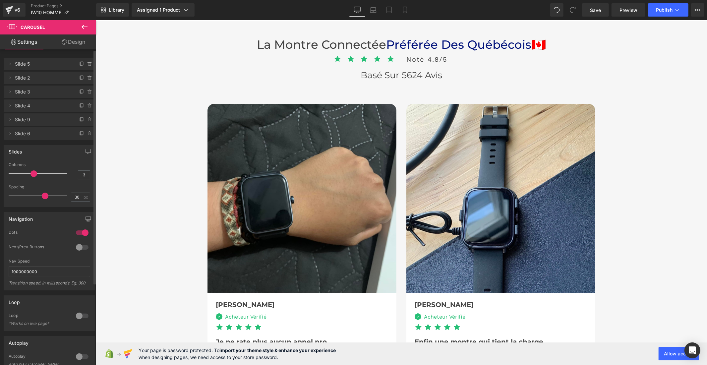
drag, startPoint x: 12, startPoint y: 173, endPoint x: 37, endPoint y: 171, distance: 24.6
click at [37, 171] on div at bounding box center [39, 173] width 55 height 13
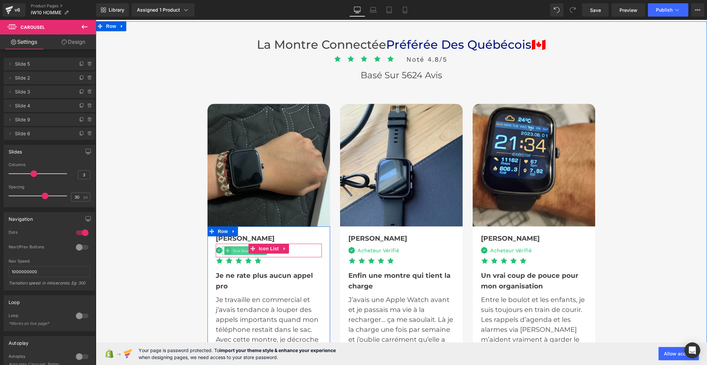
click at [235, 249] on span "Text Block" at bounding box center [242, 251] width 22 height 8
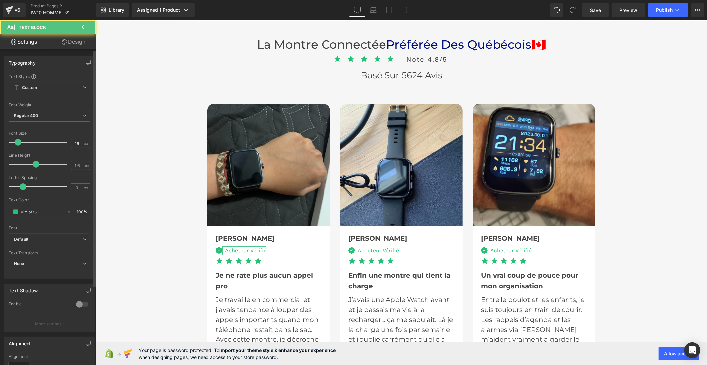
click at [58, 240] on b "Default" at bounding box center [48, 240] width 69 height 6
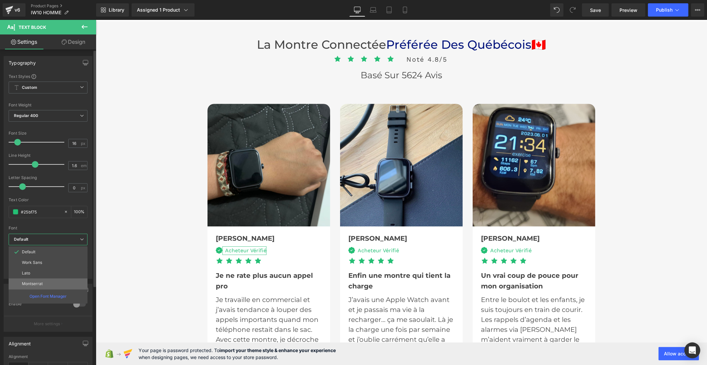
click at [47, 282] on li "Montserrat" at bounding box center [48, 283] width 79 height 11
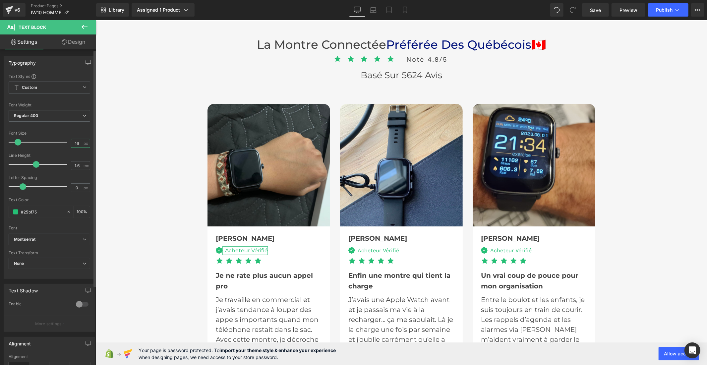
drag, startPoint x: 80, startPoint y: 144, endPoint x: 65, endPoint y: 145, distance: 15.0
click at [65, 145] on div "Font Size 16 px" at bounding box center [50, 142] width 82 height 22
type input "20"
click at [81, 166] on div "1.6 em" at bounding box center [80, 165] width 19 height 9
click at [77, 166] on input "1.6" at bounding box center [77, 165] width 12 height 8
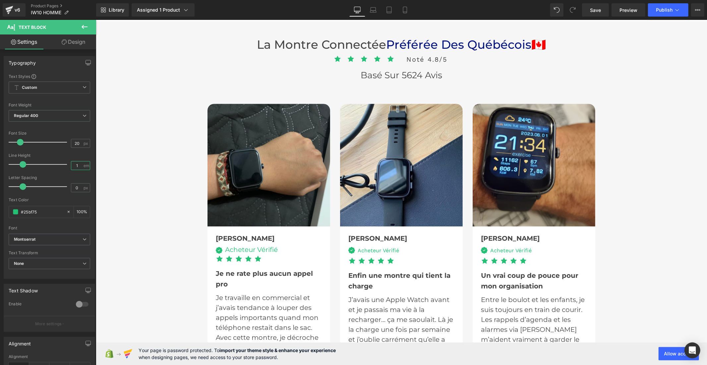
type input "1"
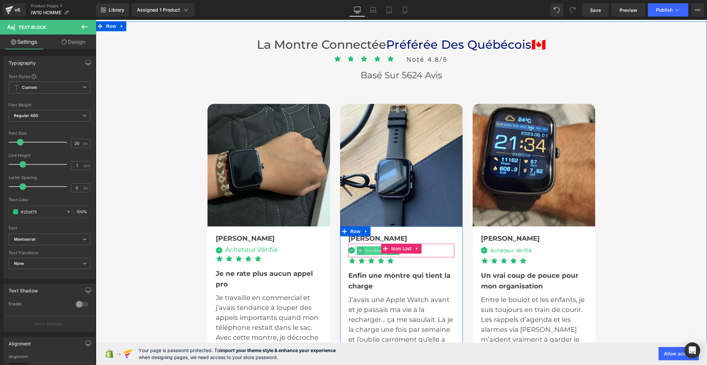
click at [366, 249] on span "Text Block" at bounding box center [375, 250] width 22 height 8
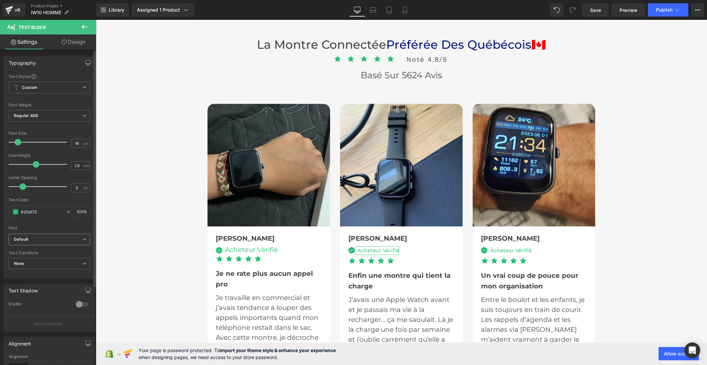
click at [44, 238] on b "Default" at bounding box center [48, 240] width 69 height 6
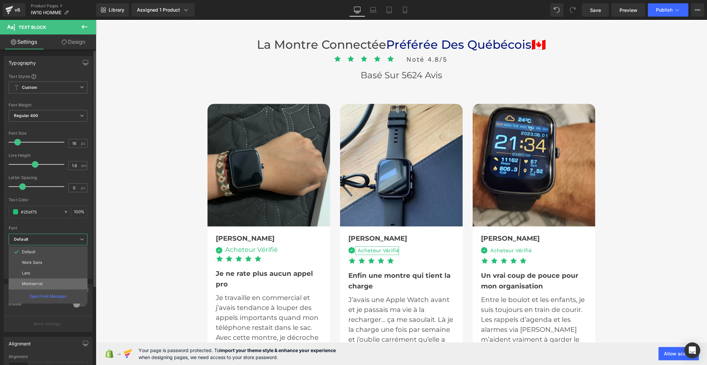
click at [41, 282] on p "Montserrat" at bounding box center [32, 283] width 21 height 5
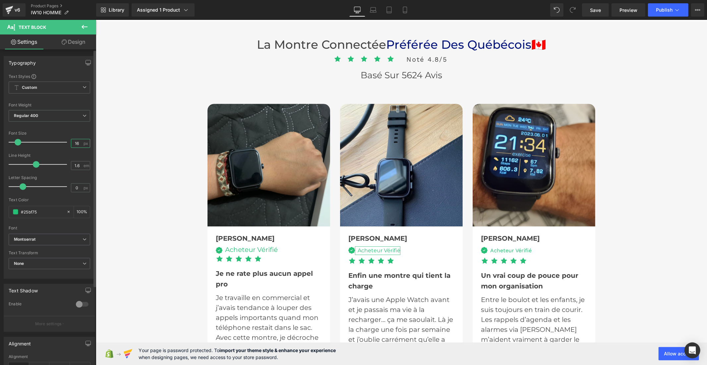
click at [78, 145] on input "16" at bounding box center [77, 143] width 12 height 8
type input "1"
type input "20"
click at [79, 166] on input "1.6" at bounding box center [77, 165] width 12 height 8
type input "1"
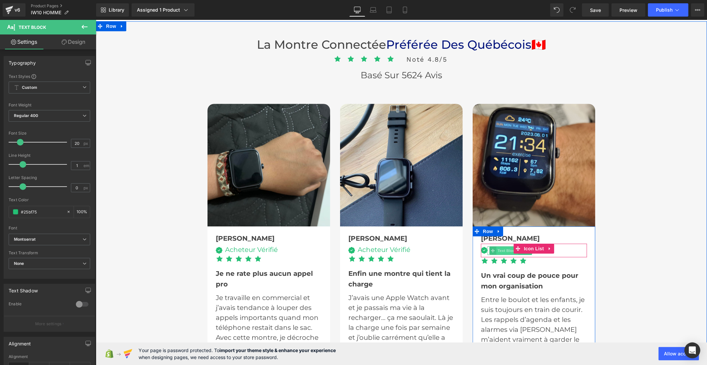
click at [496, 249] on span "Text Block" at bounding box center [507, 250] width 22 height 8
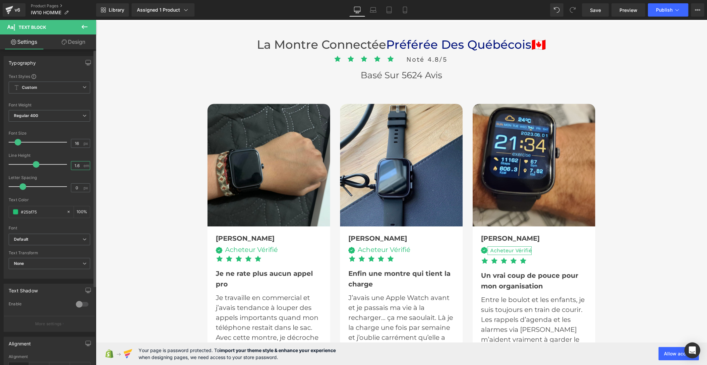
click at [77, 166] on input "1.6" at bounding box center [77, 165] width 12 height 8
type input "1"
click at [80, 143] on input "16" at bounding box center [77, 143] width 12 height 8
type input "1"
type input "20"
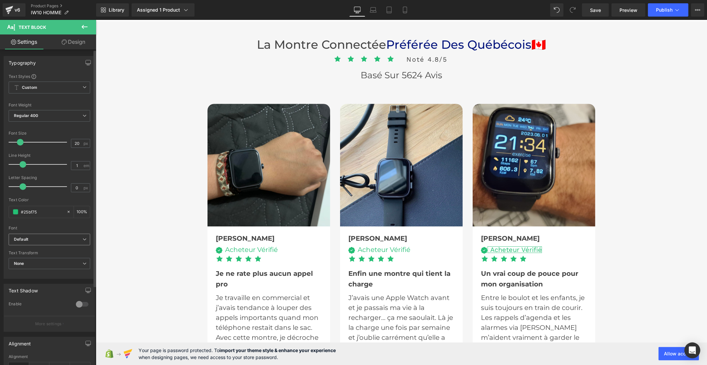
click at [36, 240] on b "Default" at bounding box center [48, 240] width 69 height 6
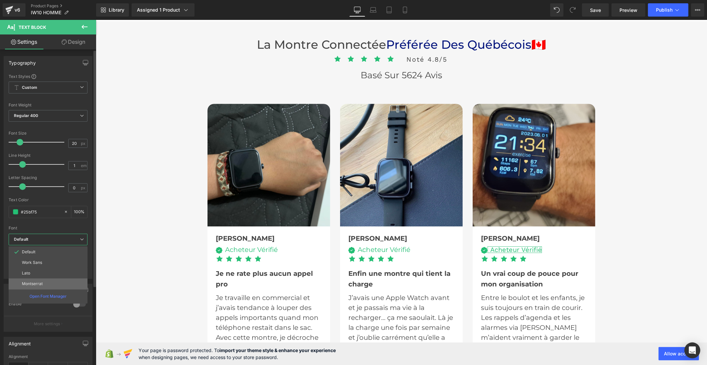
click at [38, 282] on p "Montserrat" at bounding box center [32, 283] width 21 height 5
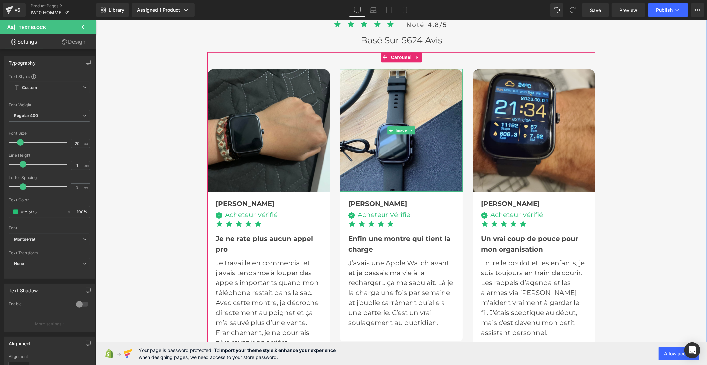
scroll to position [1767, 0]
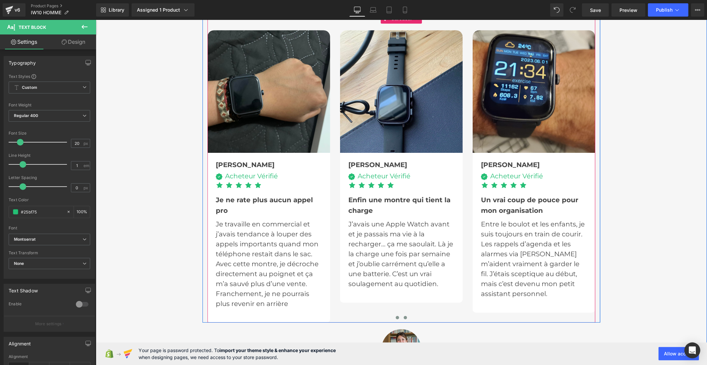
click at [403, 316] on span at bounding box center [404, 316] width 3 height 3
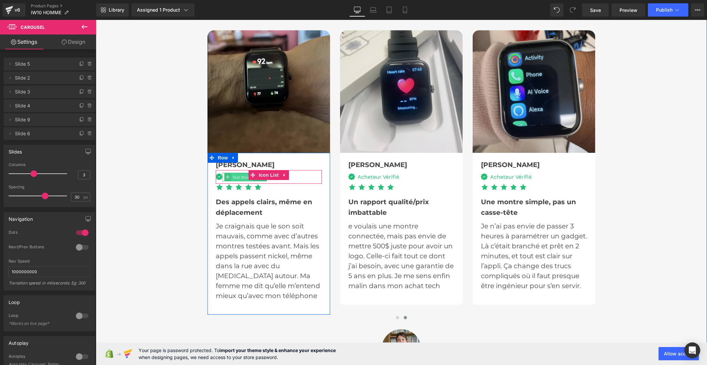
click at [241, 176] on span "Text Block" at bounding box center [242, 177] width 22 height 8
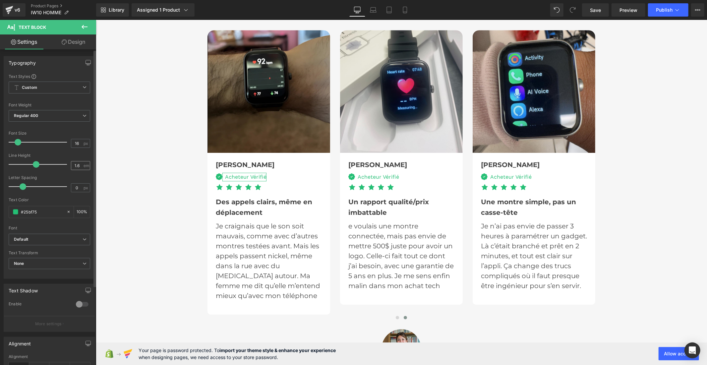
click at [78, 165] on input "1.6" at bounding box center [77, 165] width 12 height 8
type input "1"
drag, startPoint x: 79, startPoint y: 144, endPoint x: 66, endPoint y: 143, distance: 12.7
click at [66, 143] on div "Font Size 16 px" at bounding box center [50, 142] width 82 height 22
type input "20"
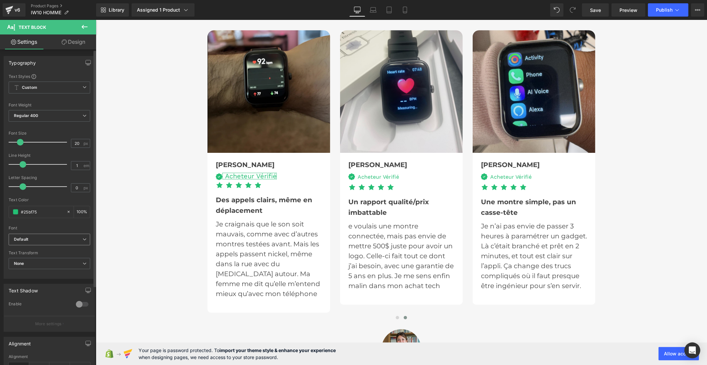
click at [68, 240] on b "Default" at bounding box center [48, 240] width 69 height 6
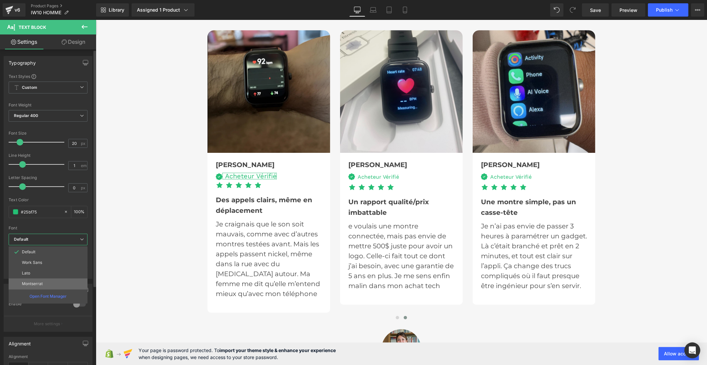
click at [46, 284] on li "Montserrat" at bounding box center [48, 283] width 79 height 11
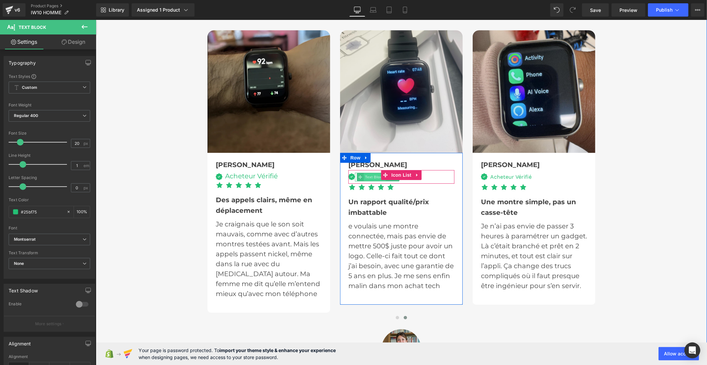
click at [364, 175] on span "Text Block" at bounding box center [375, 177] width 22 height 8
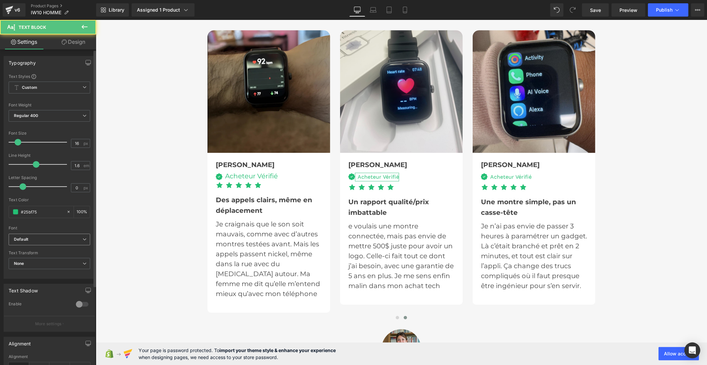
click at [57, 240] on b "Default" at bounding box center [48, 240] width 69 height 6
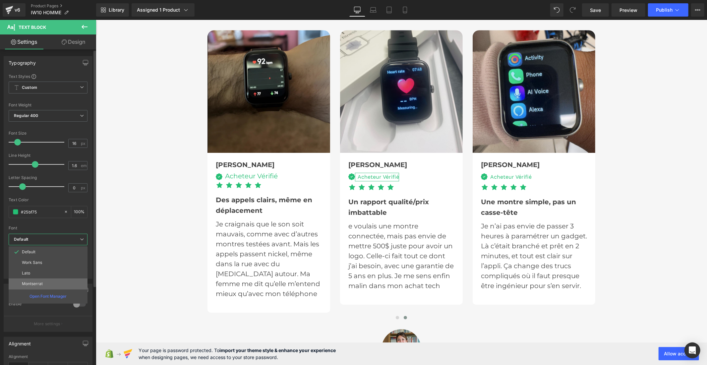
click at [43, 284] on li "Montserrat" at bounding box center [48, 283] width 79 height 11
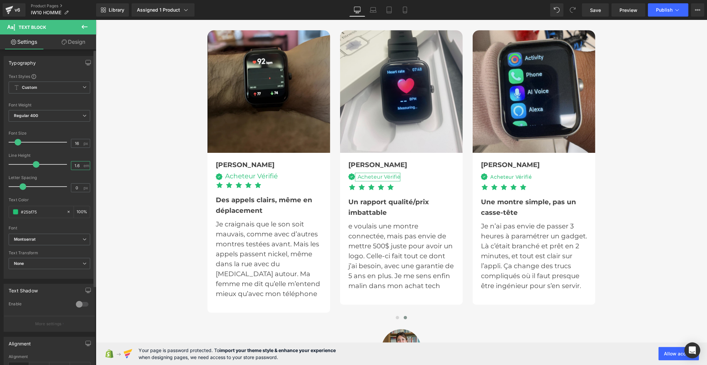
click at [78, 166] on input "1.6" at bounding box center [77, 165] width 12 height 8
type input "1"
drag, startPoint x: 78, startPoint y: 143, endPoint x: 70, endPoint y: 143, distance: 7.6
click at [71, 143] on input "16" at bounding box center [77, 143] width 12 height 8
type input "20"
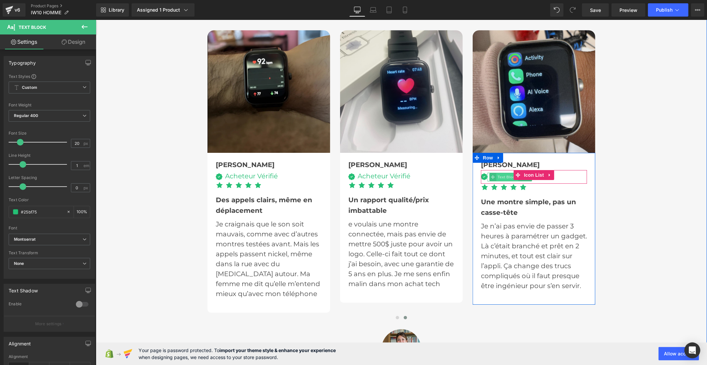
click at [505, 174] on span "Text Block" at bounding box center [507, 177] width 22 height 8
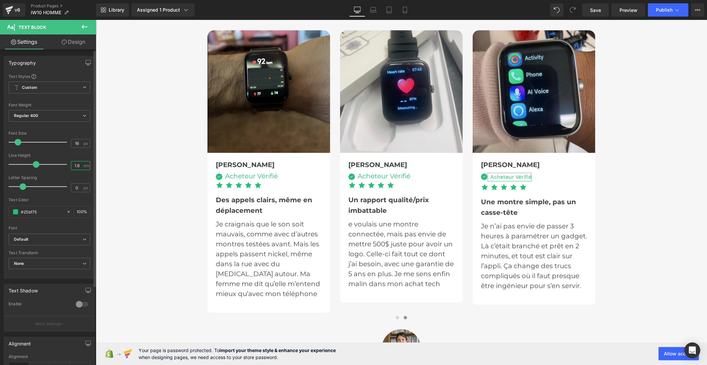
click at [80, 166] on input "1.6" at bounding box center [77, 165] width 12 height 8
type input "1"
click at [78, 146] on input "16" at bounding box center [77, 143] width 12 height 8
type input "1"
type input "20"
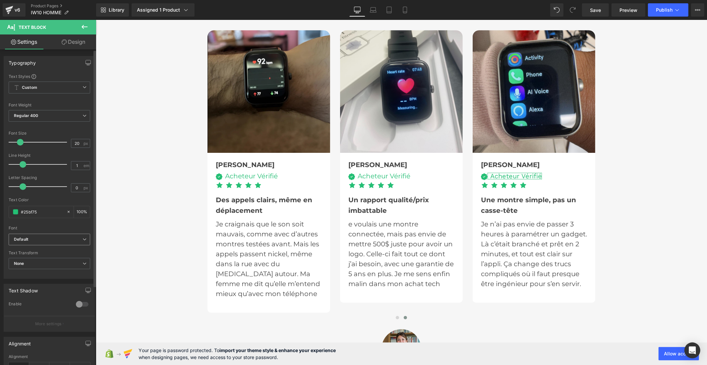
click at [53, 242] on b "Default" at bounding box center [48, 240] width 69 height 6
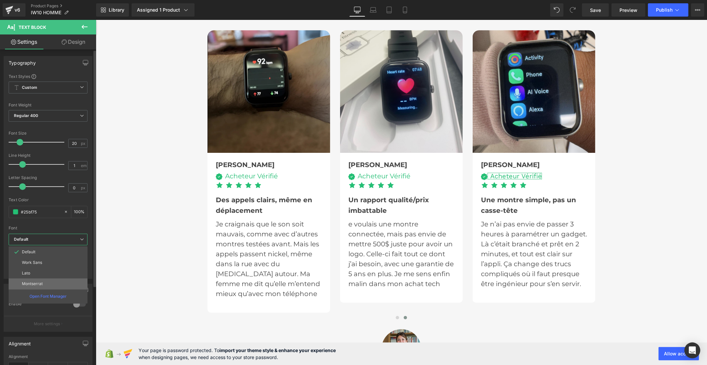
click at [46, 279] on li "Montserrat" at bounding box center [48, 283] width 79 height 11
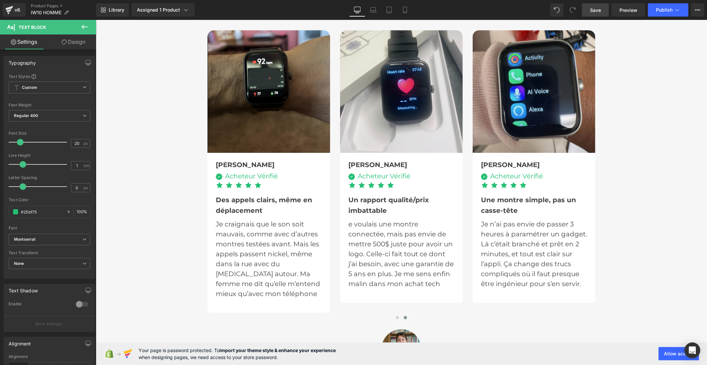
click at [597, 7] on span "Save" at bounding box center [595, 10] width 11 height 7
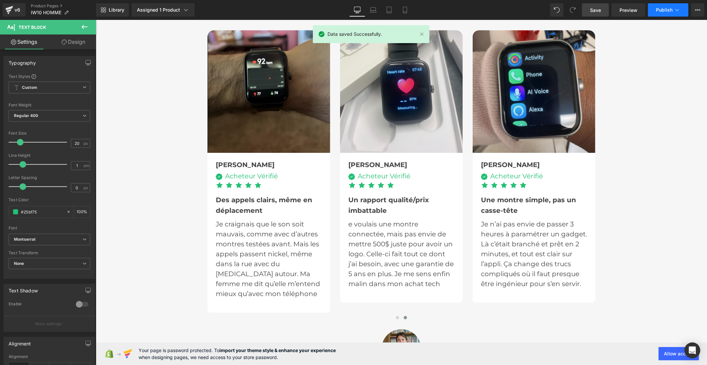
click at [661, 9] on span "Publish" at bounding box center [664, 9] width 17 height 5
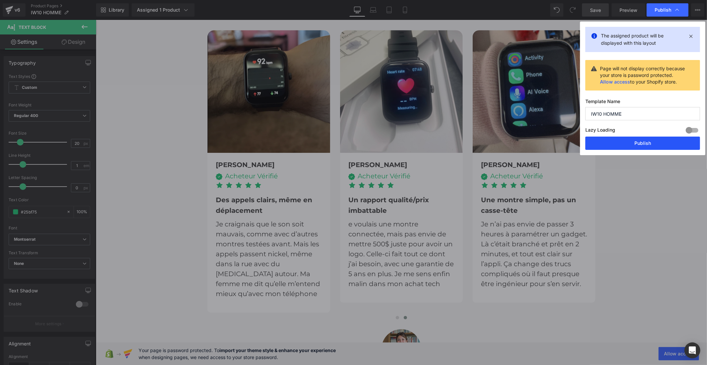
drag, startPoint x: 639, startPoint y: 140, endPoint x: 542, endPoint y: 120, distance: 98.3
click at [639, 140] on button "Publish" at bounding box center [642, 143] width 115 height 13
